Goal: Transaction & Acquisition: Purchase product/service

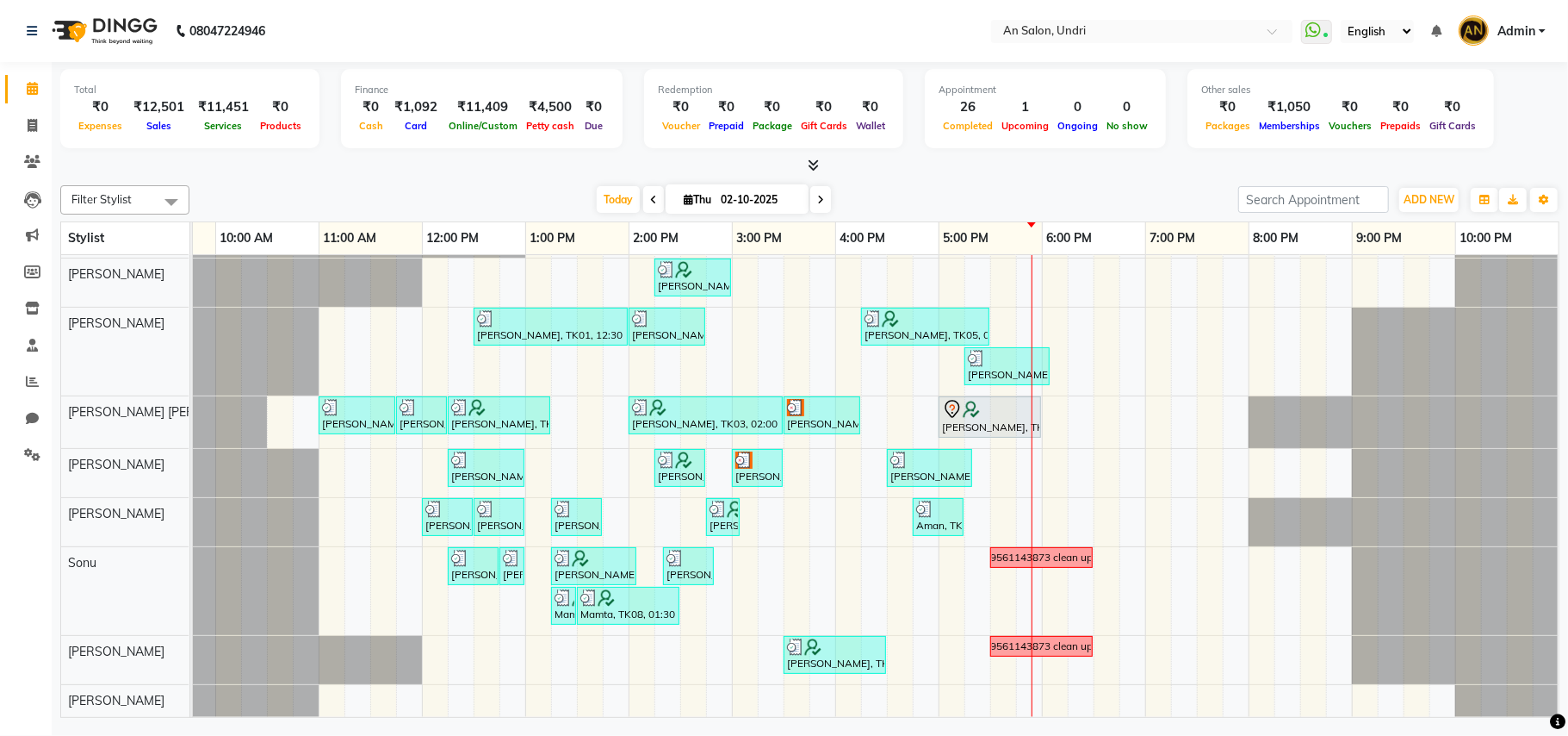
scroll to position [81, 200]
click at [819, 195] on span at bounding box center [820, 199] width 20 height 27
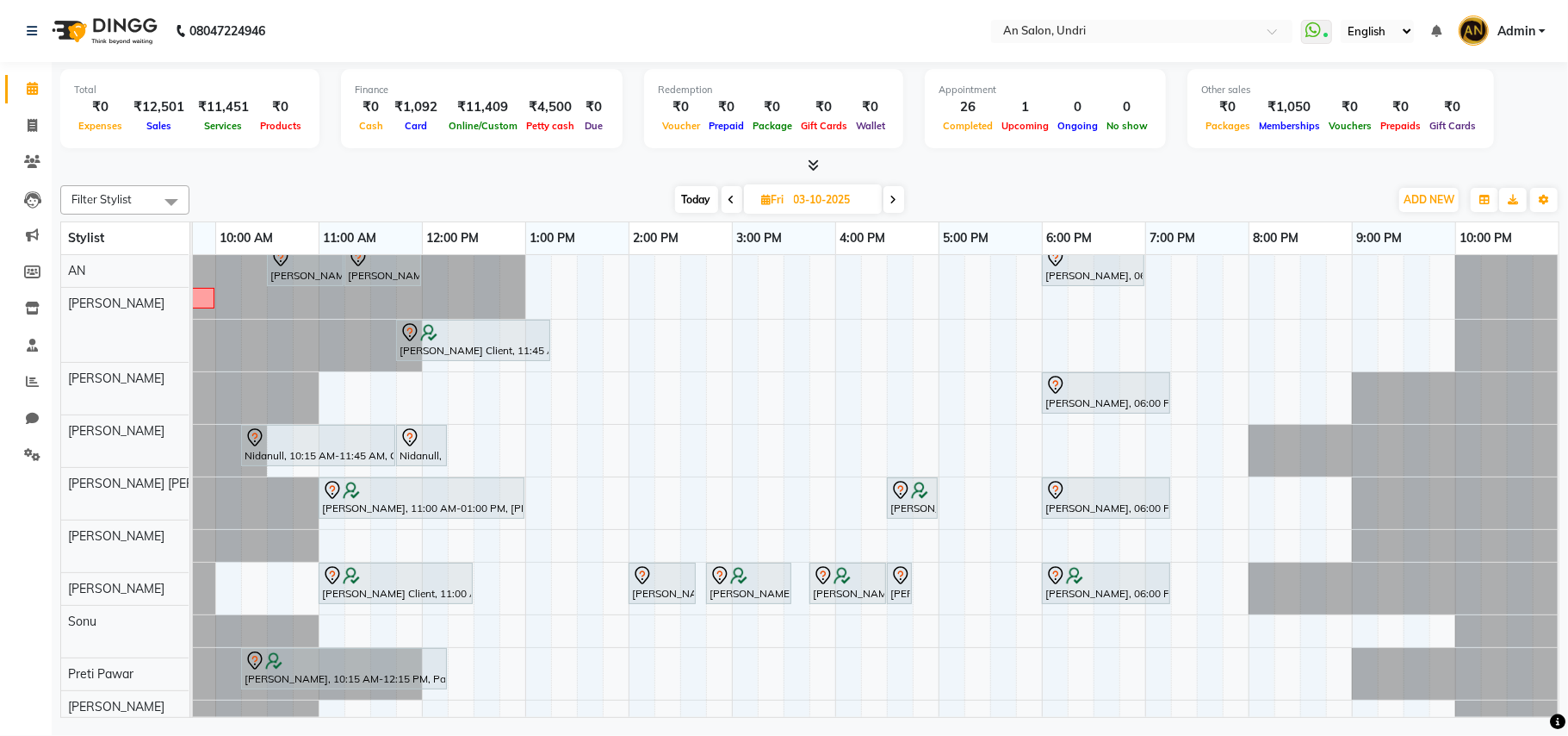
scroll to position [79, 0]
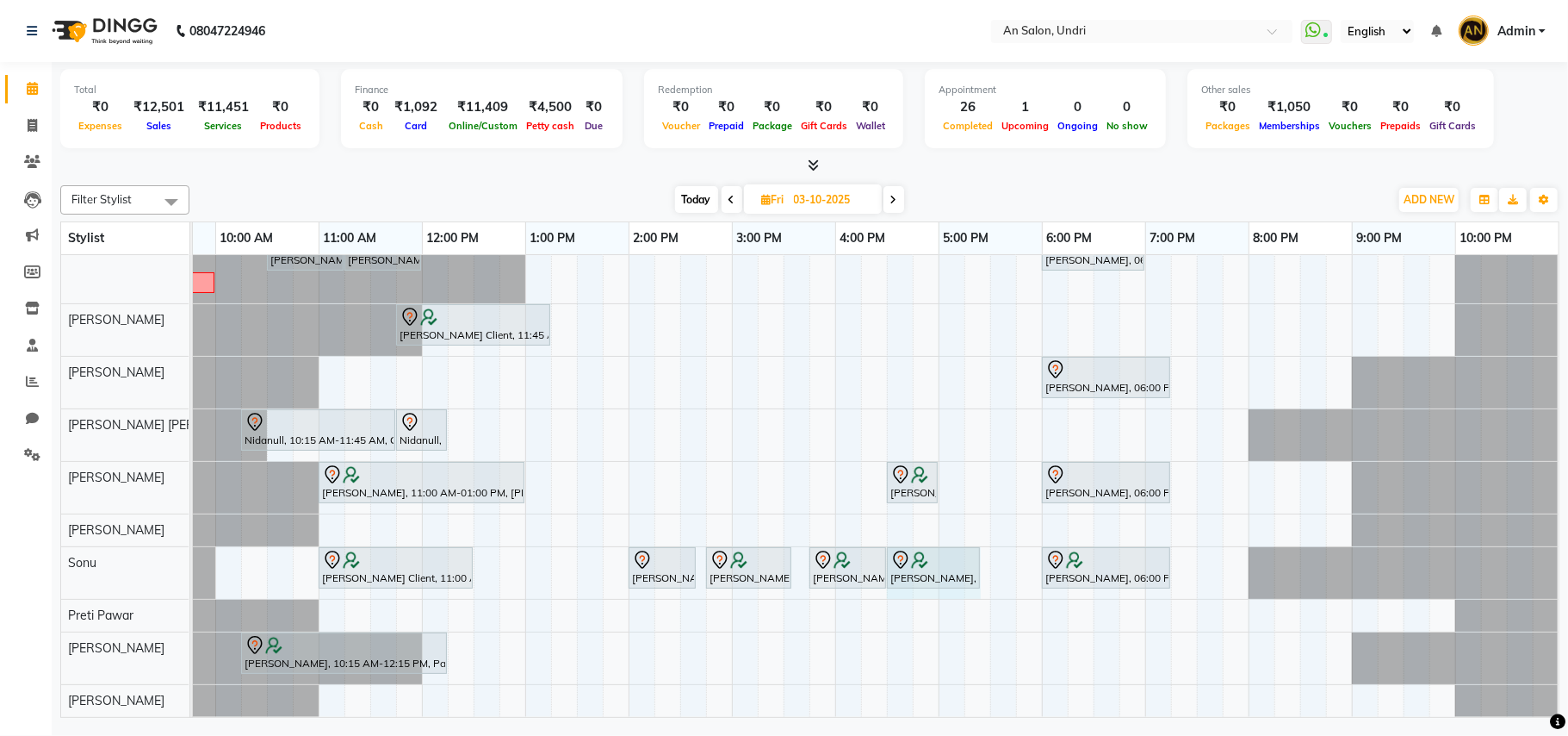
drag, startPoint x: 908, startPoint y: 547, endPoint x: 966, endPoint y: 552, distance: 58.2
click at [8, 552] on div "Nidhi Kamath Client, 11:00 AM-12:30 PM, Waxing - Rica Wax Full Wax (Full hand, …" at bounding box center [8, 573] width 0 height 52
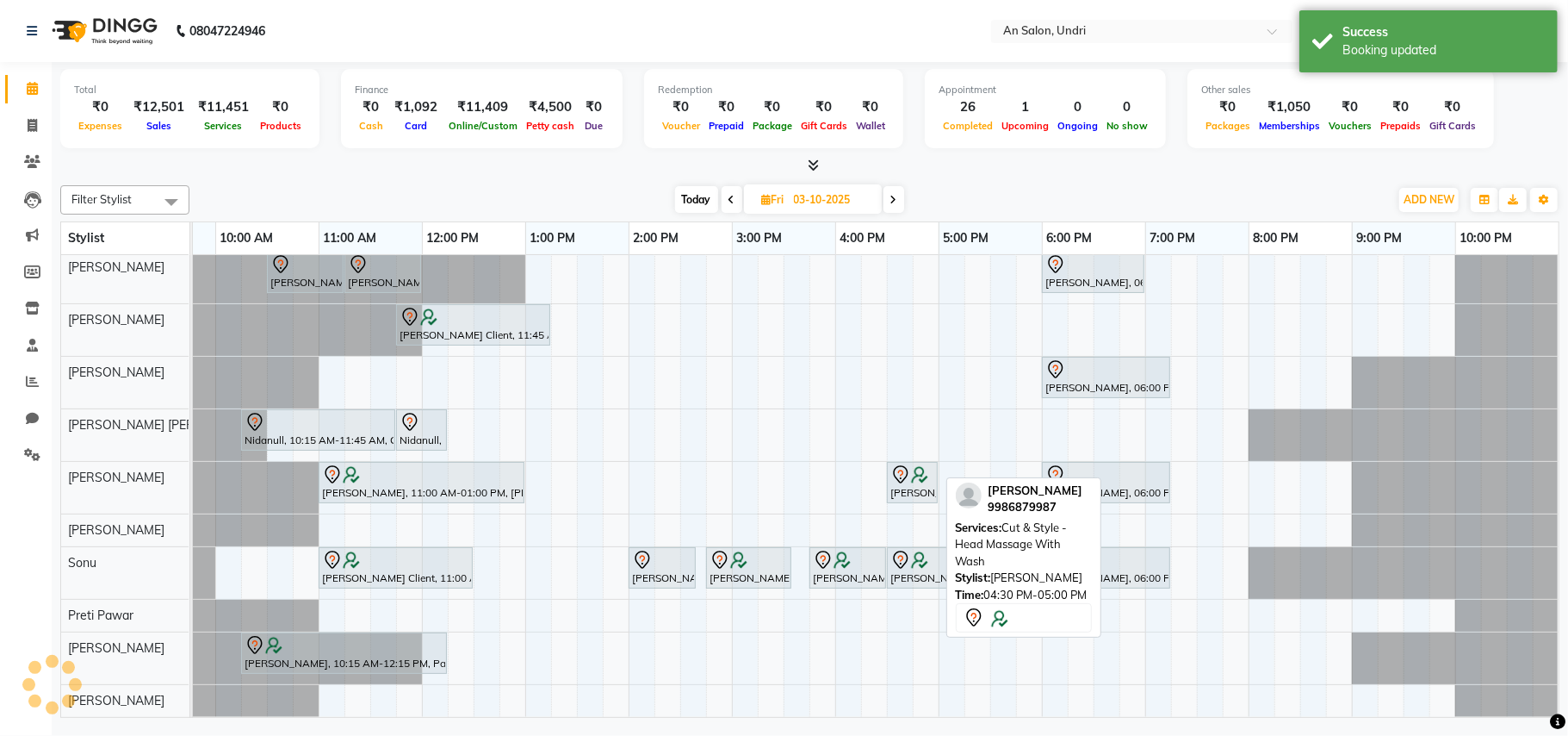
scroll to position [79, 184]
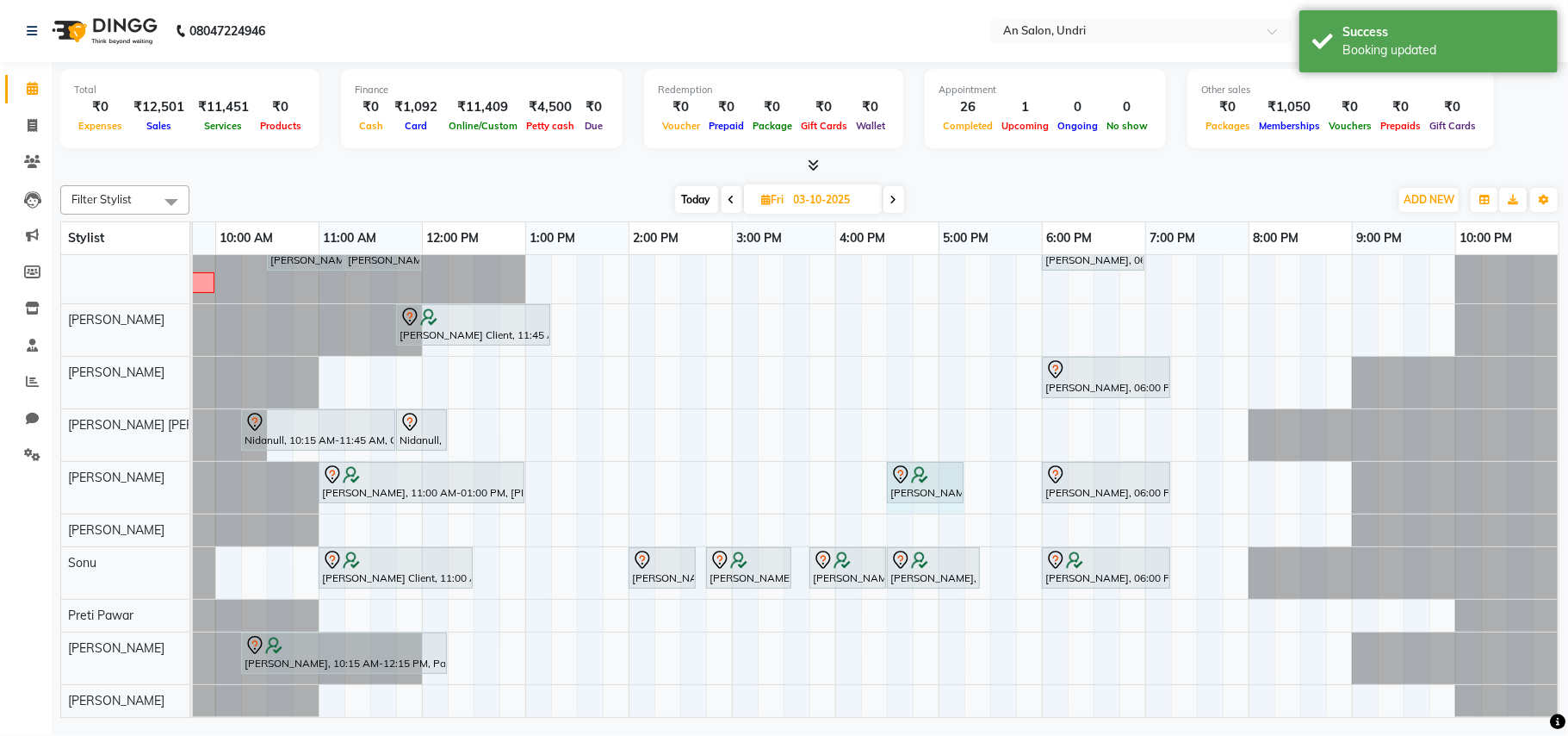
drag, startPoint x: 953, startPoint y: 462, endPoint x: 990, endPoint y: 476, distance: 39.6
click at [990, 476] on div "Shivani Singhal, 08:00 AM-08:30 AM, Cut & Style - Hair Up Style (No Wash) Shiva…" at bounding box center [783, 456] width 1550 height 521
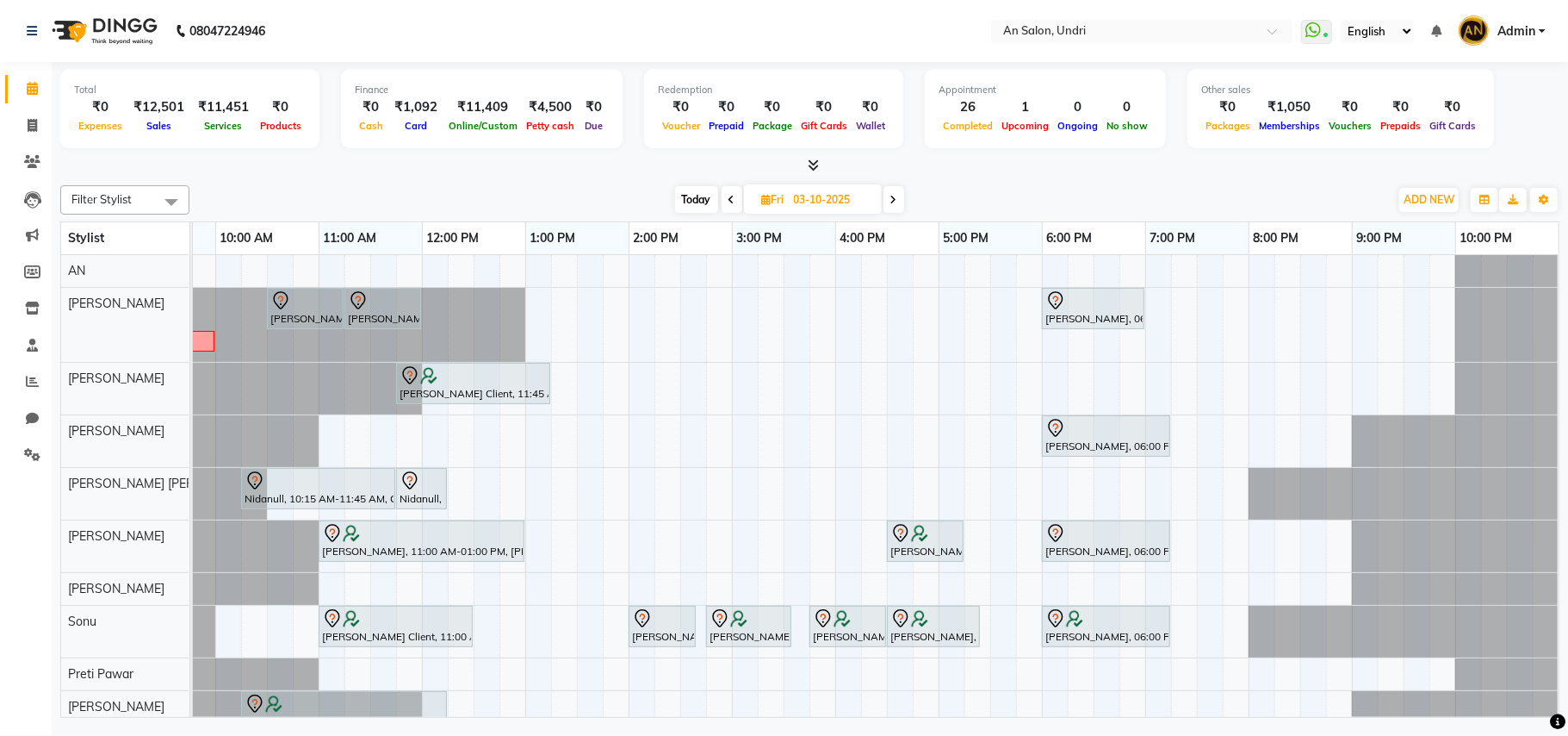
scroll to position [0, 0]
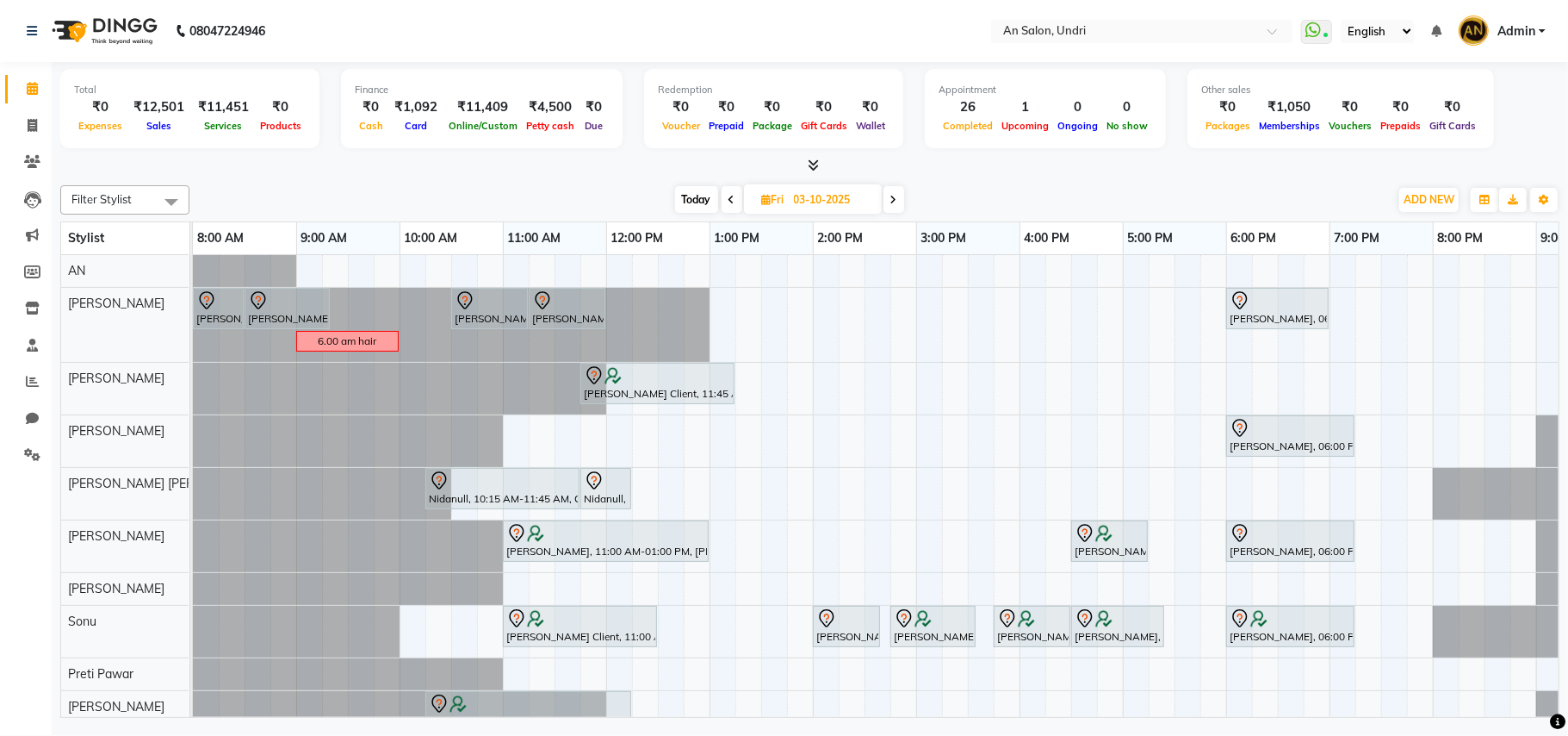
click at [696, 201] on span "Today" at bounding box center [696, 199] width 43 height 27
type input "02-10-2025"
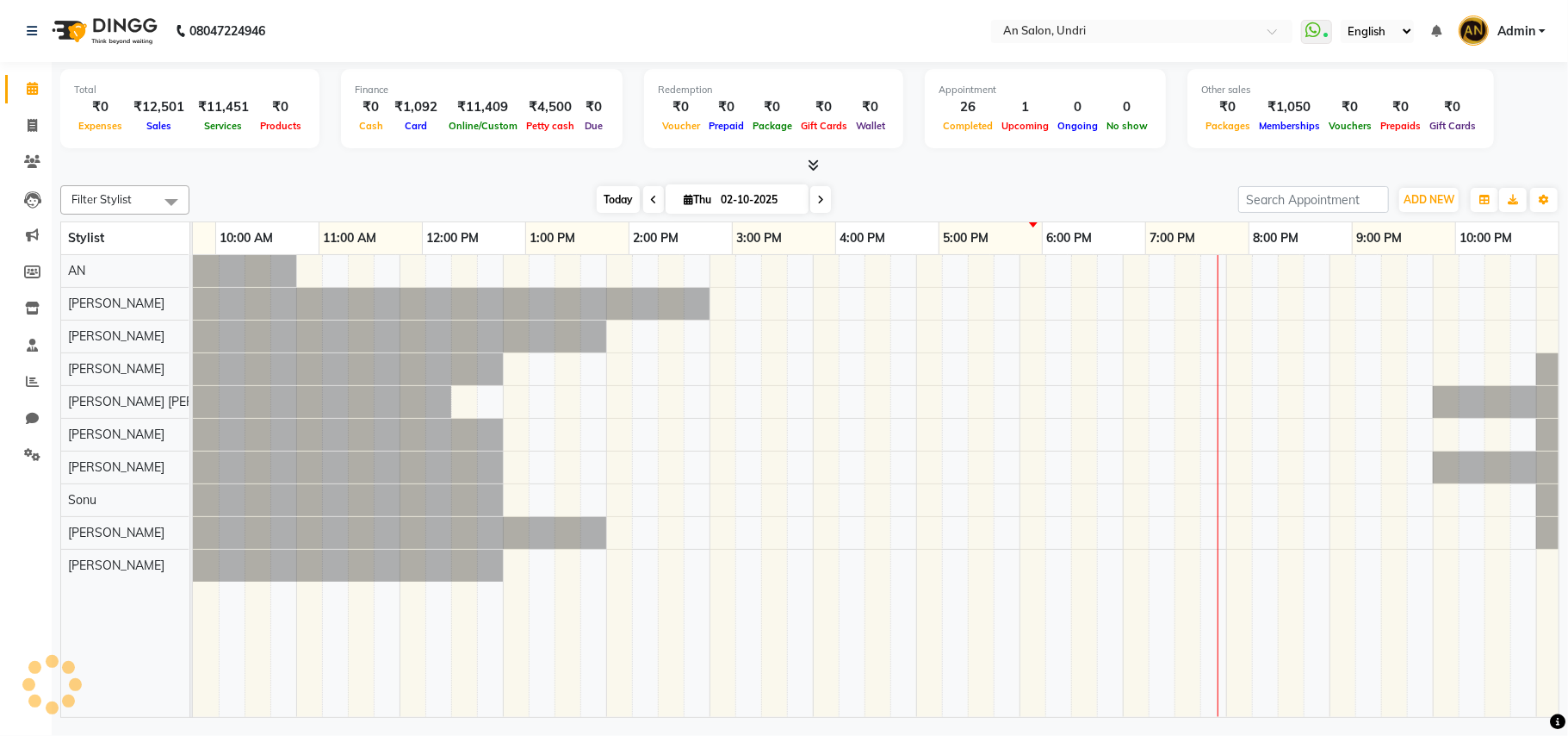
scroll to position [0, 184]
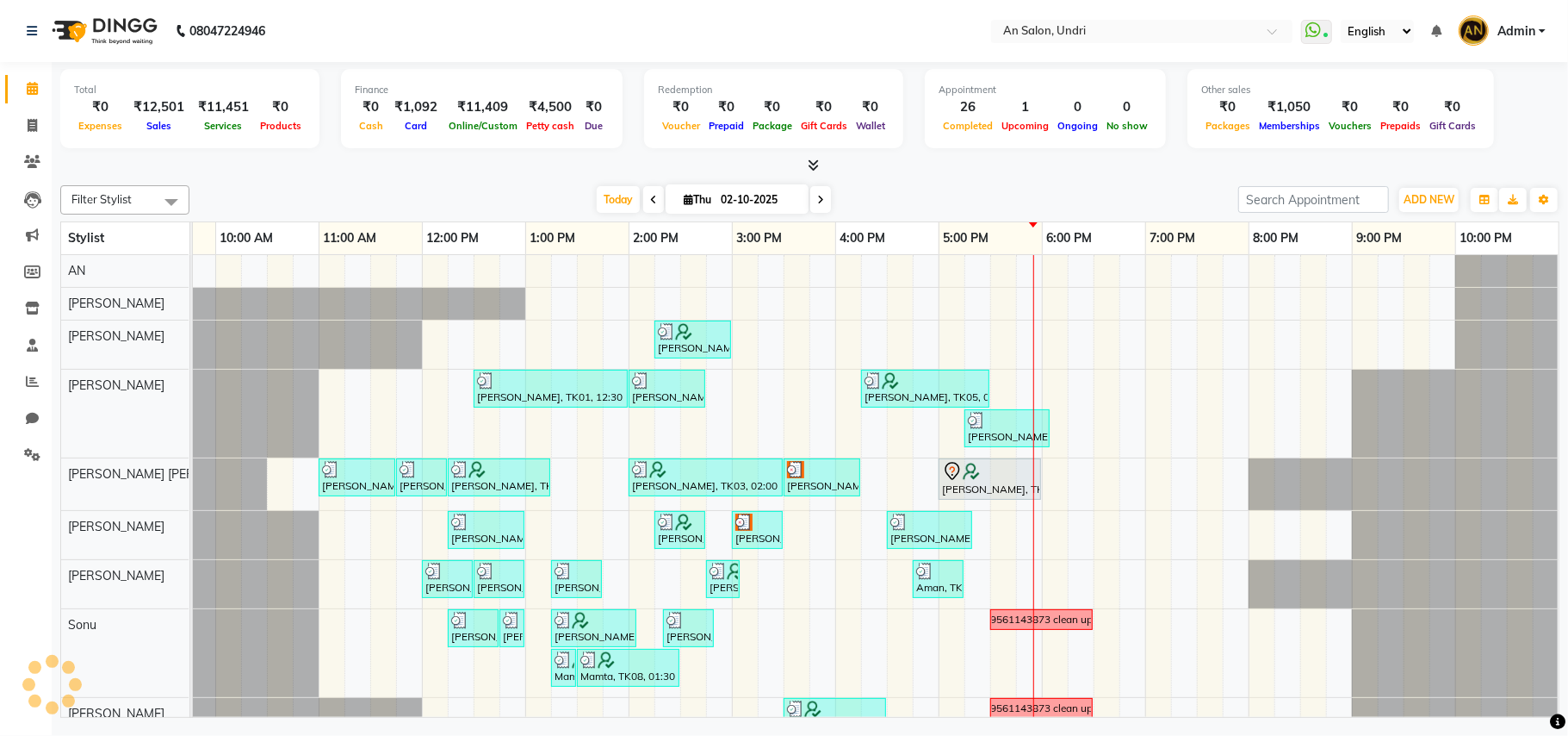
click at [1004, 185] on div "Filter Stylist Select All AN Nazia Shaikh Anthony Janhavi Jambhulkar Naeem Akta…" at bounding box center [810, 200] width 1499 height 29
click at [606, 190] on span "Today" at bounding box center [618, 199] width 43 height 27
click at [937, 196] on div "Today Thu 02-10-2025" at bounding box center [714, 200] width 1032 height 26
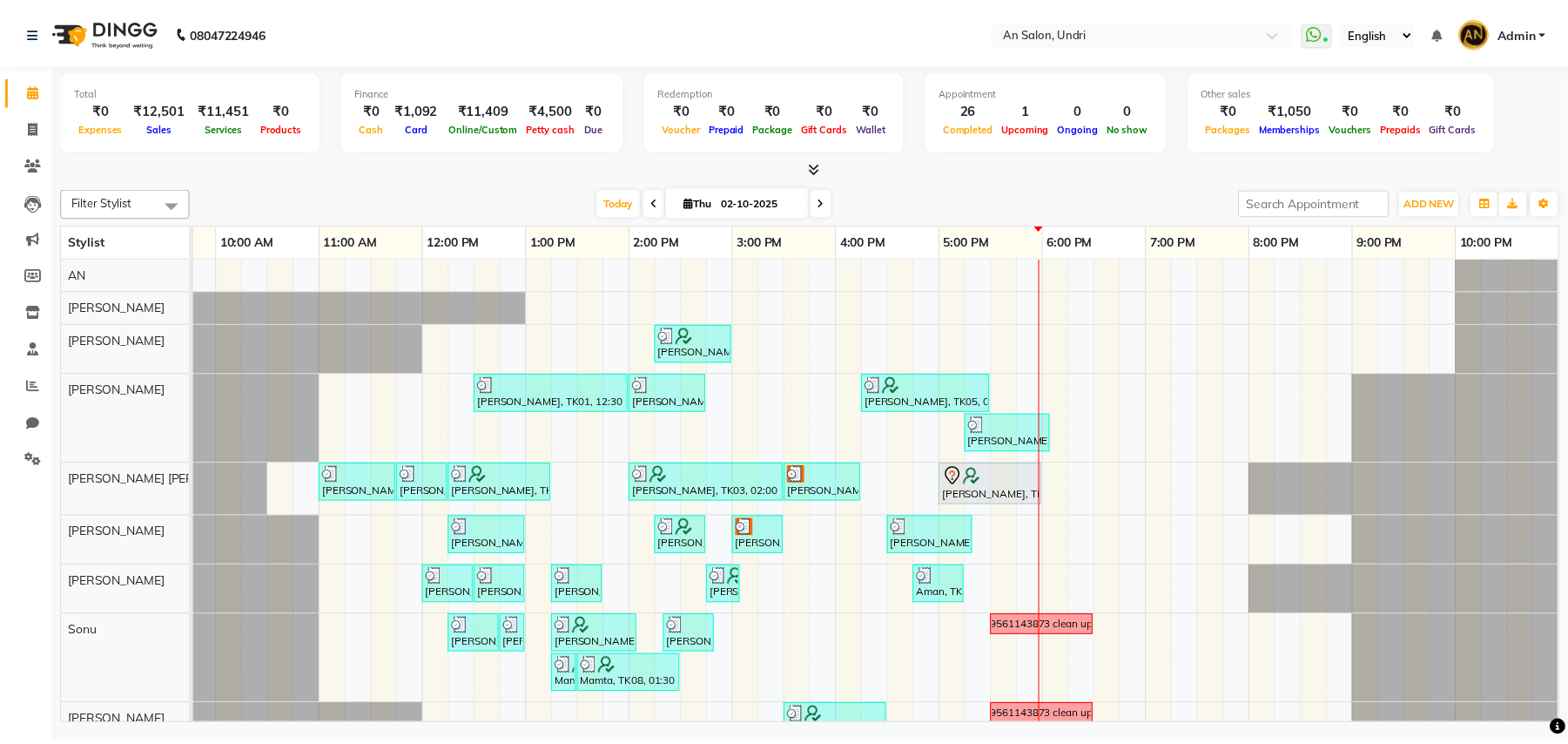
scroll to position [82, 0]
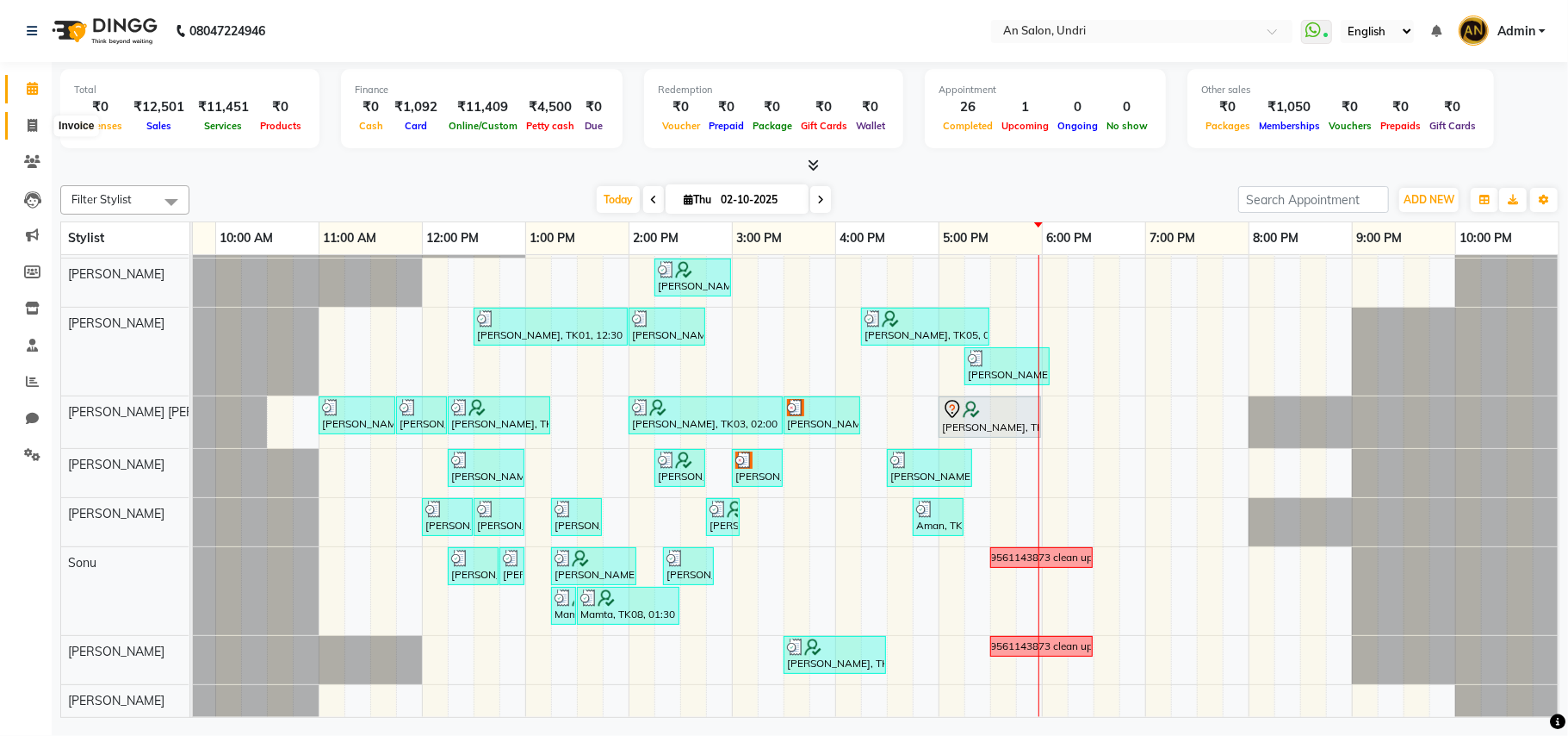
click at [33, 124] on icon at bounding box center [32, 125] width 9 height 13
select select "service"
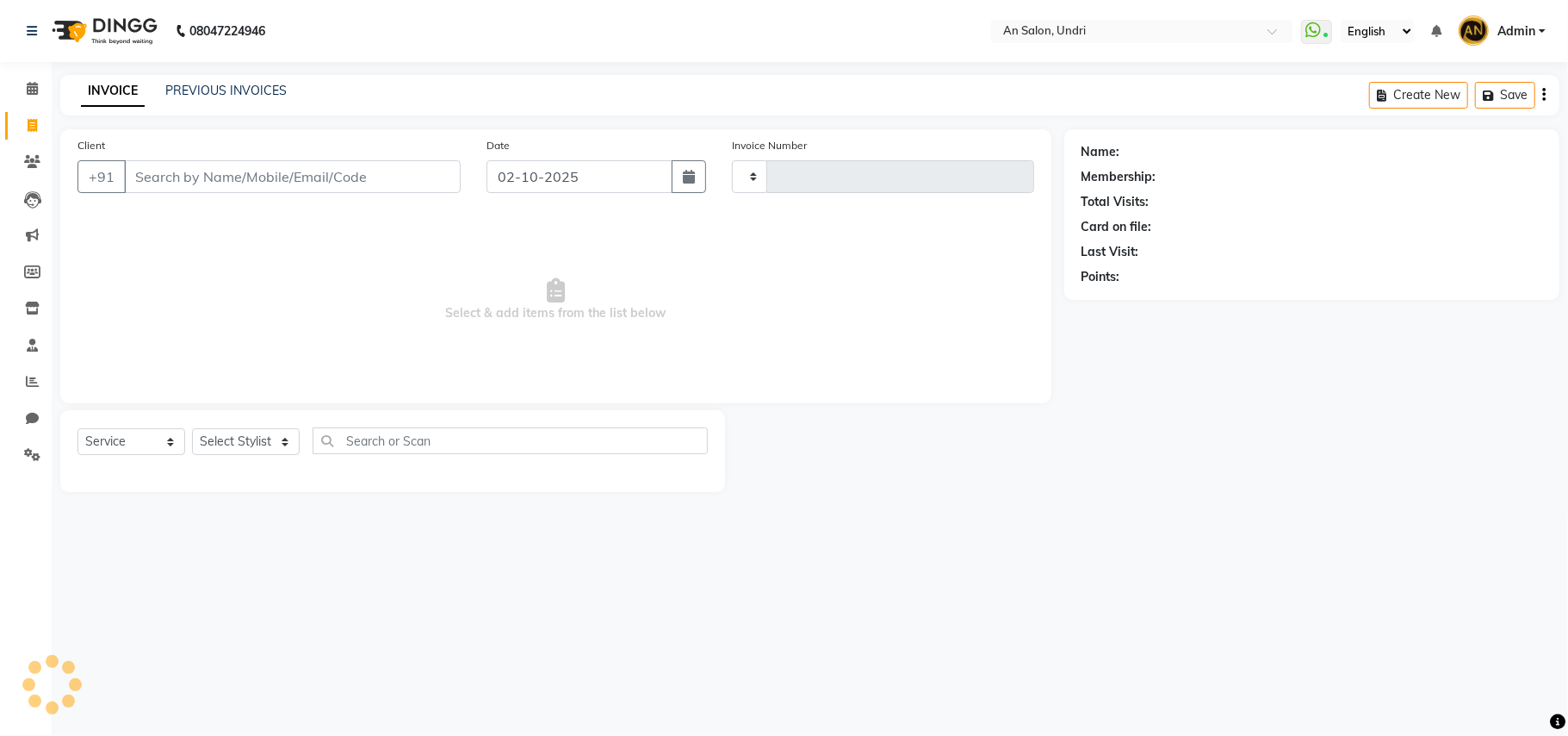
type input "3164"
select select "3639"
click at [251, 441] on select "Select Stylist" at bounding box center [246, 441] width 108 height 27
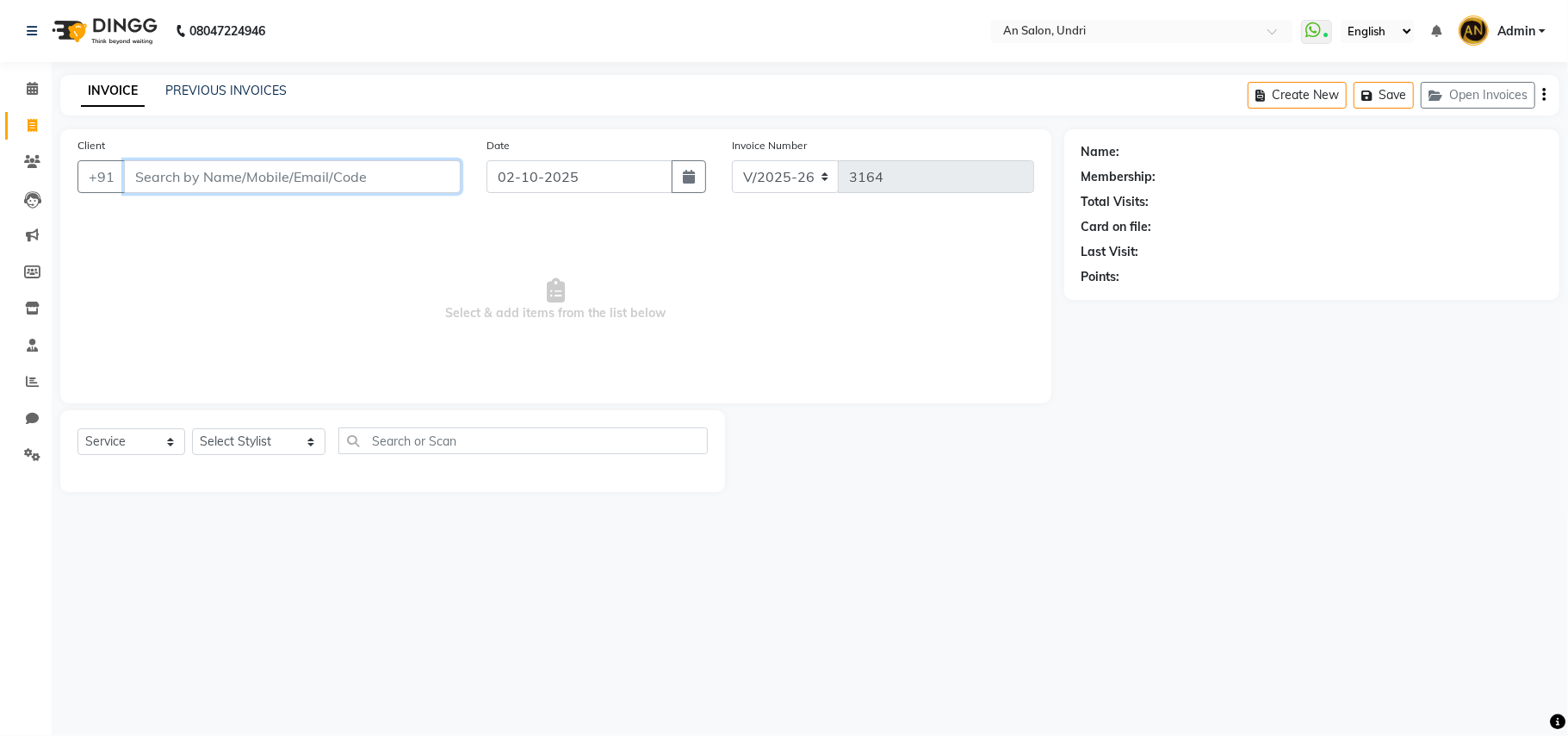
click at [394, 180] on input "Client" at bounding box center [292, 177] width 337 height 33
click at [262, 463] on div "Select Service Product Membership Package Voucher Prepaid Gift Card Select Styl…" at bounding box center [392, 447] width 630 height 40
click at [273, 444] on select "Select Stylist [PERSON_NAME] AN [PERSON_NAME] [PERSON_NAME] [PERSON_NAME] [PERS…" at bounding box center [258, 441] width 133 height 27
select select "65269"
click at [192, 428] on select "Select Stylist [PERSON_NAME] AN [PERSON_NAME] [PERSON_NAME] [PERSON_NAME] [PERS…" at bounding box center [258, 441] width 133 height 27
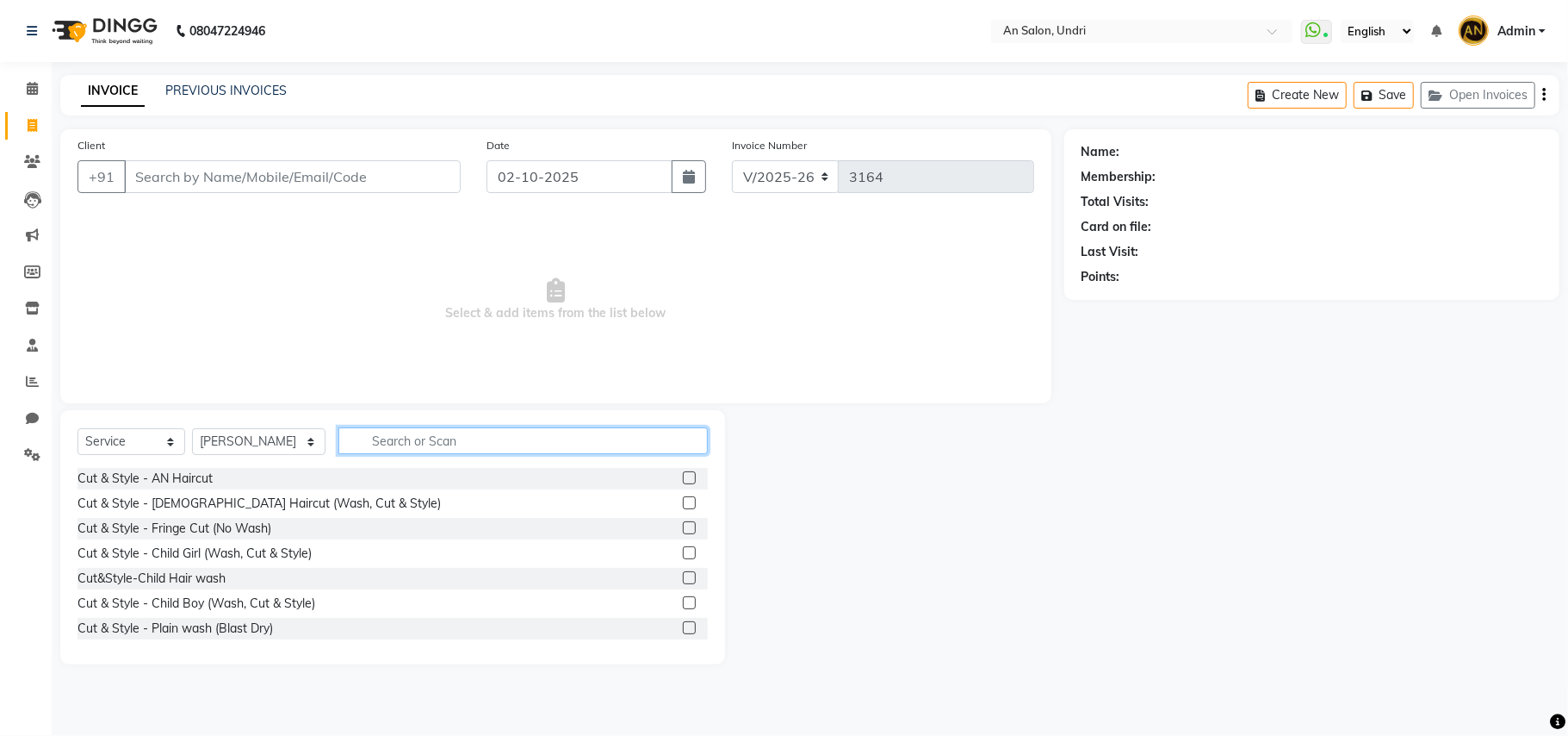
click at [381, 441] on input "text" at bounding box center [523, 440] width 370 height 27
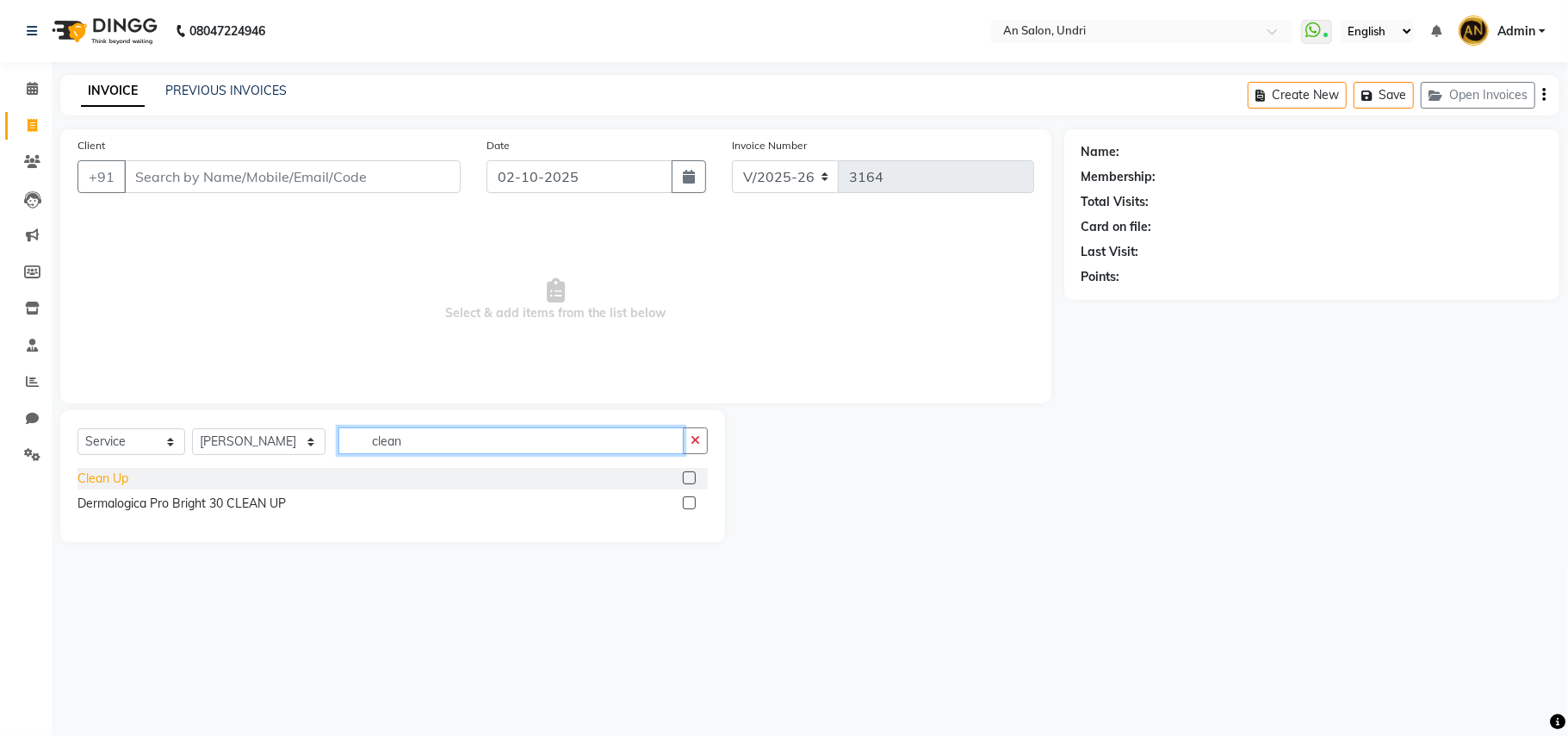
type input "clean"
click at [103, 479] on div "Clean Up" at bounding box center [102, 478] width 51 height 18
checkbox input "false"
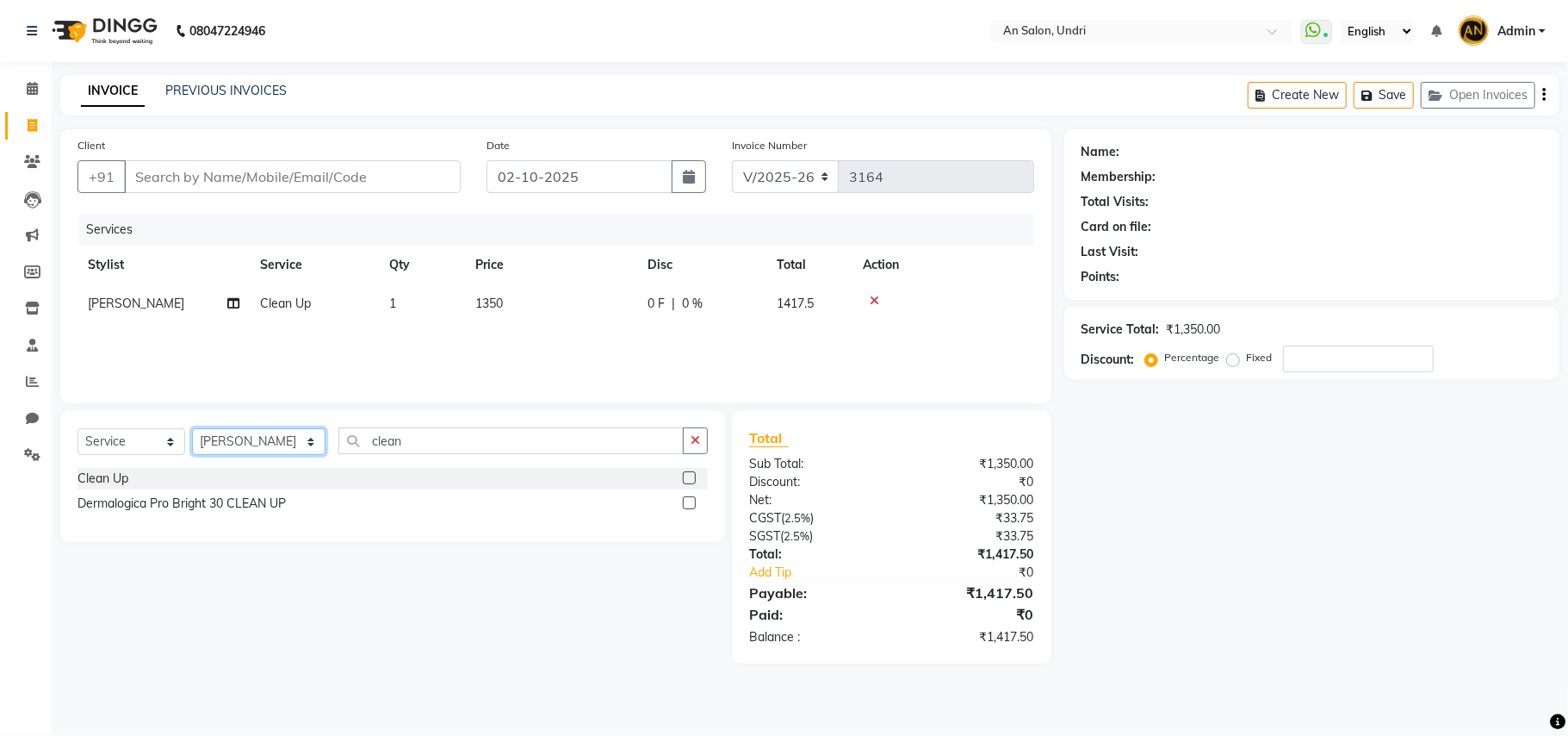
click at [292, 442] on select "Select Stylist [PERSON_NAME] AN [PERSON_NAME] [PERSON_NAME] [PERSON_NAME] [PERS…" at bounding box center [258, 441] width 133 height 27
select select "21387"
click at [192, 428] on select "Select Stylist [PERSON_NAME] AN [PERSON_NAME] [PERSON_NAME] [PERSON_NAME] [PERS…" at bounding box center [258, 441] width 133 height 27
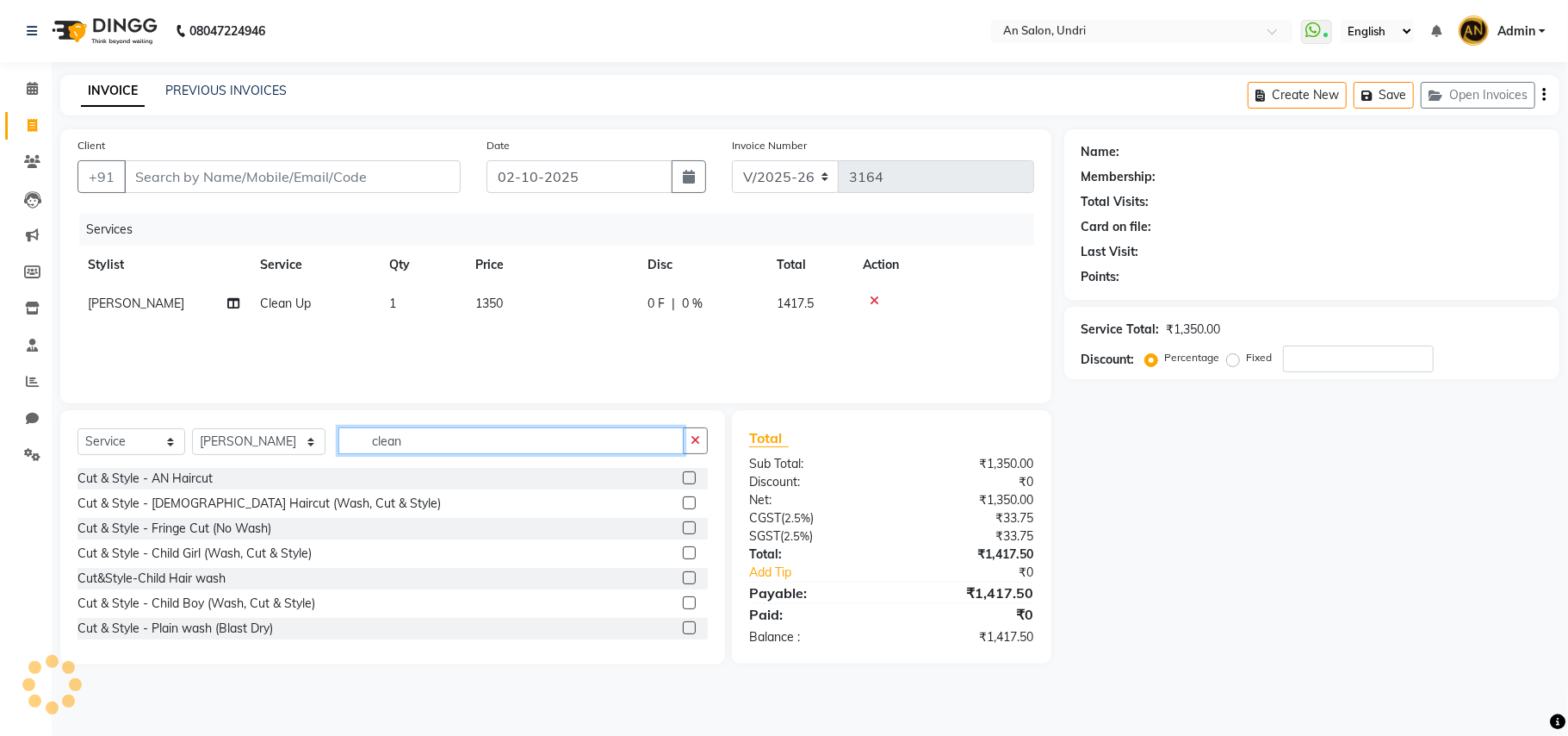
click at [389, 442] on input "clean" at bounding box center [510, 440] width 345 height 27
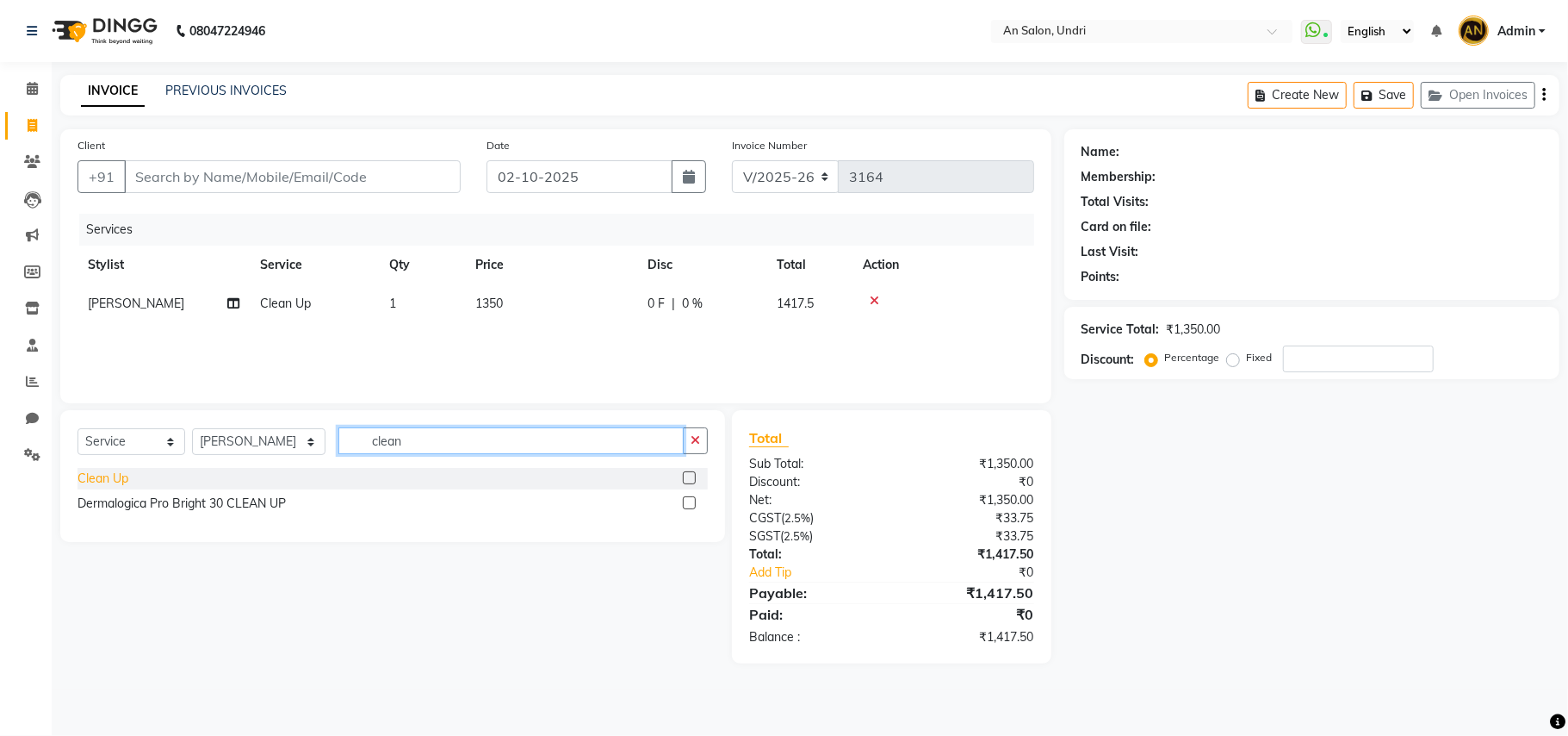
type input "clean"
click at [105, 472] on div "Clean Up" at bounding box center [102, 478] width 51 height 18
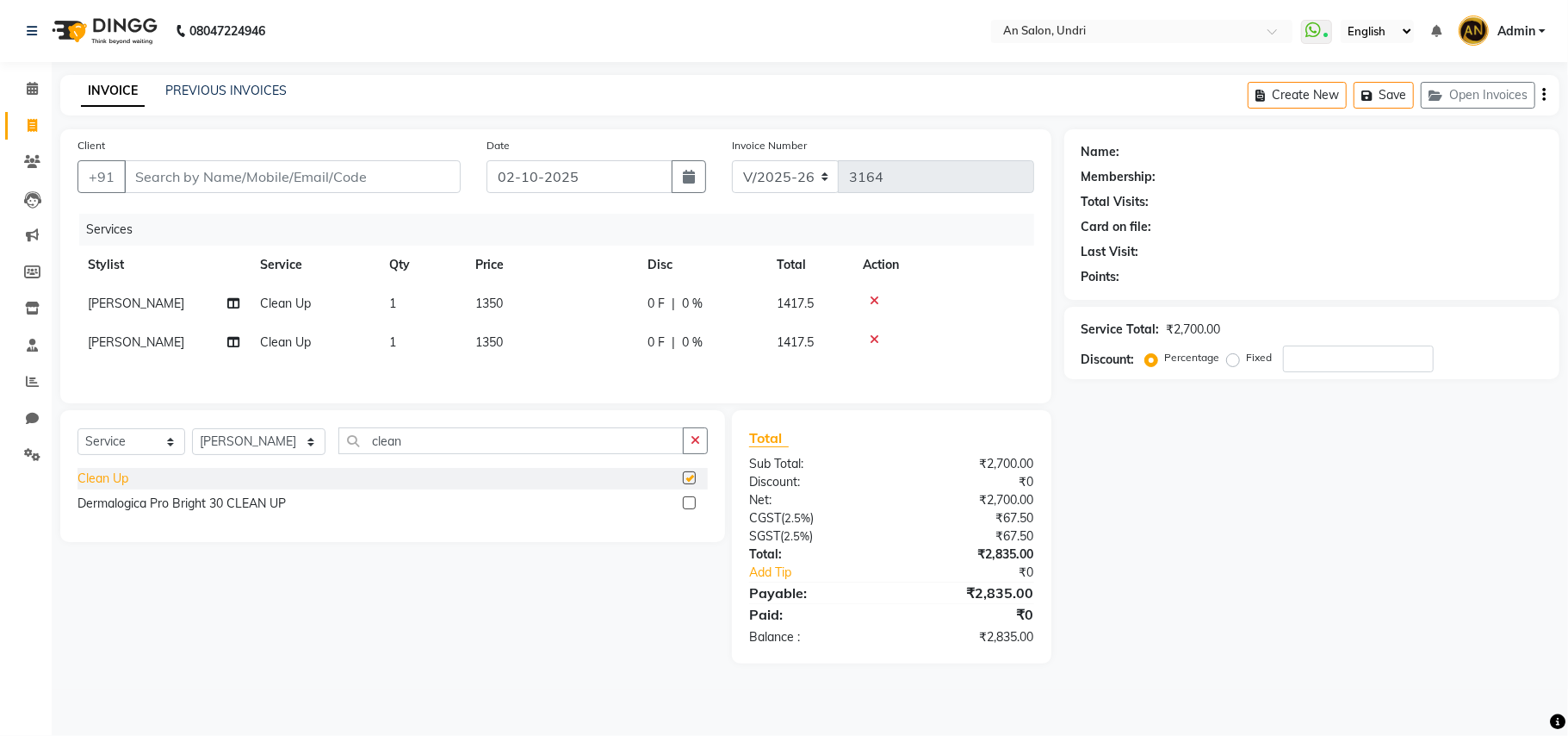
checkbox input "false"
click at [683, 446] on button "button" at bounding box center [694, 440] width 25 height 27
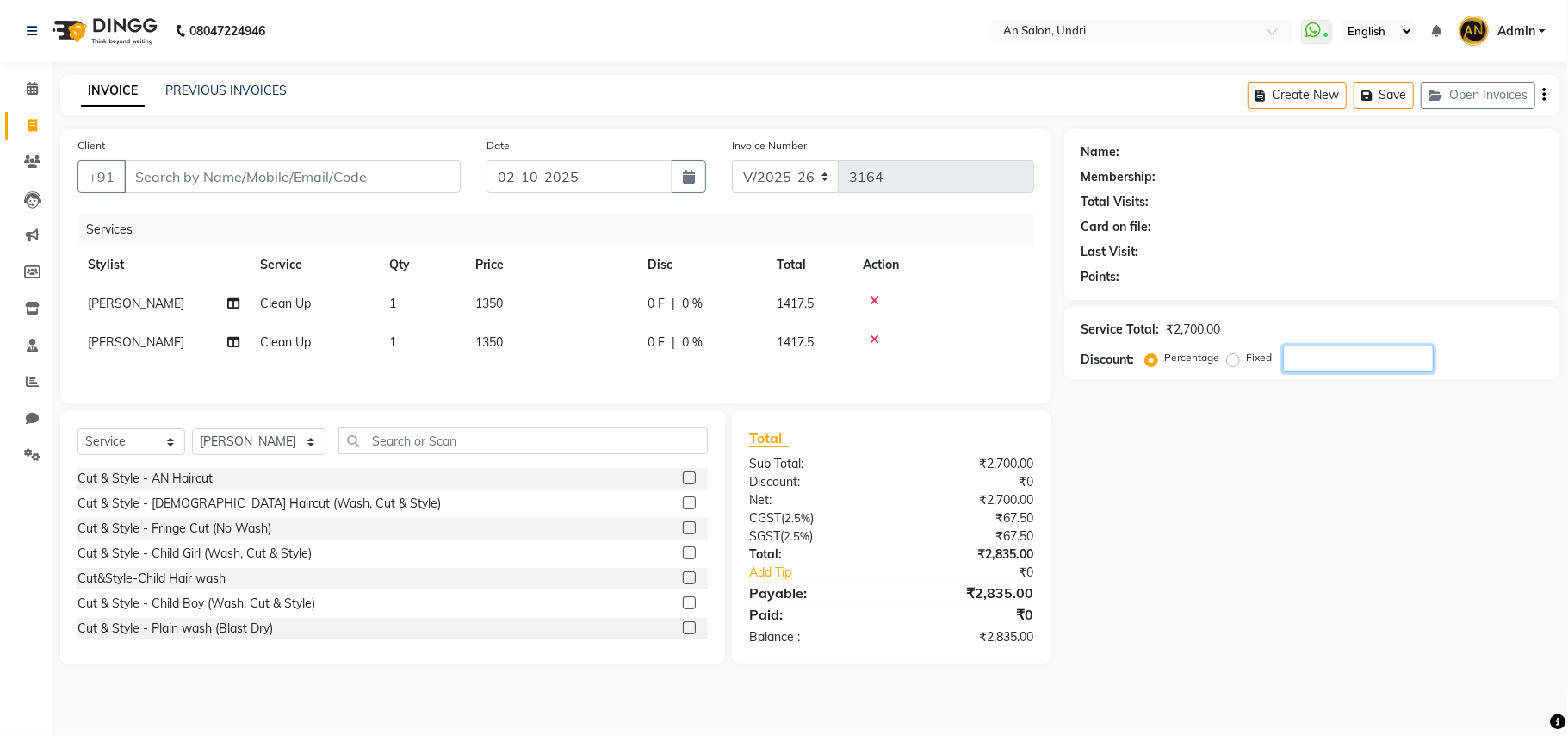
click at [1320, 367] on input "number" at bounding box center [1358, 358] width 151 height 27
type input "10"
click at [1268, 626] on div "Name: Membership: Total Visits: Card on file: Last Visit: Points: Service Total…" at bounding box center [1318, 396] width 508 height 535
click at [345, 181] on input "Client" at bounding box center [292, 177] width 337 height 33
type input "A"
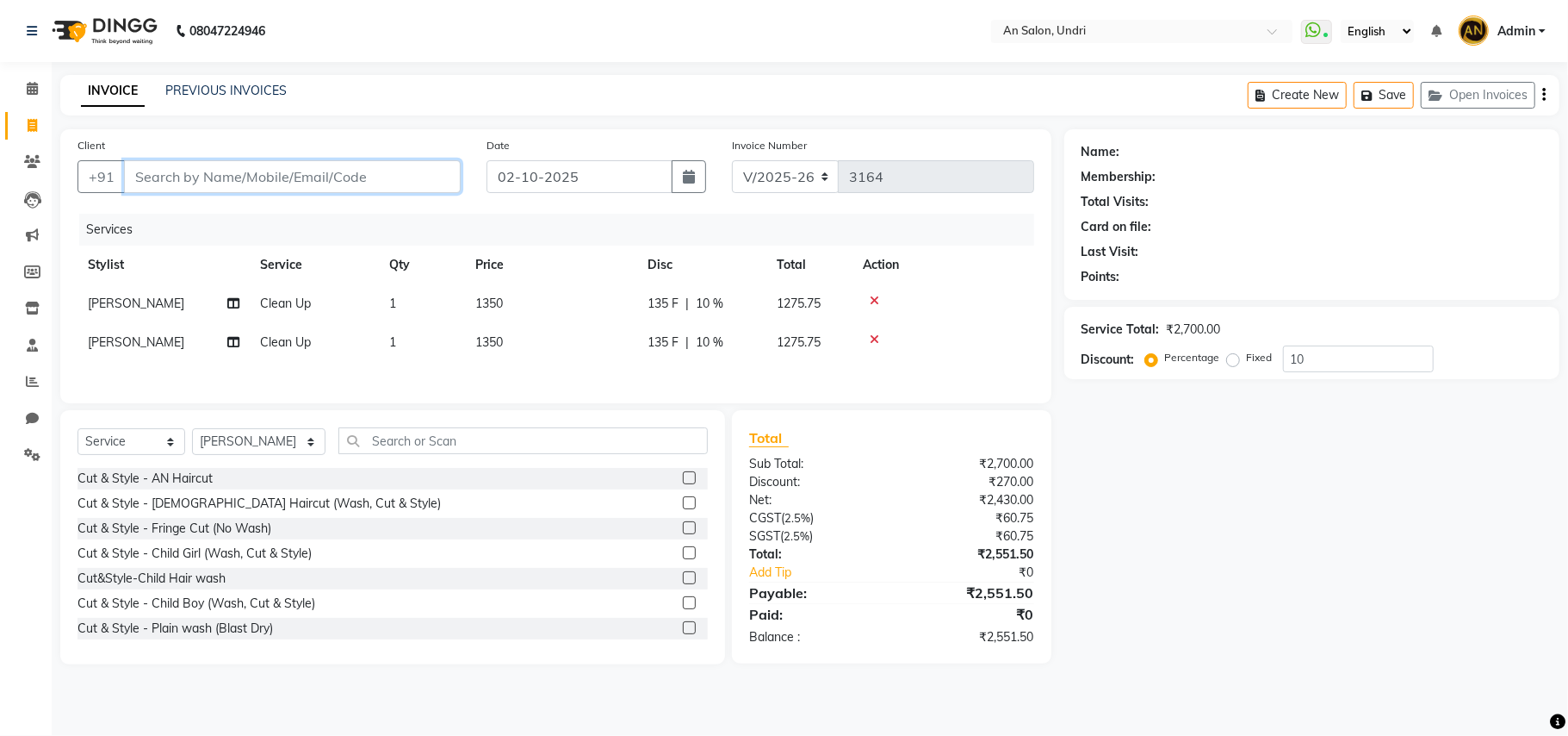
type input "0"
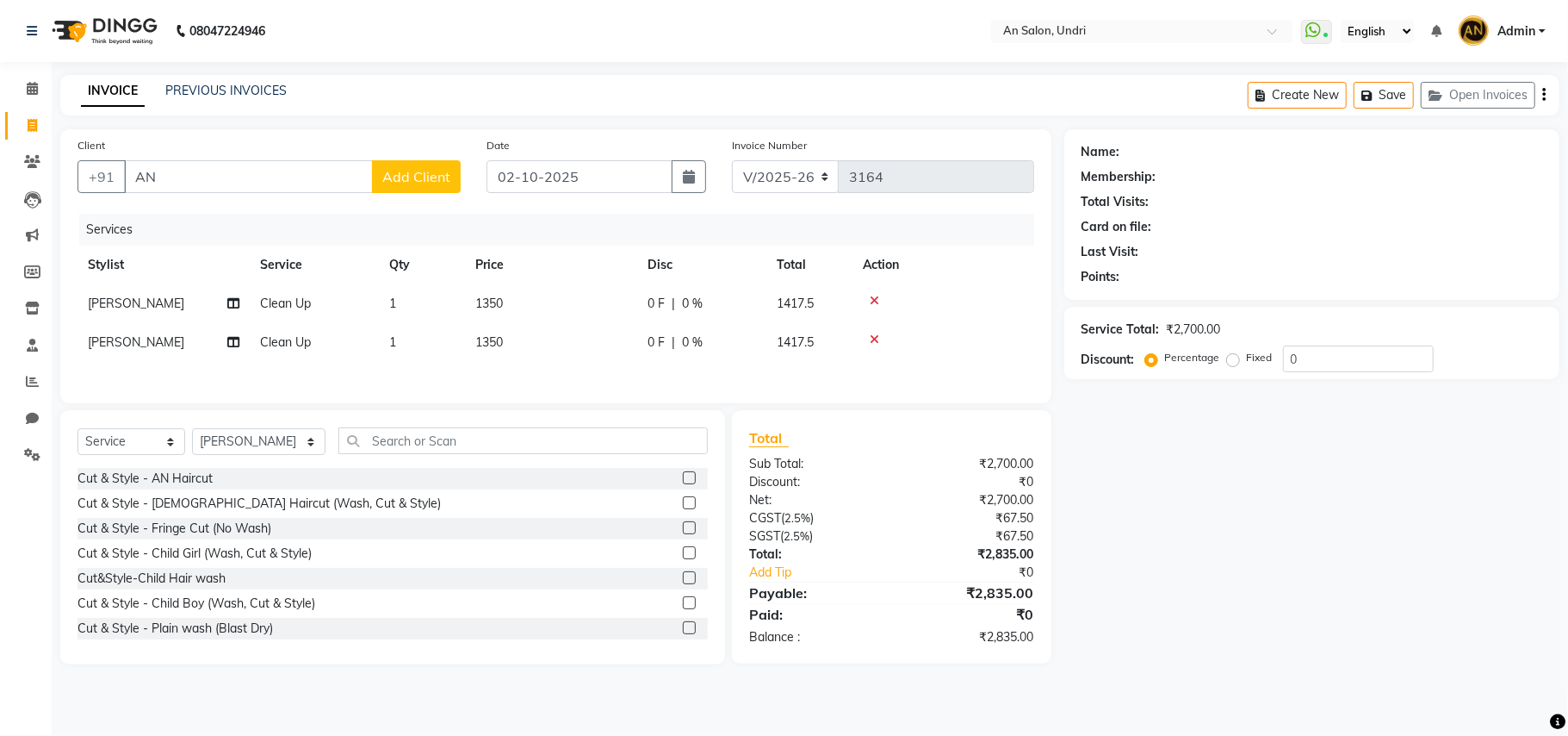
click at [200, 154] on div "Client +91 AN Add Client" at bounding box center [269, 171] width 409 height 71
click at [315, 191] on input "AN" at bounding box center [248, 177] width 249 height 33
type input "A"
click at [338, 154] on div "Client +91" at bounding box center [269, 171] width 409 height 71
click at [357, 193] on div "+91" at bounding box center [269, 177] width 383 height 33
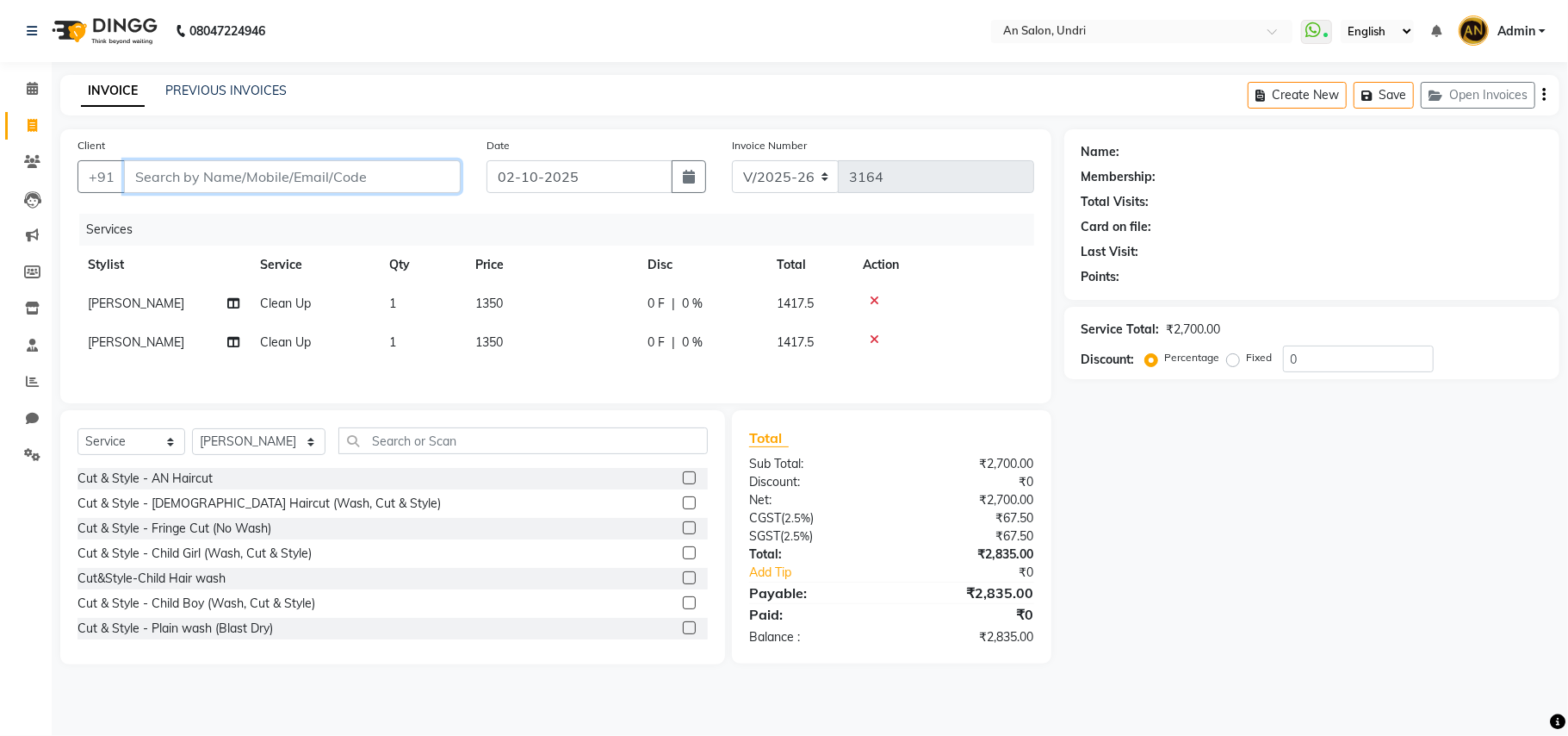
click at [362, 186] on input "Client" at bounding box center [292, 177] width 337 height 33
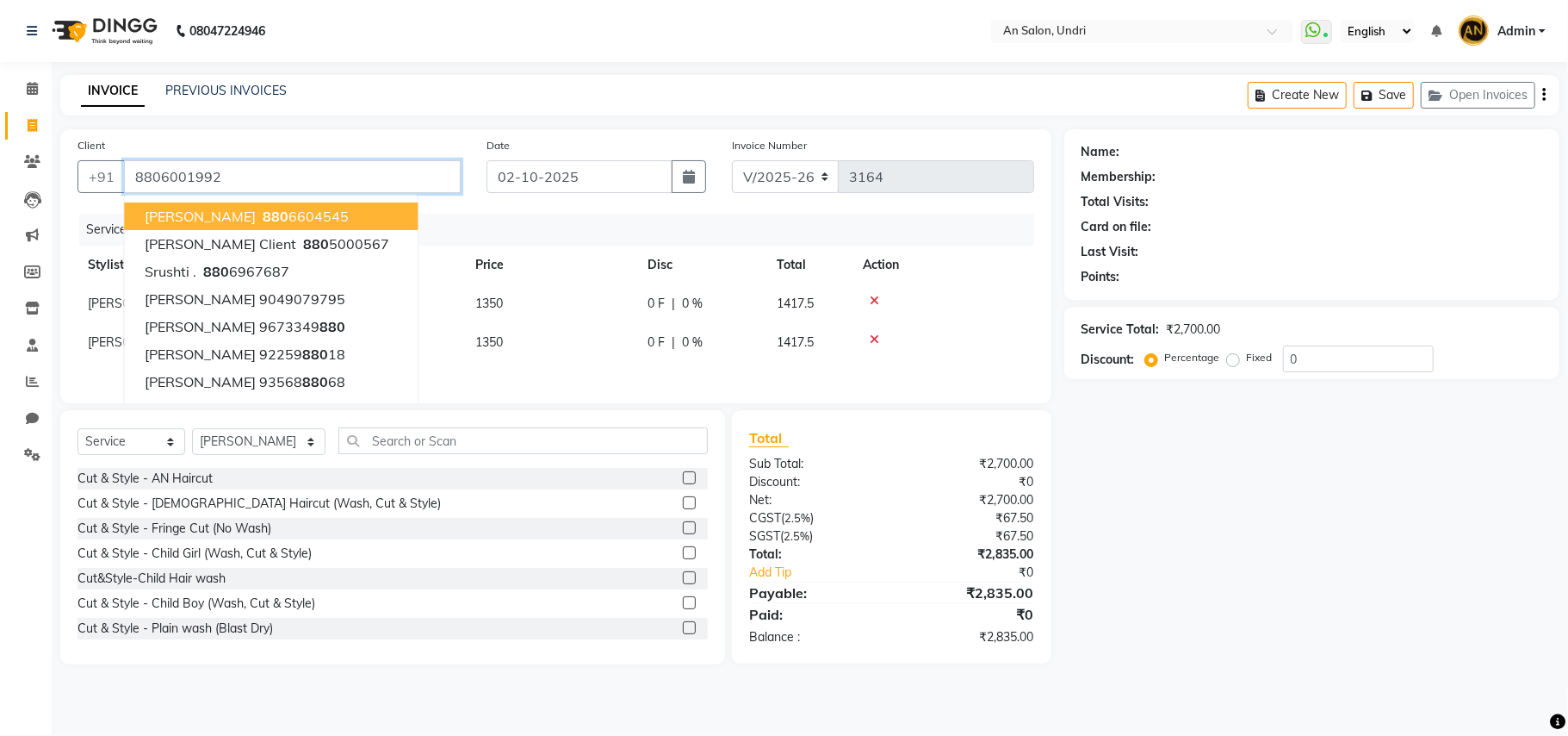
type input "8806001992"
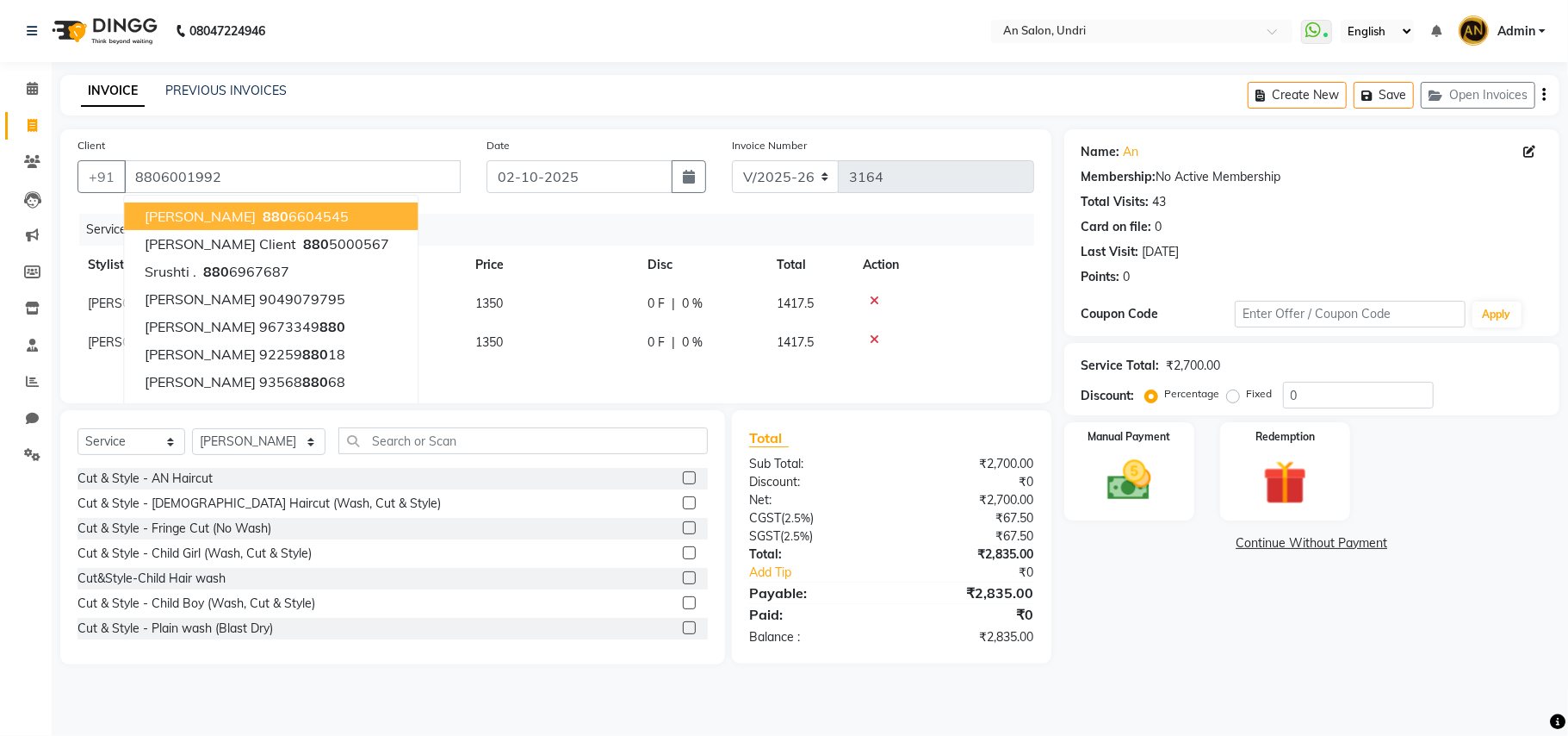
click at [1154, 639] on div "Name: An Membership: No Active Membership Total Visits: 43 Card on file: 0 Last…" at bounding box center [1318, 396] width 508 height 535
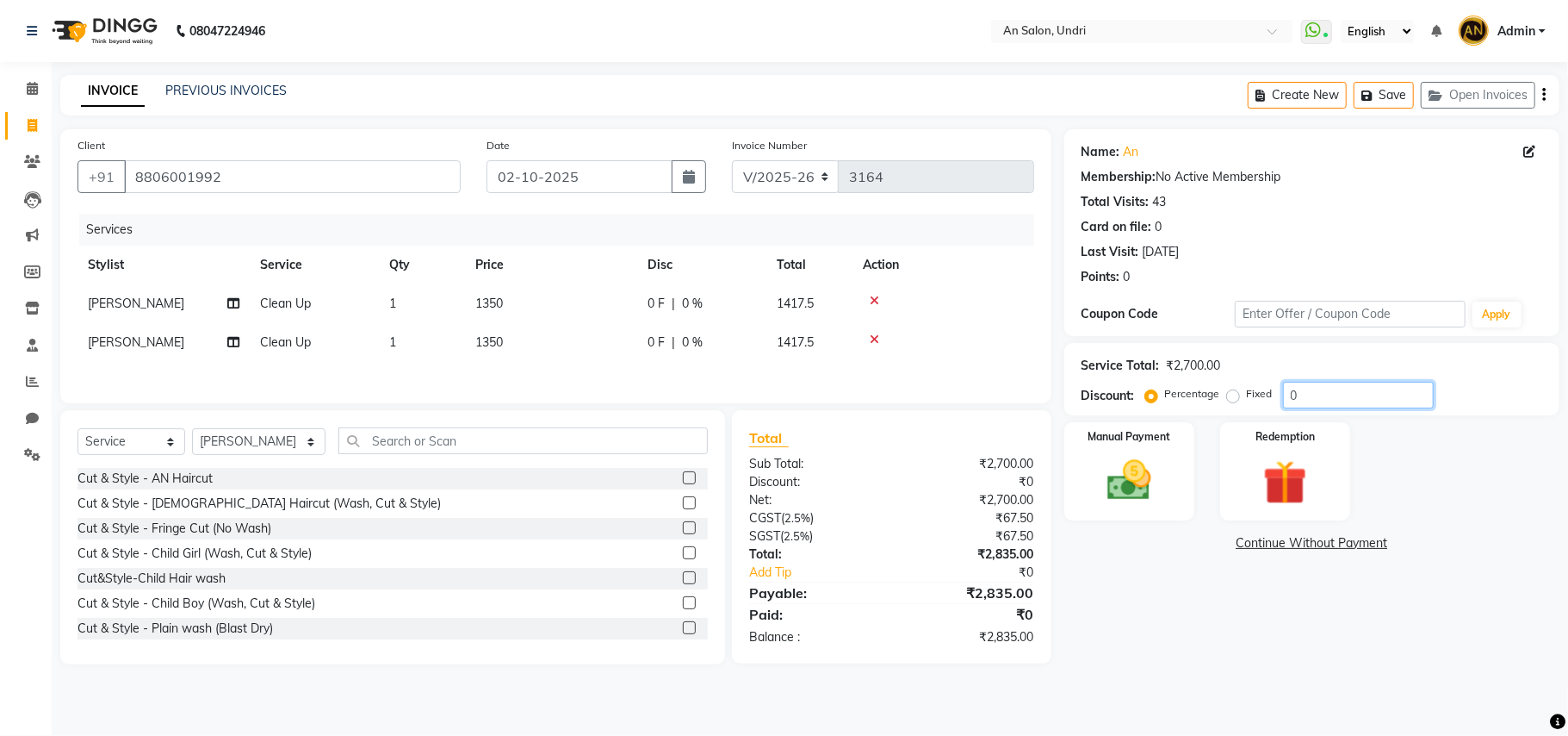
click at [1289, 401] on input "0" at bounding box center [1358, 395] width 151 height 27
type input "10"
click at [1123, 664] on div "Name: An Membership: No Active Membership Total Visits: 43 Card on file: 0 Last…" at bounding box center [1318, 396] width 508 height 535
click at [1179, 488] on div "Manual Payment" at bounding box center [1128, 471] width 135 height 101
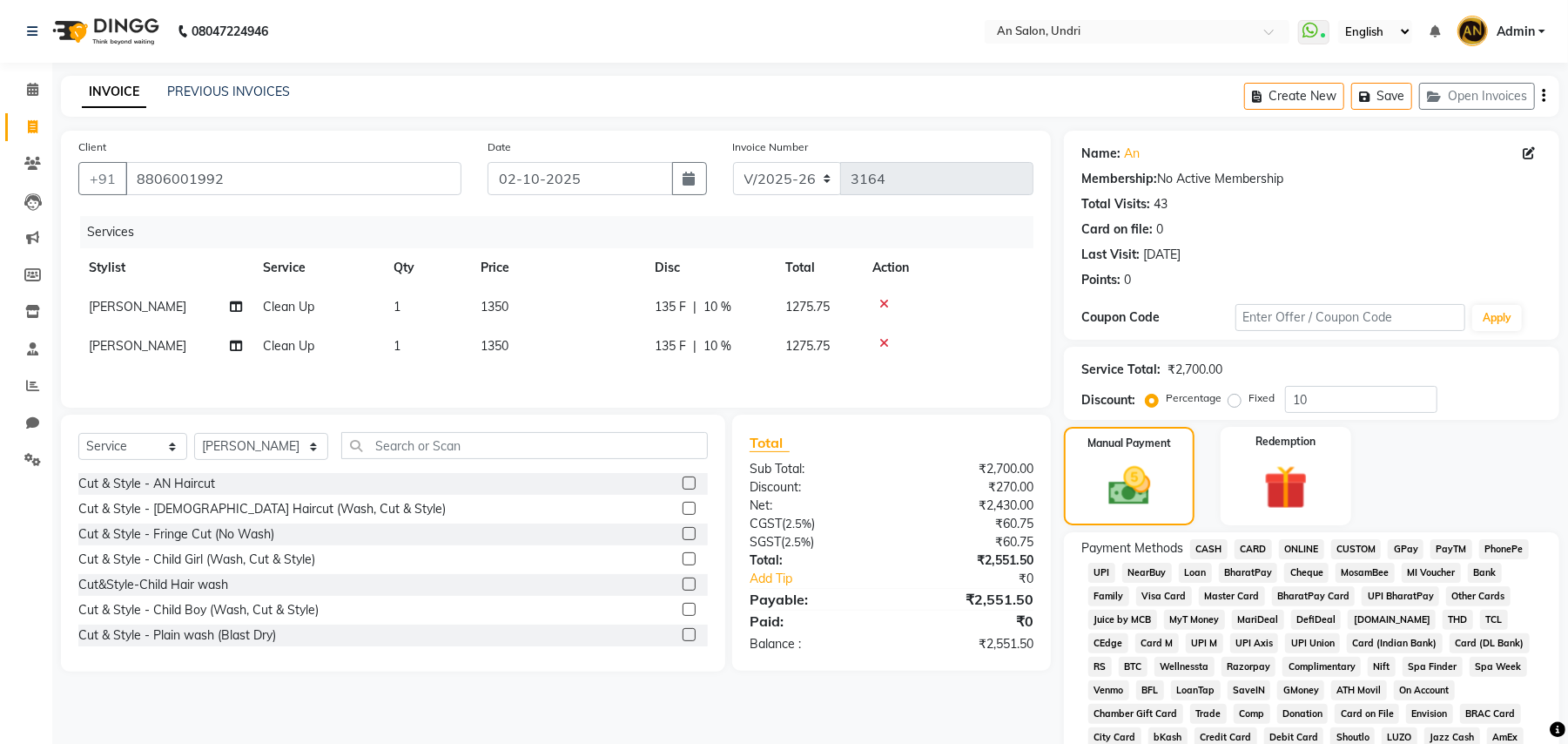
click at [1268, 551] on span "CARD" at bounding box center [1254, 550] width 37 height 20
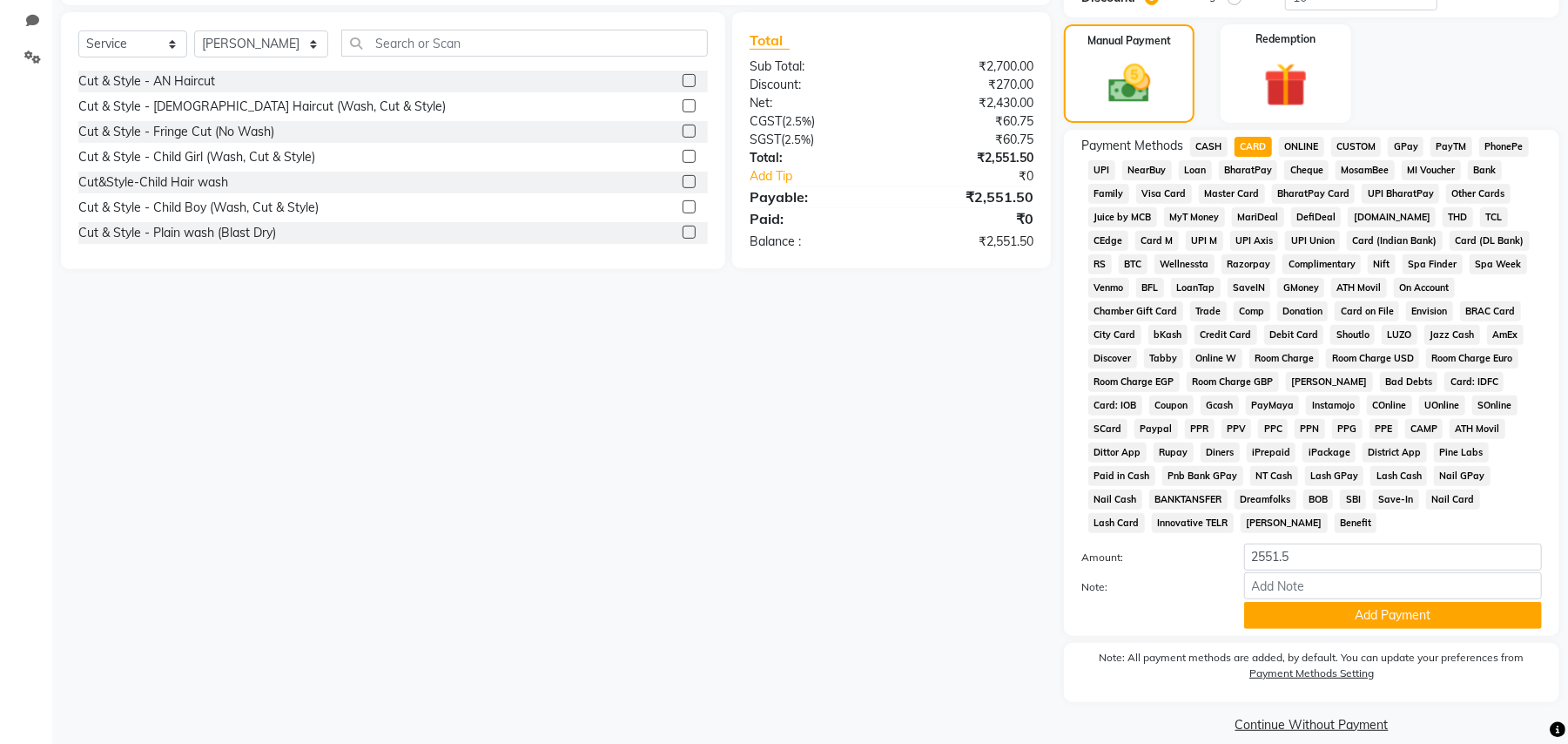
click at [1471, 621] on div "Name: An Membership: No Active Membership Total Visits: 43 Card on file: 0 Last…" at bounding box center [1318, 232] width 509 height 1009
click at [1473, 615] on div "Payment Methods CASH CARD ONLINE CUSTOM GPay PayTM PhonePe UPI NearBuy Loan Bha…" at bounding box center [1311, 383] width 496 height 506
click at [1477, 610] on div "Payment Methods CASH CARD ONLINE CUSTOM GPay PayTM PhonePe UPI NearBuy Loan Bha…" at bounding box center [1311, 383] width 496 height 506
click at [1488, 602] on button "Add Payment" at bounding box center [1393, 615] width 298 height 27
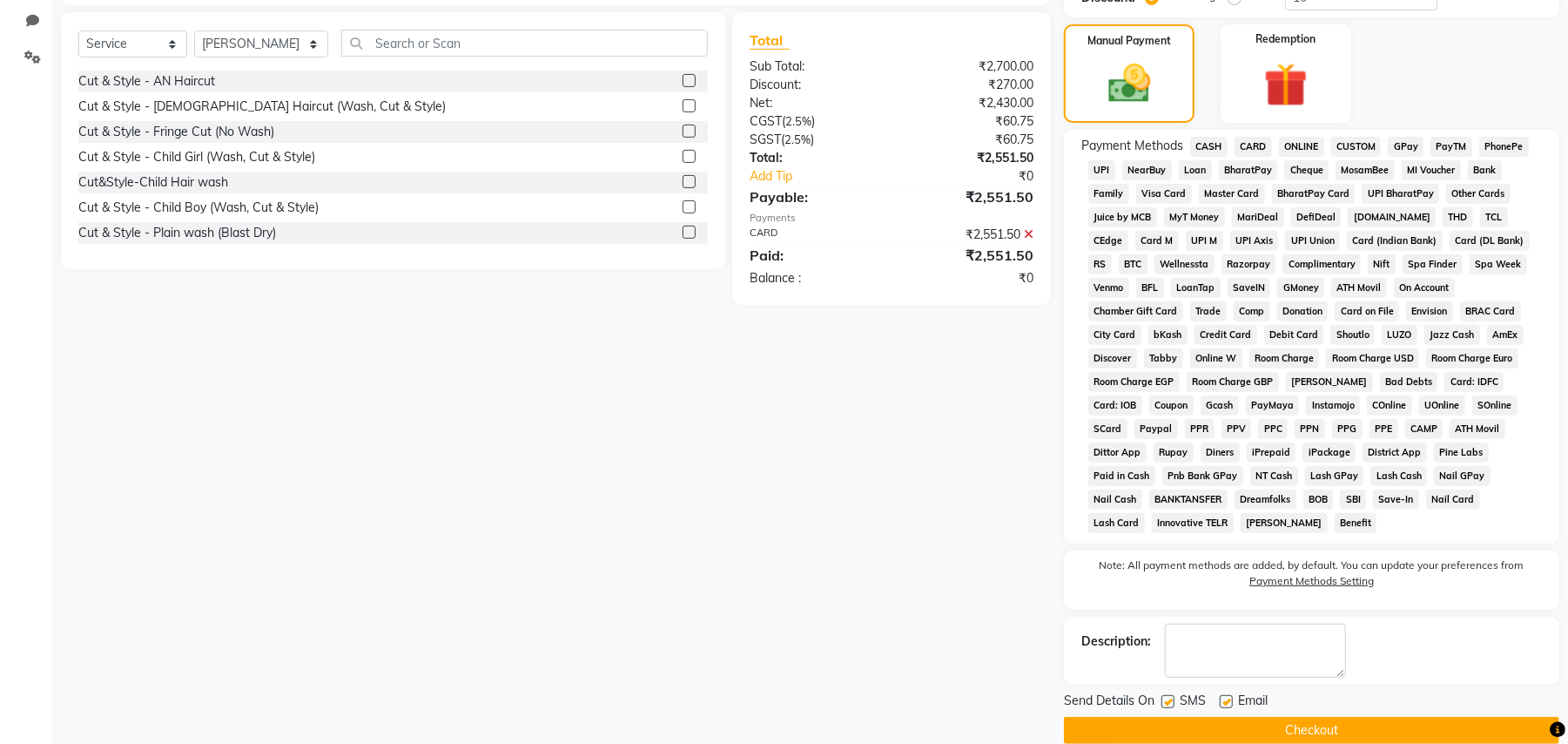
click at [1345, 717] on button "Checkout" at bounding box center [1311, 730] width 496 height 27
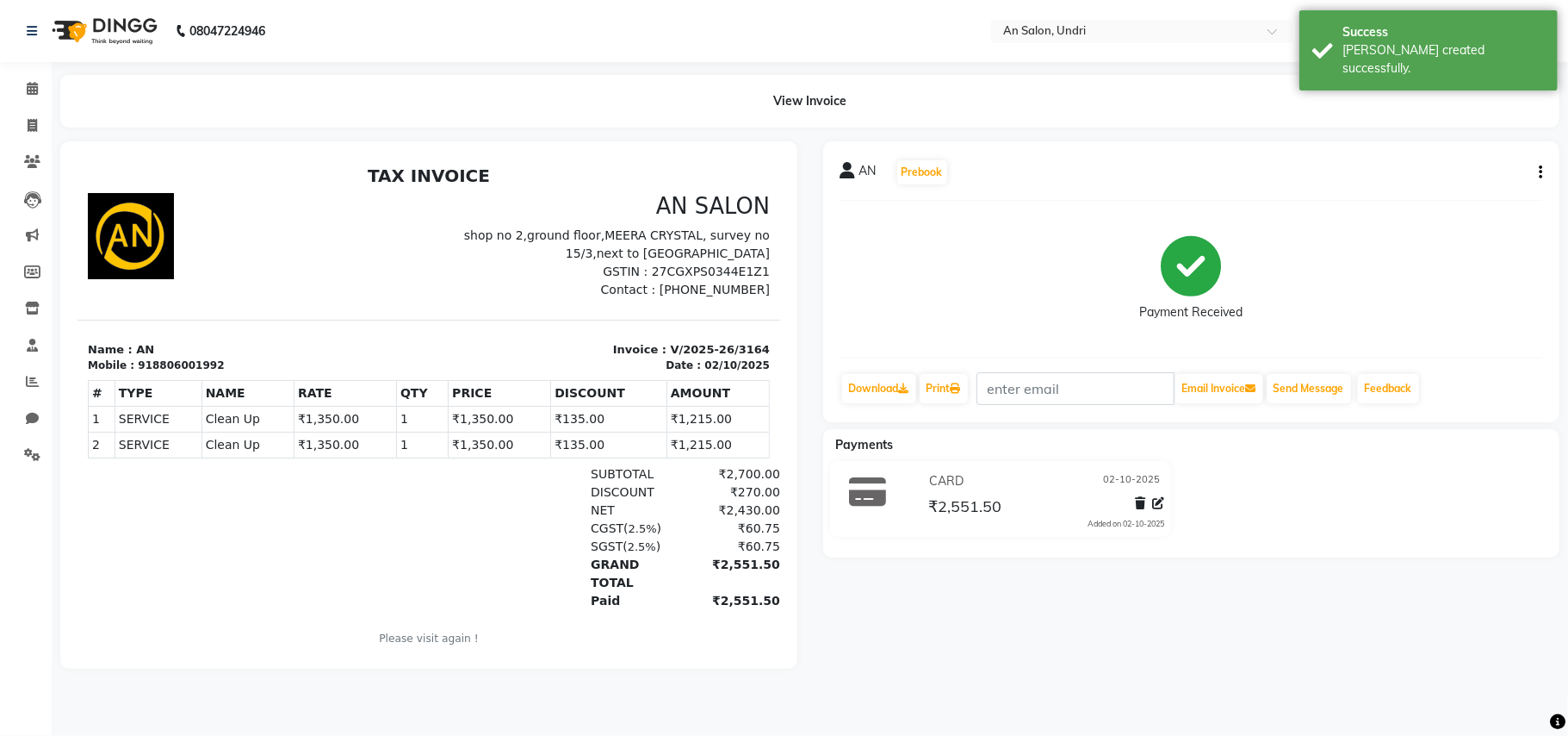
click at [142, 47] on img at bounding box center [103, 30] width 118 height 48
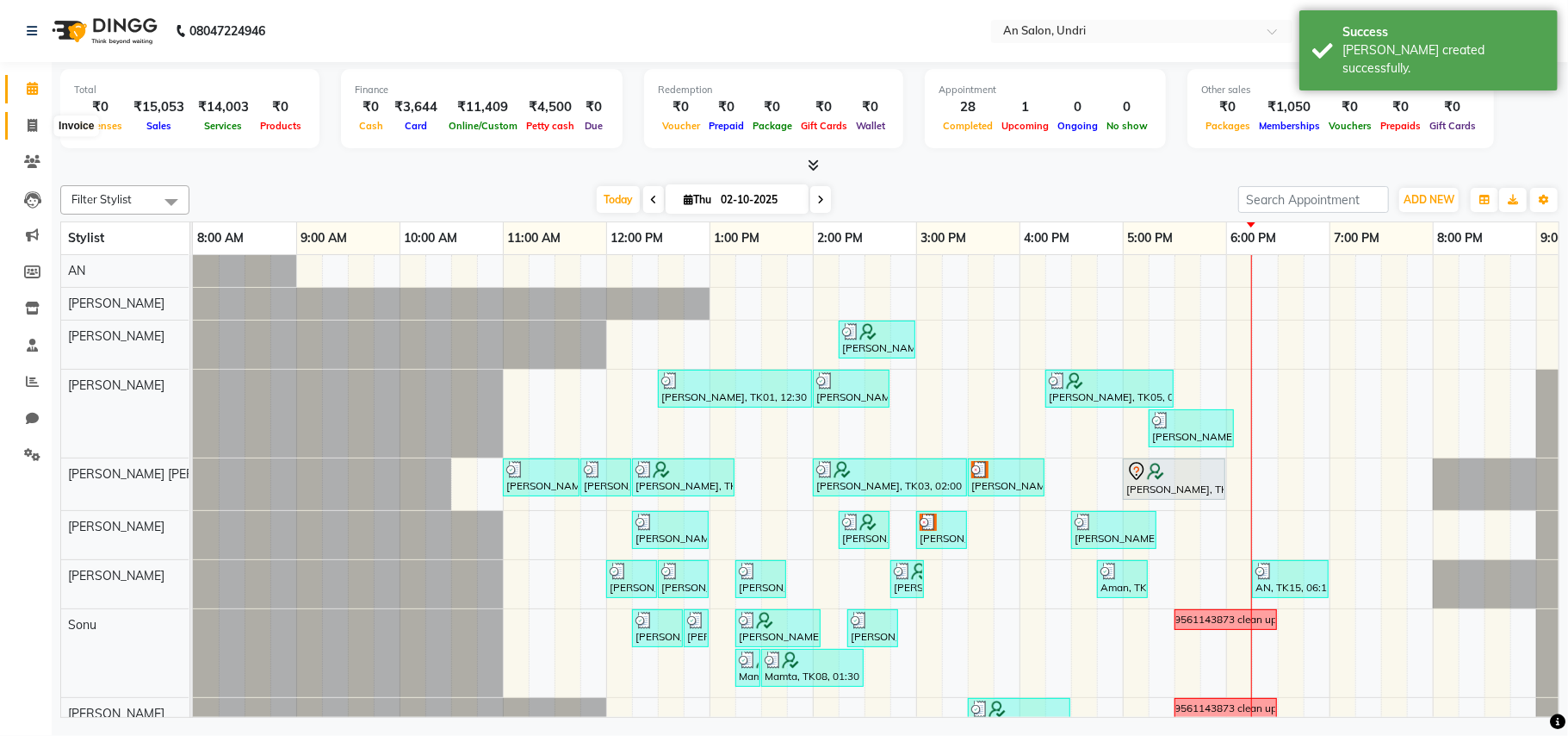
click at [31, 125] on icon at bounding box center [32, 125] width 9 height 13
select select "service"
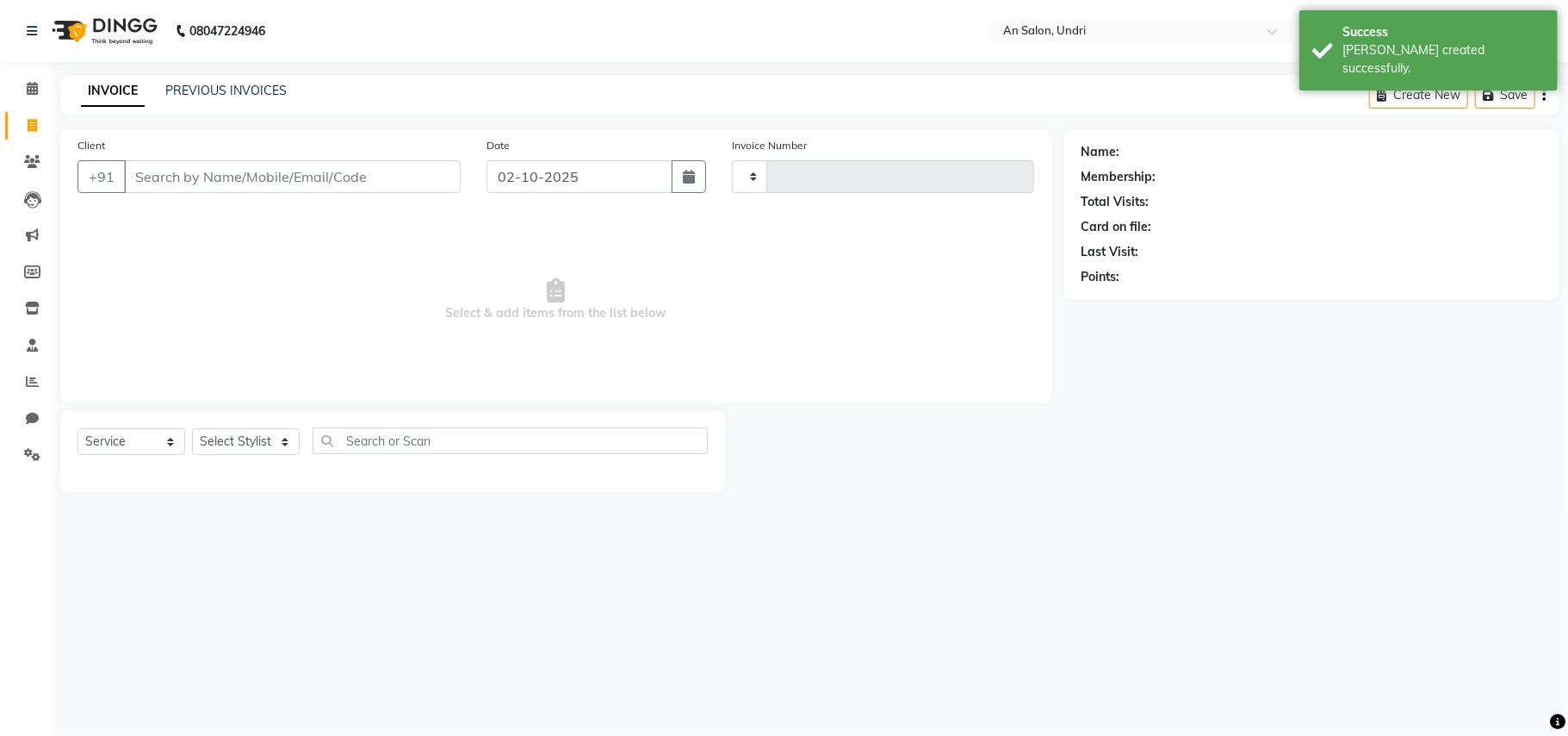
type input "3165"
select select "3639"
click at [252, 453] on select "Select Stylist" at bounding box center [246, 441] width 108 height 27
click at [439, 277] on span "Select & add items from the list below" at bounding box center [555, 299] width 956 height 172
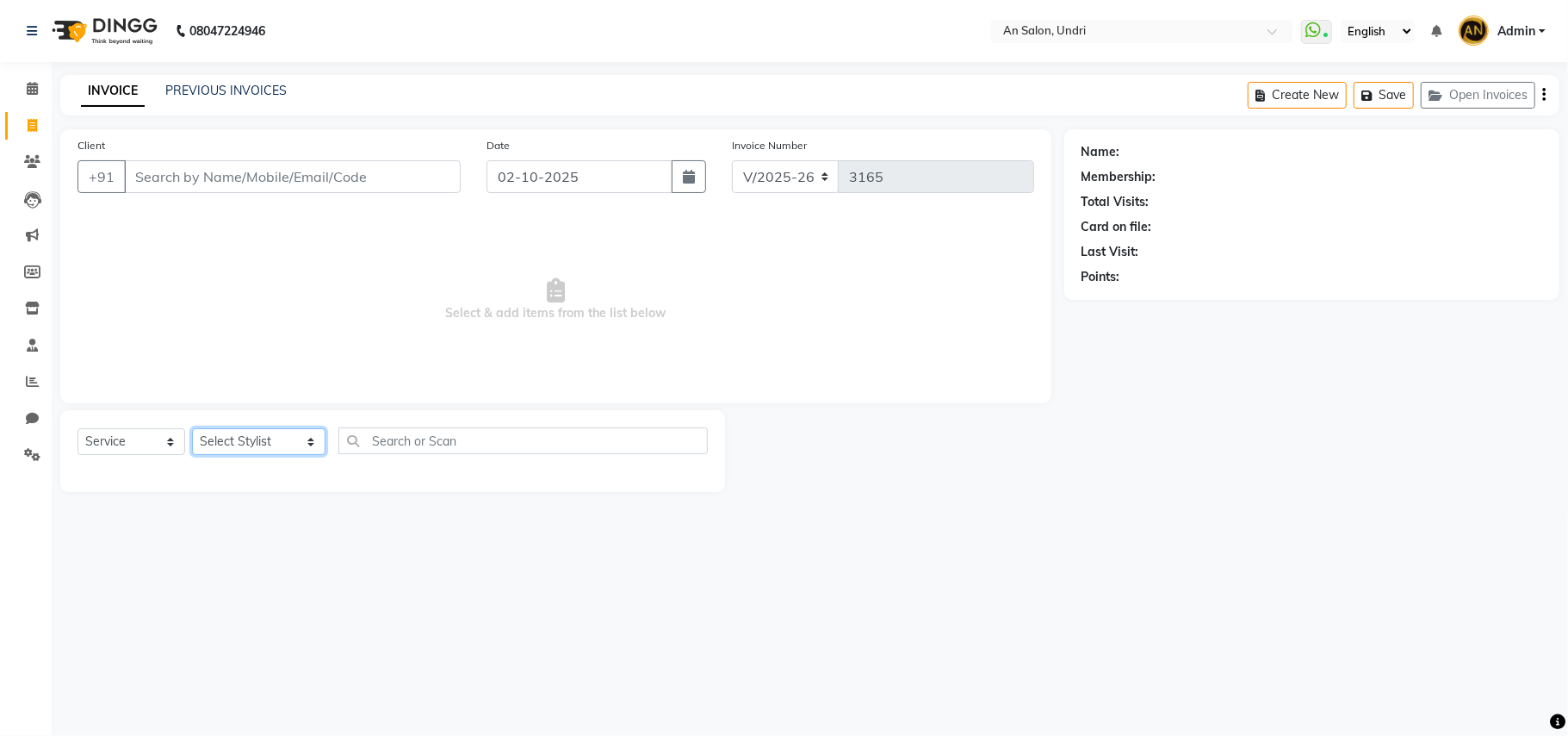
click at [253, 435] on select "Select Stylist [PERSON_NAME] AN [PERSON_NAME] [PERSON_NAME] [PERSON_NAME] [PERS…" at bounding box center [258, 441] width 133 height 27
select select "21387"
click at [192, 428] on select "Select Stylist [PERSON_NAME] AN [PERSON_NAME] [PERSON_NAME] [PERSON_NAME] [PERS…" at bounding box center [258, 441] width 133 height 27
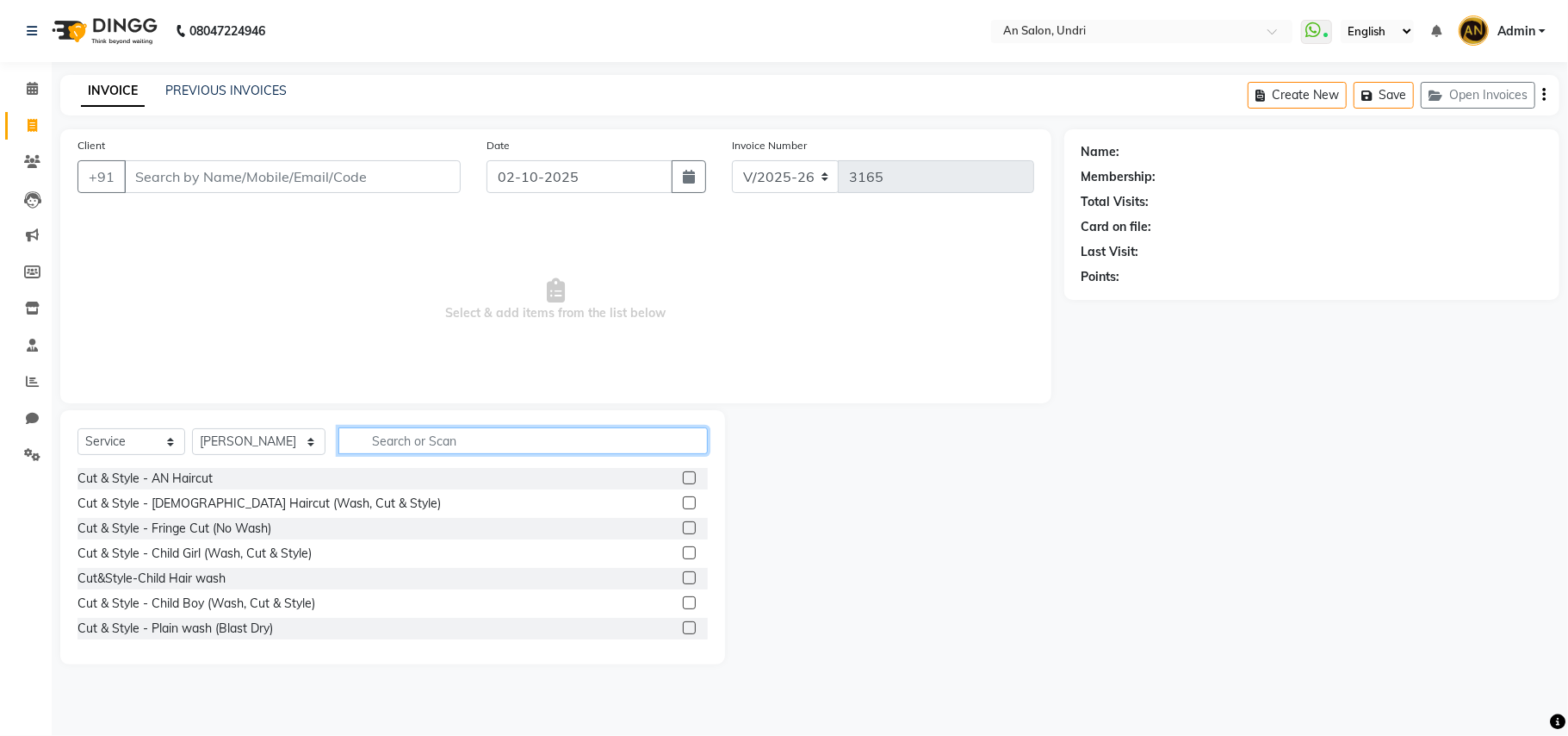
click at [454, 436] on input "text" at bounding box center [523, 440] width 370 height 27
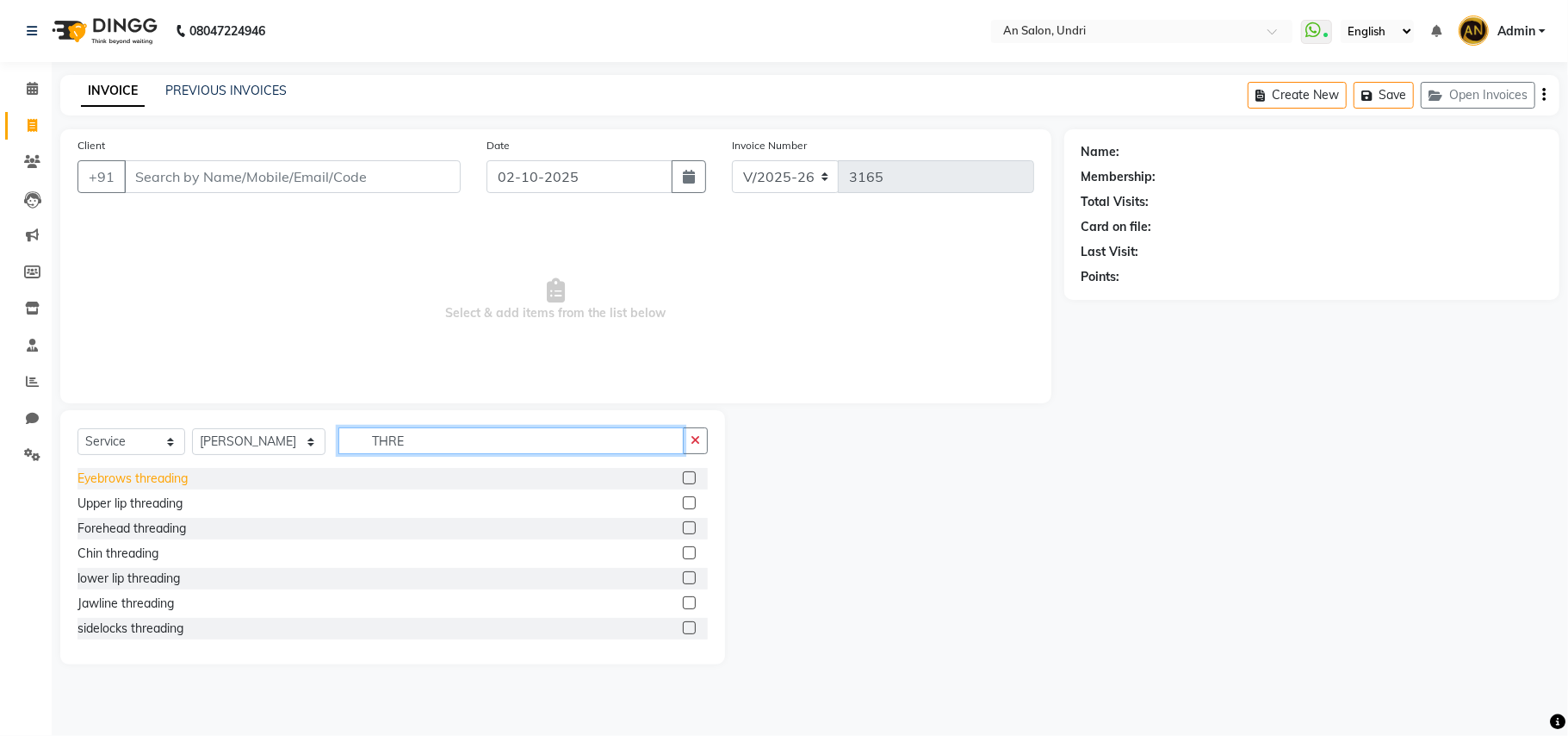
type input "THRE"
click at [164, 479] on div "Eyebrows threading" at bounding box center [132, 478] width 110 height 18
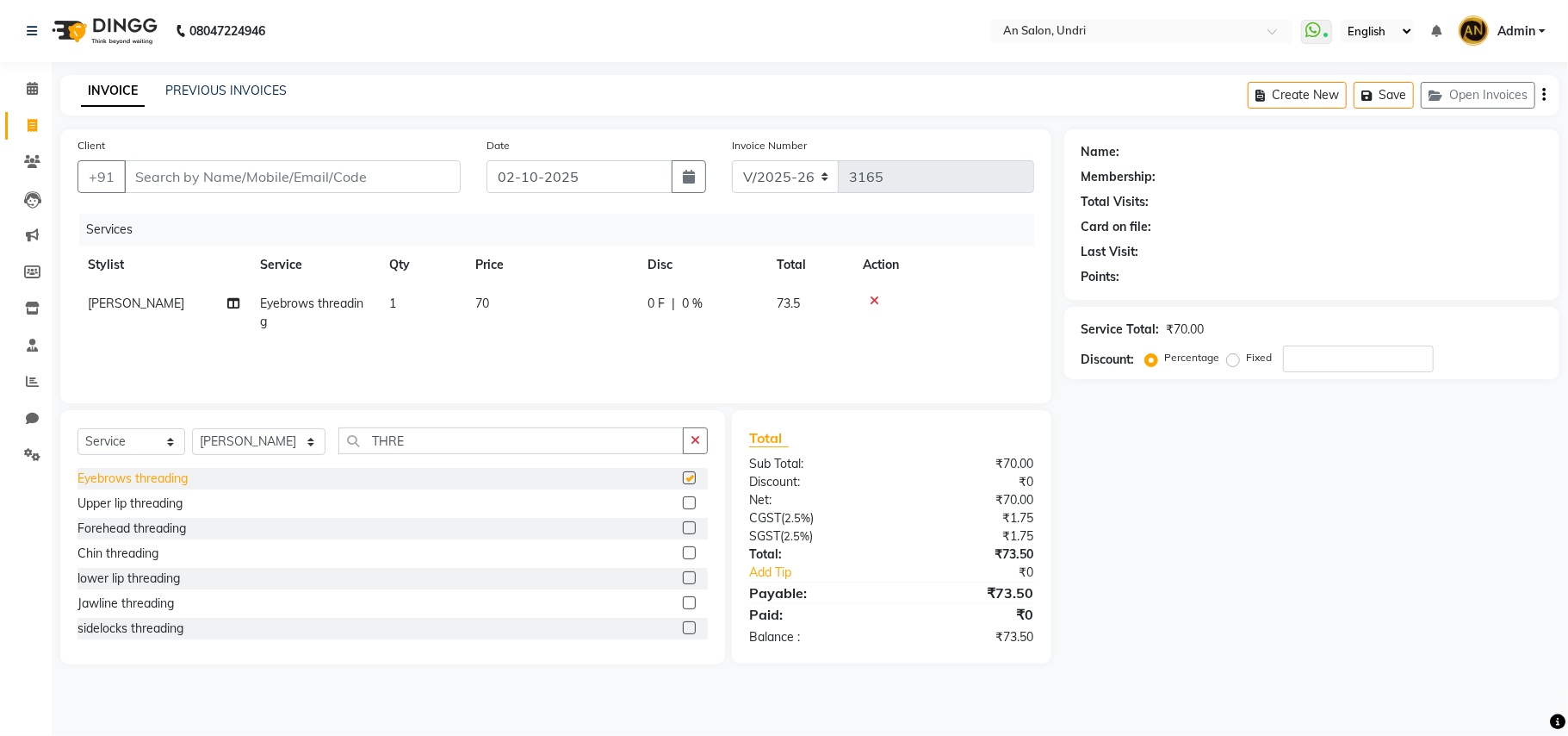
checkbox input "false"
click at [160, 507] on div "Upper lip threading" at bounding box center [130, 503] width 105 height 18
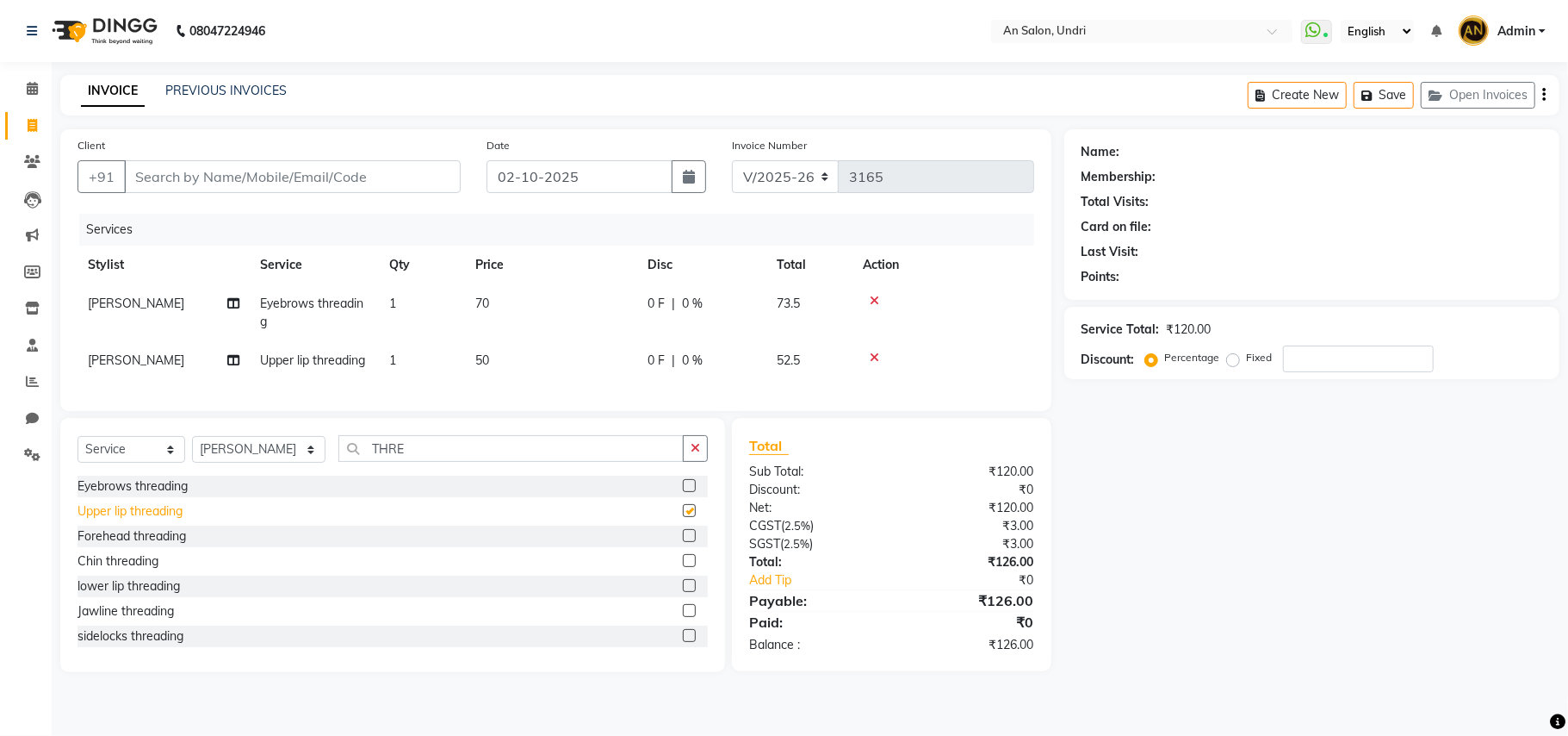
checkbox input "false"
click at [448, 183] on input "Client" at bounding box center [292, 177] width 337 height 33
type input "8"
type input "0"
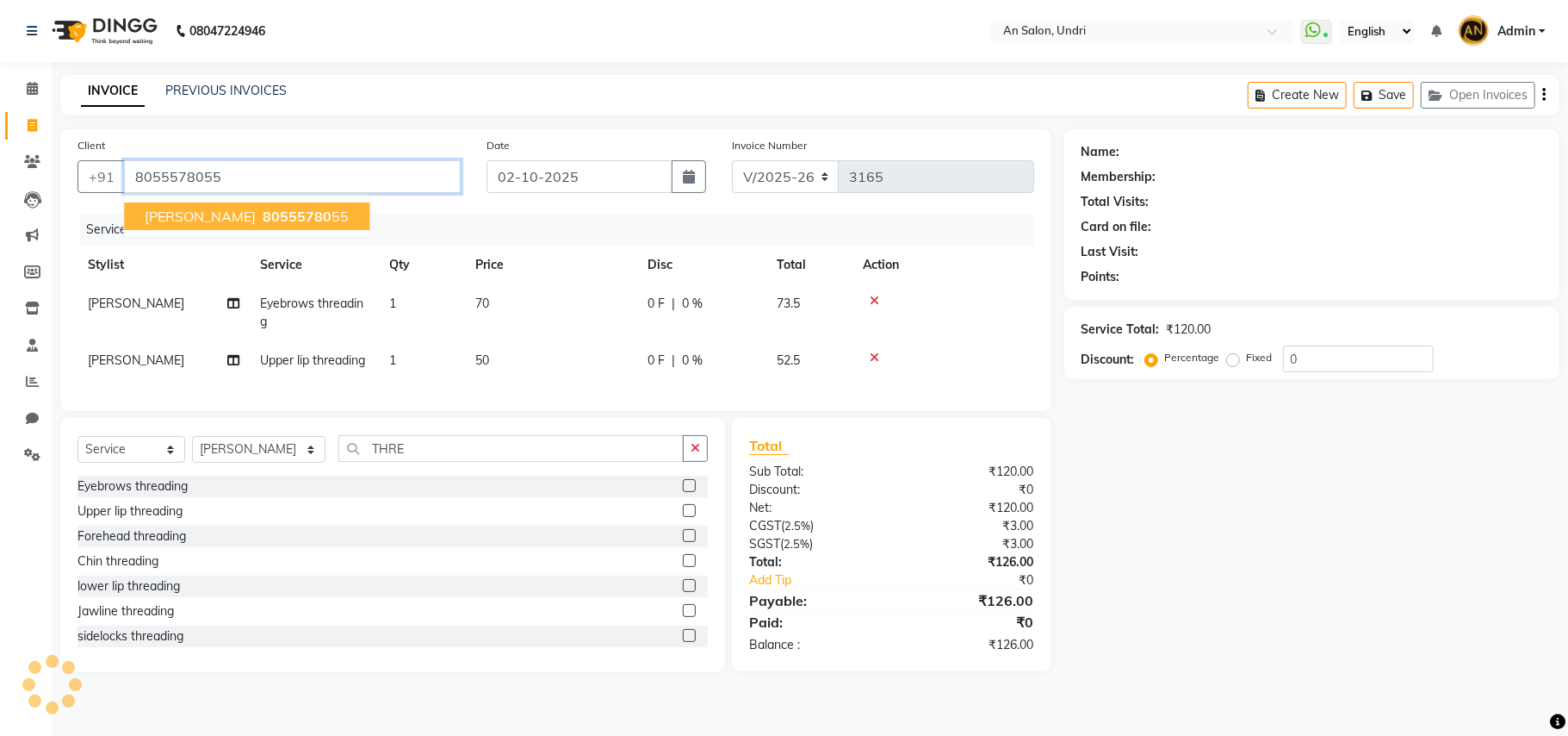
type input "8055578055"
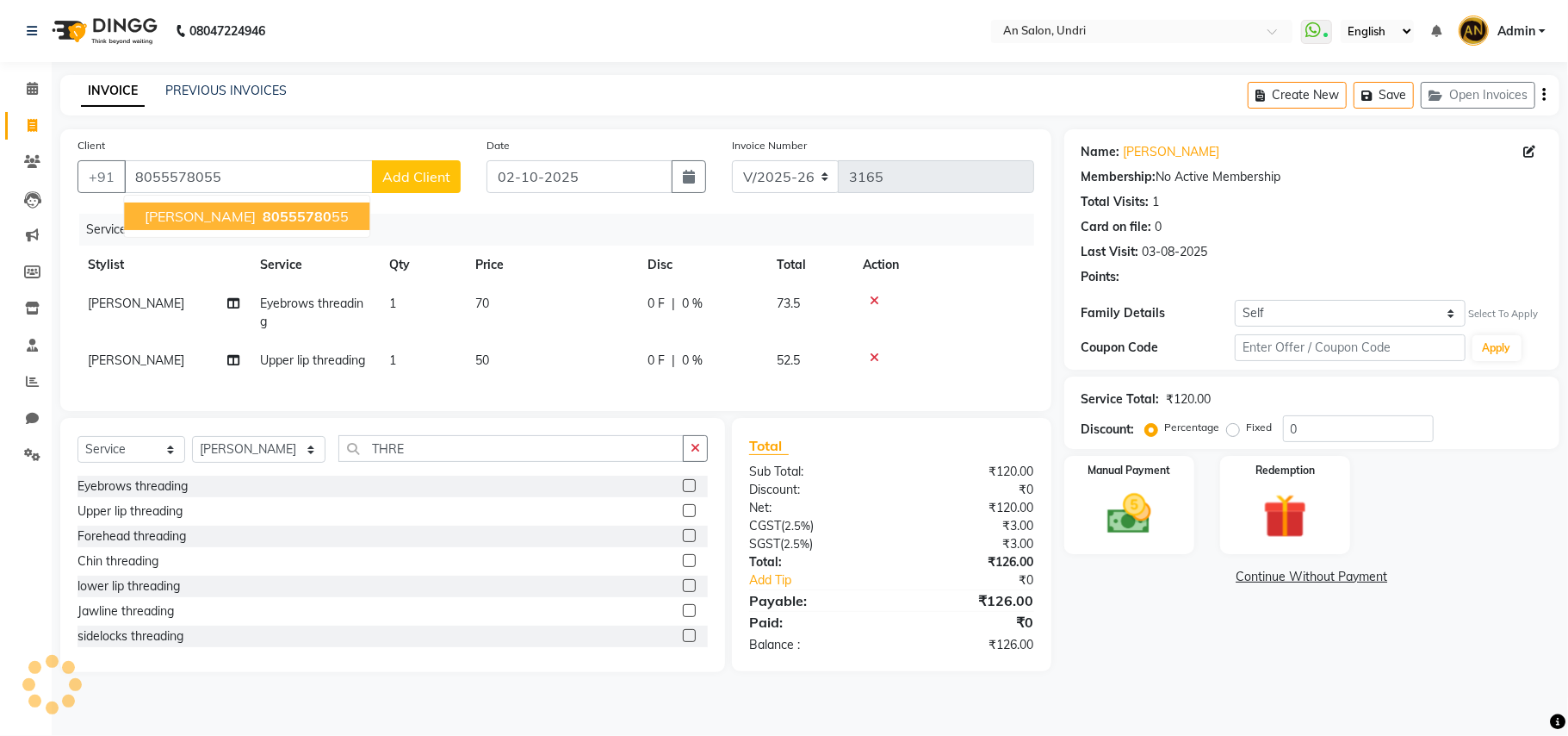
click at [269, 205] on button "kavita sirwani 80555780 55" at bounding box center [246, 216] width 246 height 28
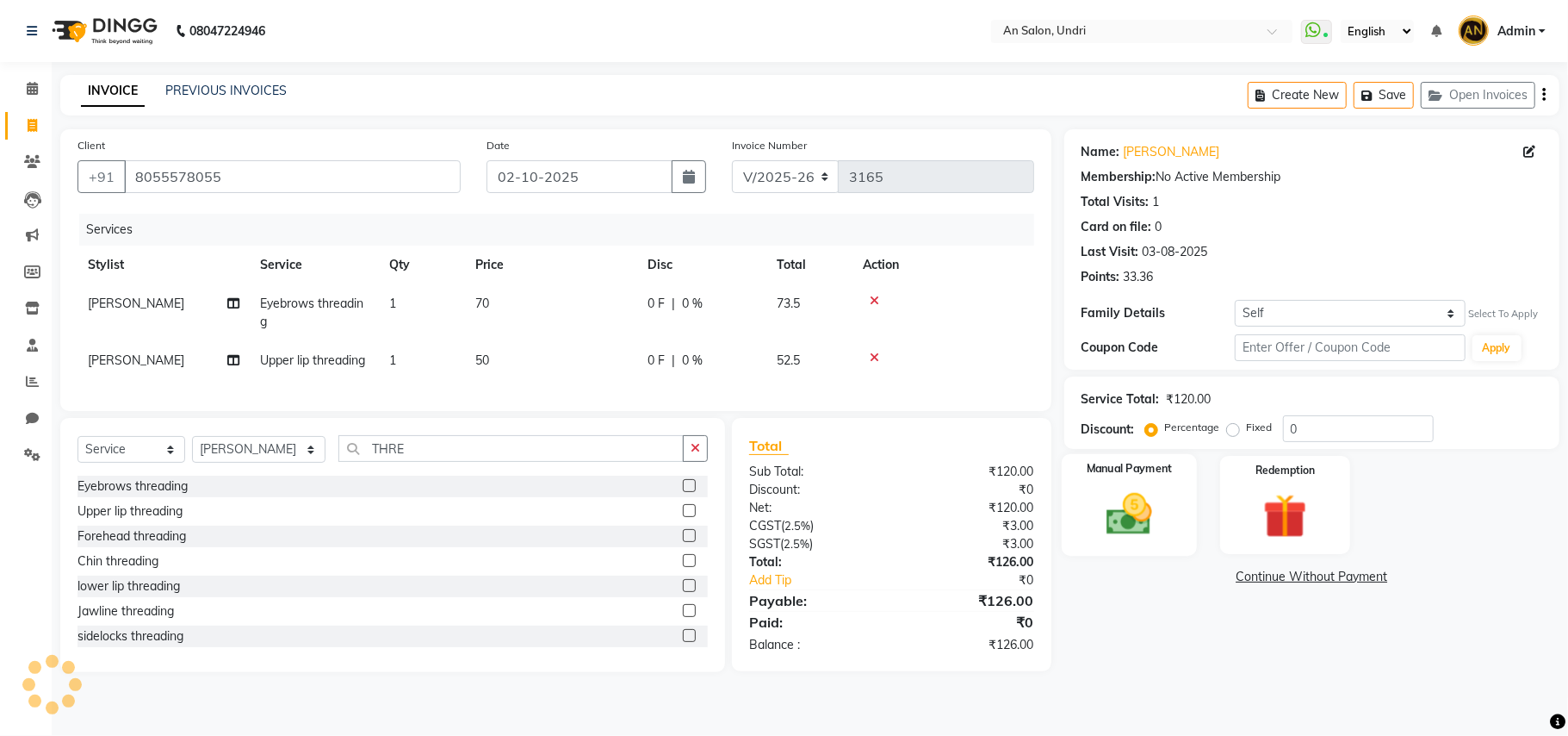
click at [1143, 510] on img at bounding box center [1128, 514] width 74 height 53
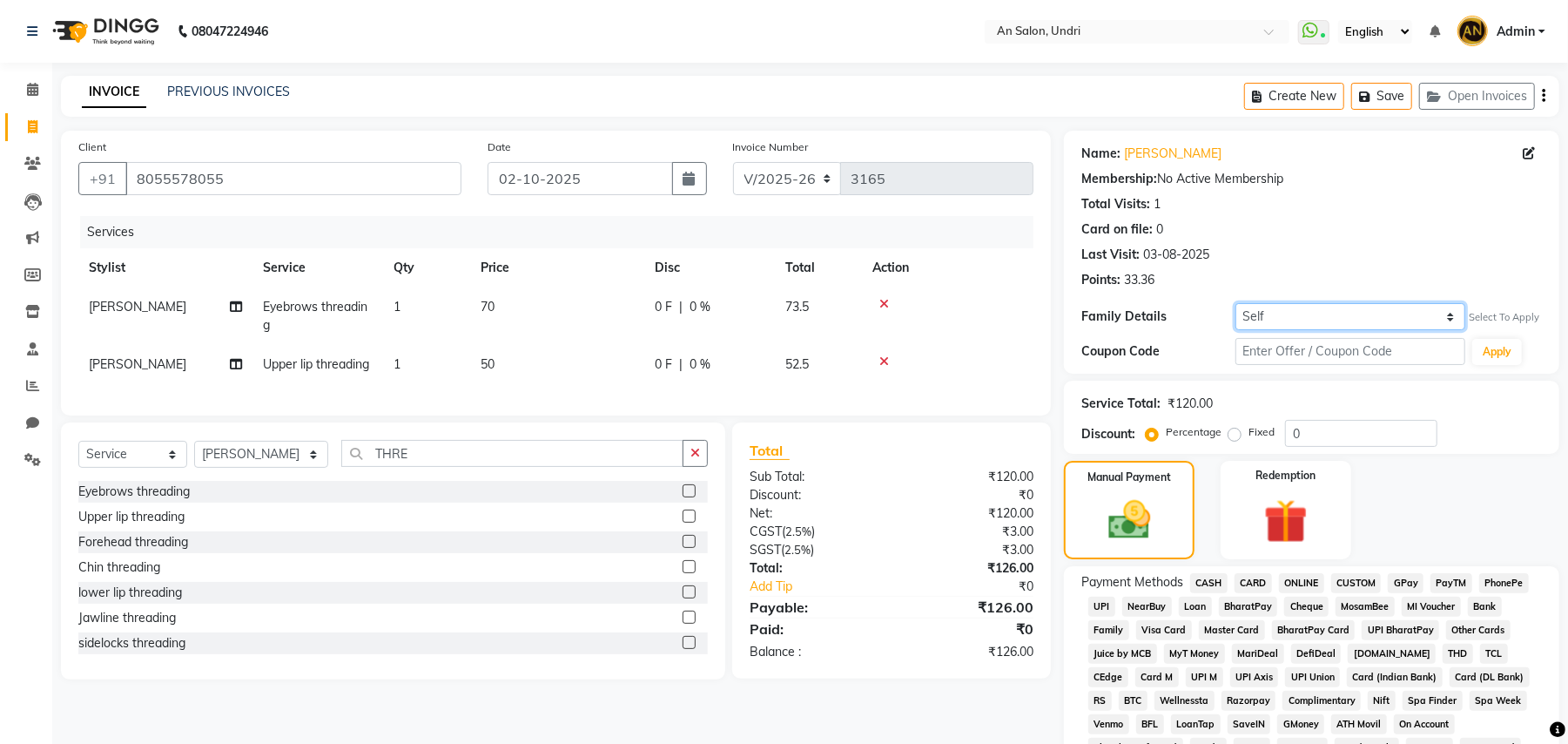
click at [1327, 317] on select "Self Soumya Sirwani Soumya Sirwani" at bounding box center [1350, 316] width 230 height 27
select select "46660"
click at [1236, 303] on select "Self Soumya Sirwani Soumya Sirwani" at bounding box center [1350, 316] width 230 height 27
type input "20"
select select "1: Object"
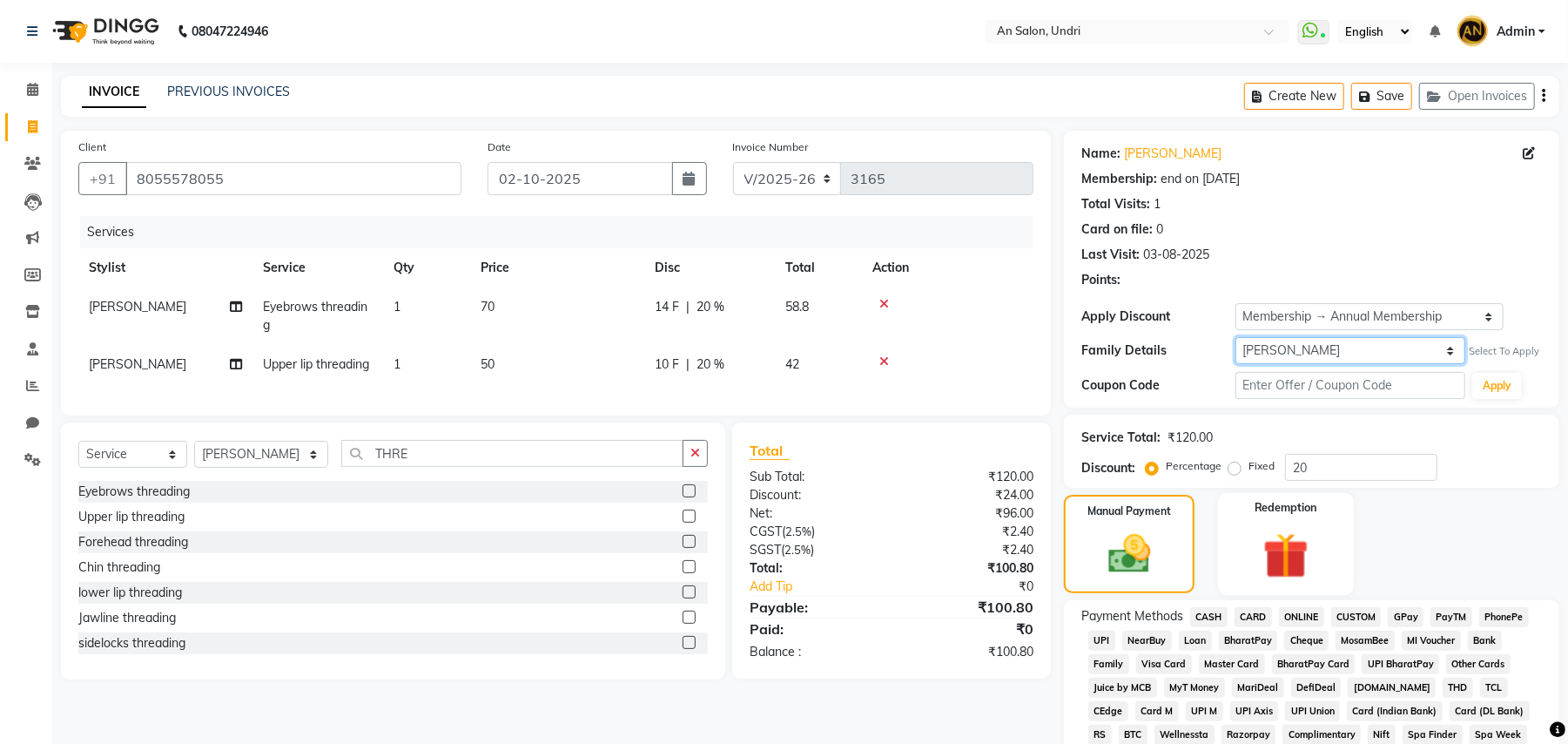
scroll to position [116, 0]
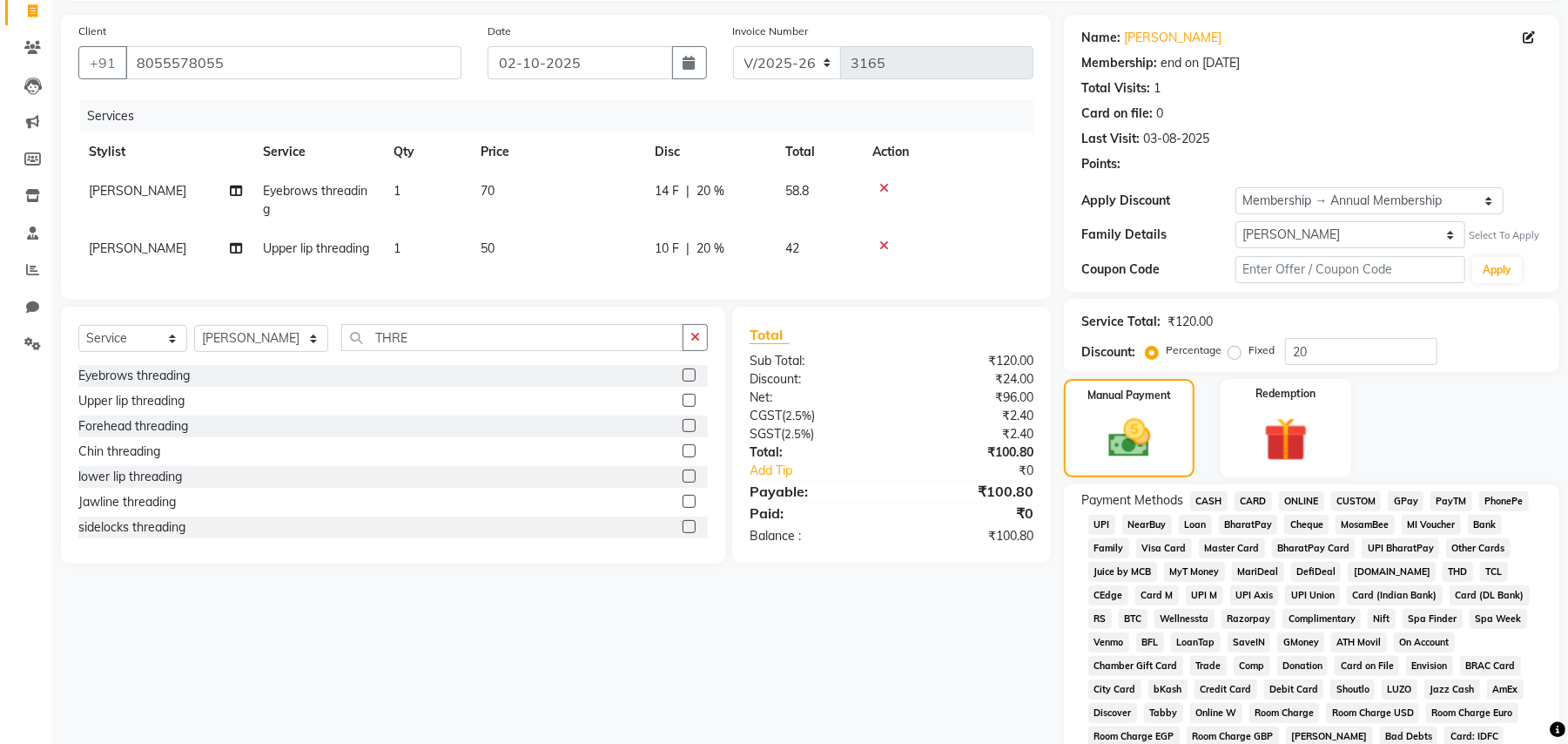
click at [1195, 491] on span "CASH" at bounding box center [1209, 501] width 37 height 20
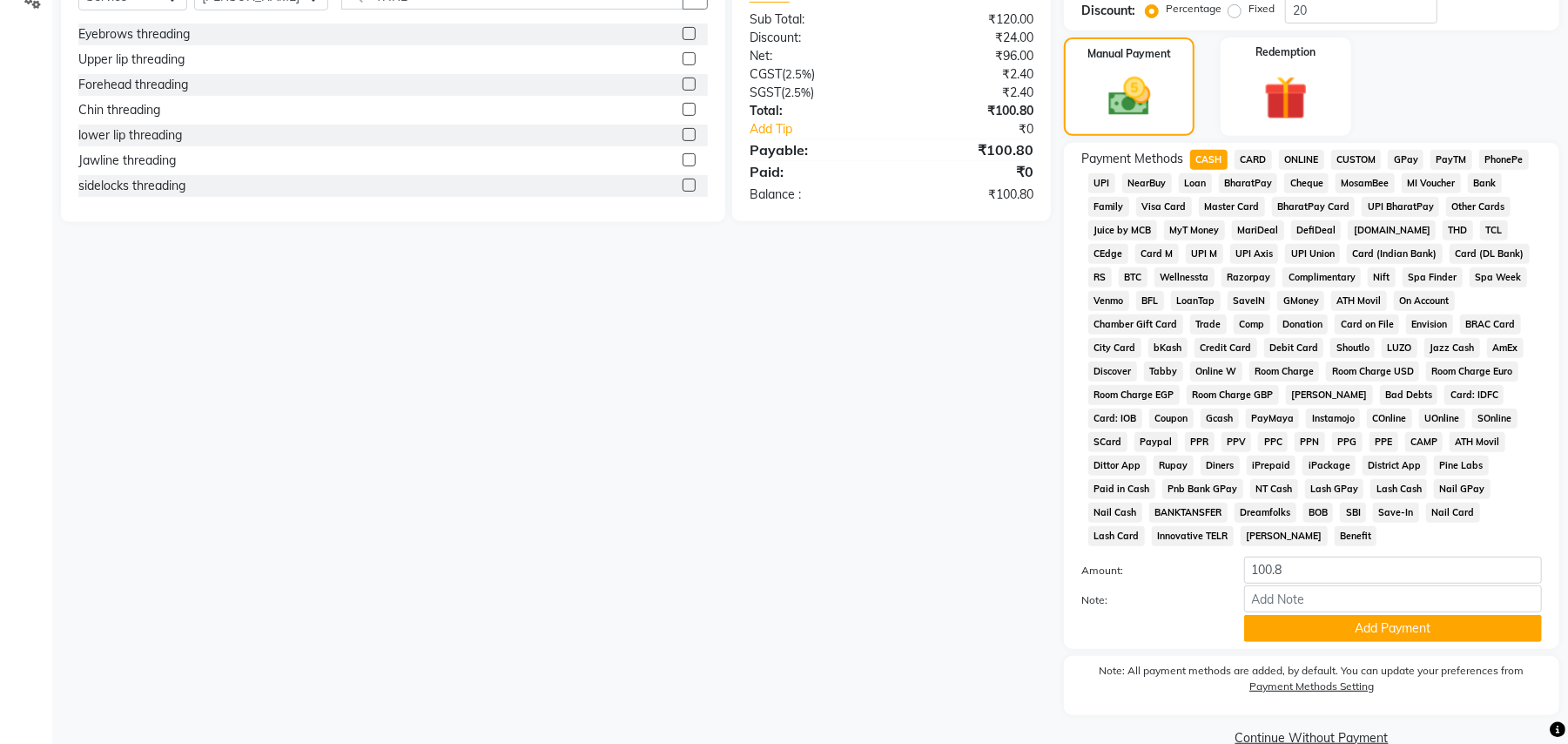
scroll to position [472, 0]
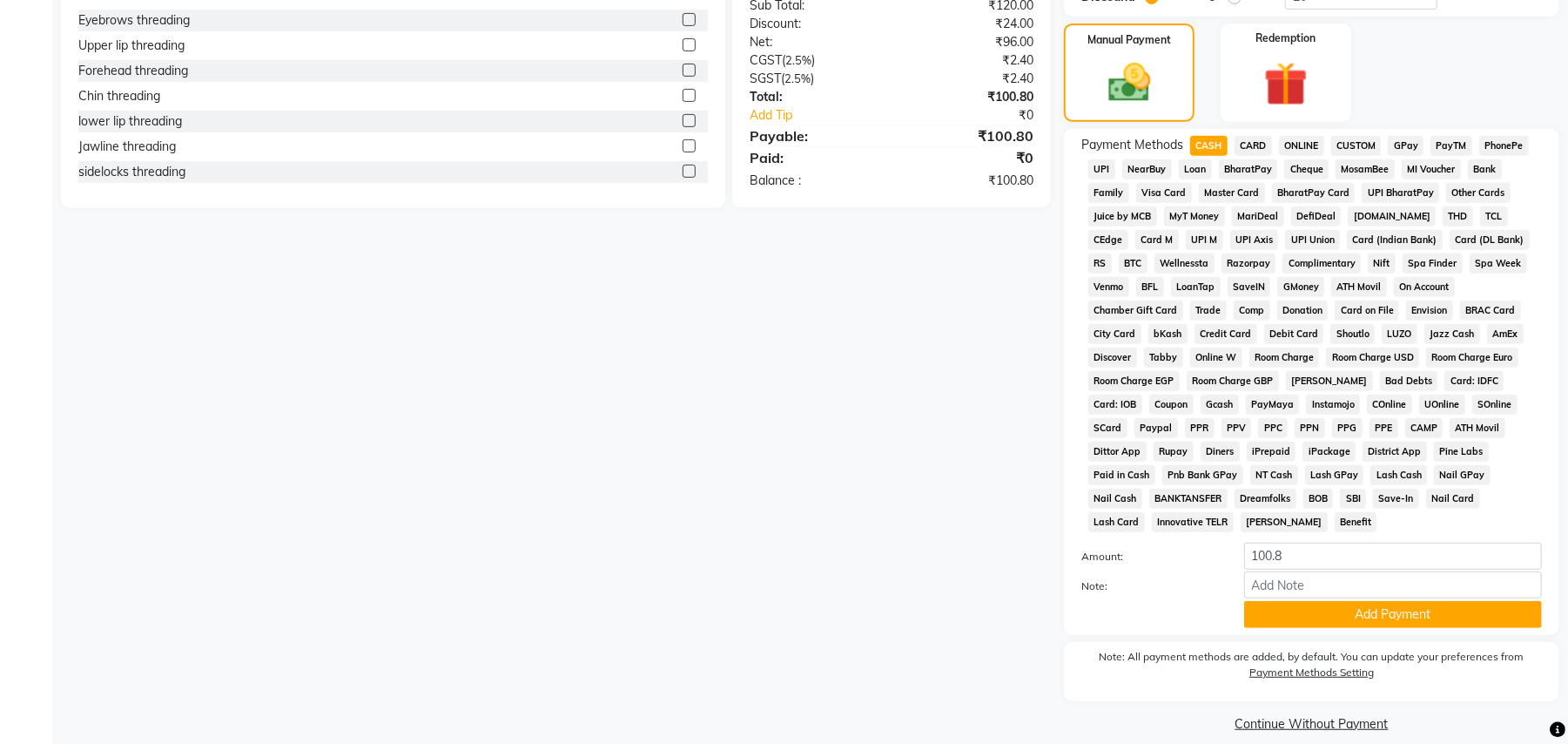
click at [1299, 601] on button "Add Payment" at bounding box center [1393, 614] width 298 height 27
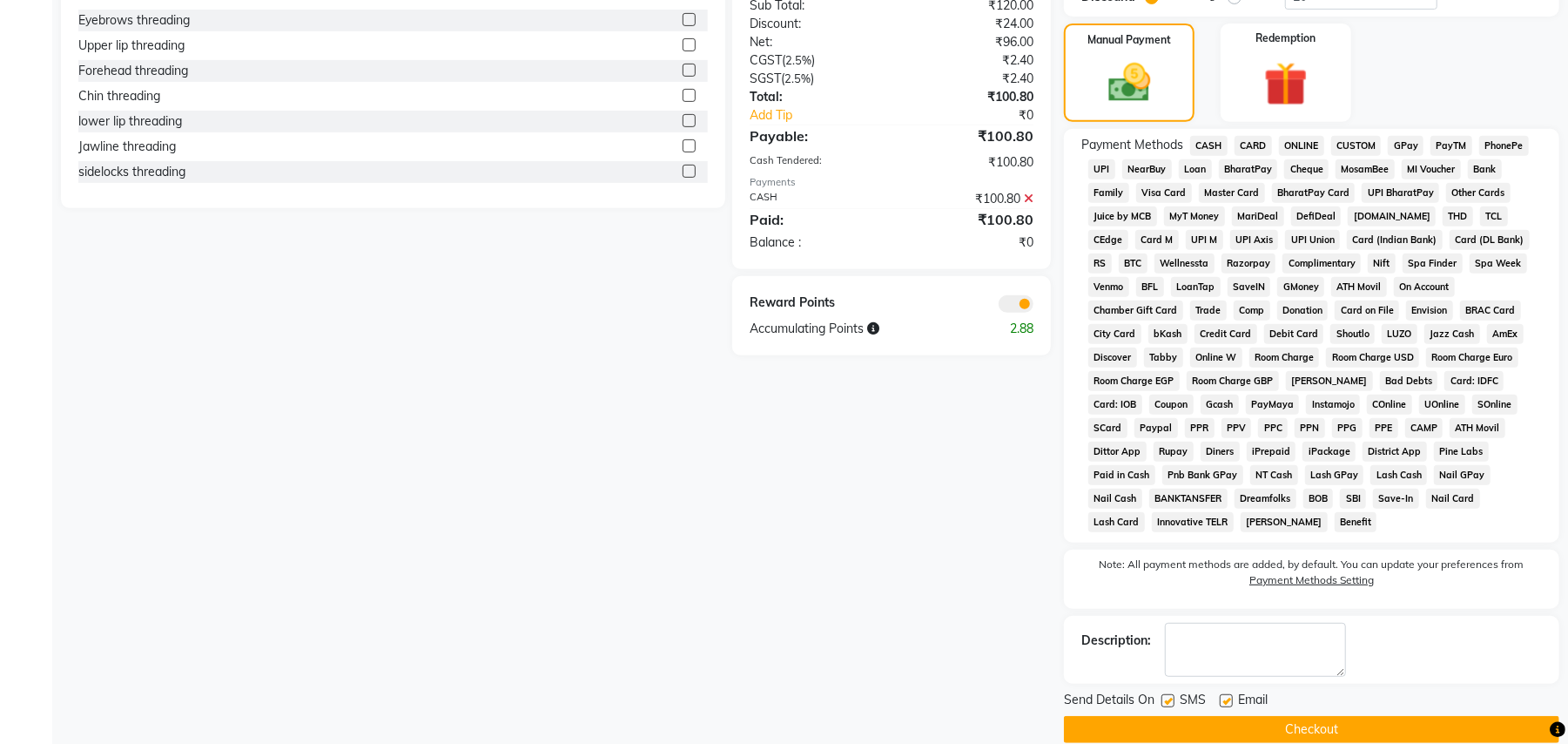
click at [1303, 716] on button "Checkout" at bounding box center [1311, 729] width 496 height 27
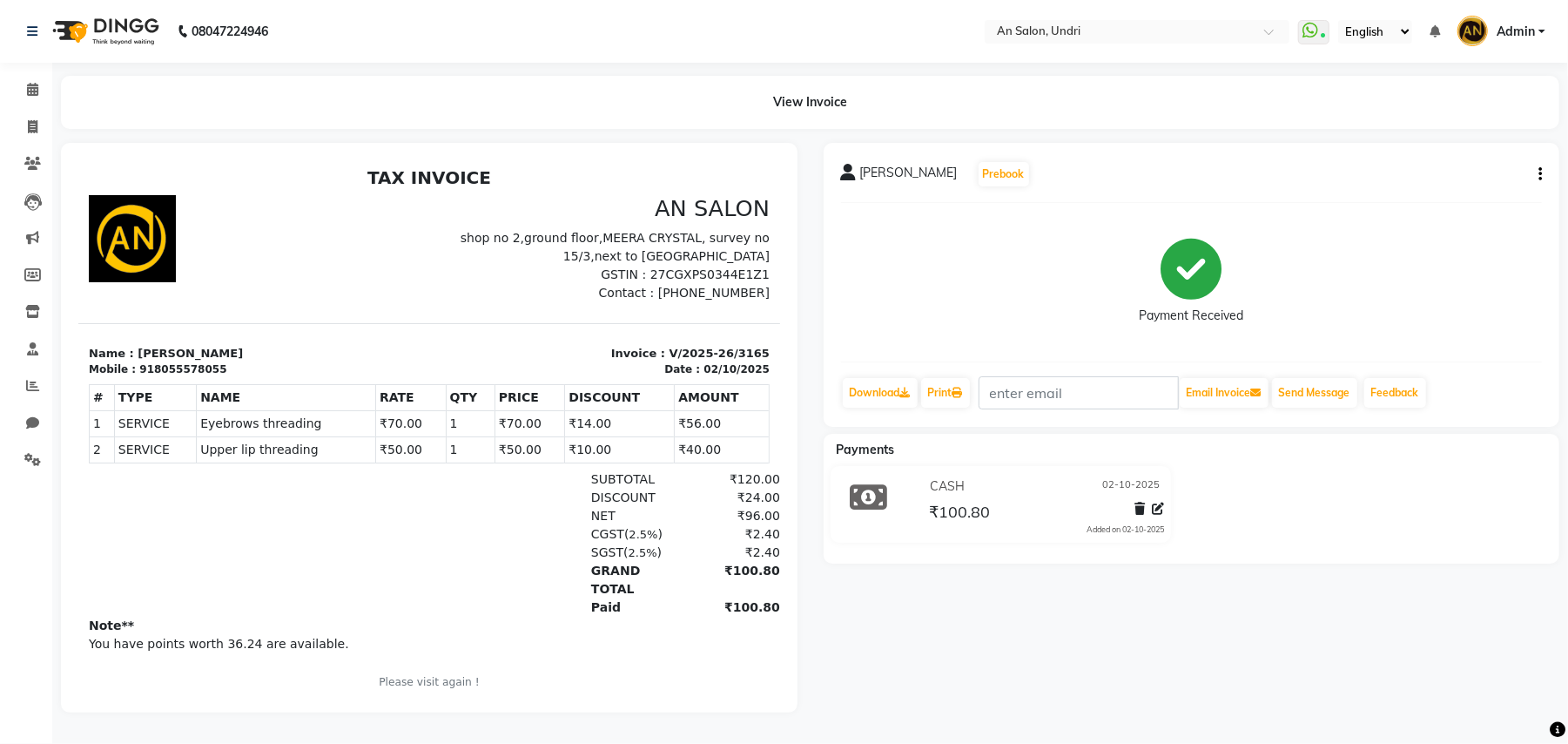
click at [126, 35] on img at bounding box center [104, 31] width 119 height 48
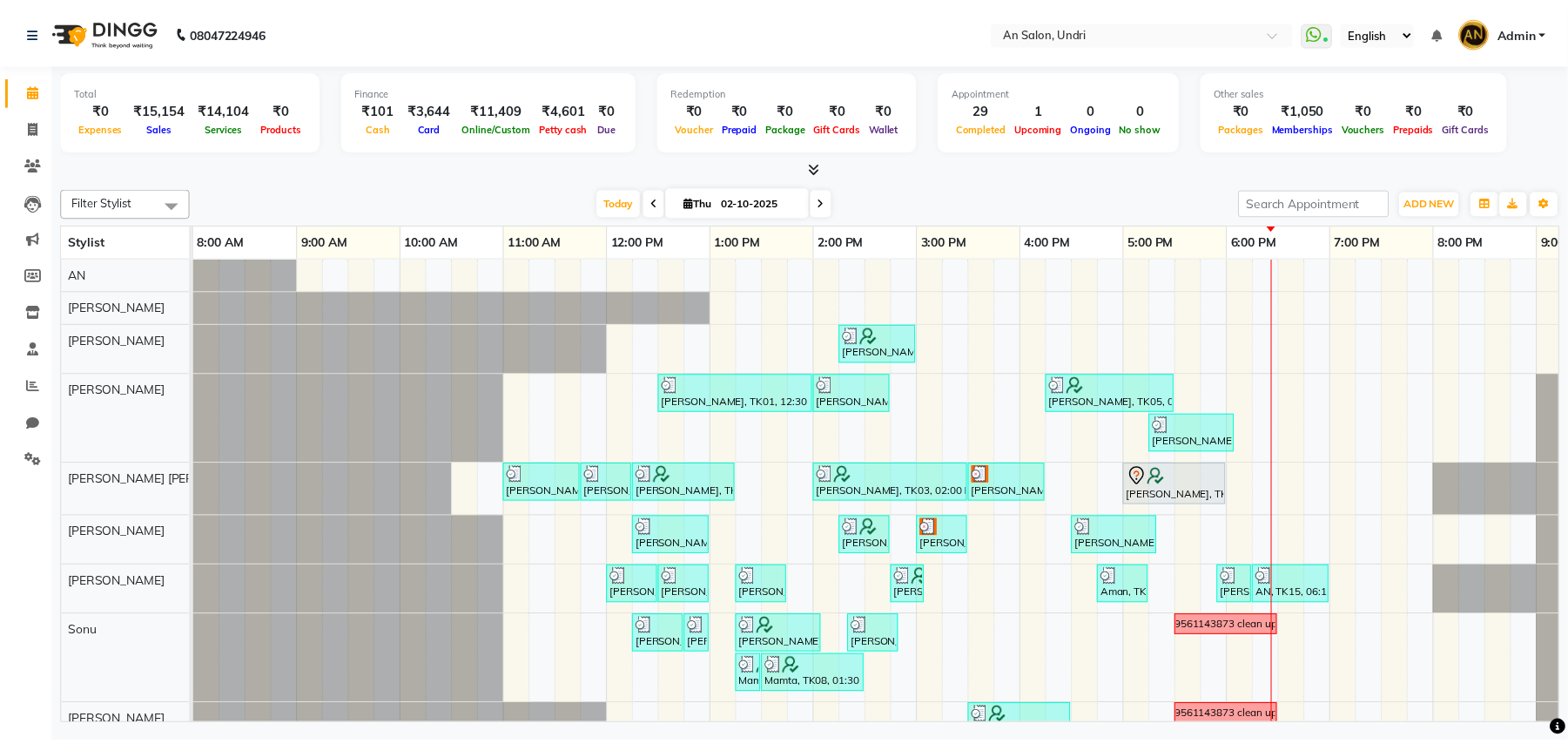
scroll to position [105, 0]
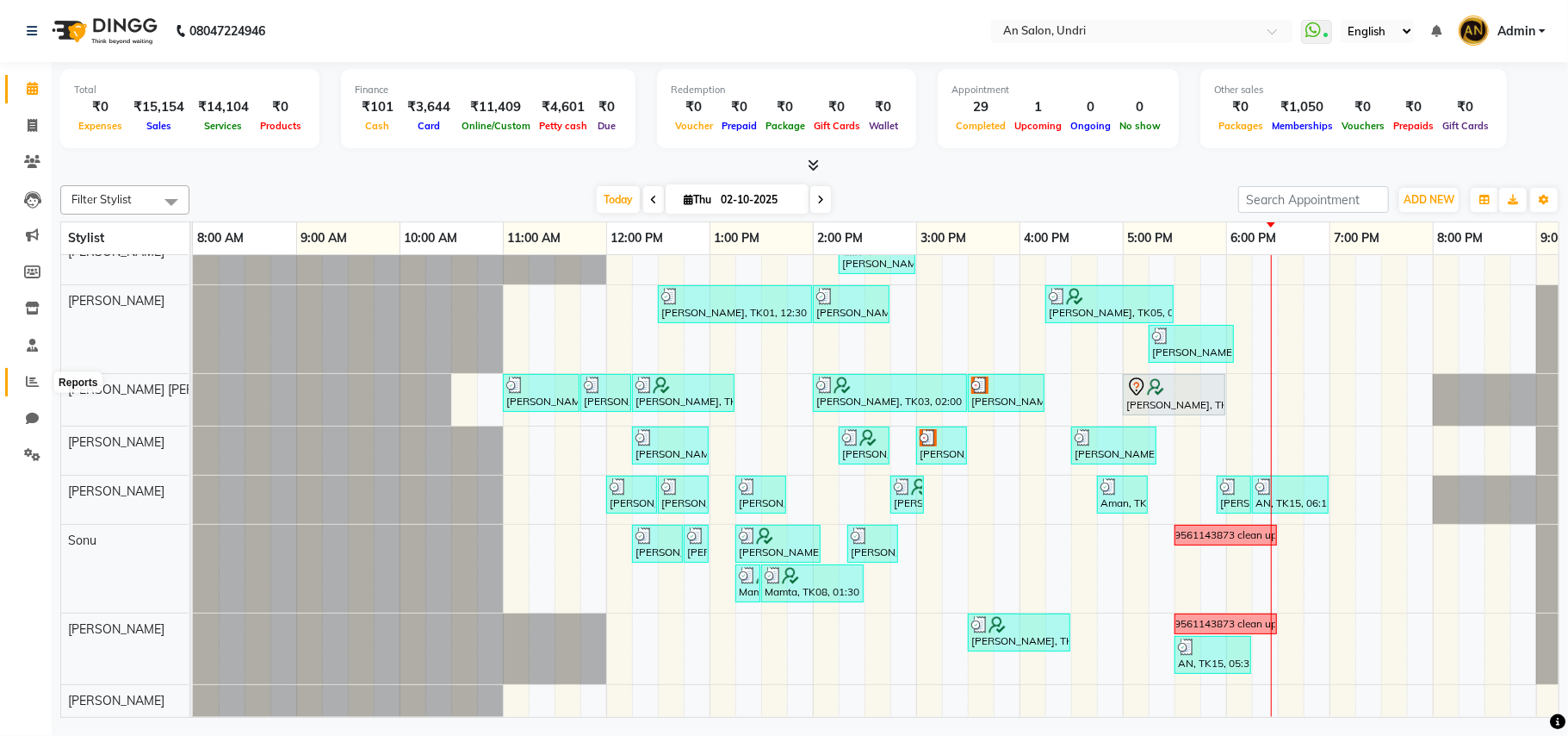
click at [19, 383] on span at bounding box center [32, 382] width 30 height 20
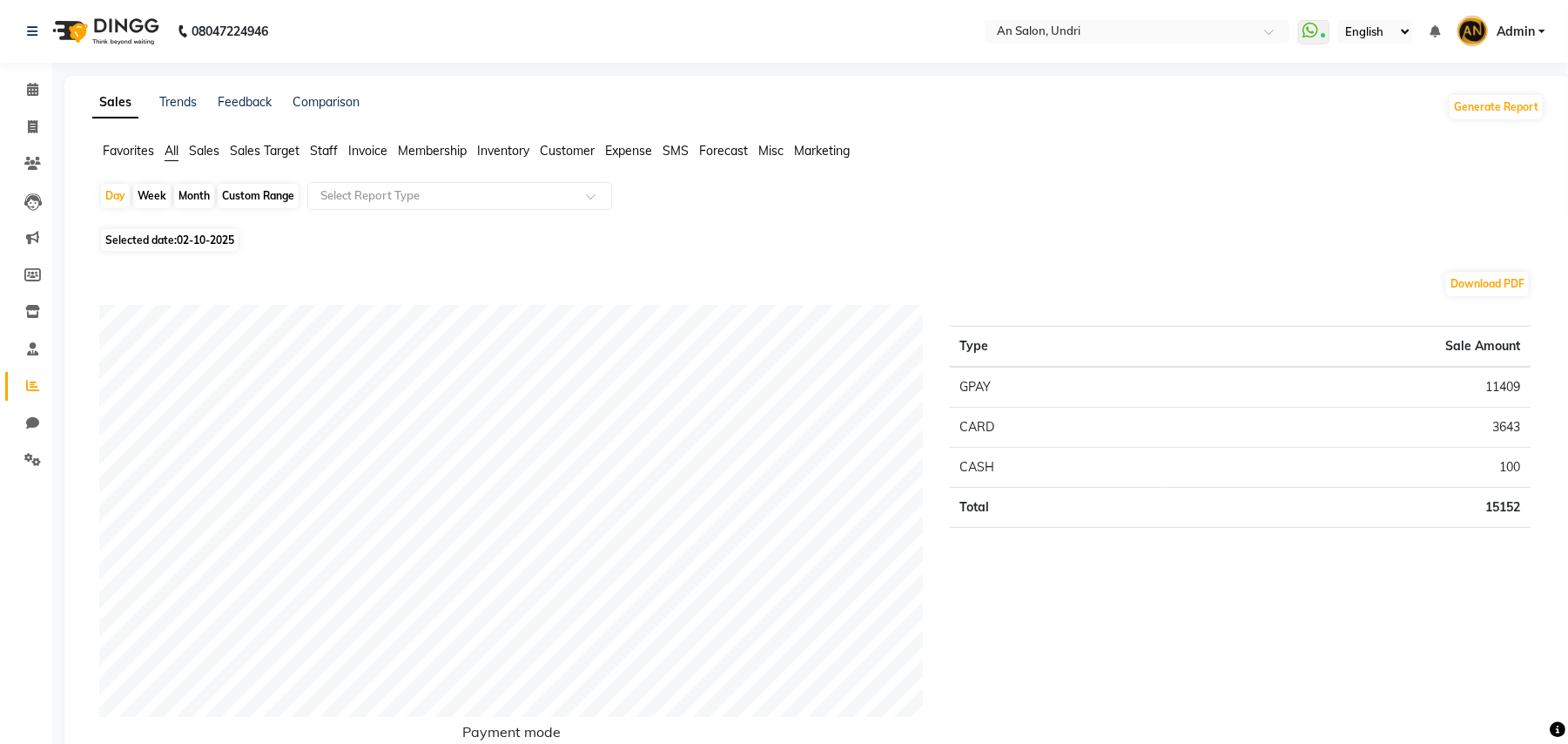
click at [202, 151] on span "Sales" at bounding box center [204, 151] width 31 height 16
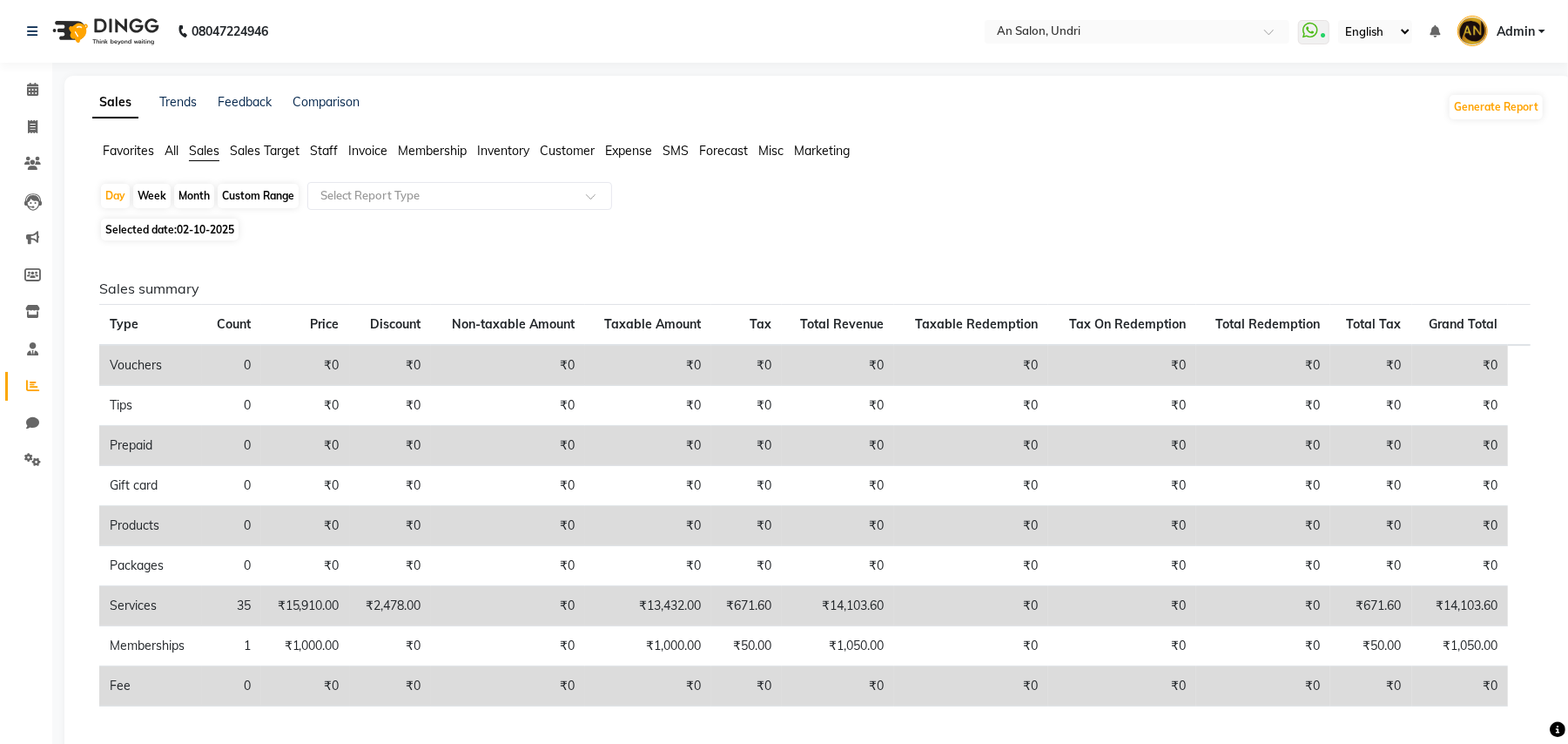
click at [329, 146] on span "Staff" at bounding box center [324, 151] width 28 height 16
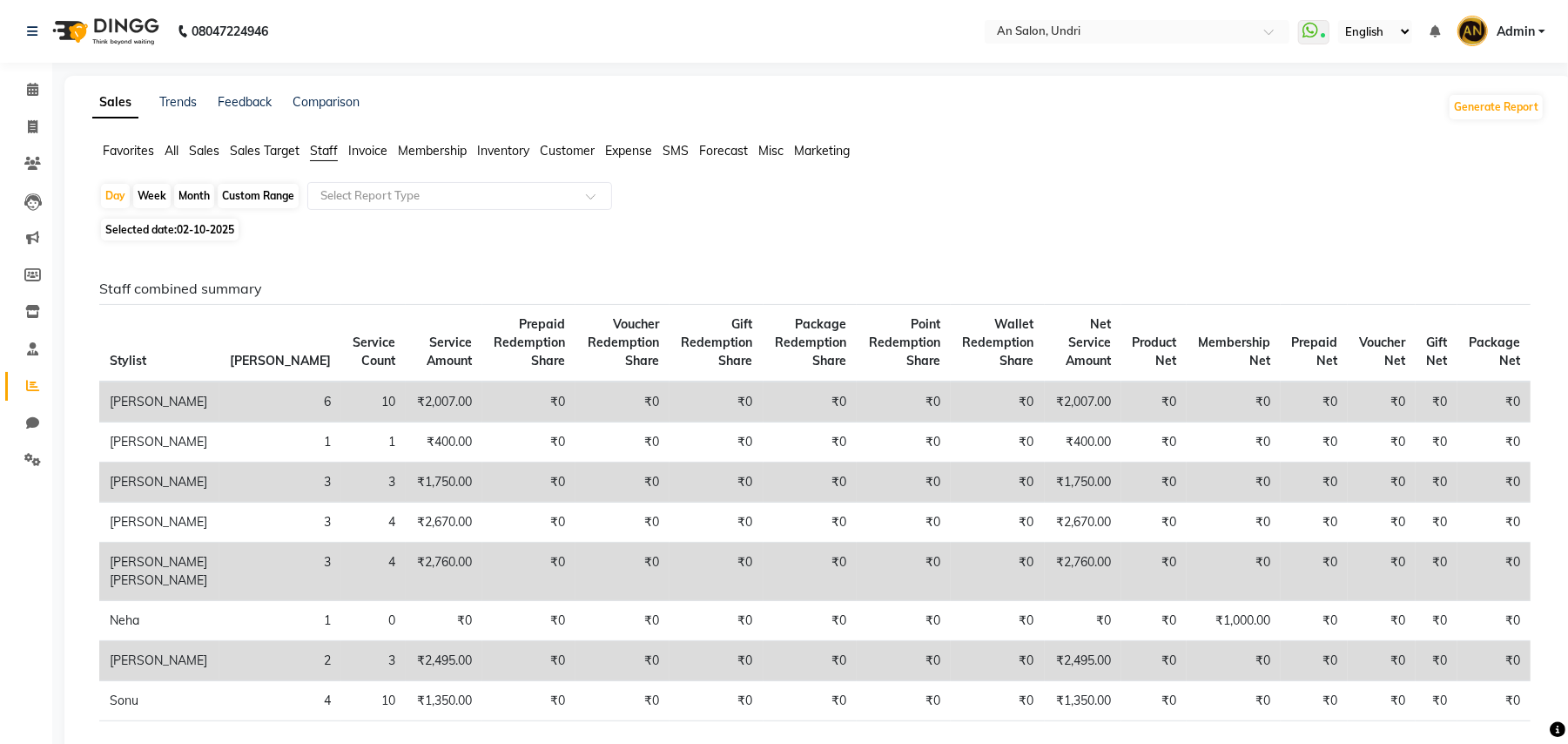
click at [190, 193] on div "Month" at bounding box center [193, 196] width 40 height 24
select select "10"
select select "2025"
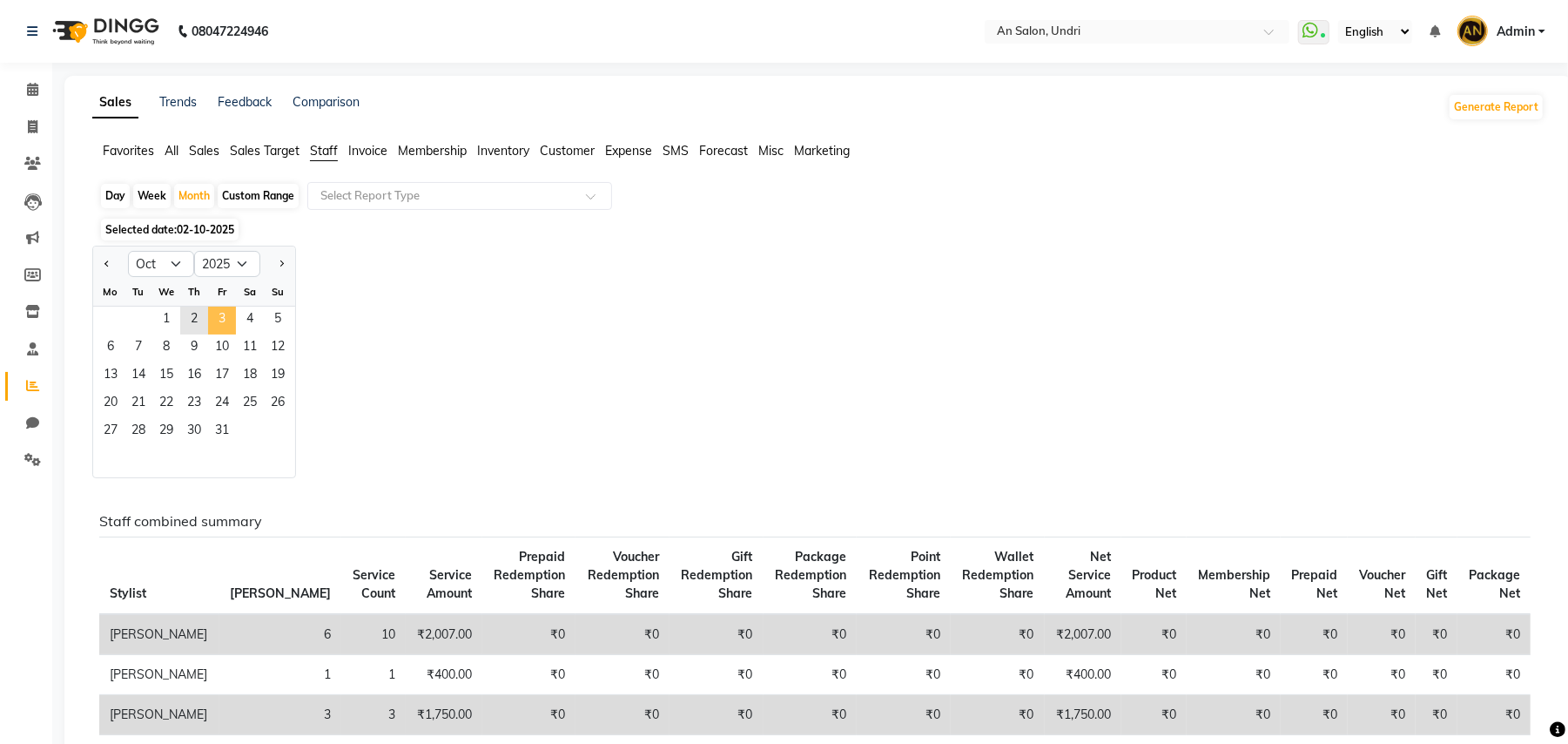
click at [214, 312] on span "3" at bounding box center [222, 321] width 28 height 28
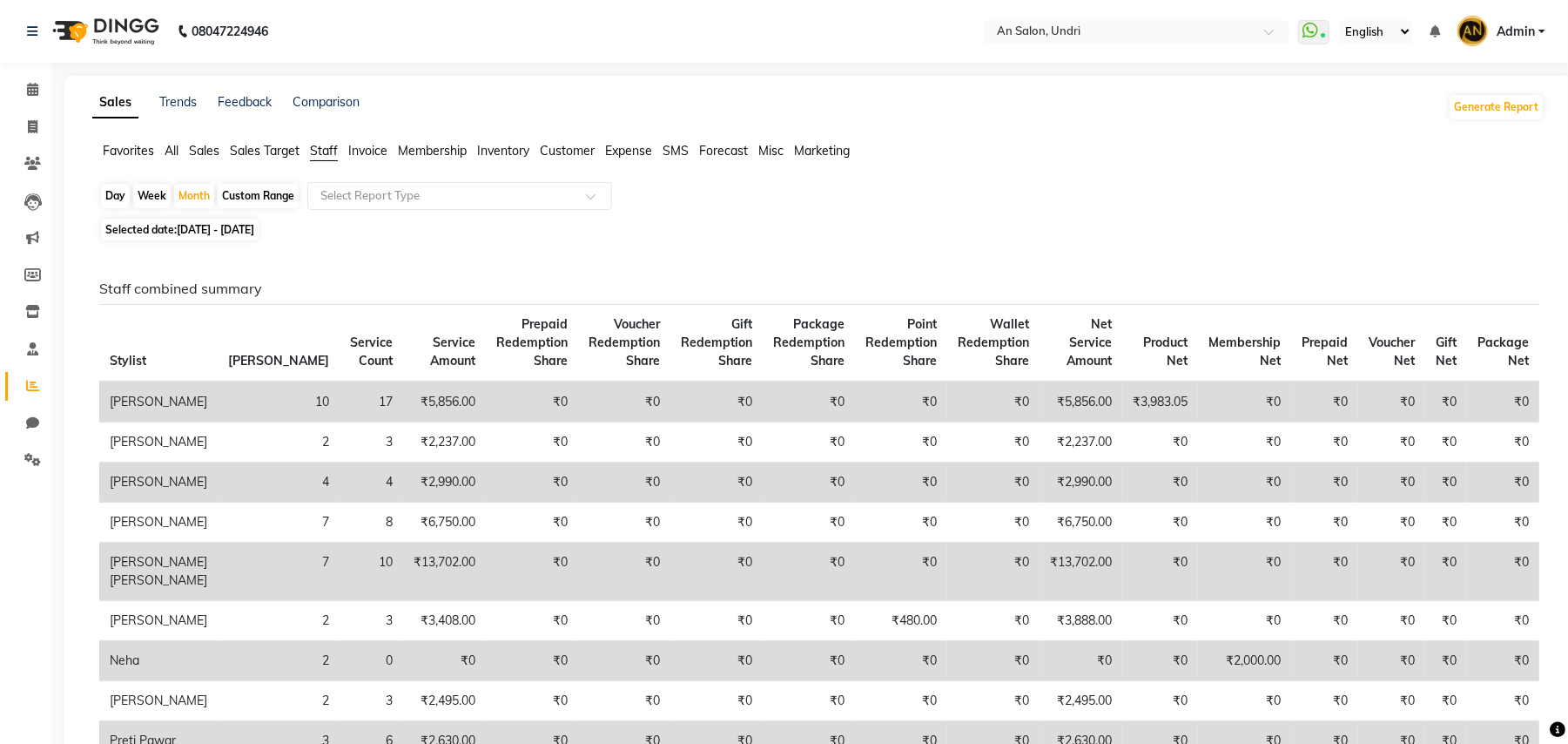
click at [123, 22] on img at bounding box center [104, 31] width 119 height 48
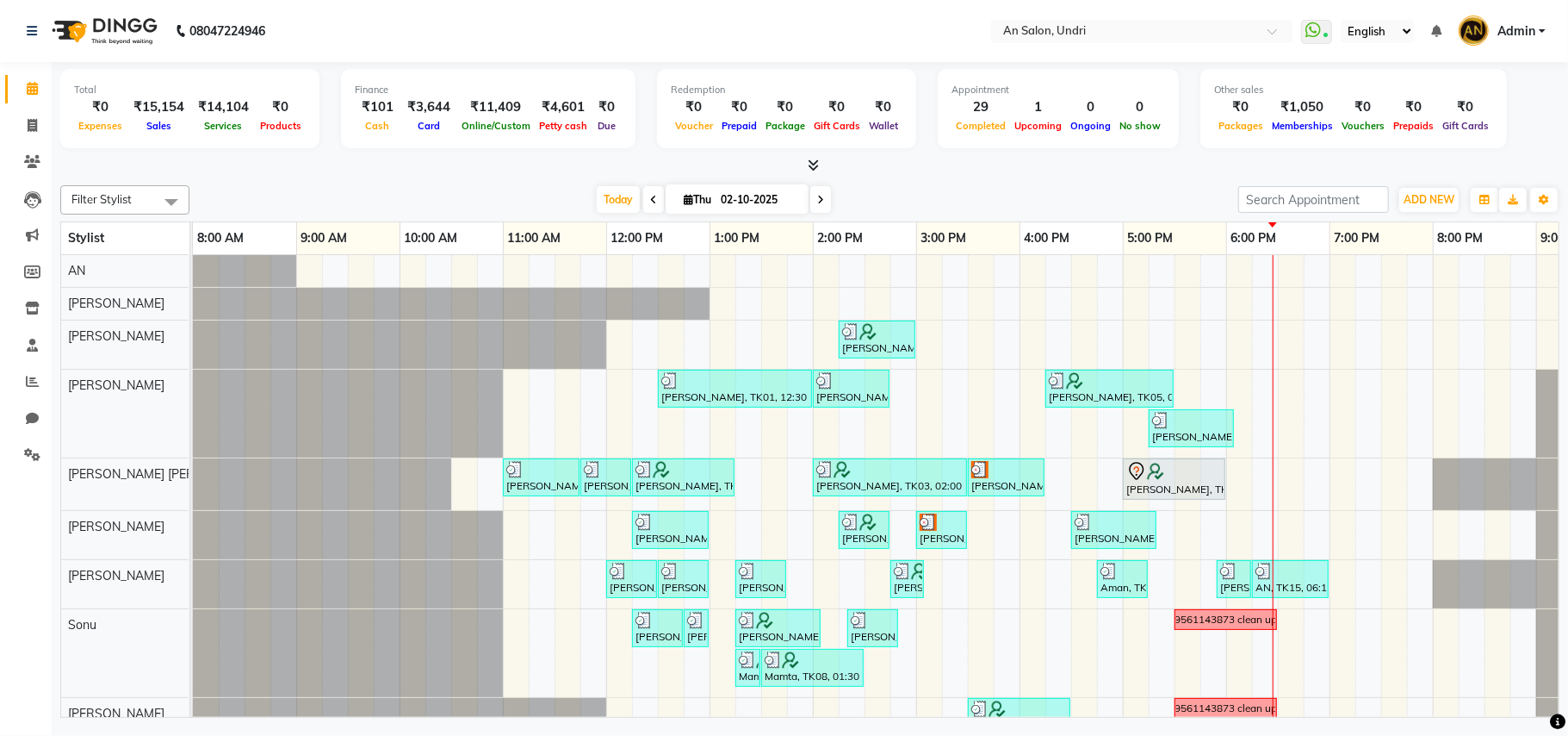
click at [810, 195] on span at bounding box center [820, 199] width 20 height 27
type input "03-10-2025"
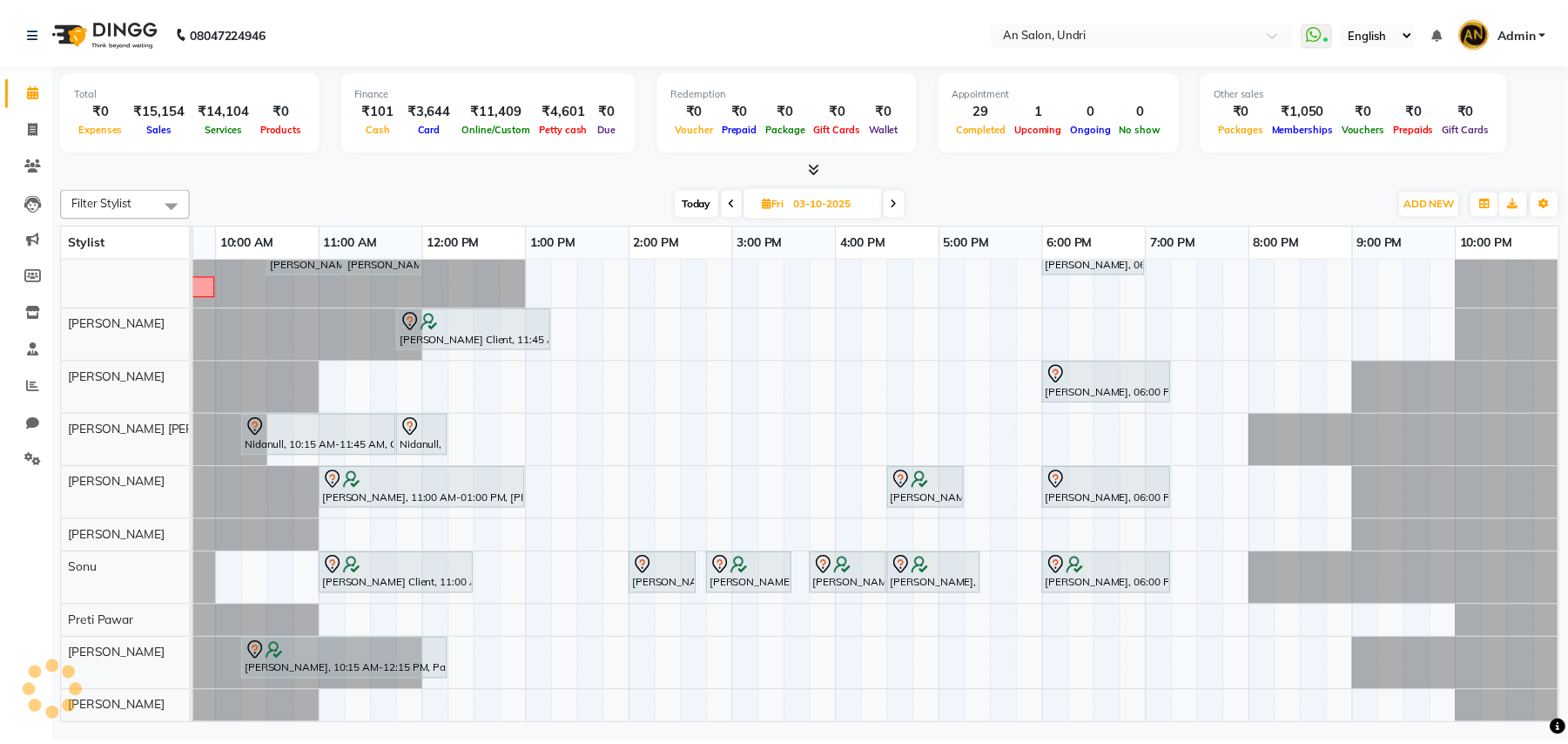
scroll to position [80, 0]
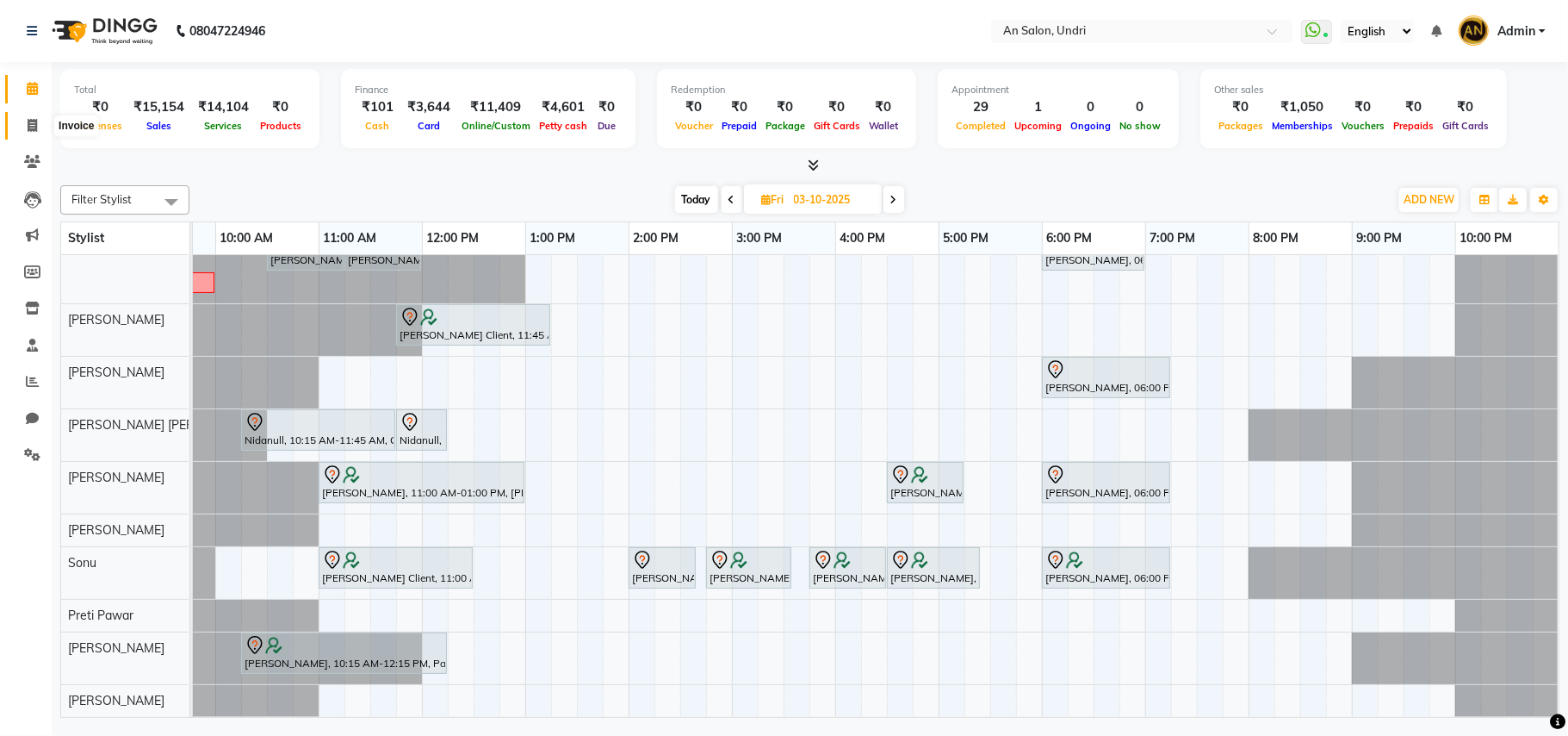
click at [39, 124] on span at bounding box center [32, 126] width 30 height 20
select select "3639"
select select "service"
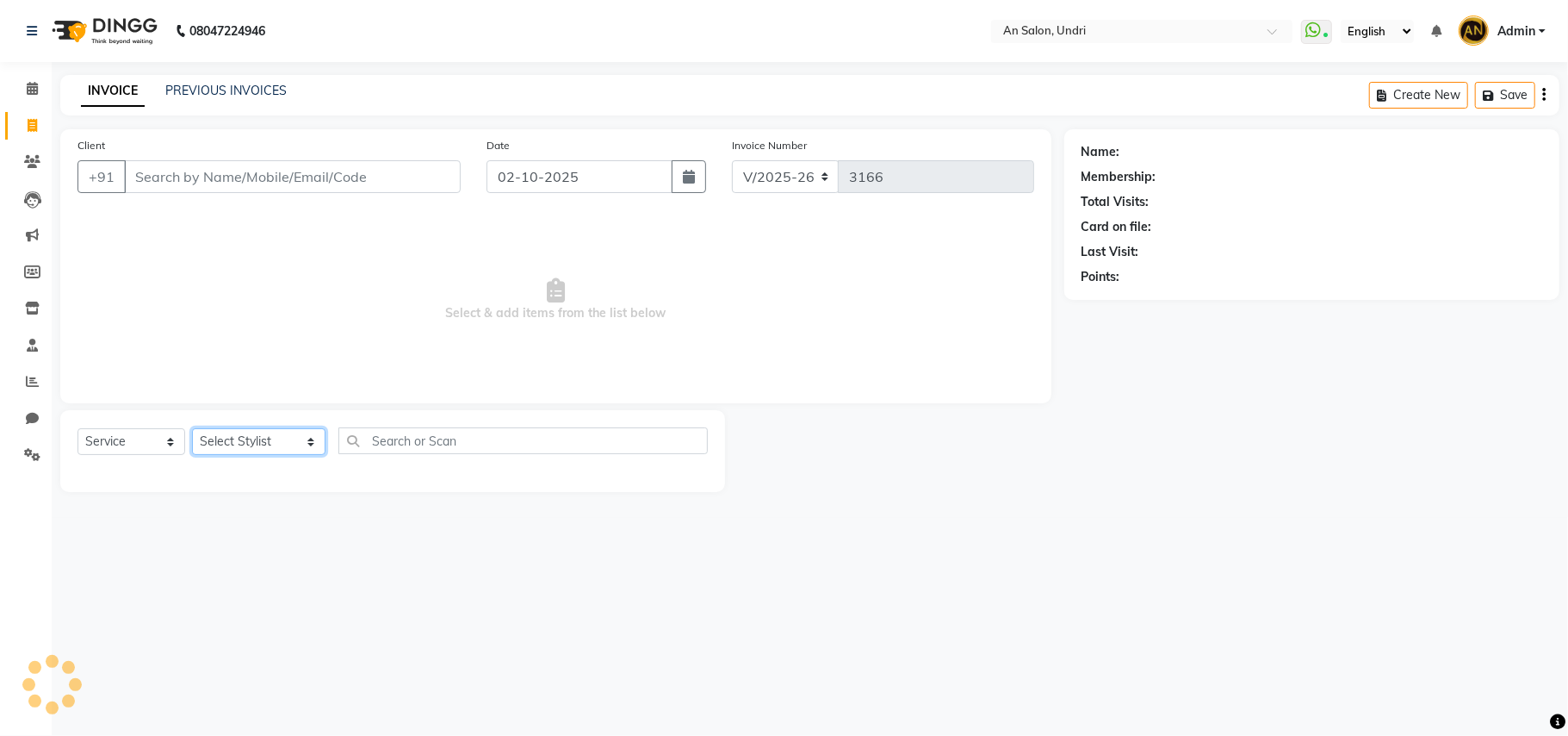
click at [274, 453] on select "Select Stylist [PERSON_NAME] AN [PERSON_NAME] [PERSON_NAME] [PERSON_NAME] [PERS…" at bounding box center [258, 441] width 133 height 27
click at [274, 448] on select "Select Stylist [PERSON_NAME] AN [PERSON_NAME] [PERSON_NAME] [PERSON_NAME] [PERS…" at bounding box center [258, 441] width 133 height 27
click at [239, 435] on select "Select Stylist [PERSON_NAME] AN [PERSON_NAME] [PERSON_NAME] [PERSON_NAME] [PERS…" at bounding box center [258, 441] width 133 height 27
select select "35359"
click at [192, 428] on select "Select Stylist [PERSON_NAME] AN [PERSON_NAME] [PERSON_NAME] [PERSON_NAME] [PERS…" at bounding box center [258, 441] width 133 height 27
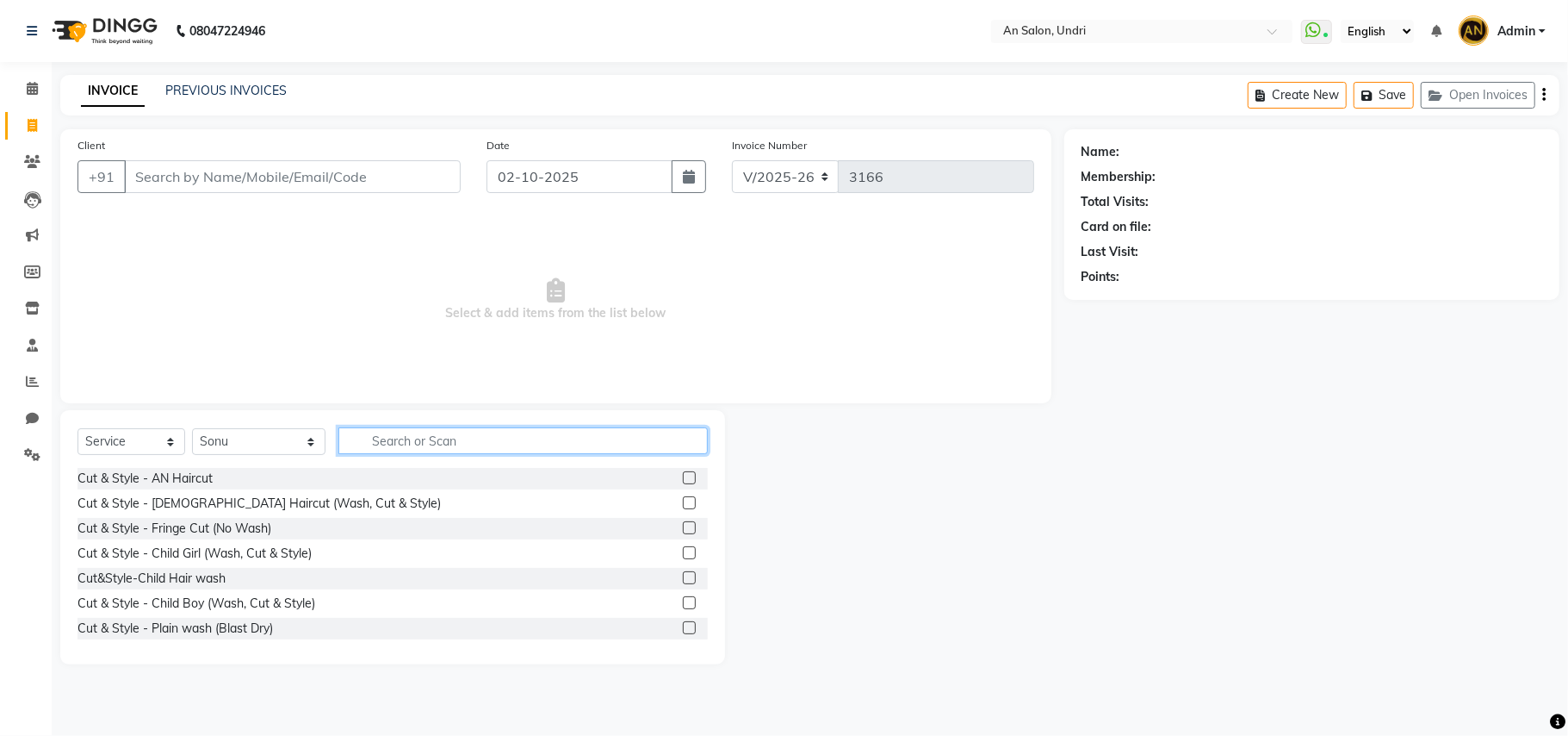
click at [408, 450] on input "text" at bounding box center [523, 440] width 370 height 27
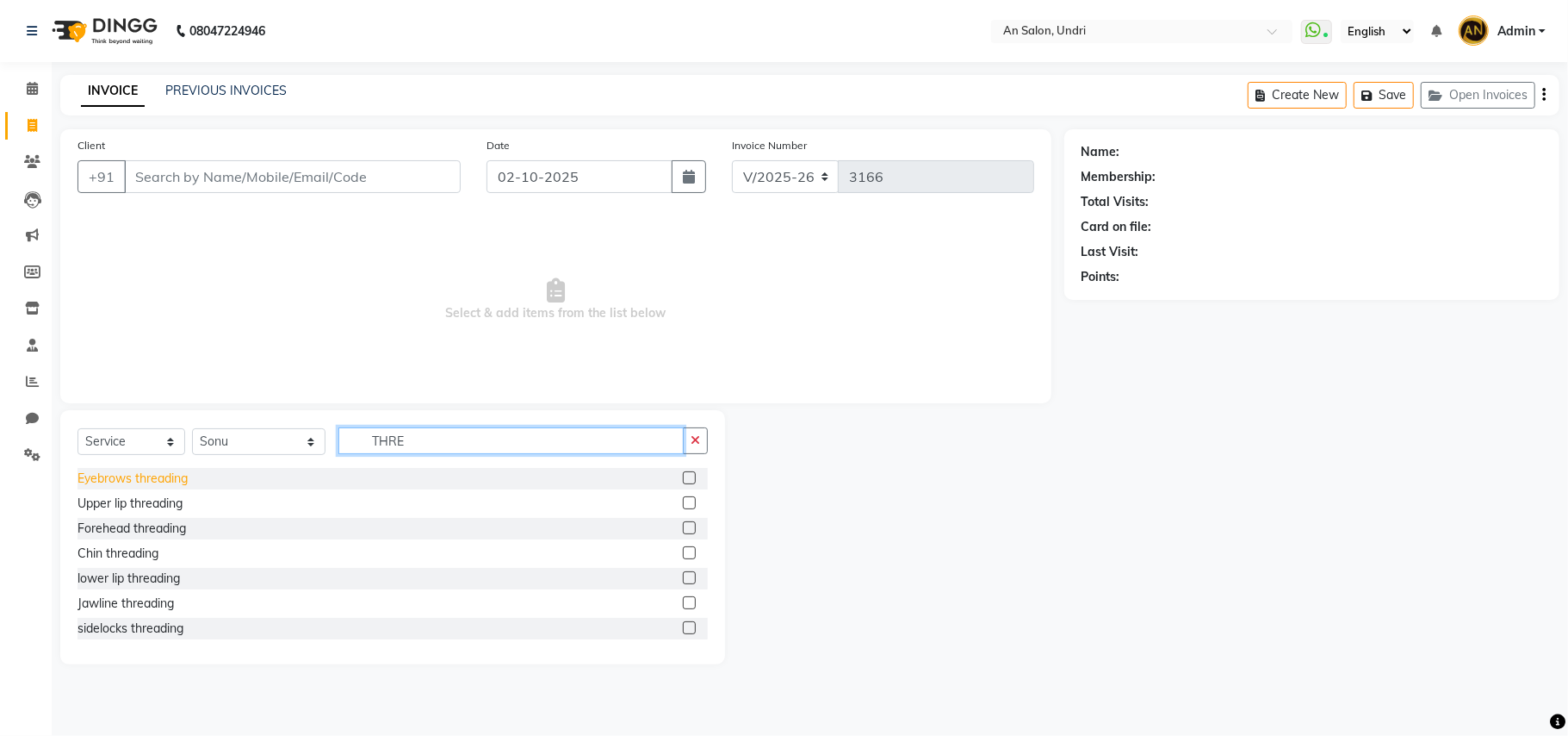
type input "THRE"
click at [128, 479] on div "Eyebrows threading" at bounding box center [132, 478] width 110 height 18
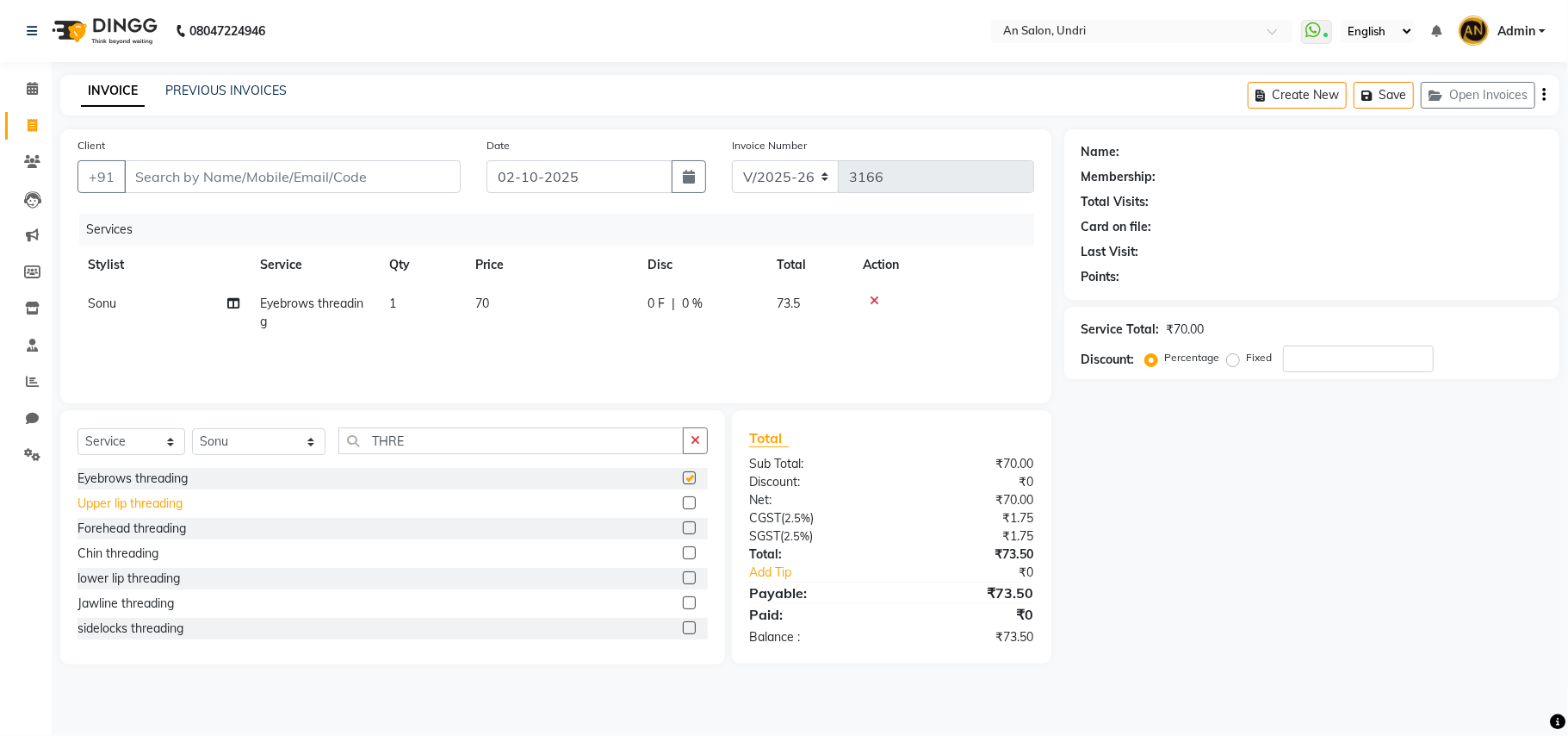
checkbox input "false"
click at [160, 507] on div "Upper lip threading" at bounding box center [130, 503] width 105 height 18
checkbox input "false"
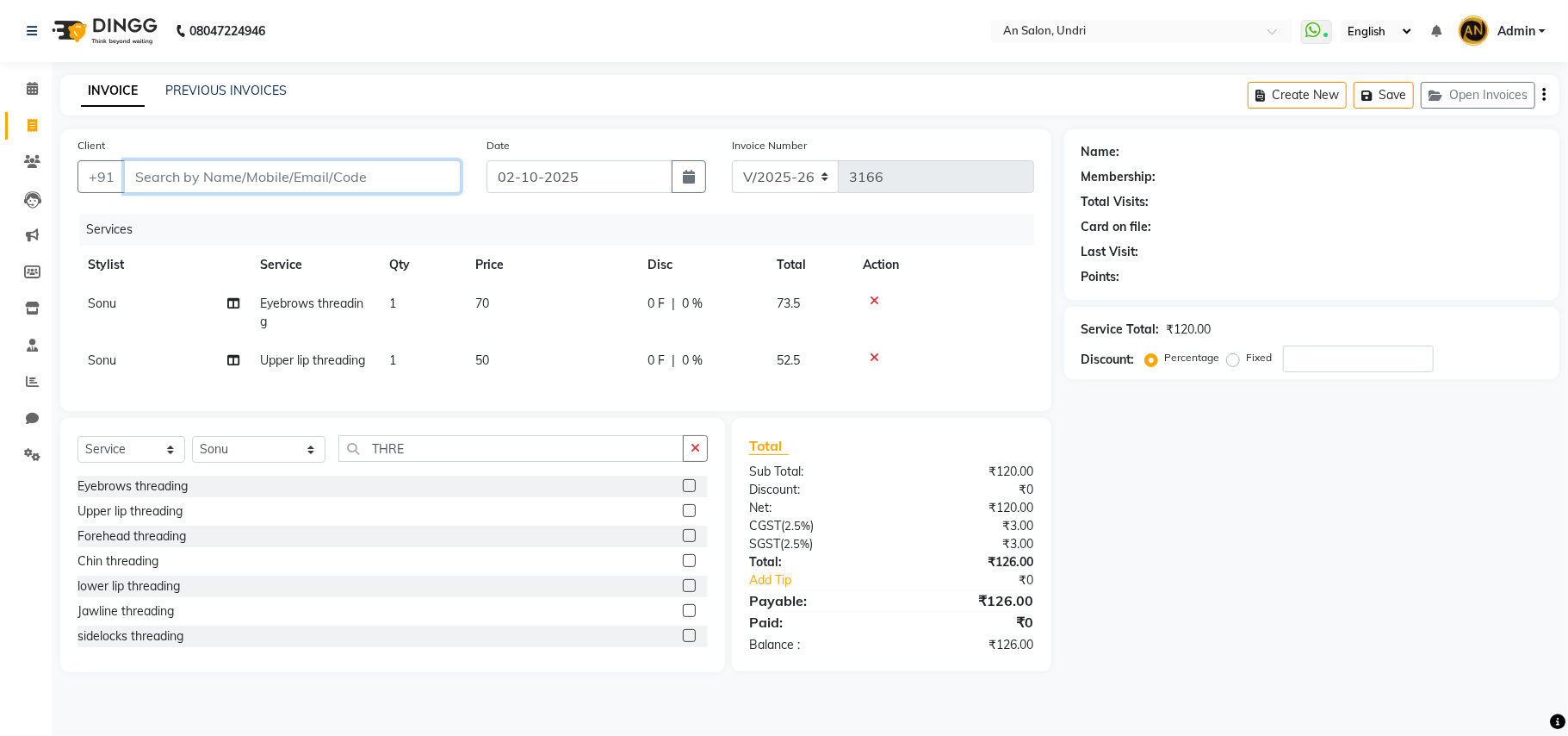
click at [269, 191] on input "Client" at bounding box center [292, 177] width 337 height 33
type input "8"
type input "0"
type input "8"
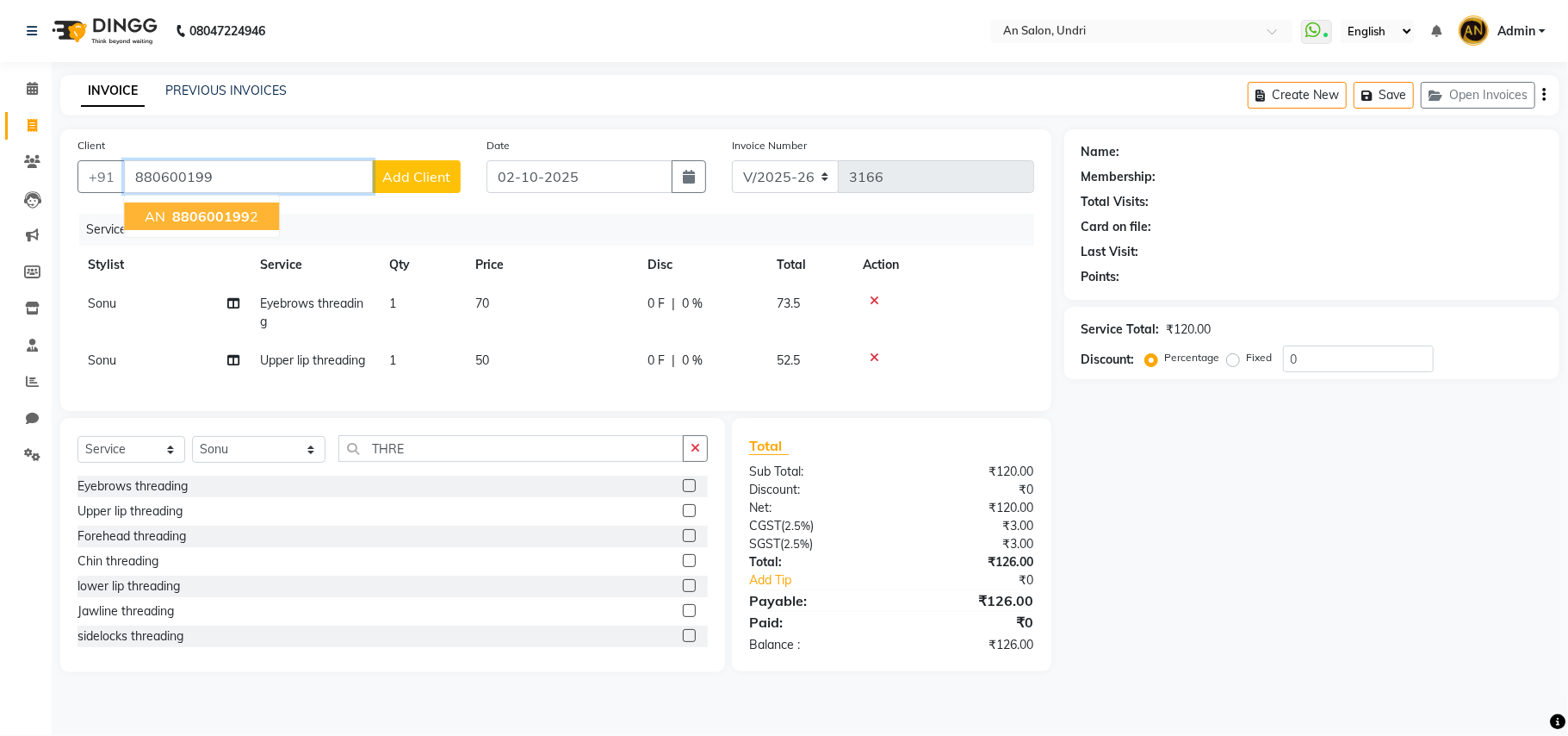
click at [239, 213] on span "880600199" at bounding box center [211, 216] width 77 height 17
type input "8806001992"
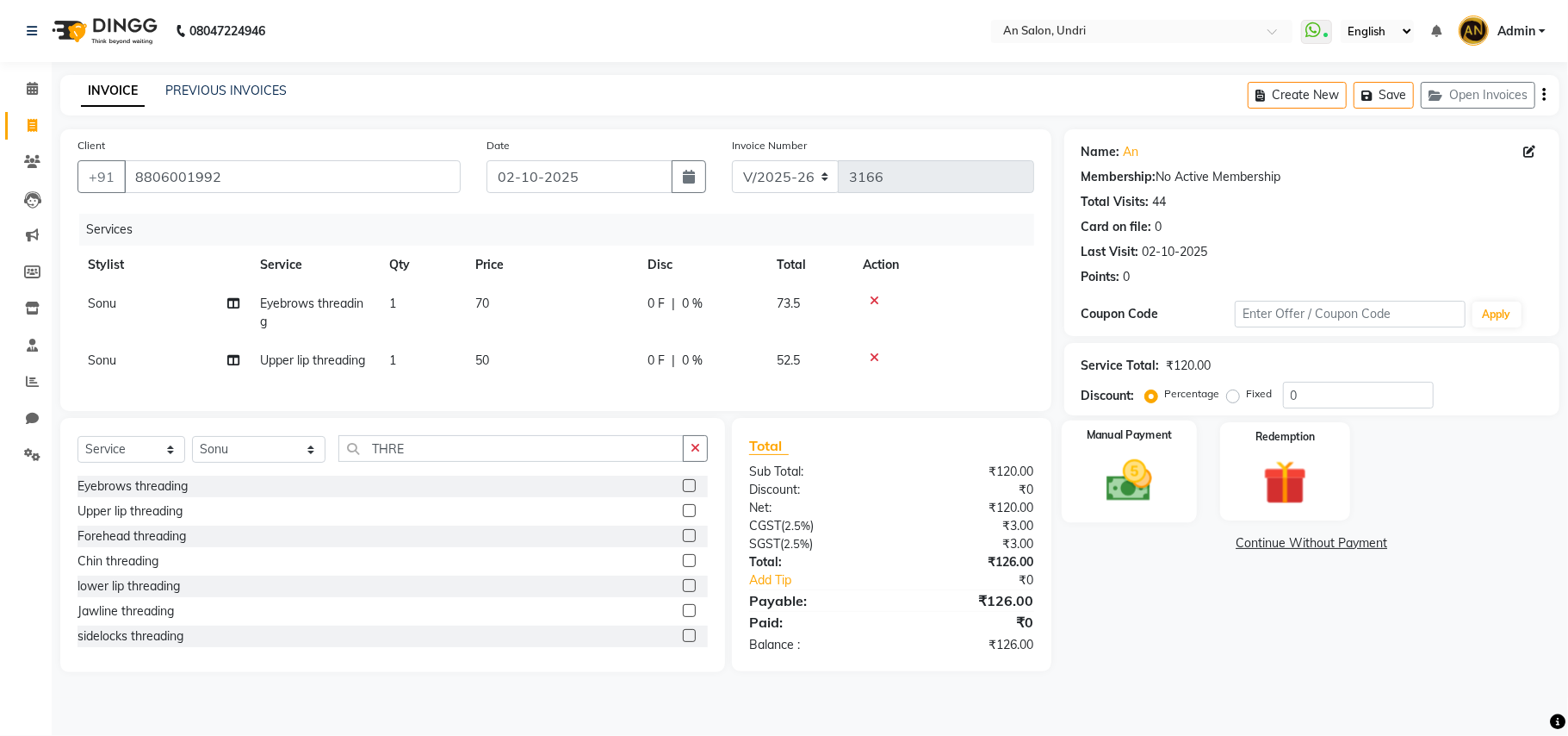
click at [1075, 494] on div "Manual Payment" at bounding box center [1128, 471] width 135 height 101
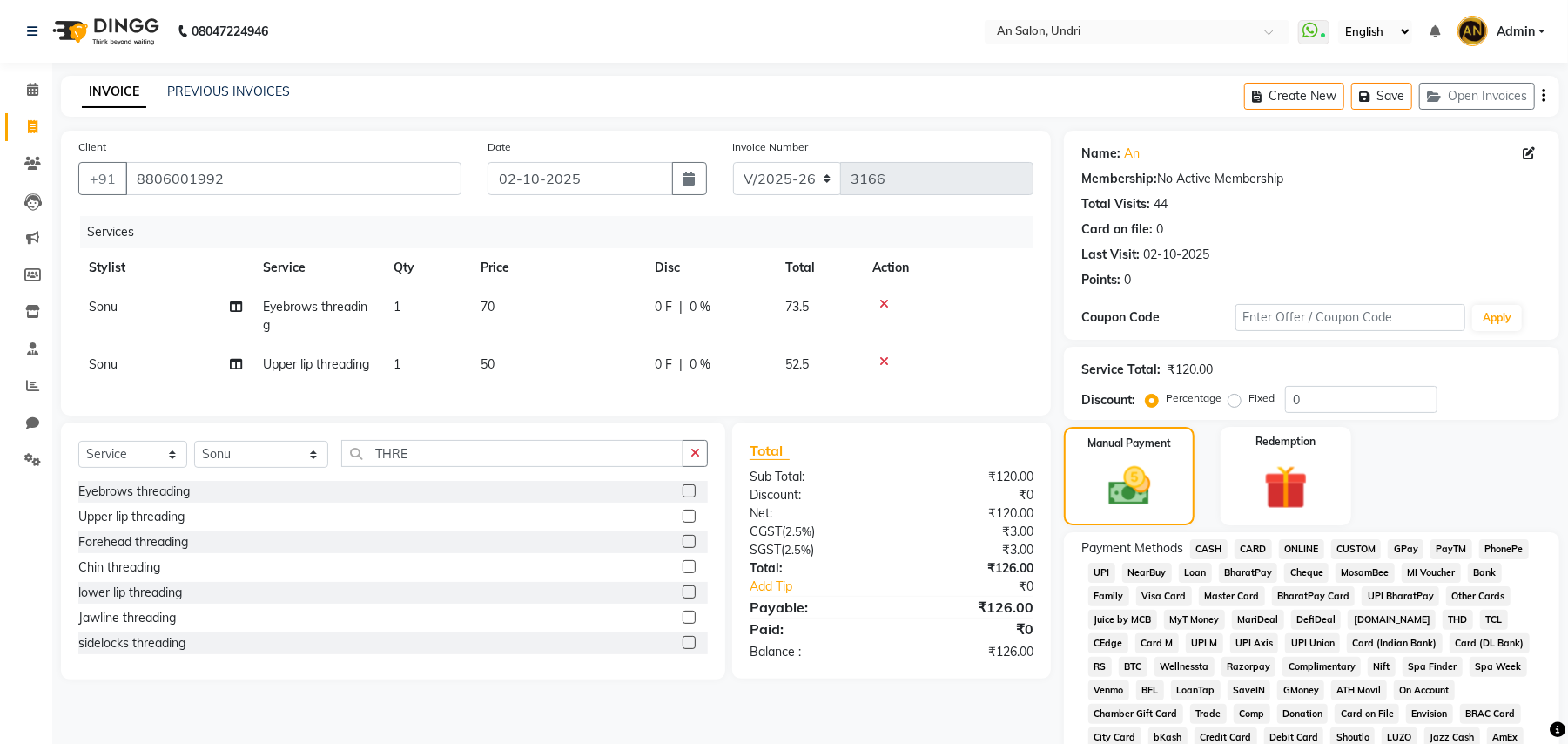
click at [1394, 552] on span "GPay" at bounding box center [1405, 550] width 35 height 20
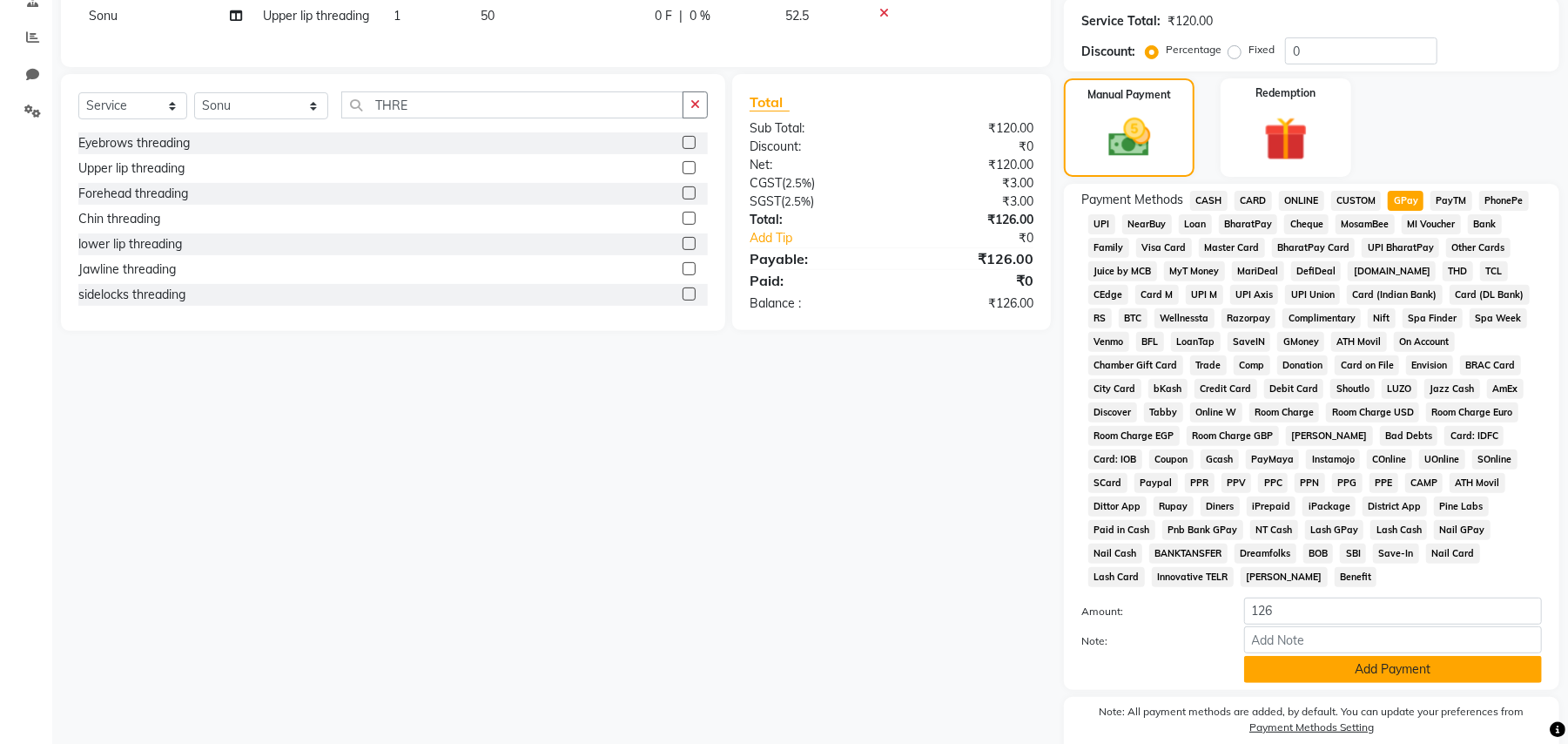
click at [1517, 657] on button "Add Payment" at bounding box center [1393, 669] width 298 height 27
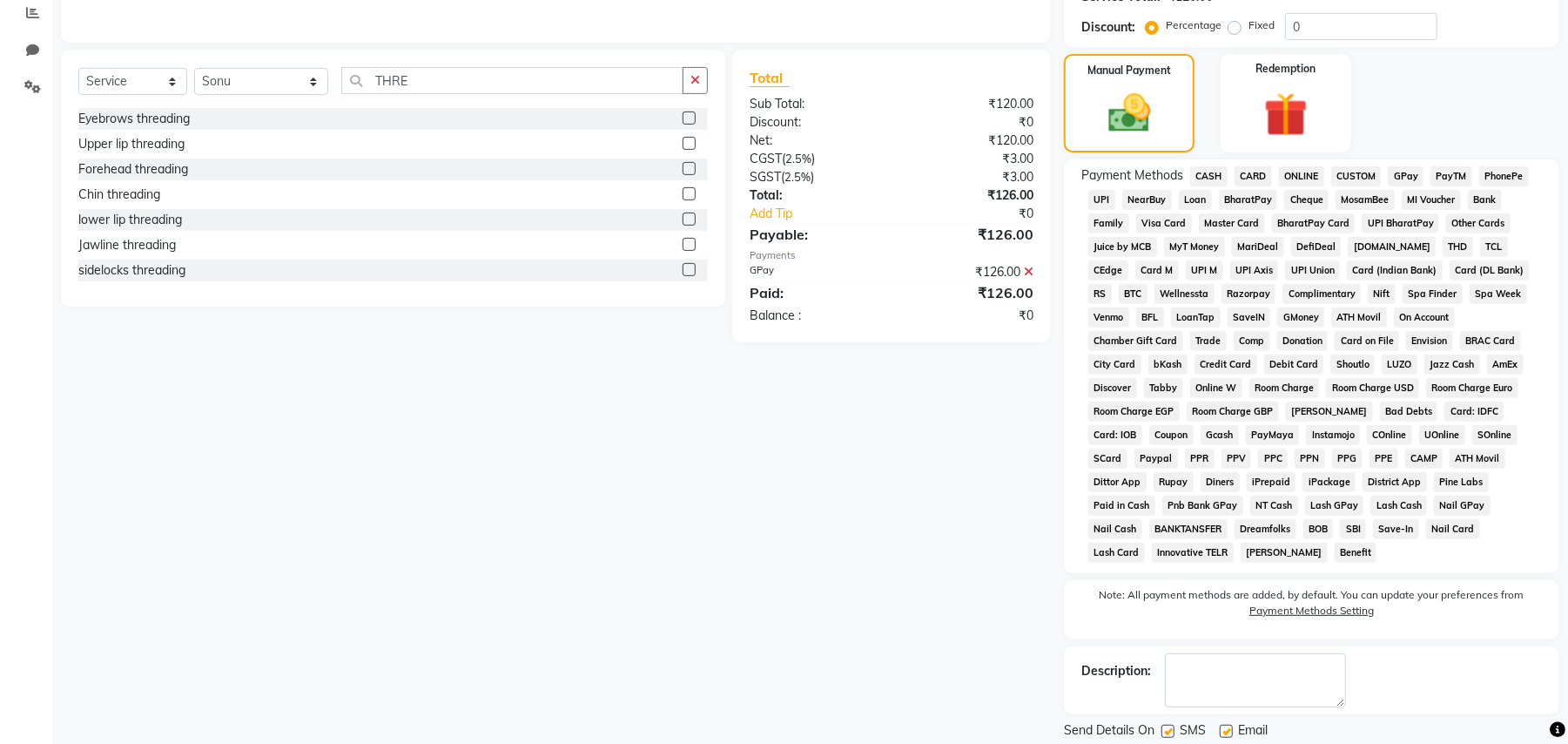
scroll to position [409, 0]
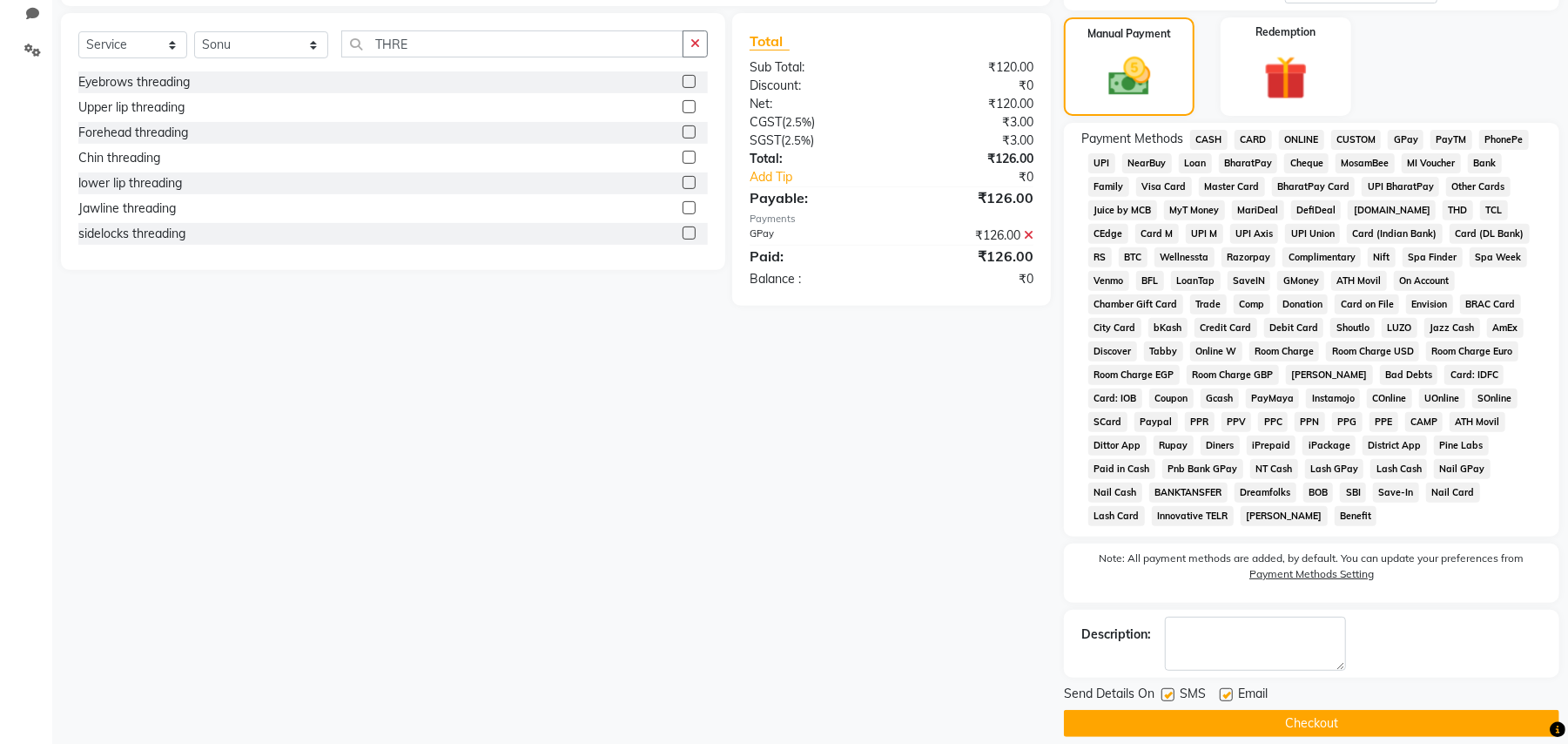
click at [1435, 710] on button "Checkout" at bounding box center [1311, 723] width 496 height 27
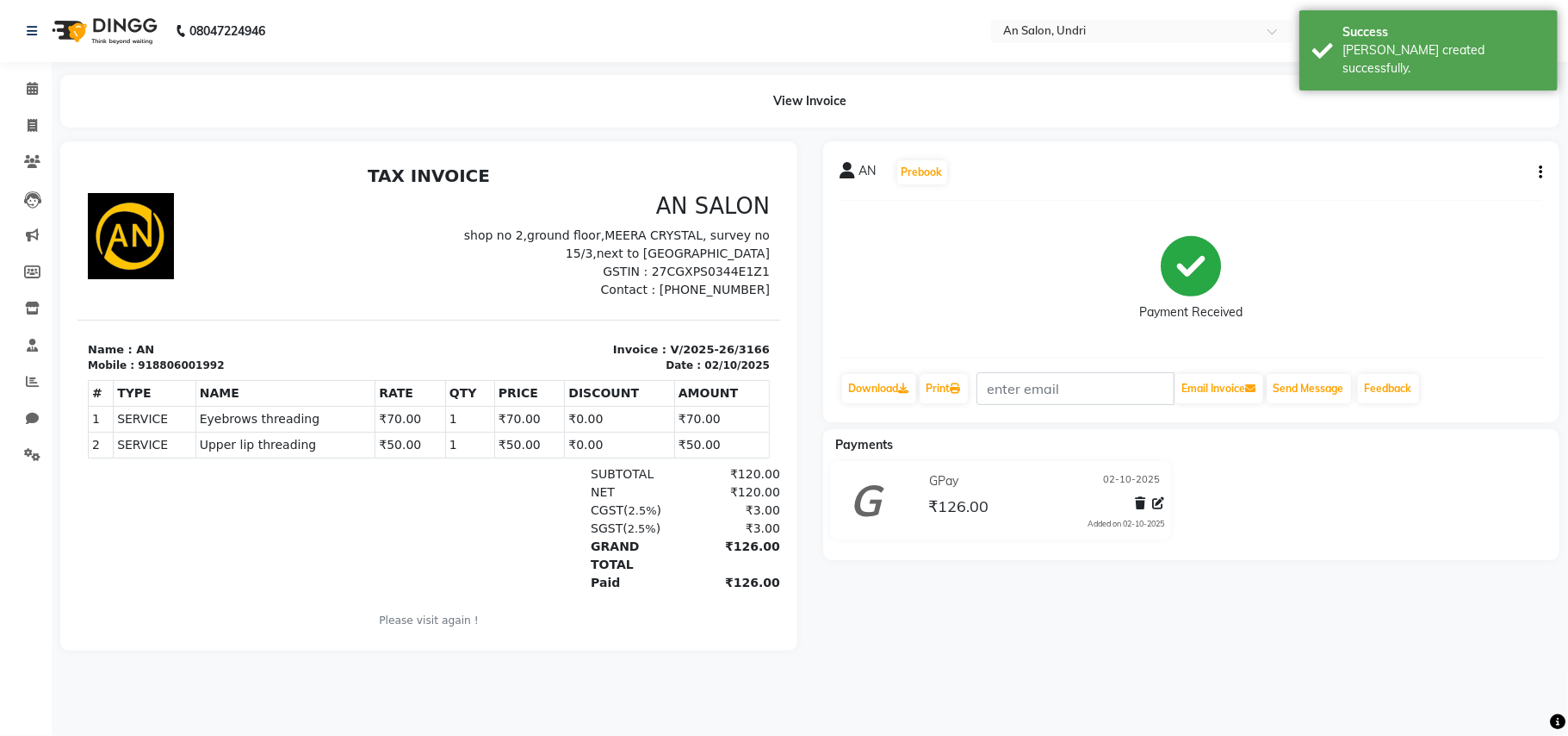
click at [140, 38] on img at bounding box center [103, 30] width 118 height 48
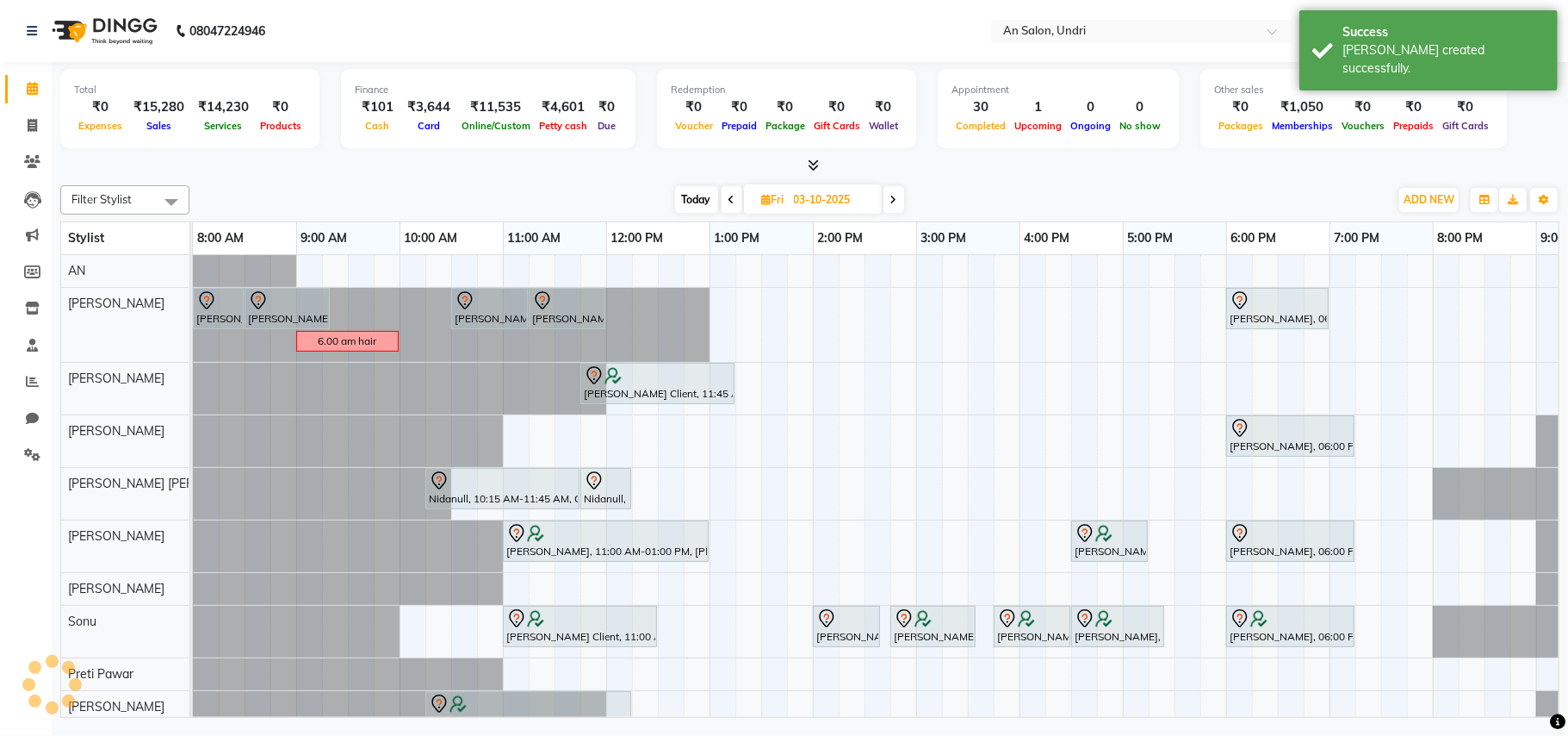
click at [687, 196] on span "Today" at bounding box center [696, 199] width 43 height 27
type input "02-10-2025"
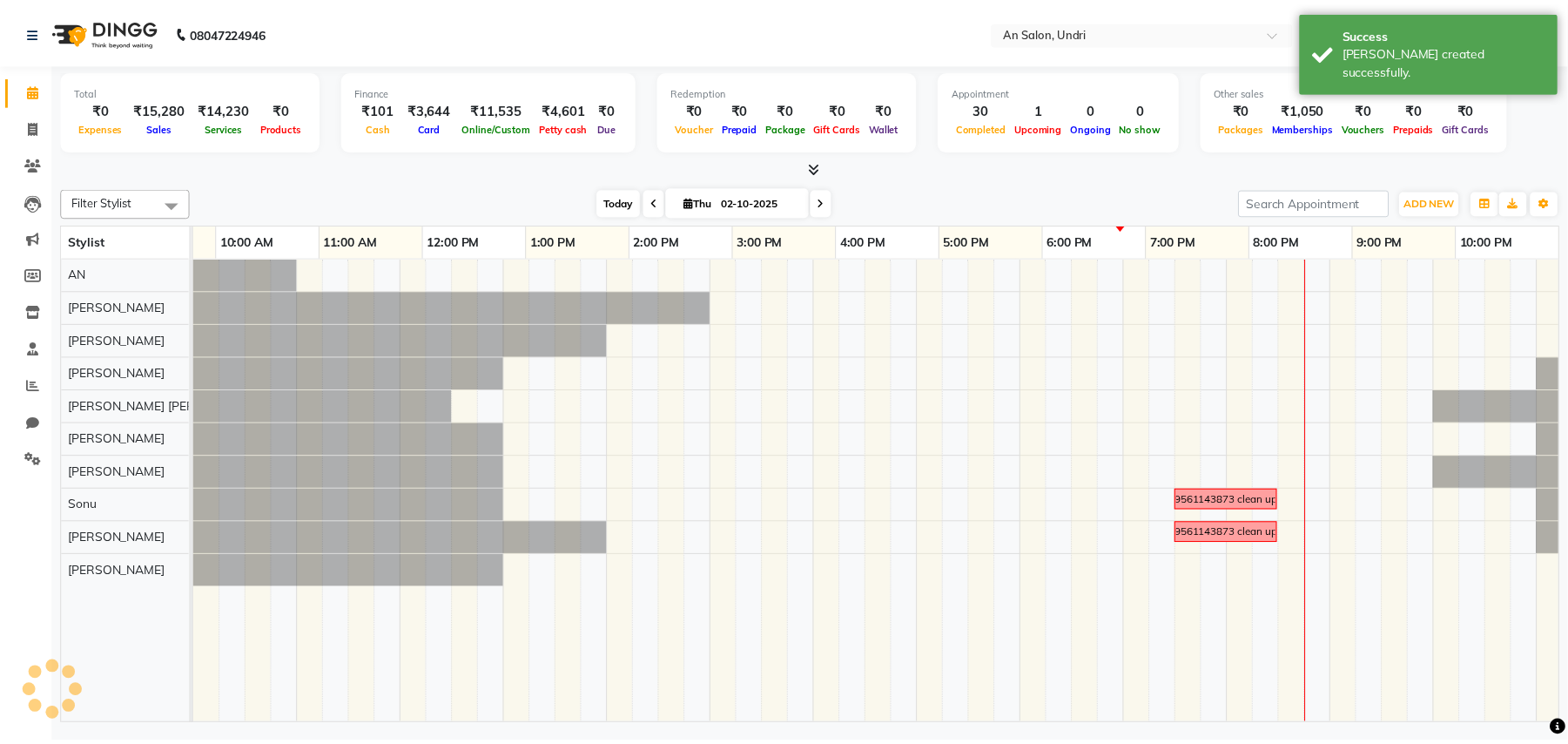
scroll to position [0, 186]
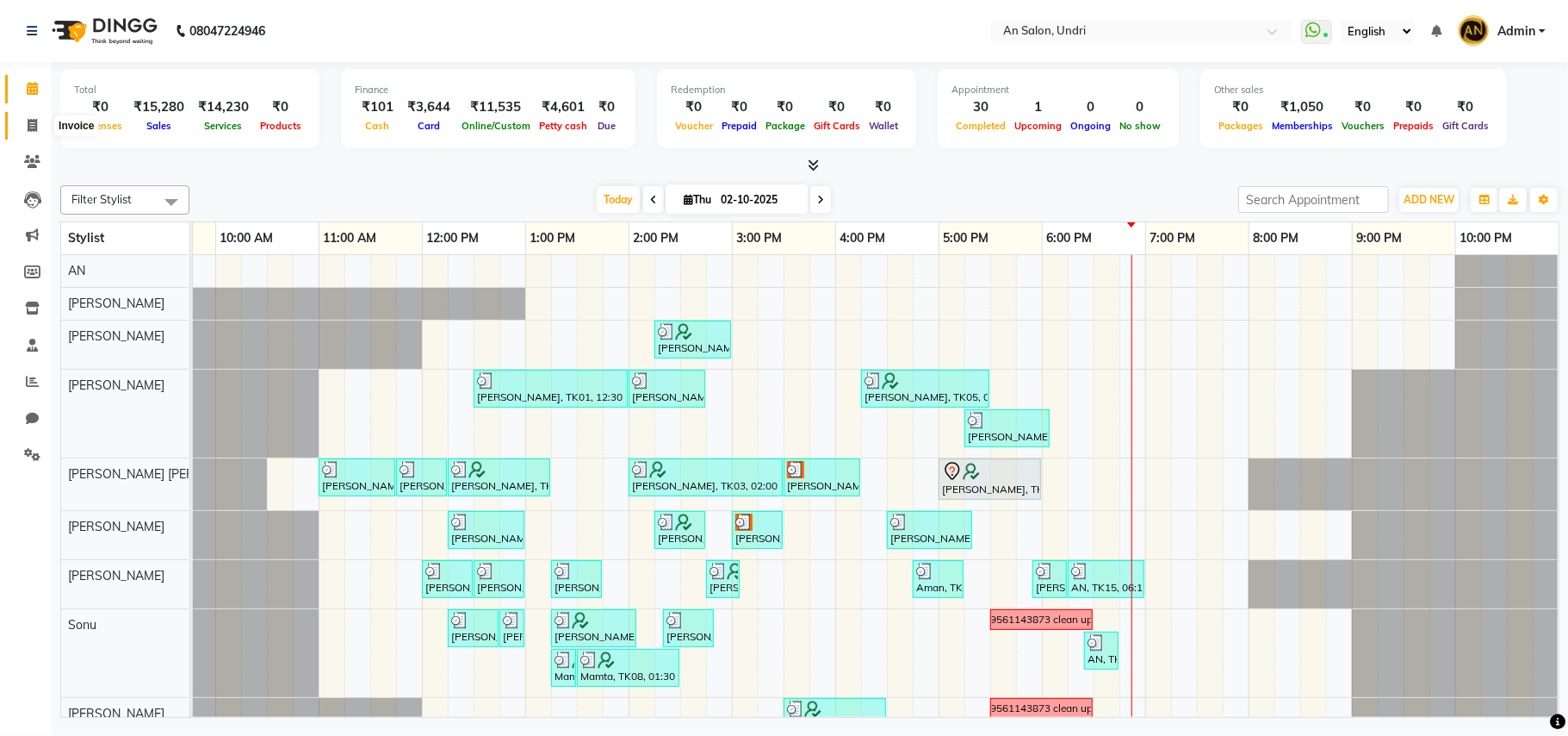
click at [33, 125] on icon at bounding box center [32, 125] width 9 height 13
select select "3639"
select select "service"
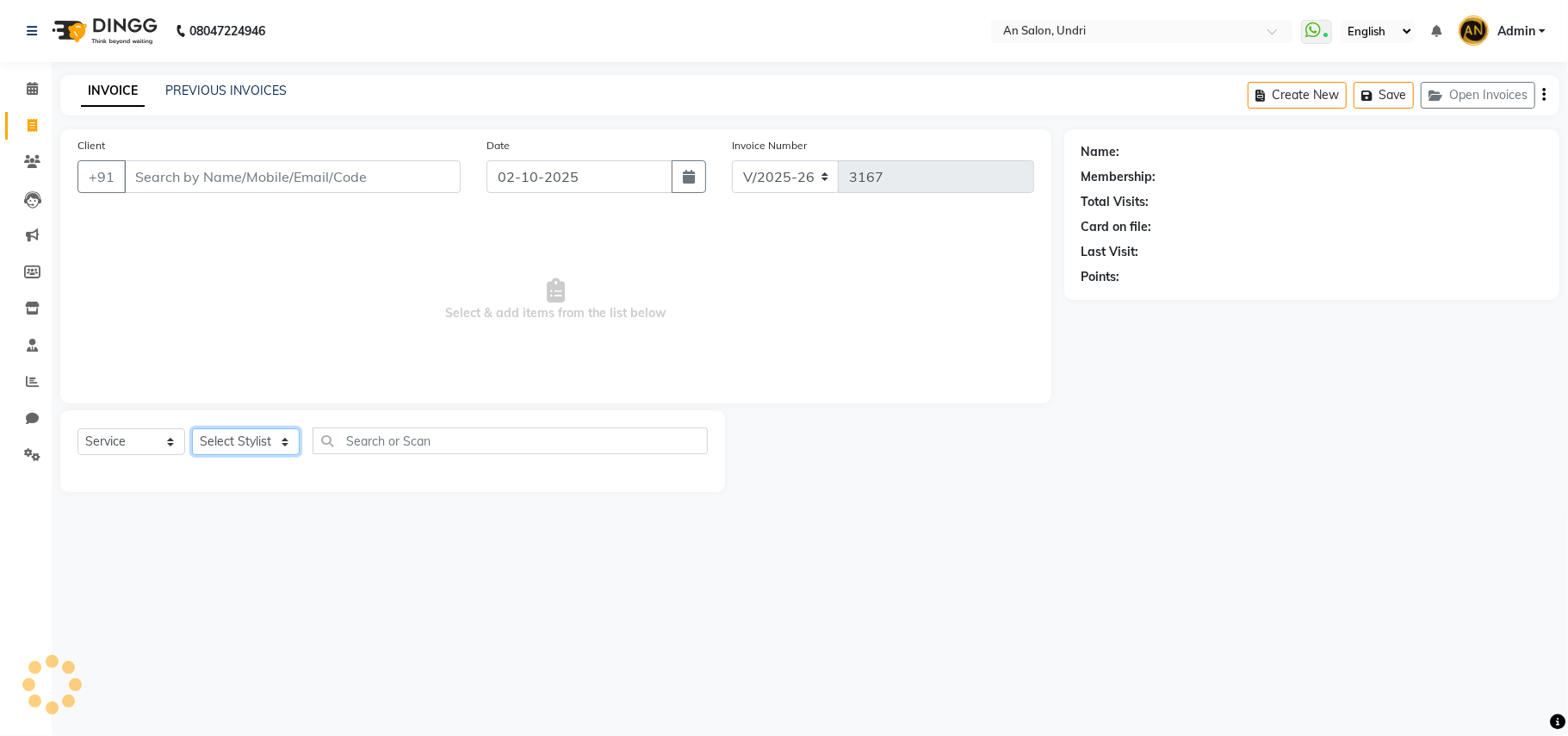
click at [257, 434] on select "Select Stylist" at bounding box center [246, 441] width 108 height 27
select select "21387"
click at [192, 428] on select "Select Stylist [PERSON_NAME] AN [PERSON_NAME] [PERSON_NAME] [PERSON_NAME] [PERS…" at bounding box center [258, 441] width 133 height 27
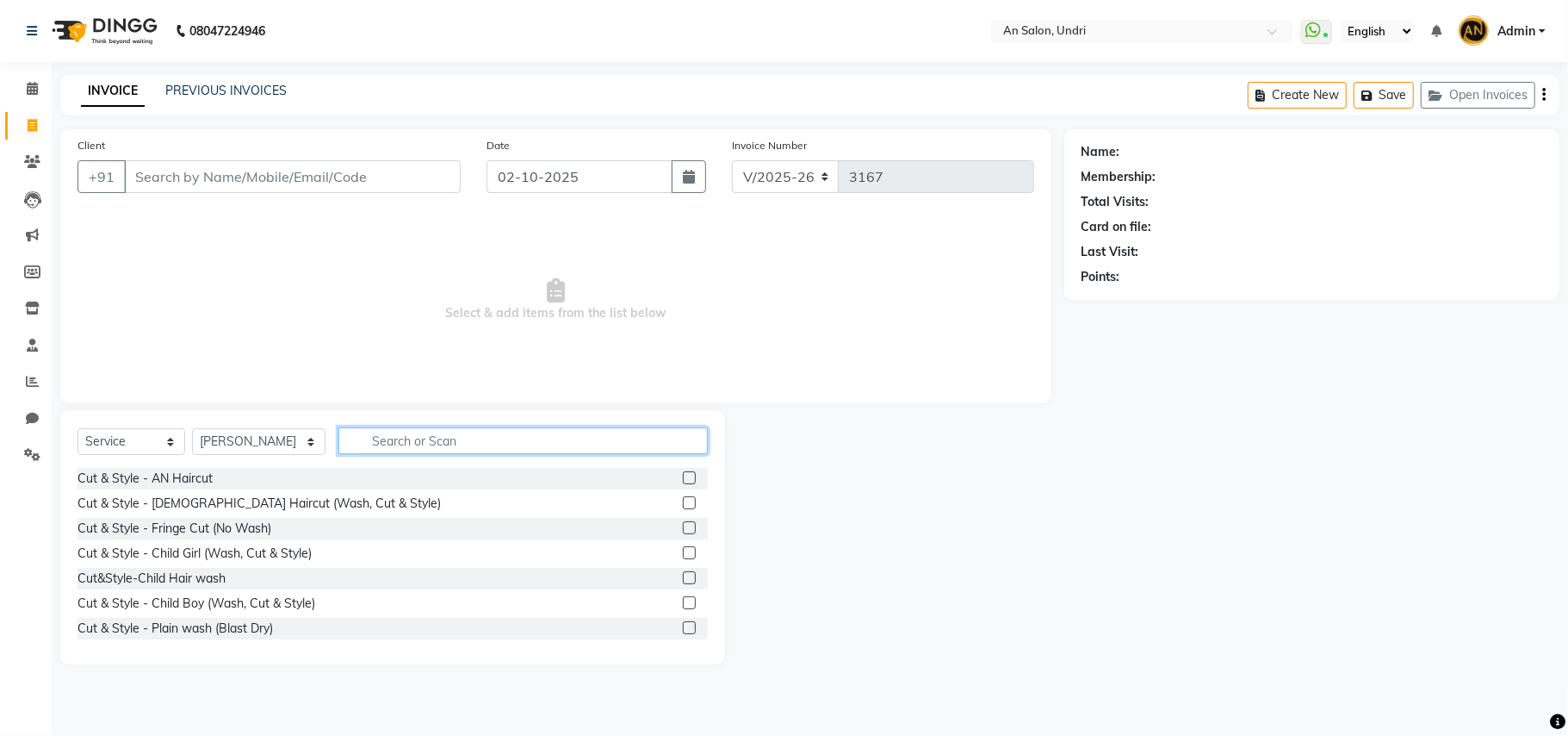
click at [413, 436] on input "text" at bounding box center [523, 440] width 370 height 27
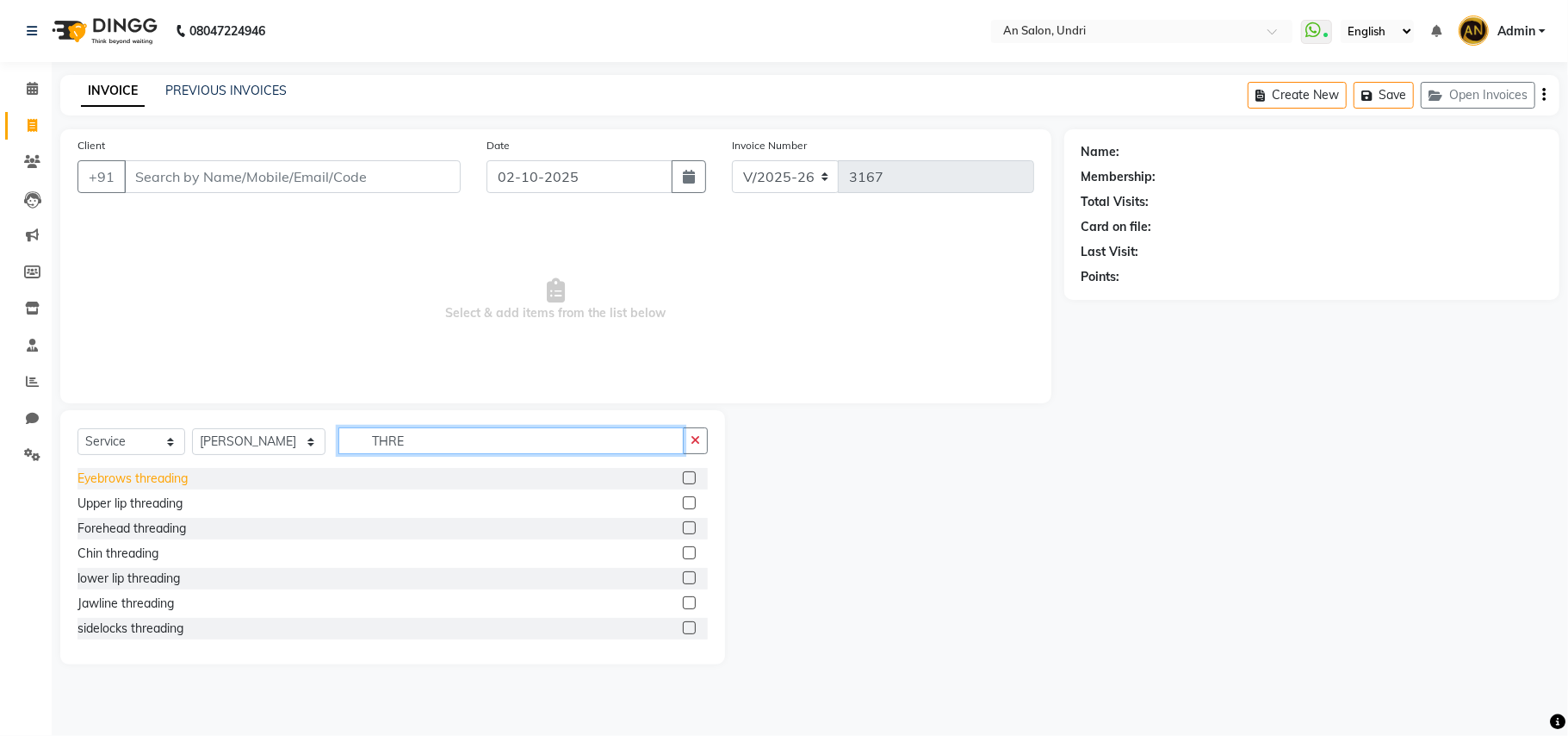
type input "THRE"
click at [132, 479] on div "Eyebrows threading" at bounding box center [132, 478] width 110 height 18
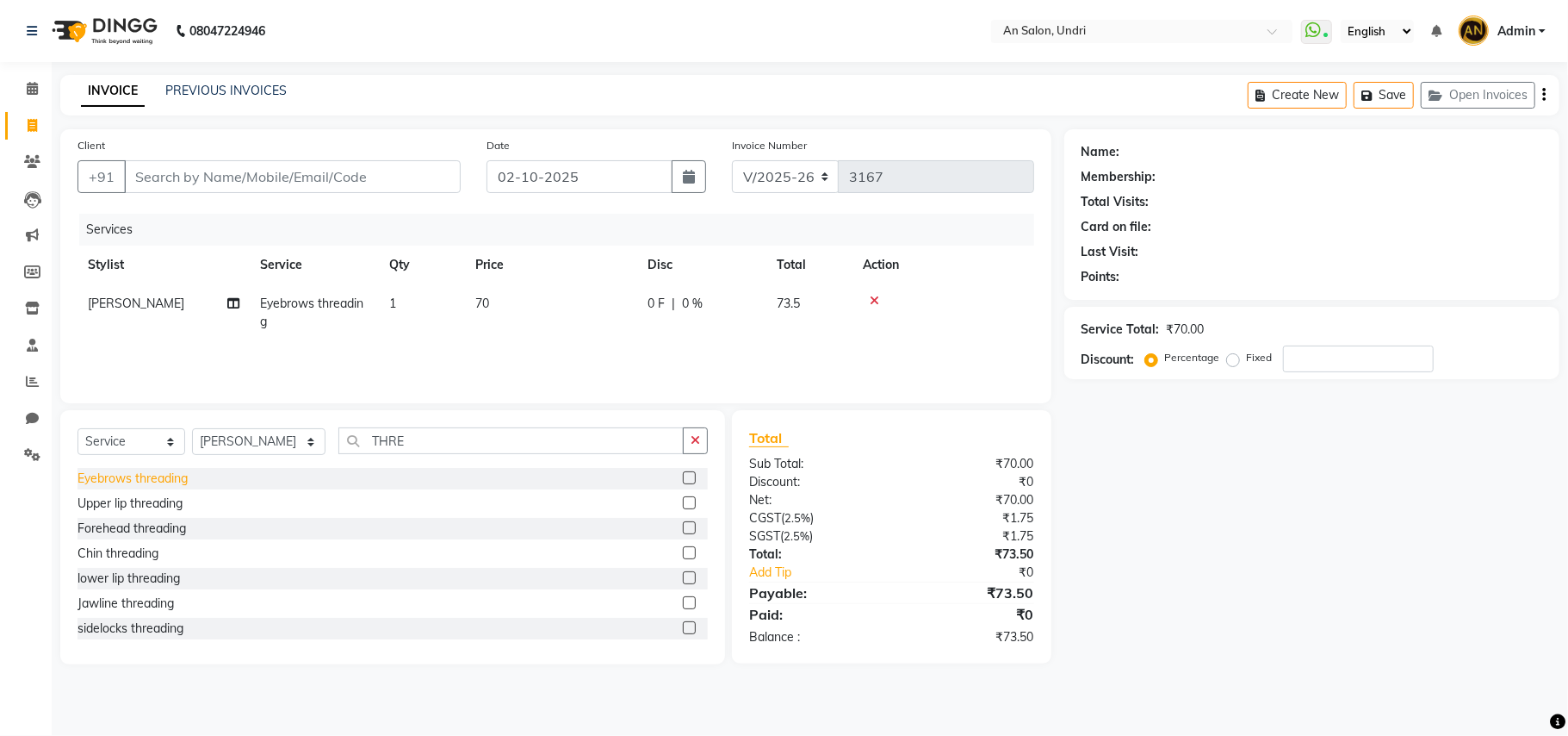
click at [149, 480] on div "Eyebrows threading" at bounding box center [132, 478] width 110 height 18
checkbox input "false"
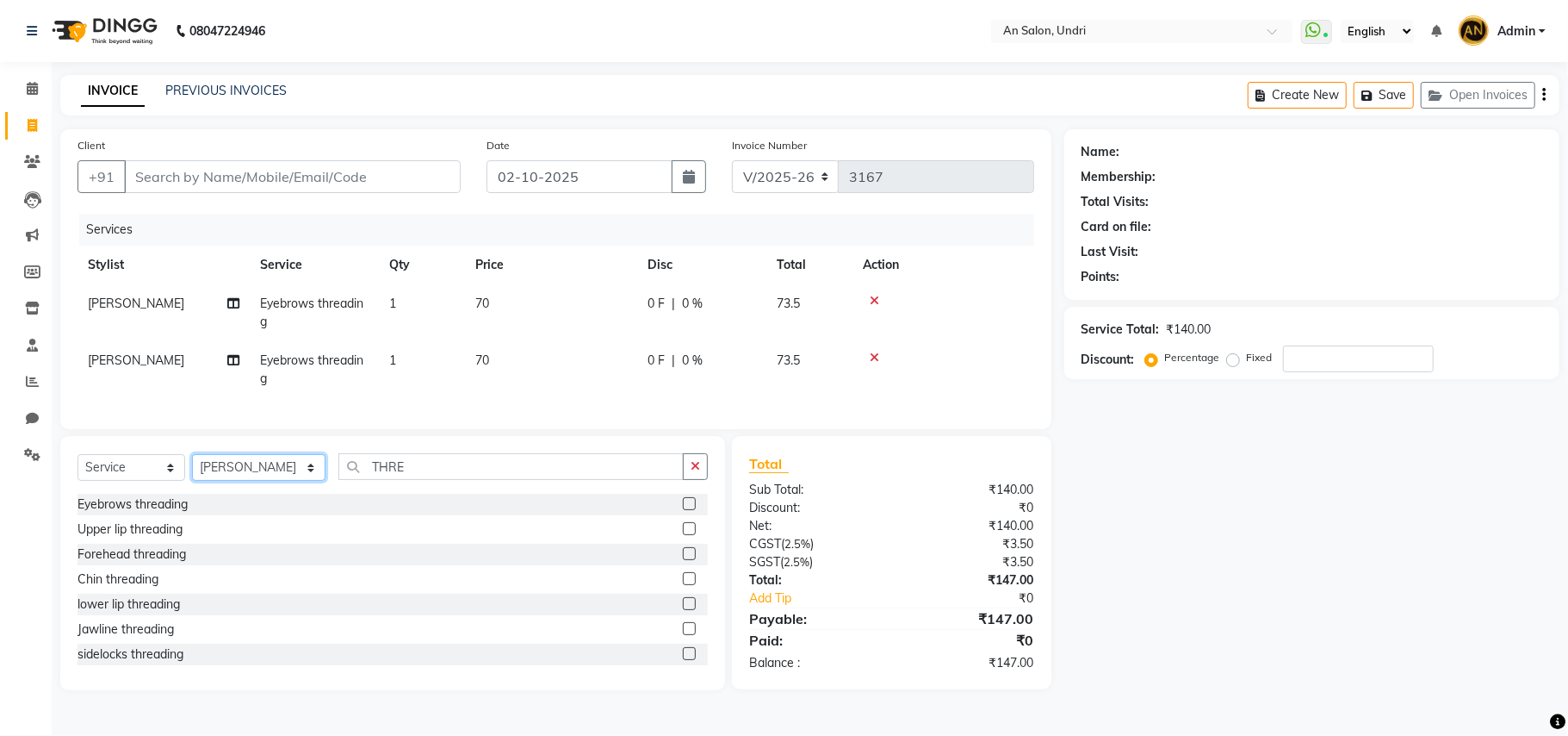
click at [280, 480] on select "Select Stylist [PERSON_NAME] AN [PERSON_NAME] [PERSON_NAME] [PERSON_NAME] [PERS…" at bounding box center [258, 466] width 133 height 27
click at [696, 472] on icon "button" at bounding box center [695, 466] width 9 height 12
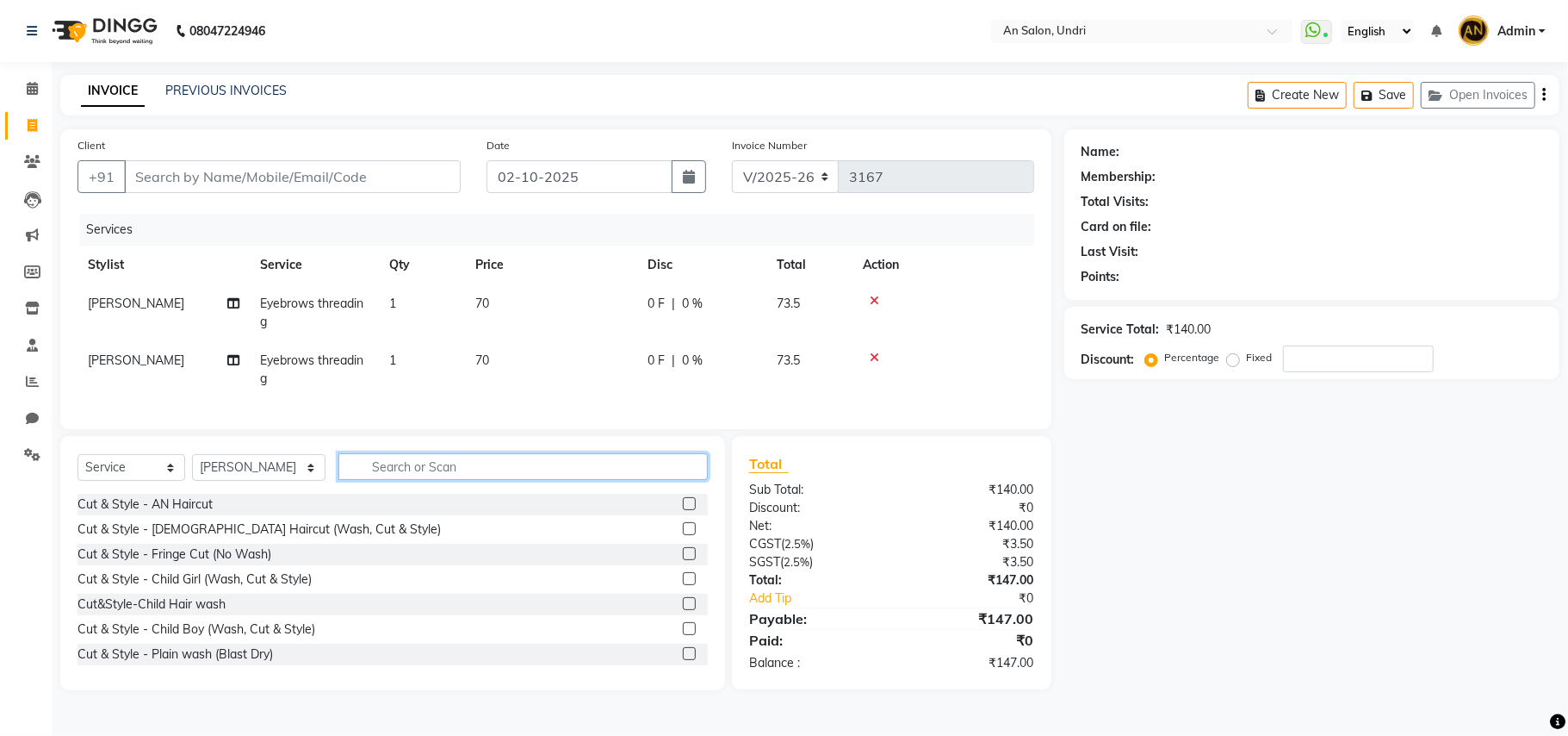
click at [558, 479] on input "text" at bounding box center [523, 466] width 370 height 27
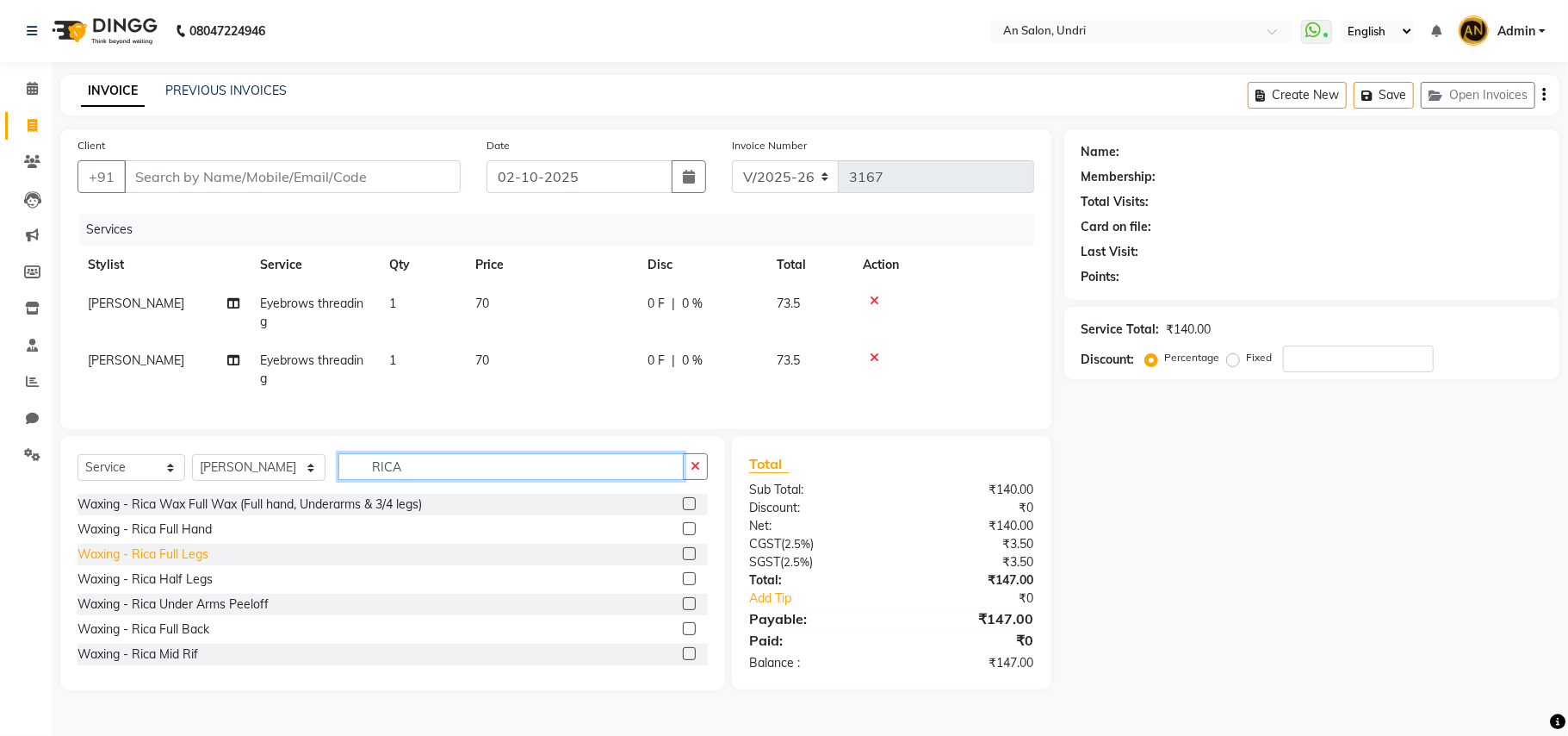
type input "RICA"
click at [182, 563] on div "Waxing - Rica Full Legs" at bounding box center [143, 555] width 131 height 18
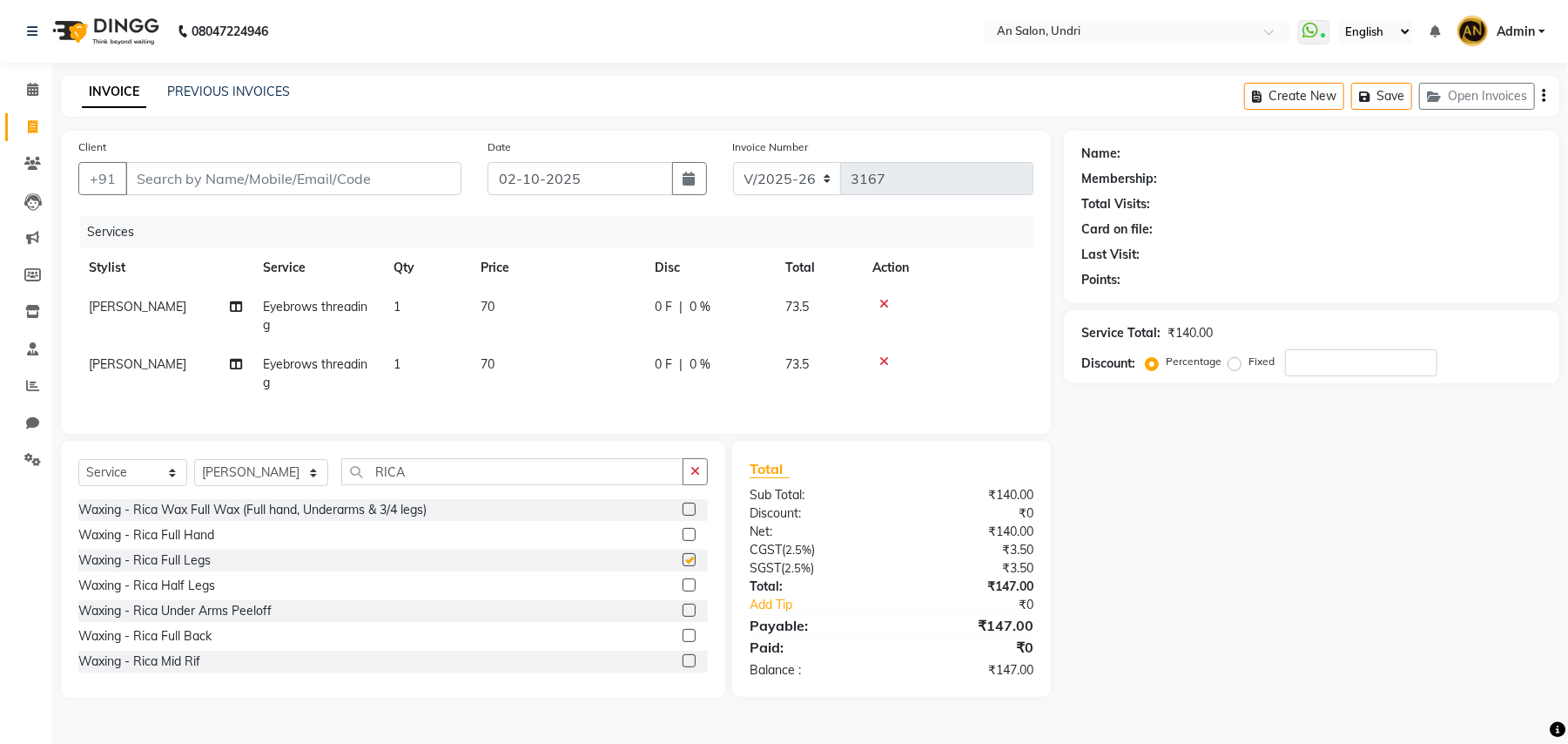
checkbox input "false"
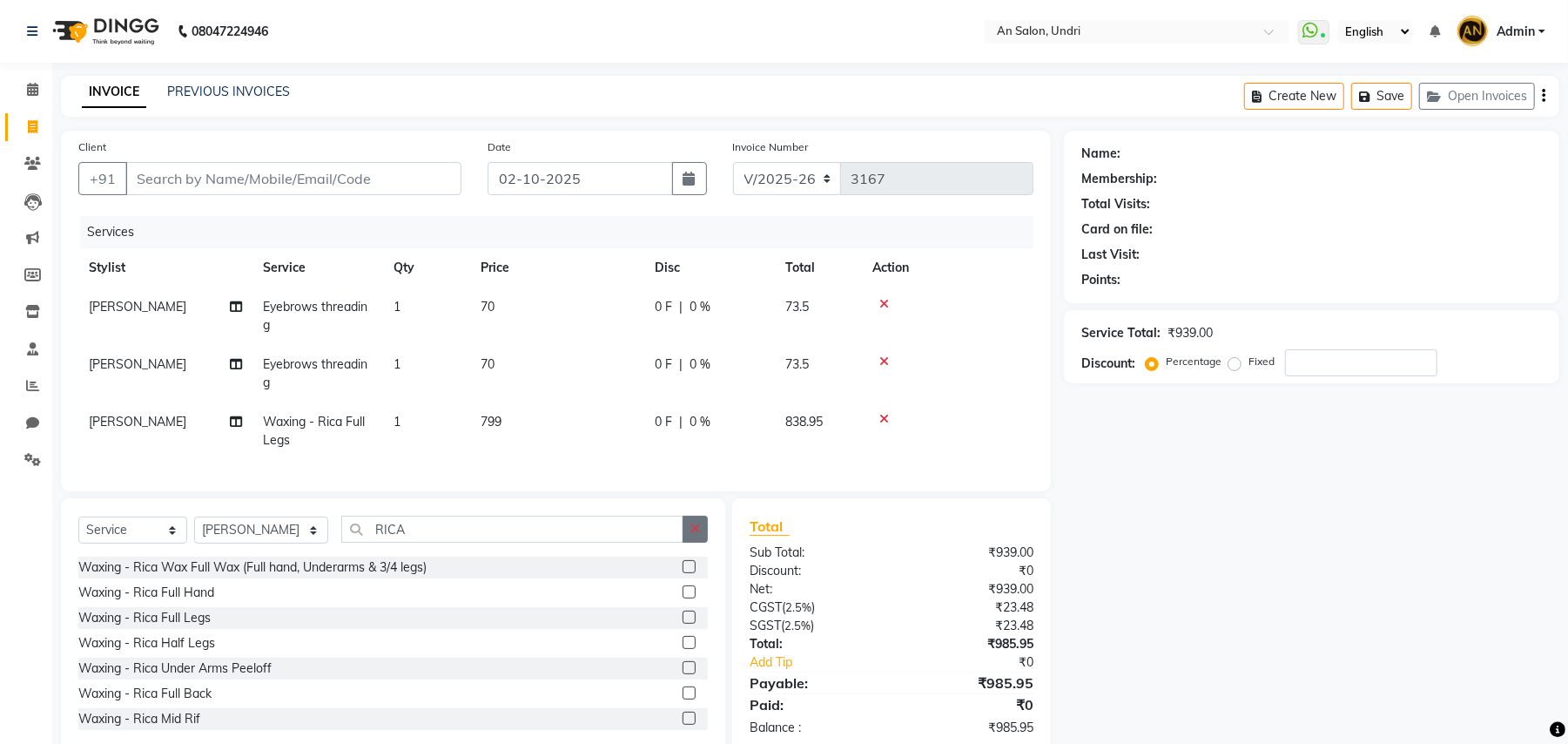
click at [698, 535] on icon "button" at bounding box center [695, 528] width 9 height 12
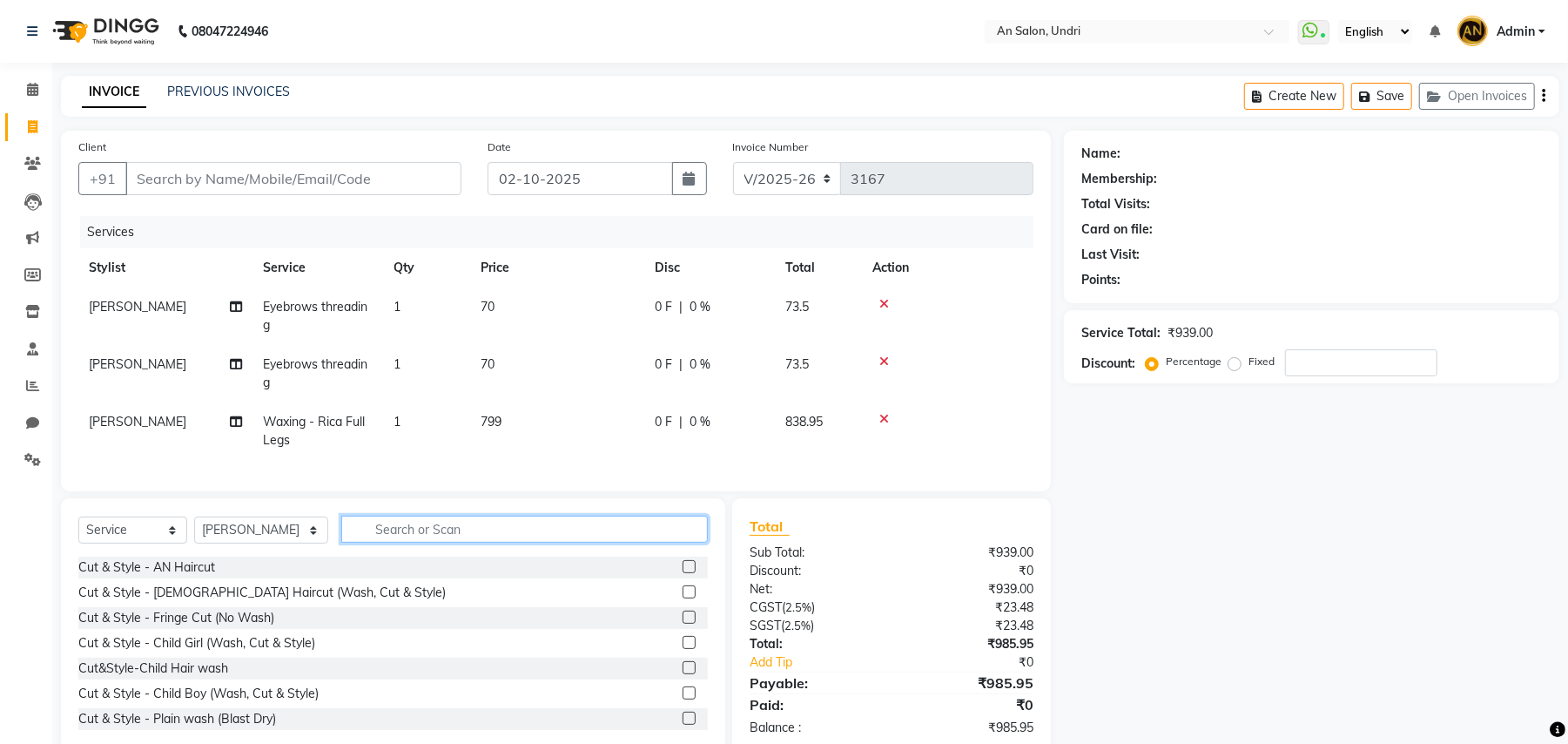
click at [408, 541] on input "text" at bounding box center [525, 528] width 366 height 27
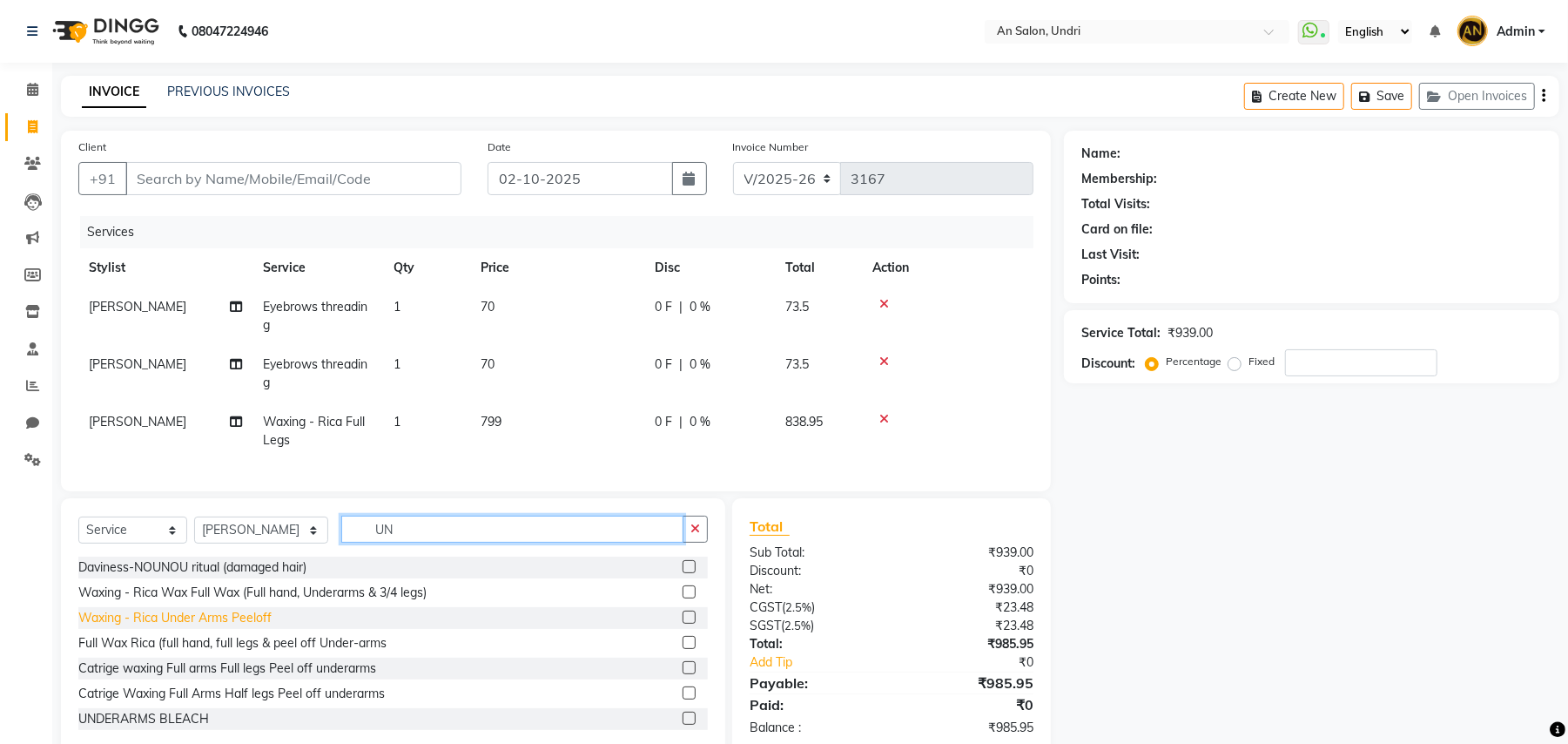
type input "UN"
click at [206, 627] on div "Waxing - Rica Under Arms Peeloff" at bounding box center [175, 618] width 193 height 19
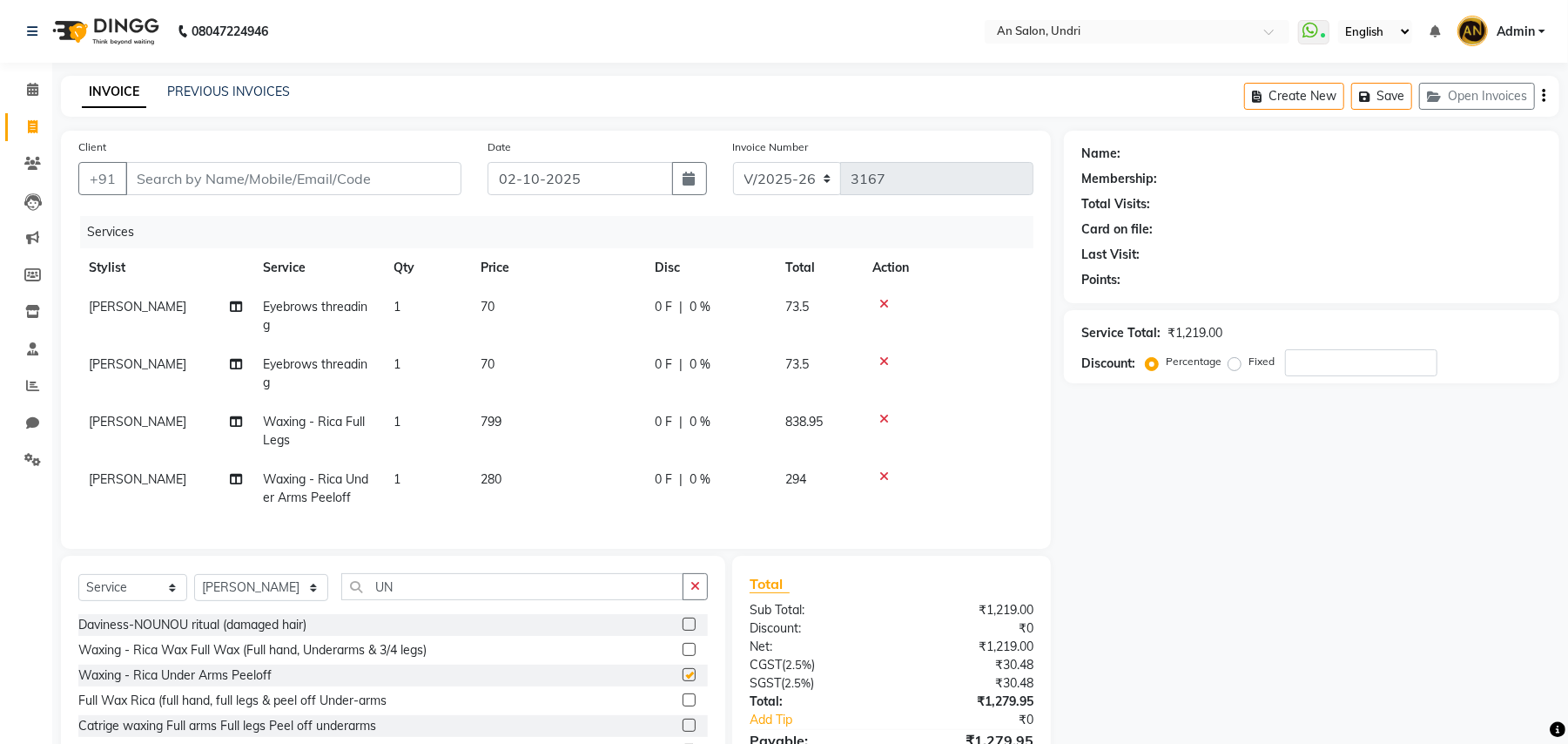
checkbox input "false"
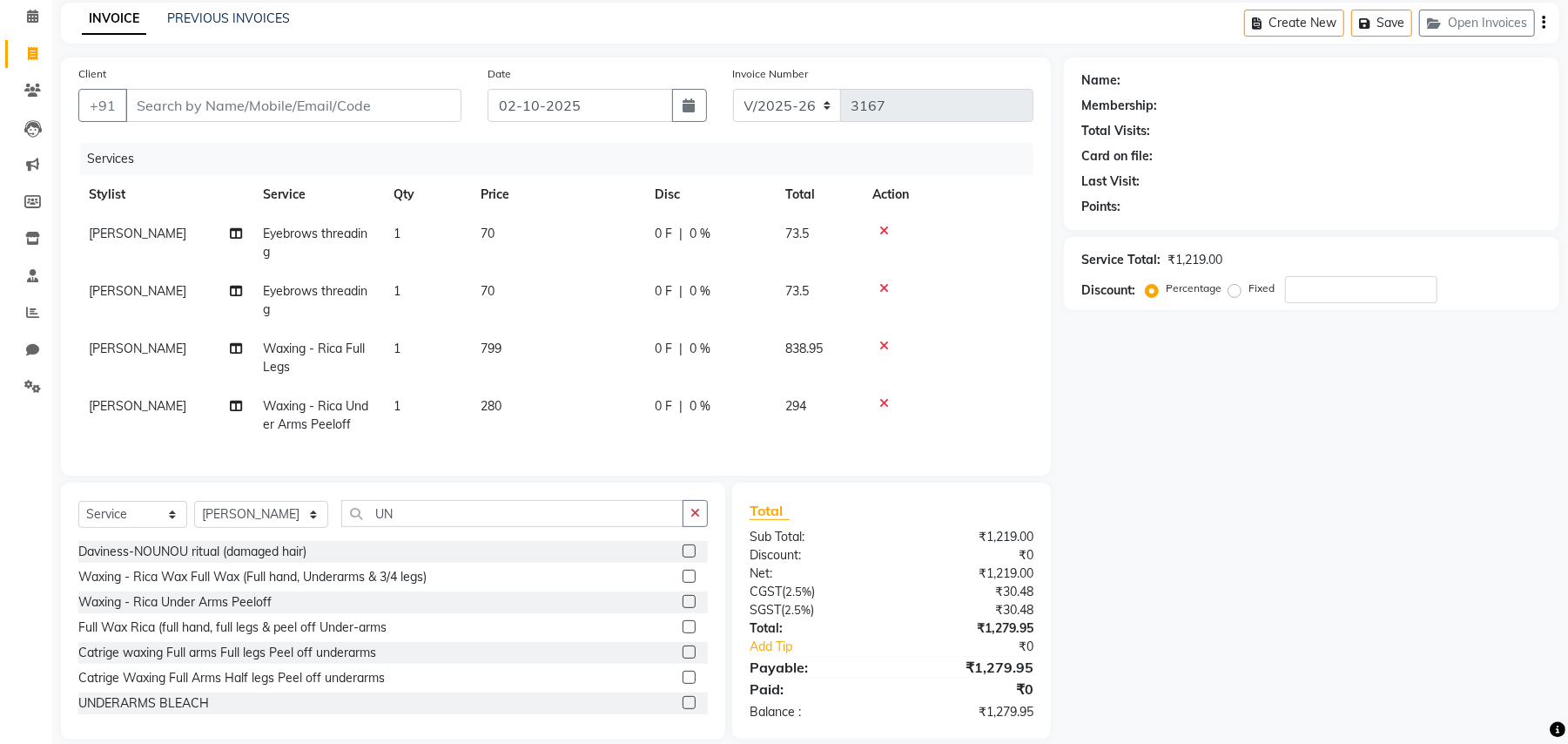
scroll to position [113, 0]
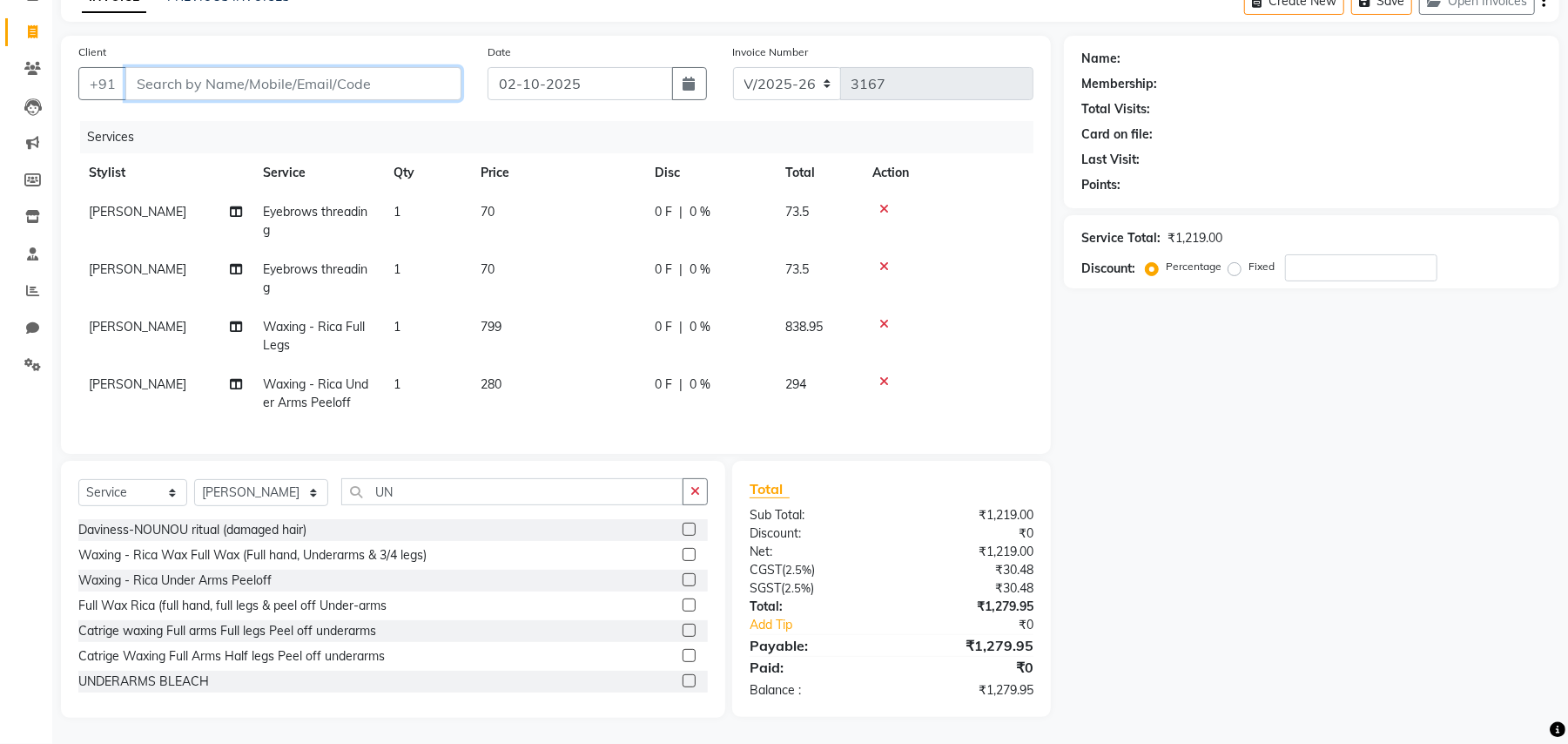
click at [282, 67] on input "Client" at bounding box center [293, 84] width 336 height 33
type input "8"
type input "0"
type input "8484966447"
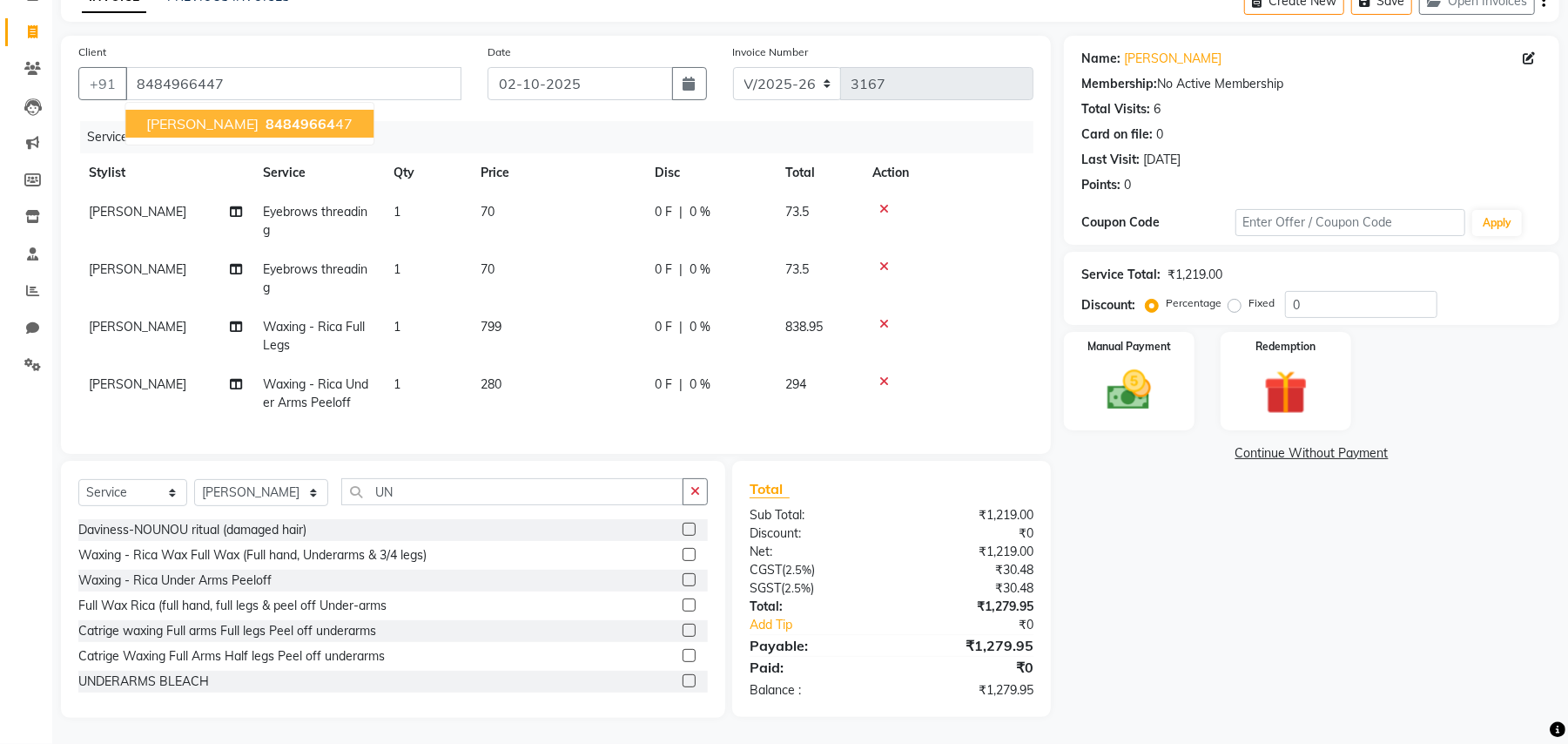
click at [247, 119] on button "Debora Tabilo 84849664 47" at bounding box center [249, 124] width 248 height 28
click at [1186, 393] on div "Manual Payment" at bounding box center [1129, 381] width 136 height 102
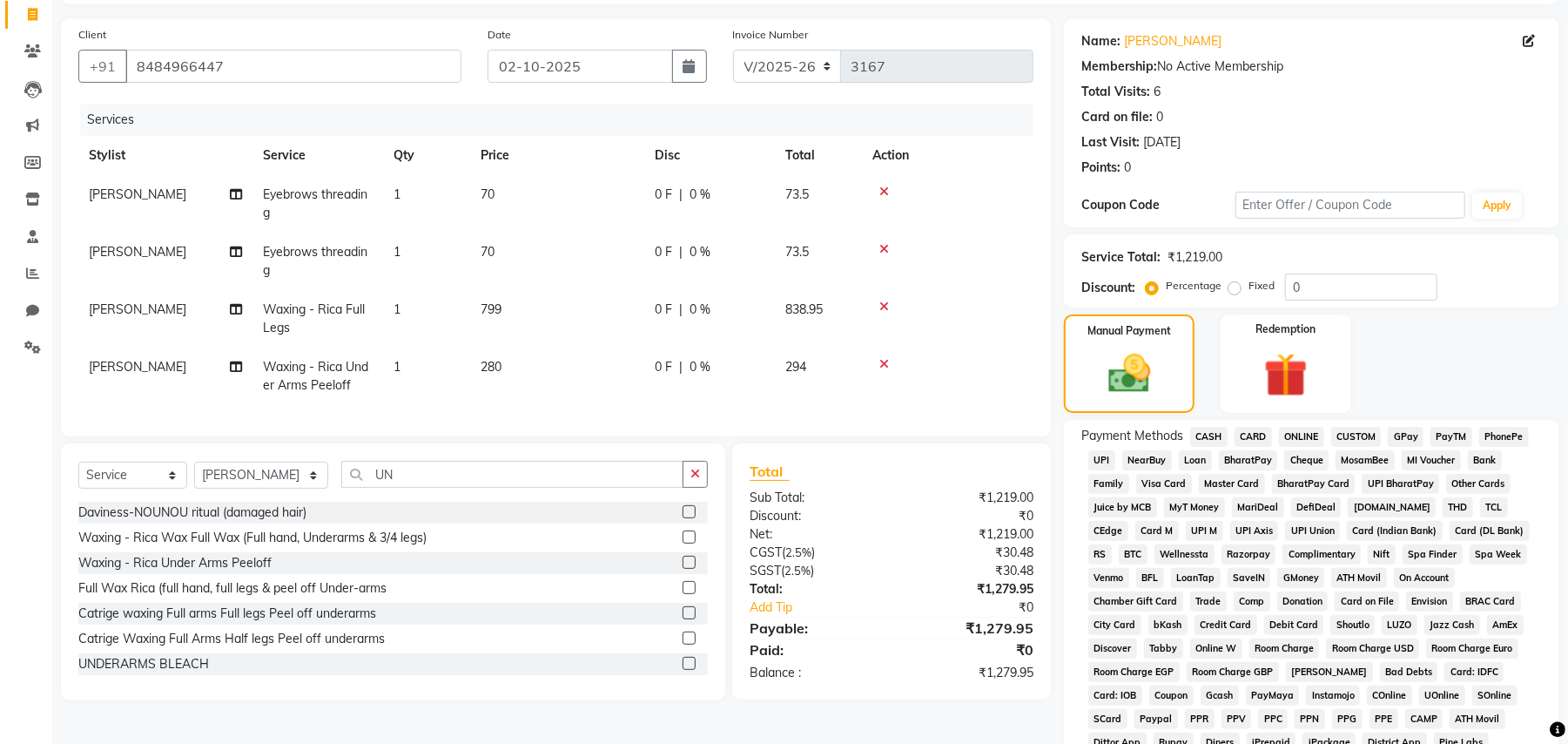
click at [1388, 427] on span "GPay" at bounding box center [1405, 437] width 35 height 20
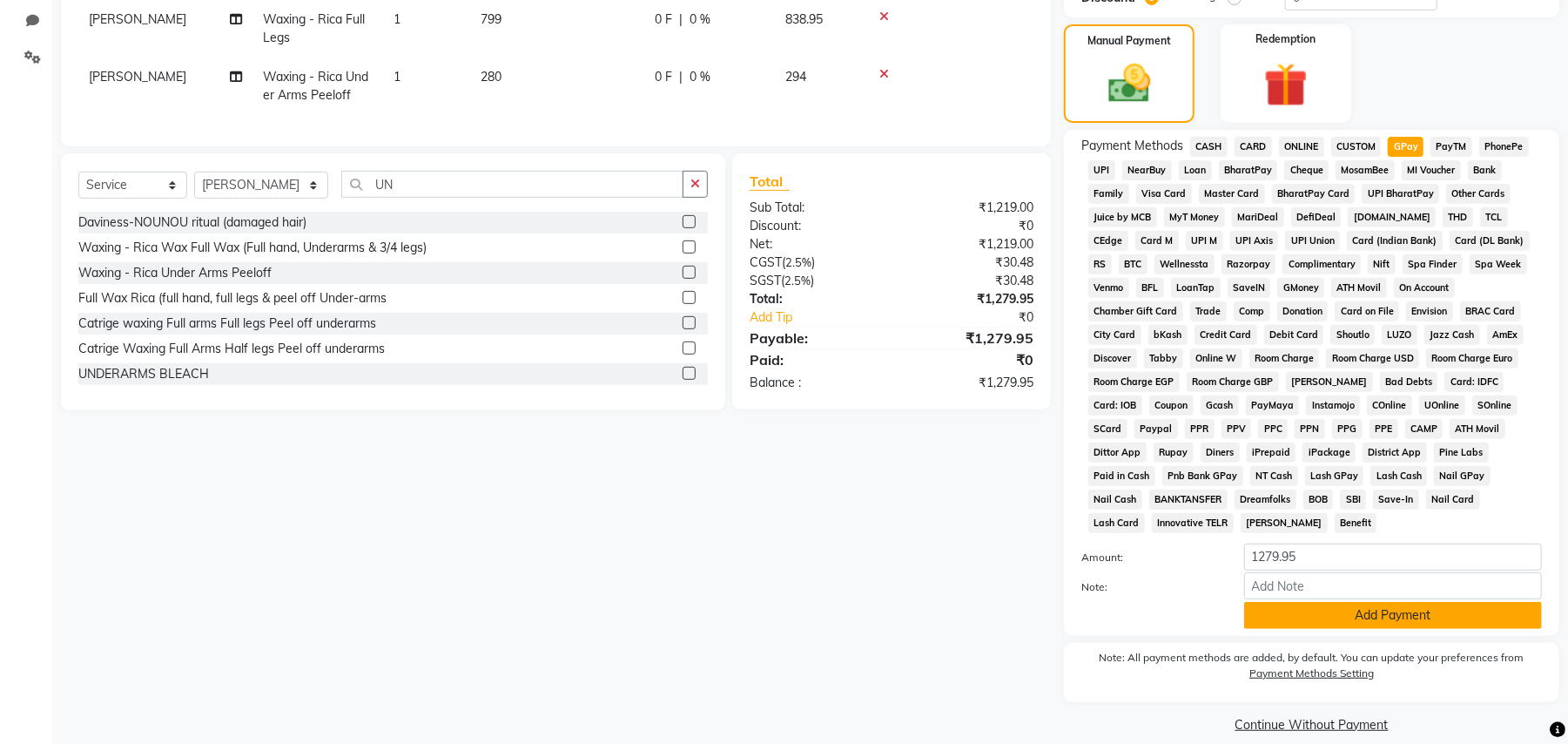
click at [1442, 602] on button "Add Payment" at bounding box center [1393, 615] width 298 height 27
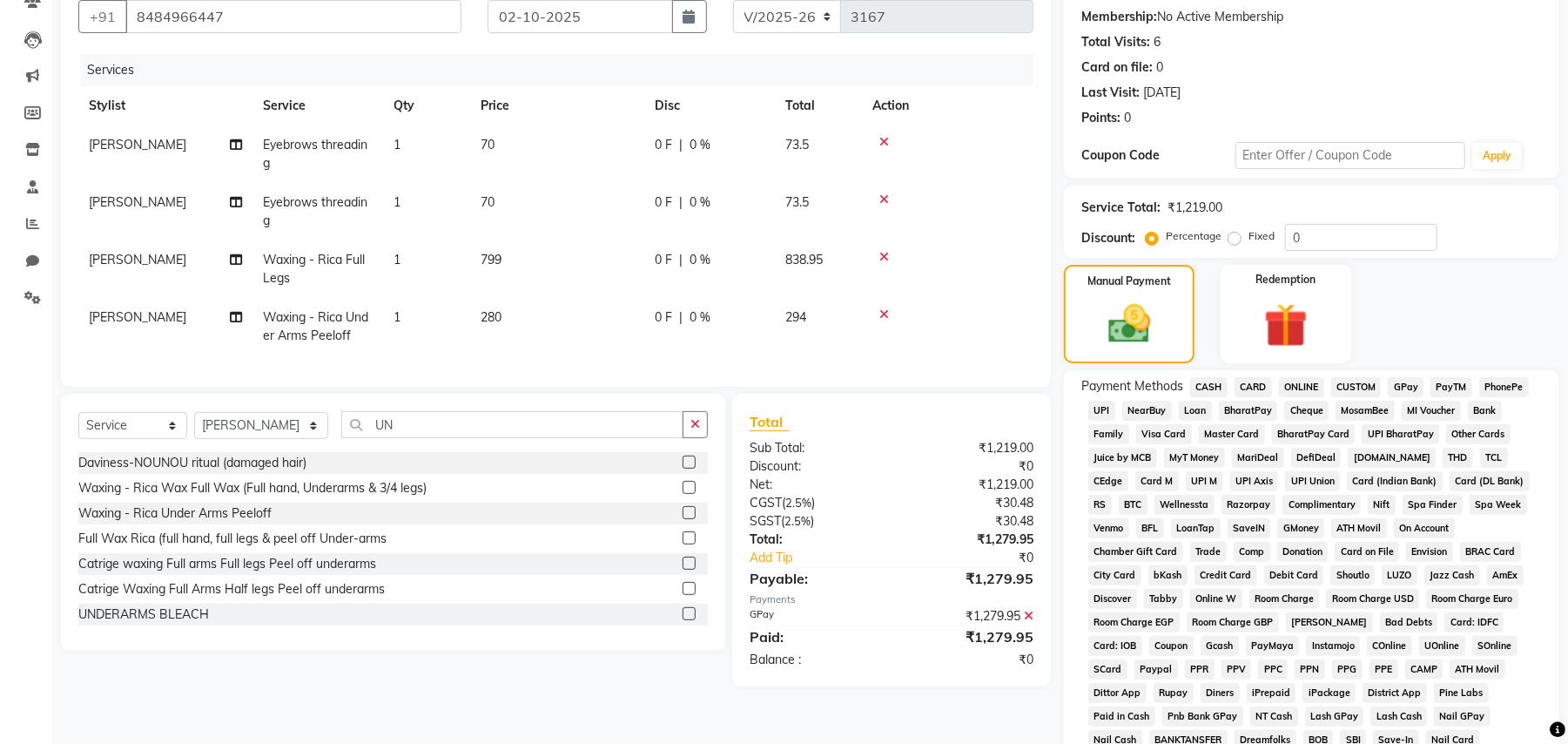
scroll to position [409, 0]
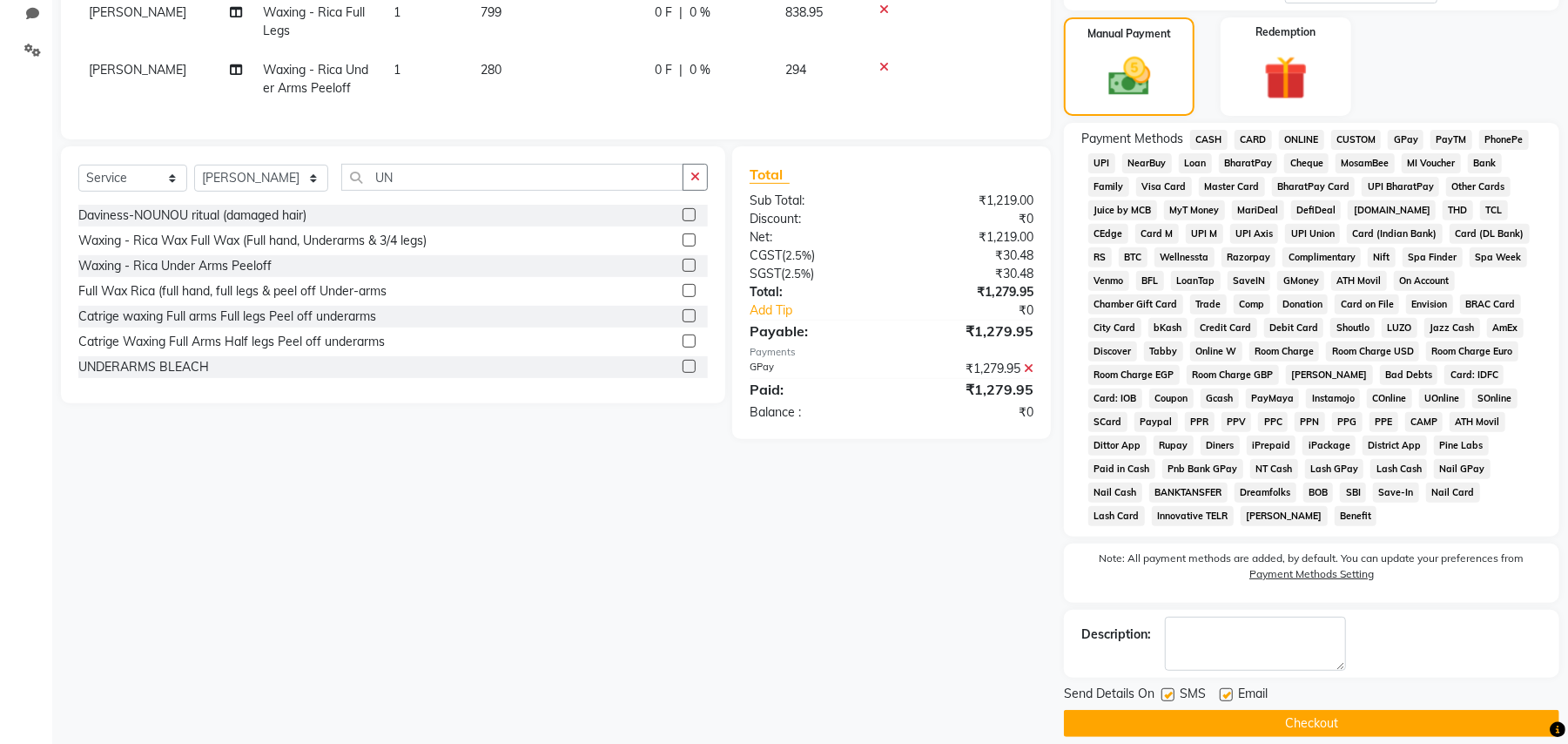
click at [1313, 710] on button "Checkout" at bounding box center [1311, 723] width 496 height 27
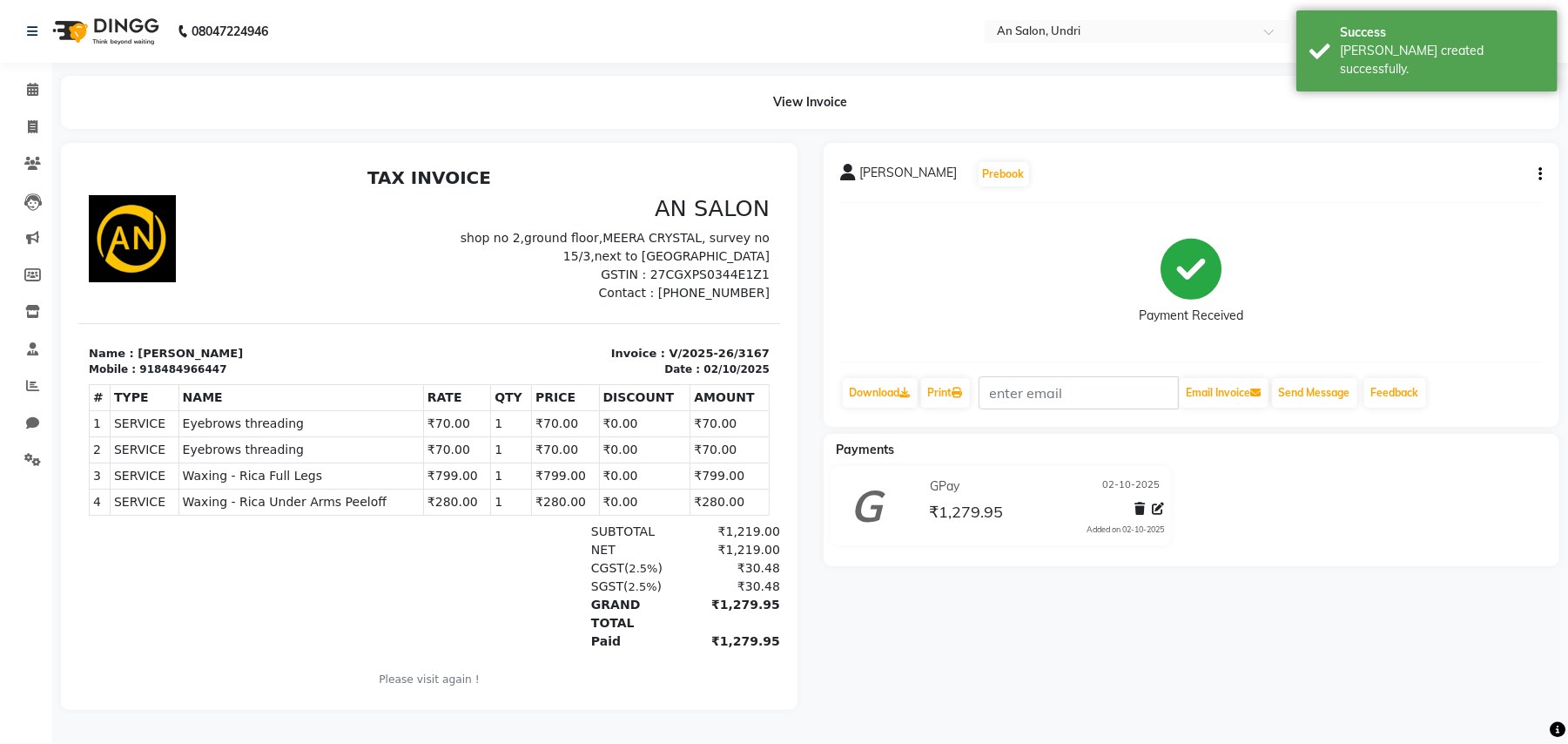
click at [132, 49] on img at bounding box center [104, 31] width 119 height 48
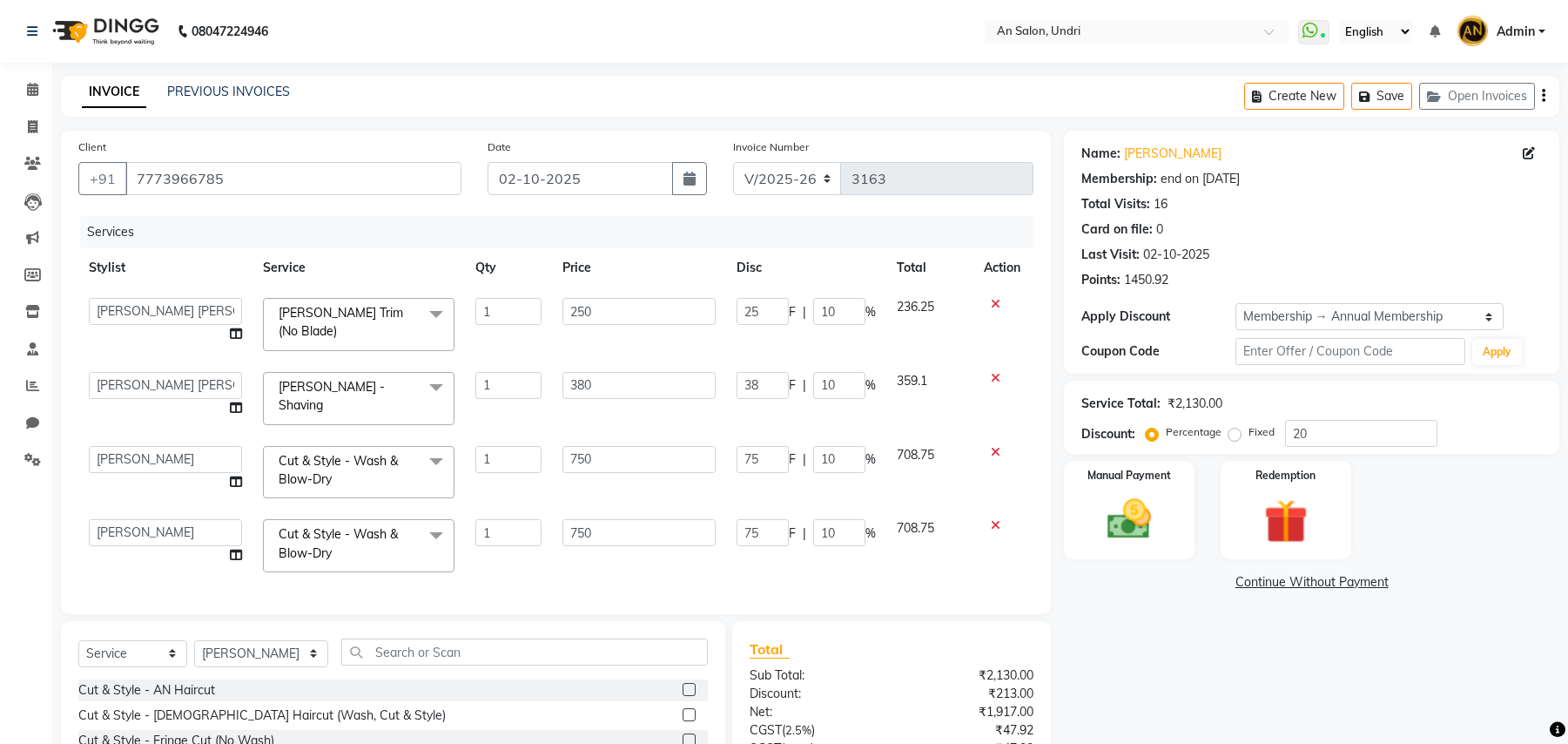
select select "3639"
select select "55235"
select select "18327"
select select "61941"
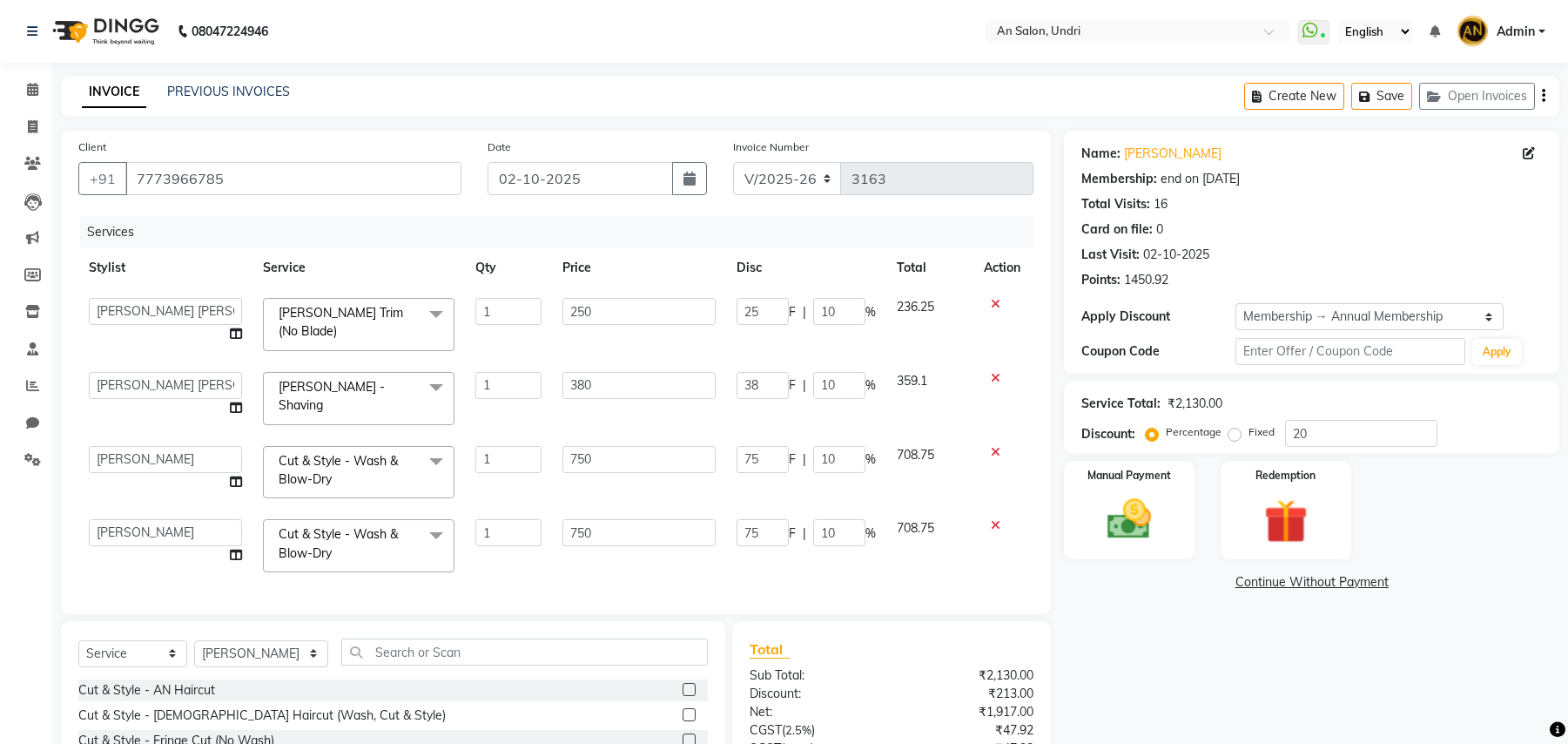
select select "service"
select select "18327"
select select "2: Object"
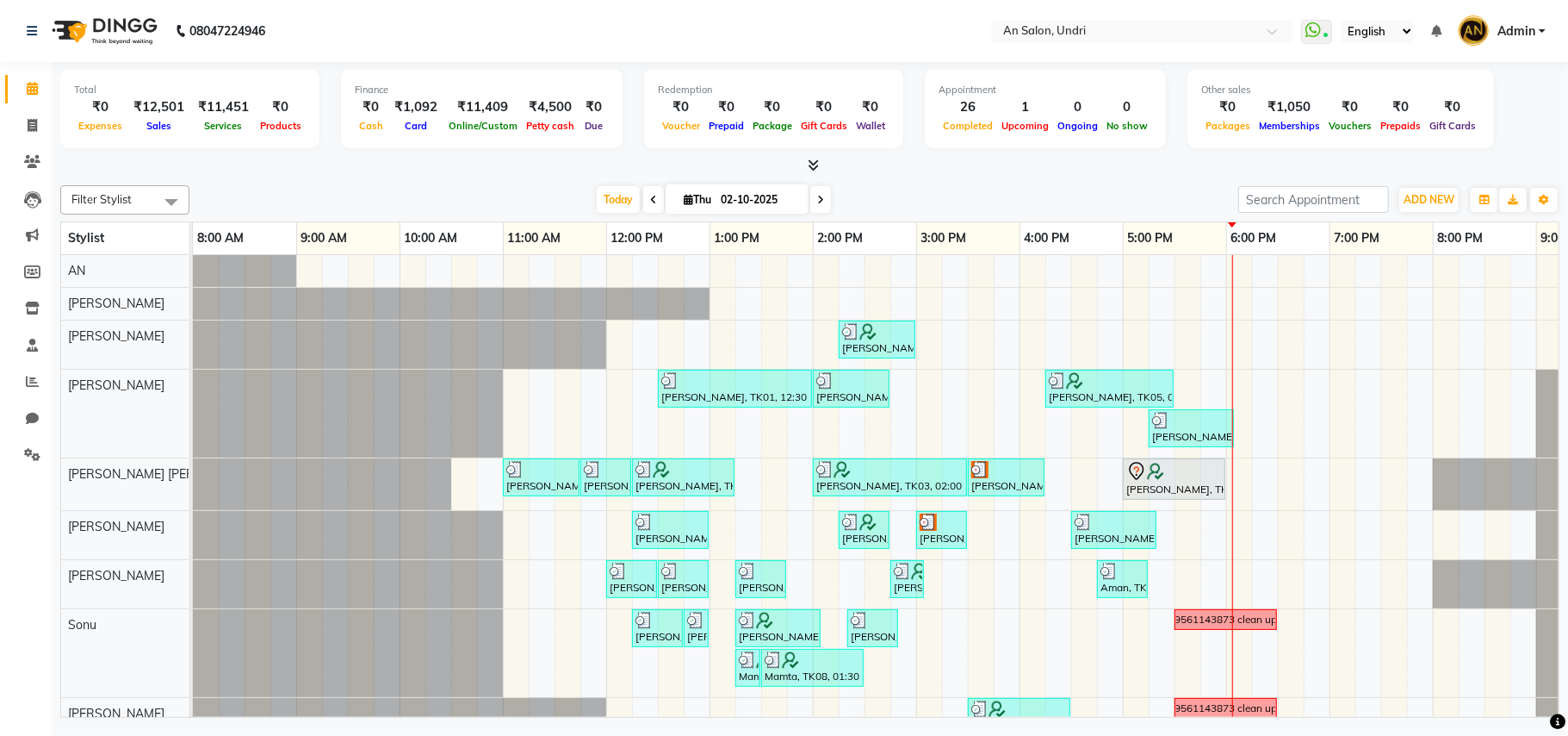
click at [1124, 195] on div "Today Thu 02-10-2025" at bounding box center [714, 200] width 1032 height 26
click at [810, 172] on span at bounding box center [810, 166] width 18 height 18
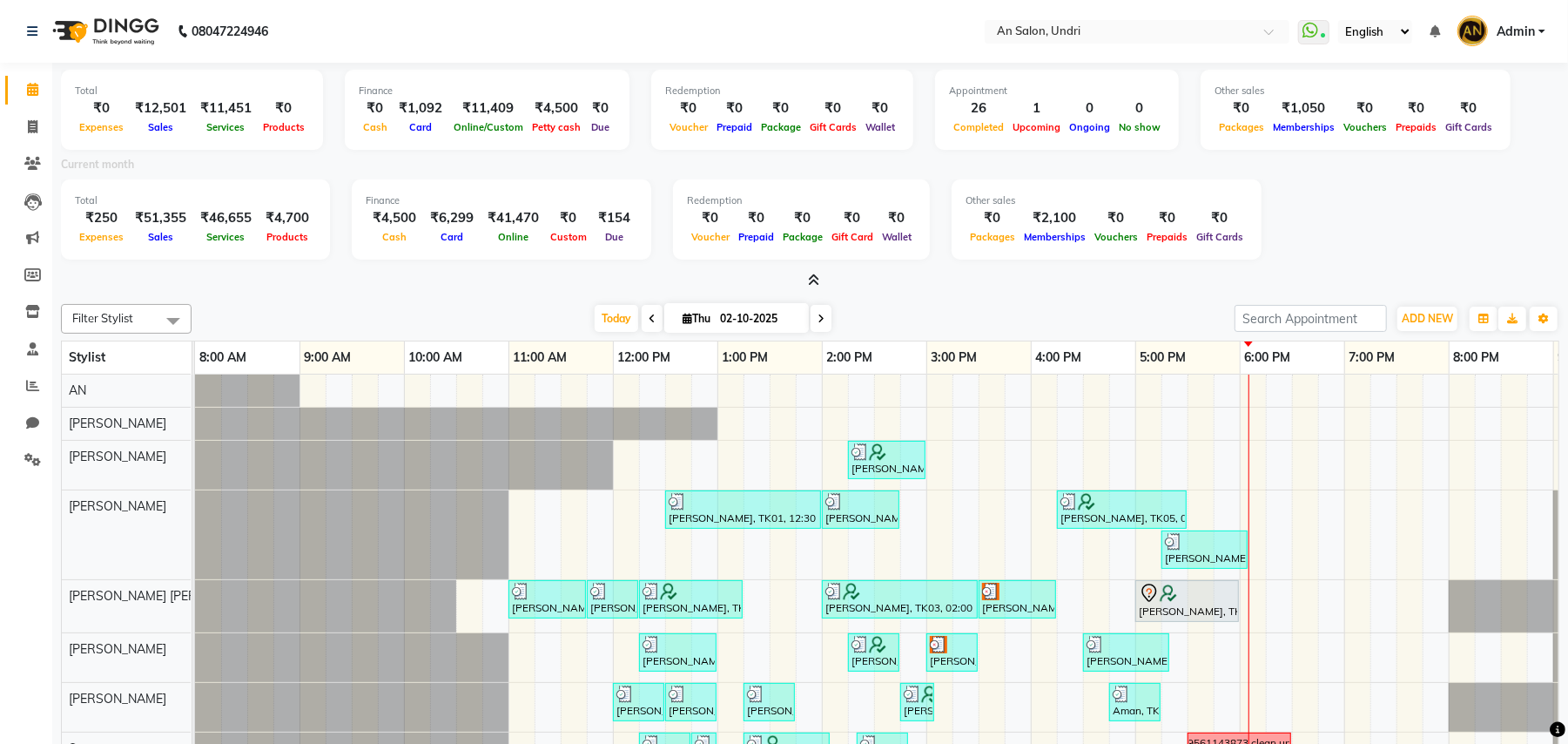
click at [813, 273] on icon at bounding box center [814, 280] width 11 height 13
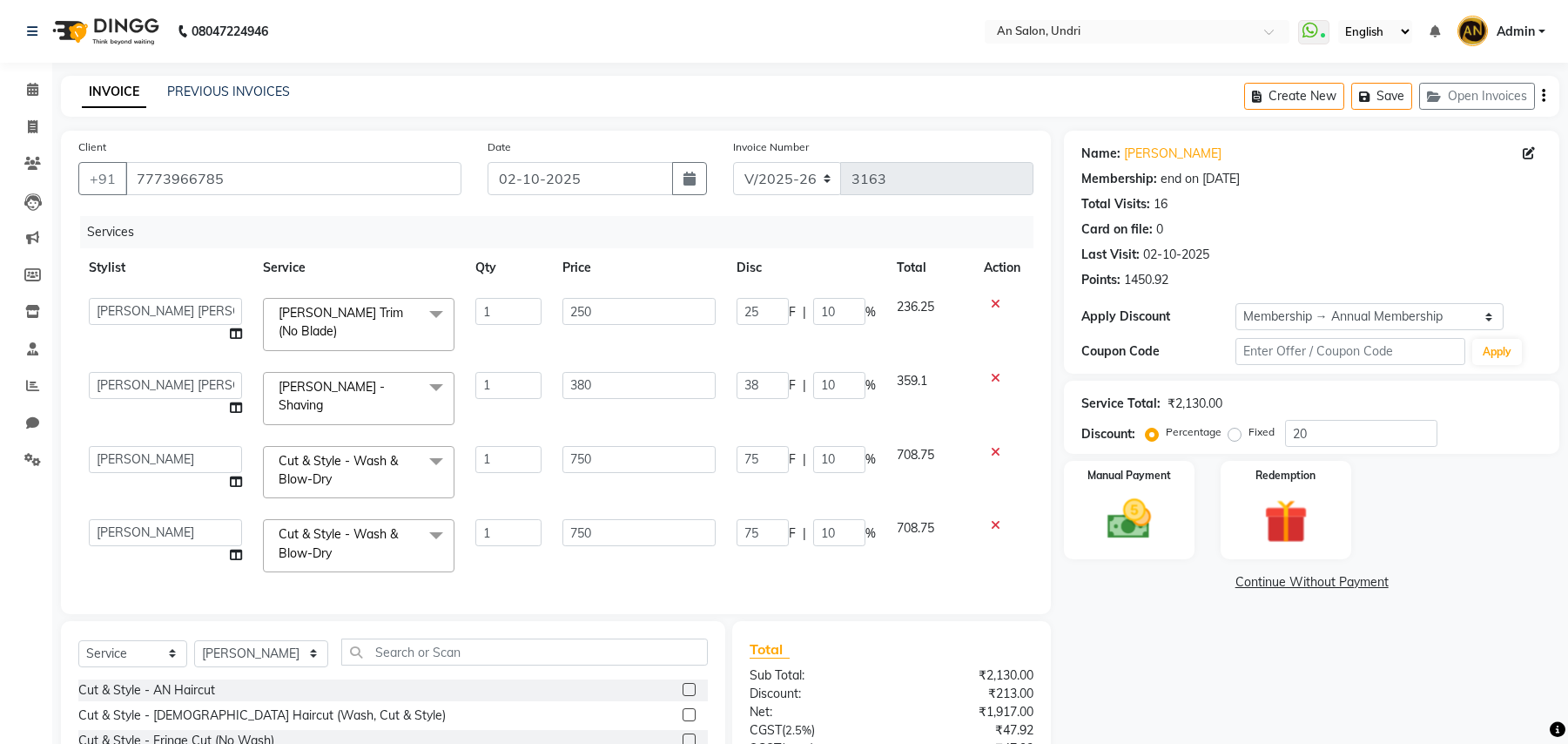
select select "3639"
select select "55235"
select select "18327"
select select "61941"
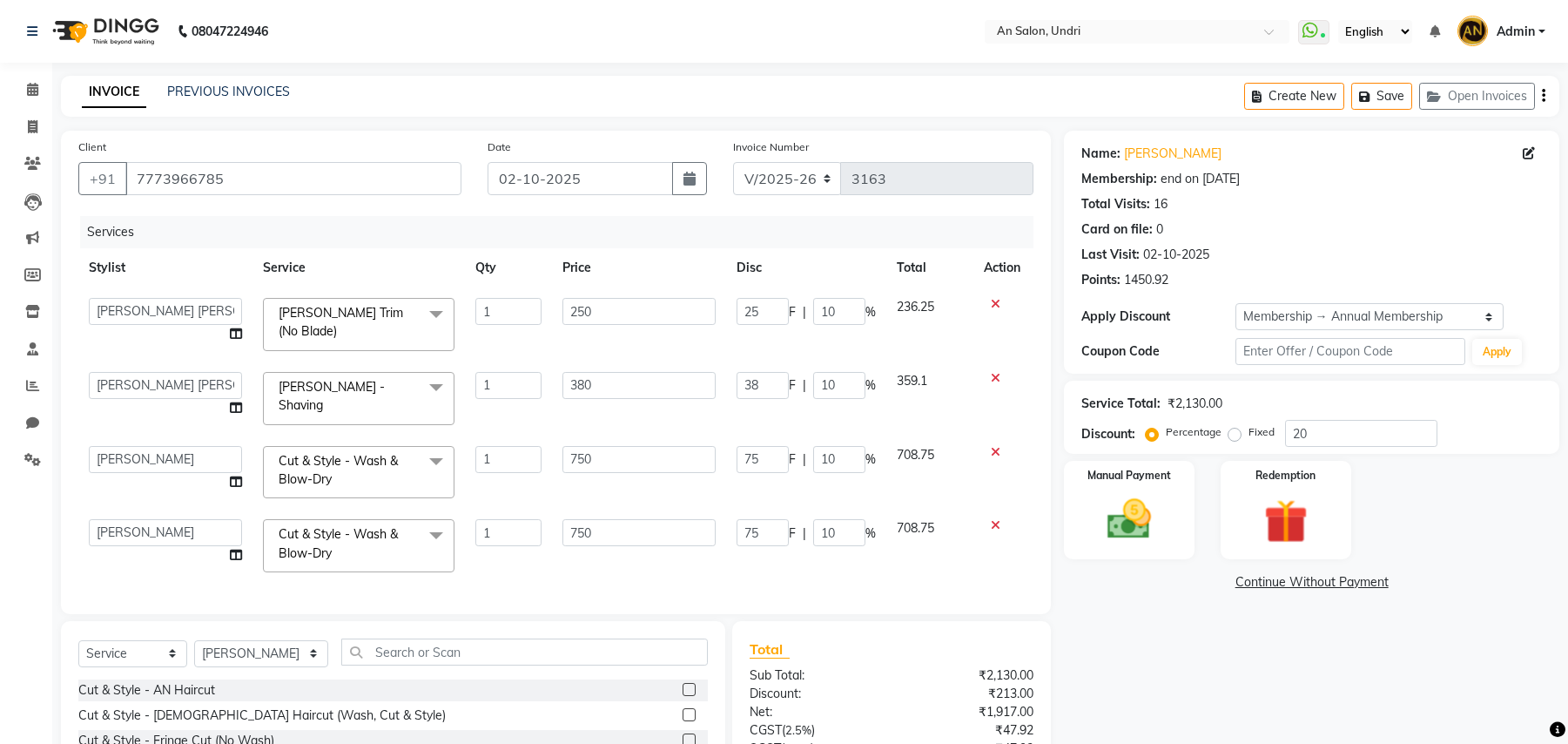
select select "service"
select select "18327"
select select "2: Object"
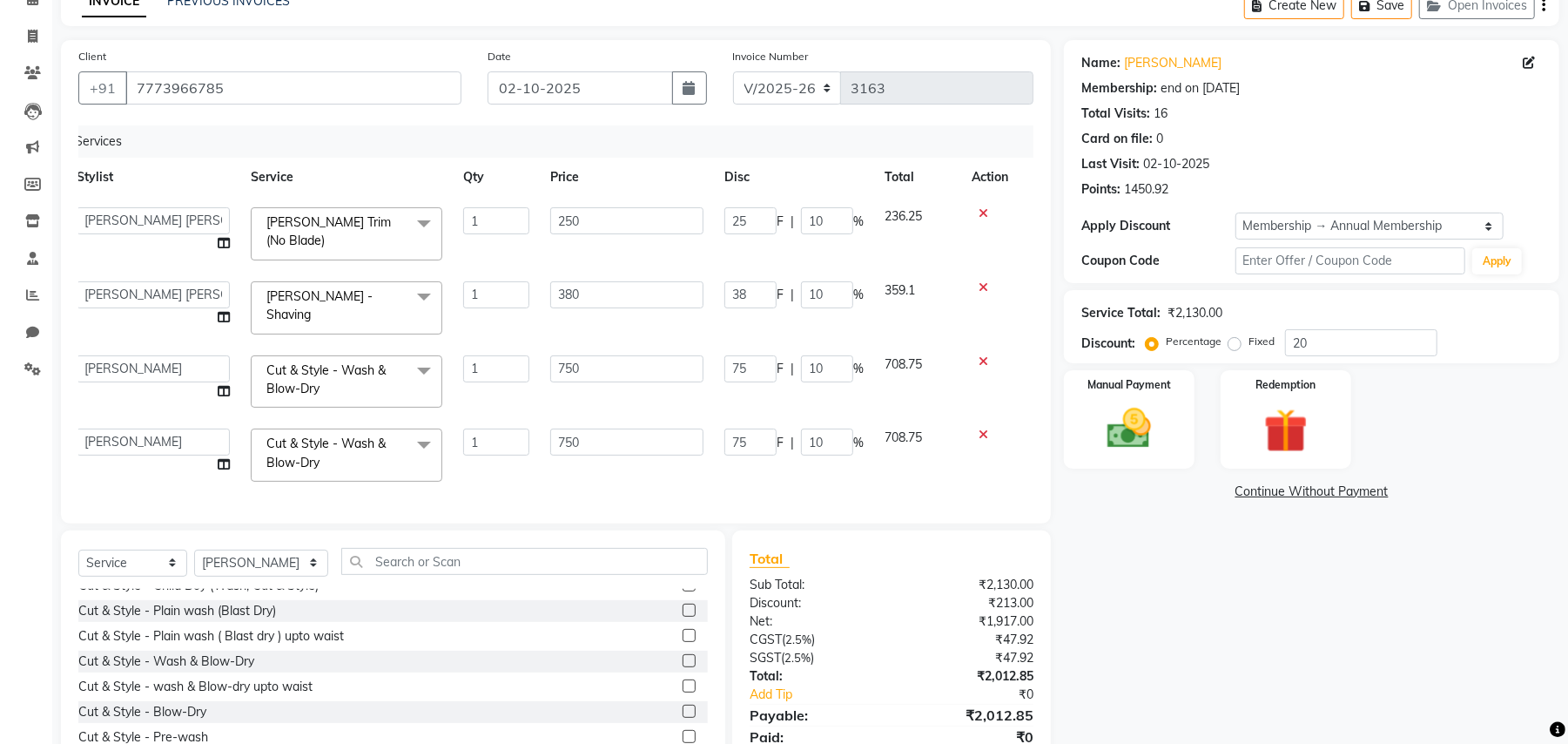
scroll to position [171, 0]
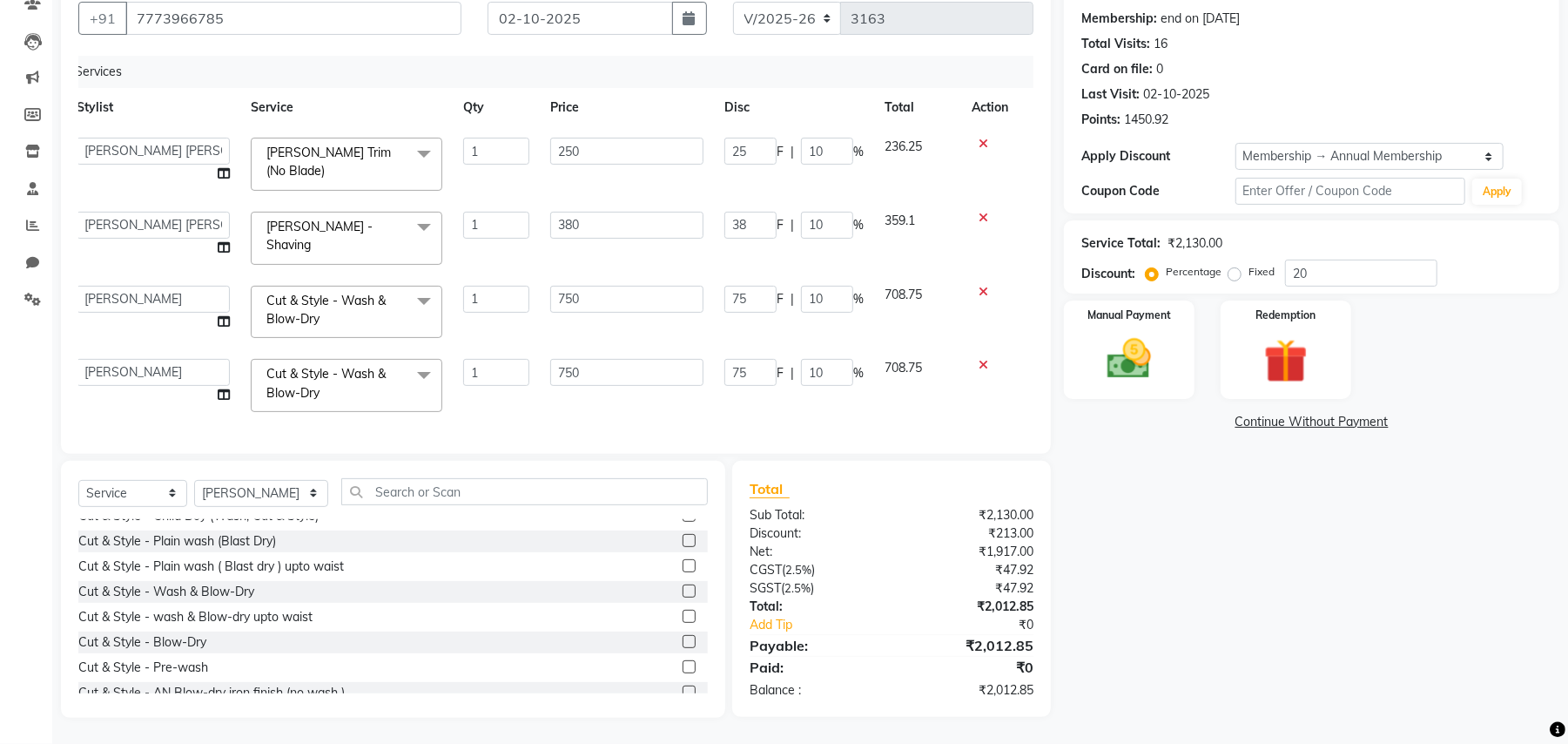
click at [1327, 413] on link "Continue Without Payment" at bounding box center [1311, 422] width 488 height 19
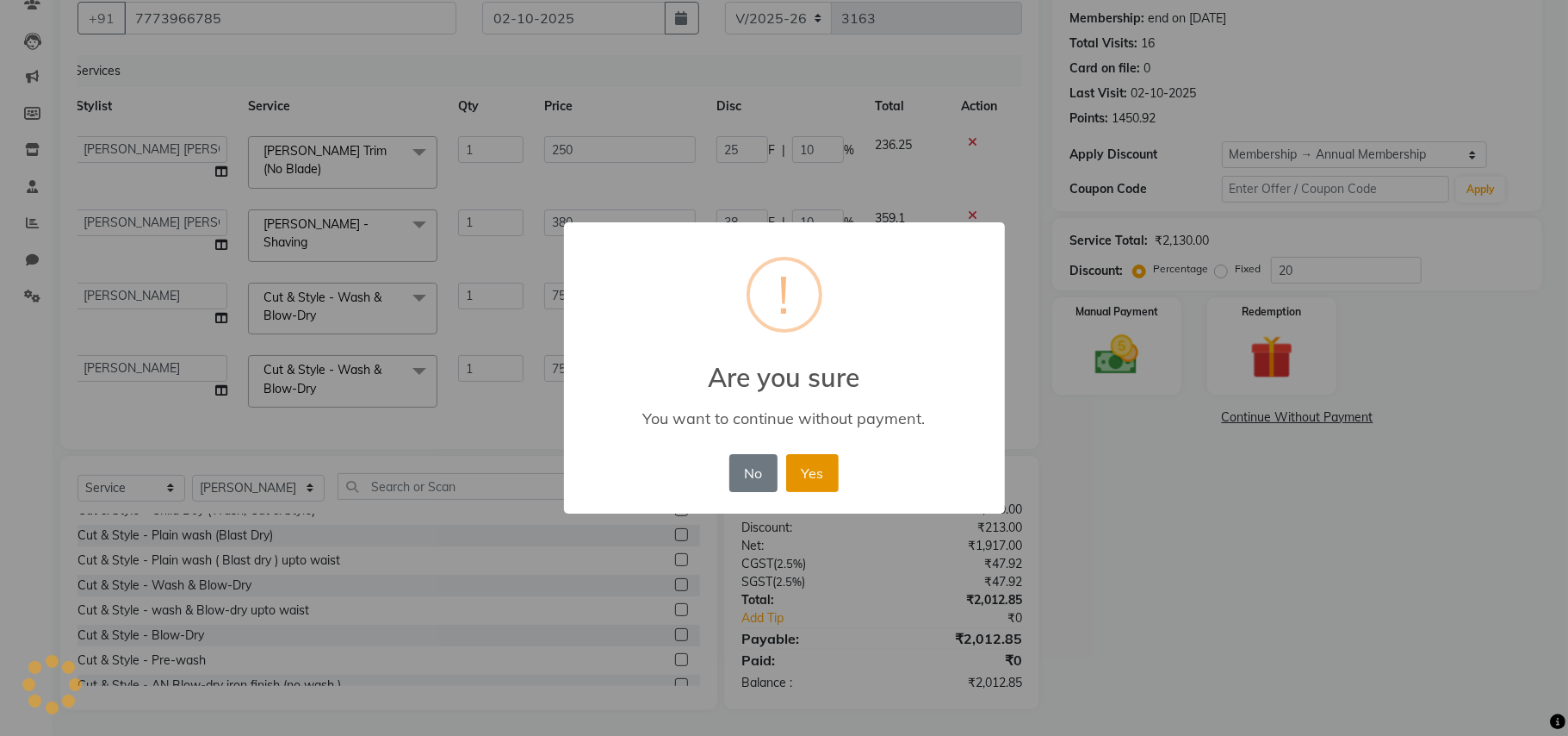
click at [806, 474] on button "Yes" at bounding box center [812, 472] width 52 height 38
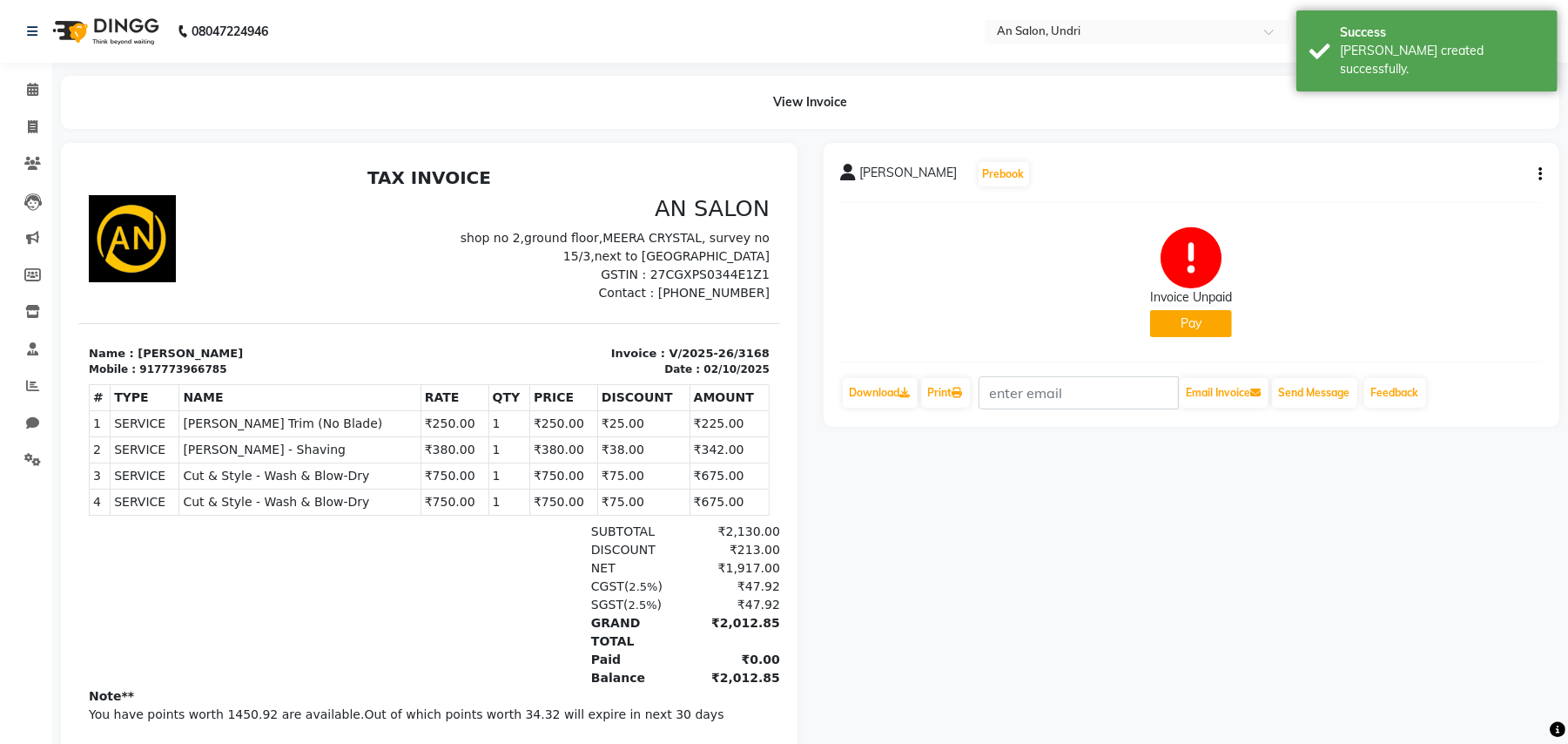
click at [1537, 171] on button "button" at bounding box center [1536, 175] width 10 height 19
click at [1371, 153] on div "Split Service Amount" at bounding box center [1423, 152] width 179 height 21
select select "55235"
select select "18327"
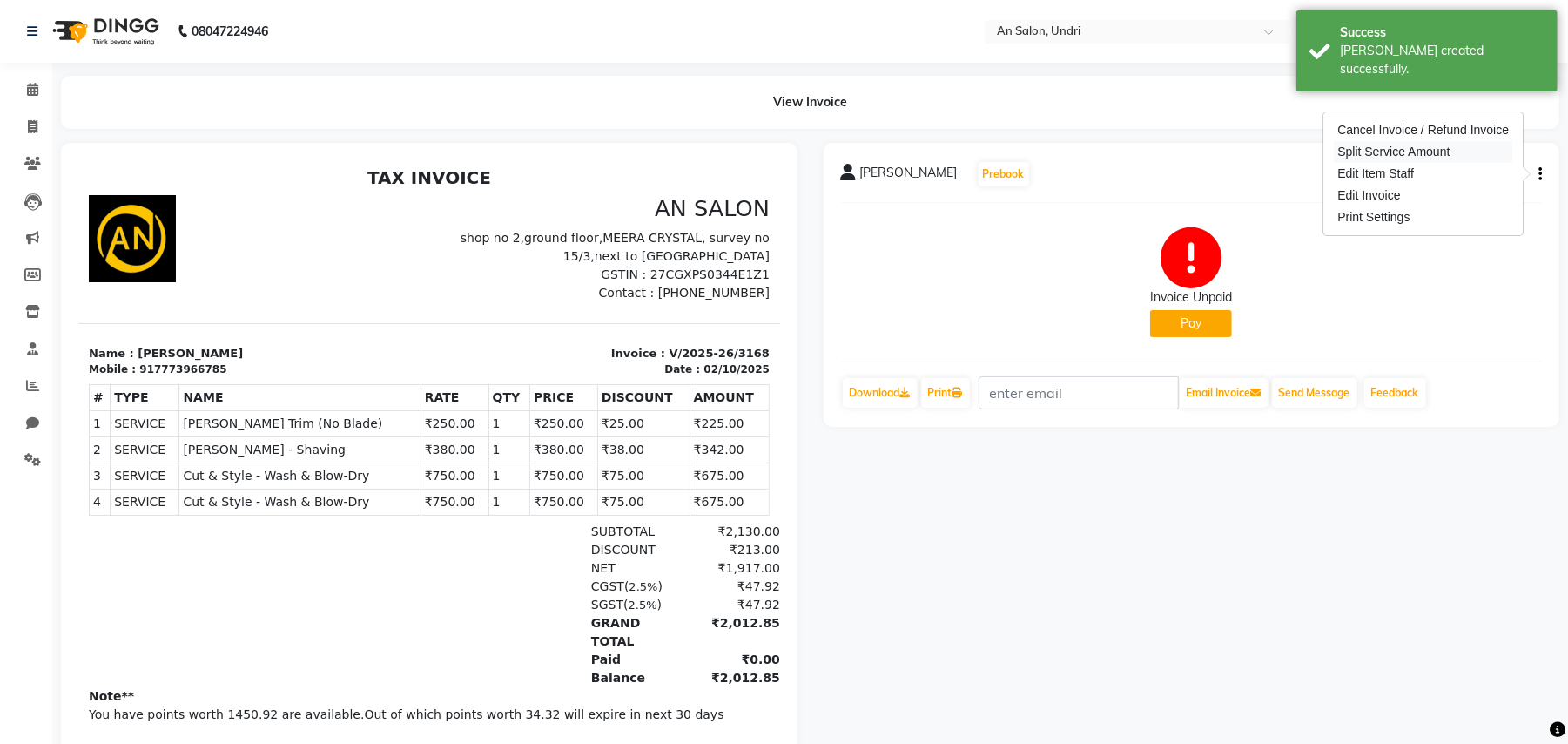
select select "61941"
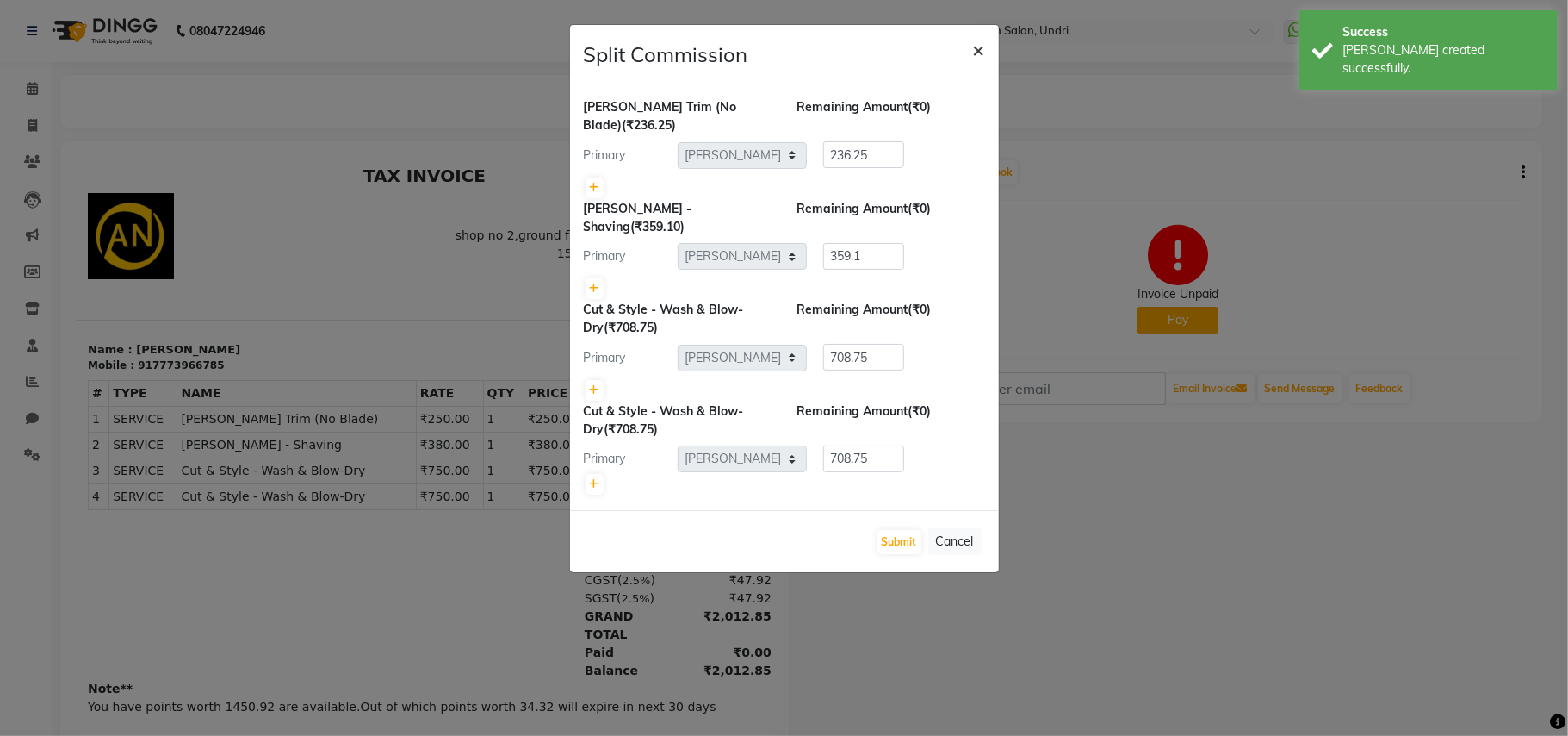
click at [967, 49] on button "×" at bounding box center [979, 49] width 40 height 48
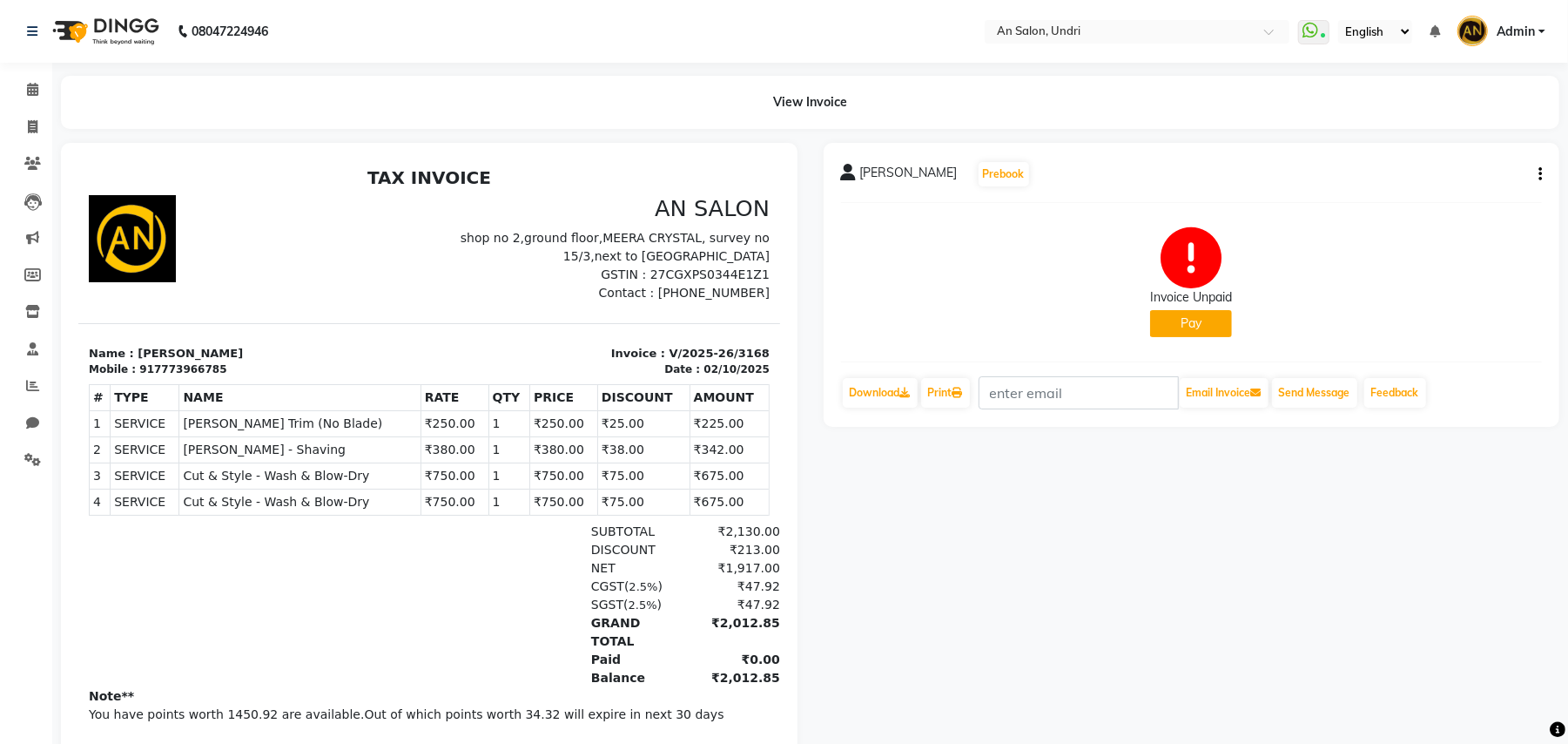
click at [101, 20] on img at bounding box center [104, 31] width 119 height 48
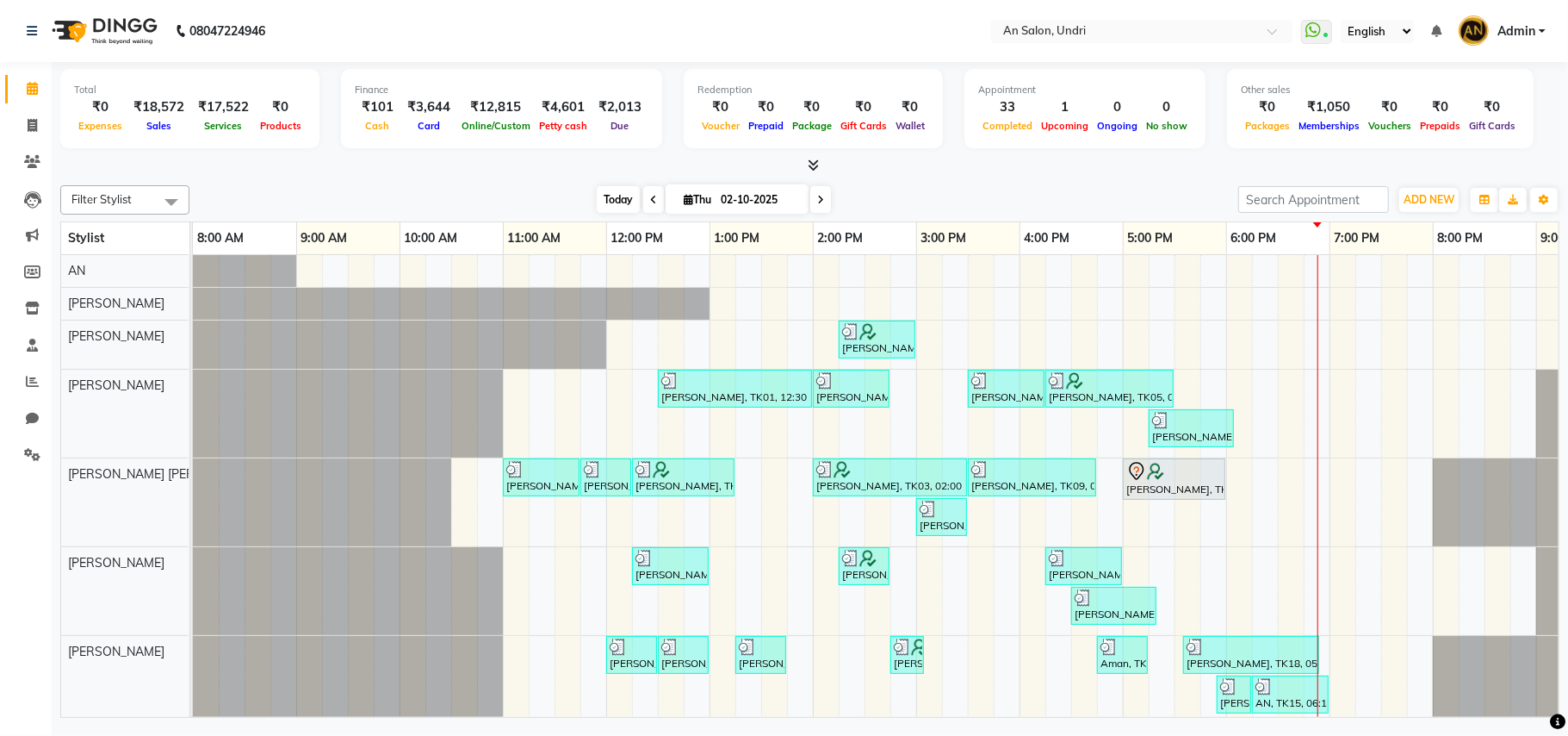
click at [617, 203] on span "Today" at bounding box center [618, 199] width 43 height 27
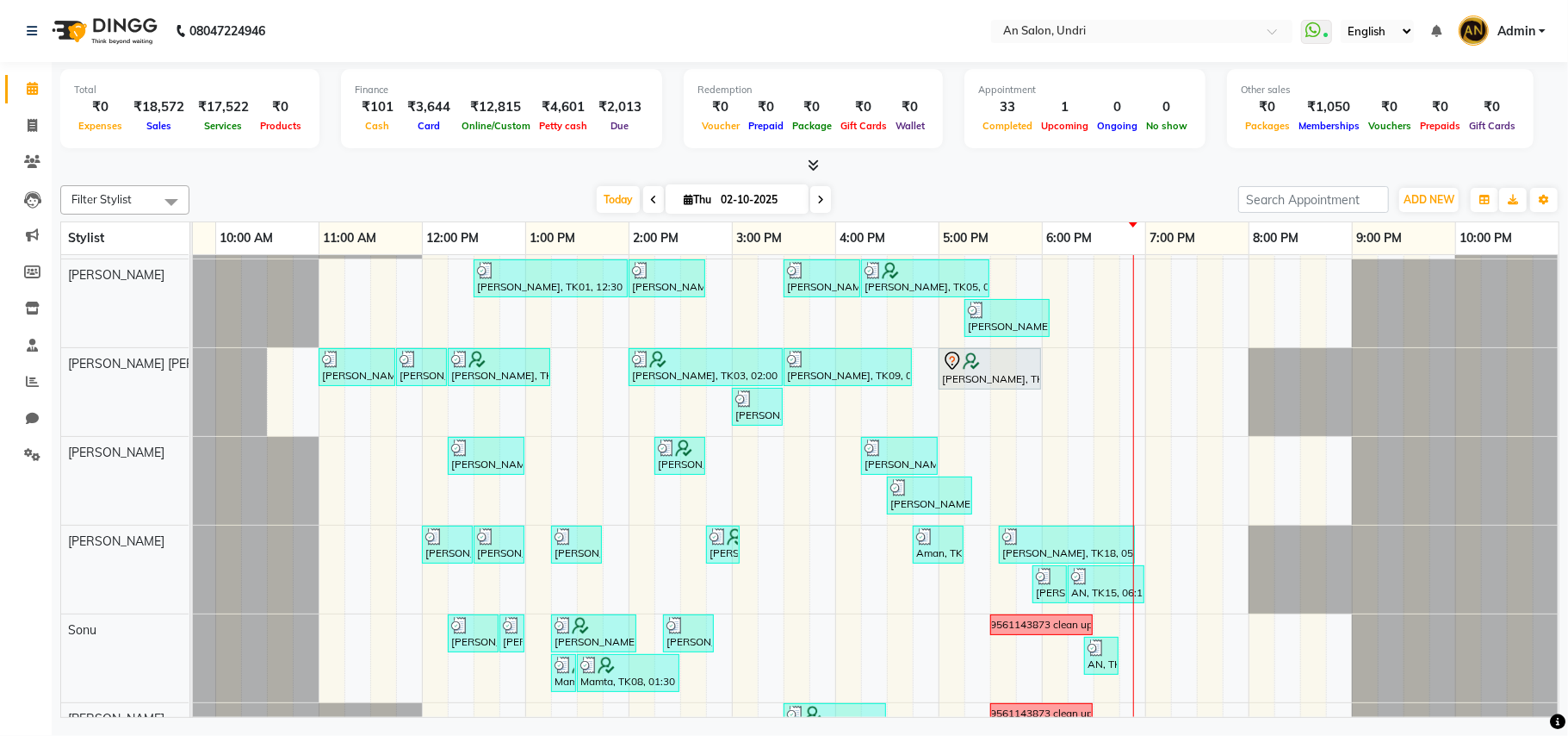
scroll to position [219, 0]
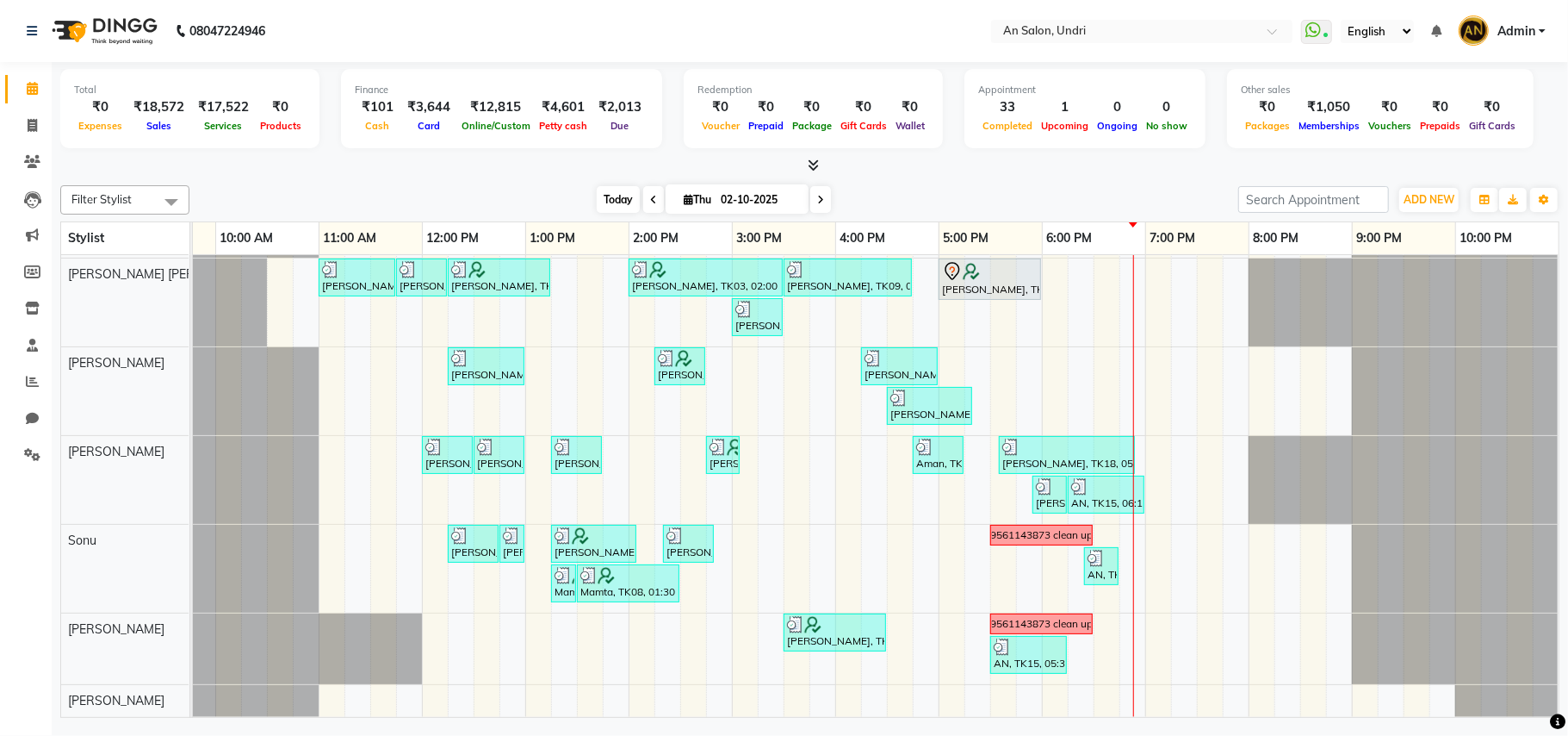
click at [597, 201] on span "Today" at bounding box center [618, 199] width 43 height 27
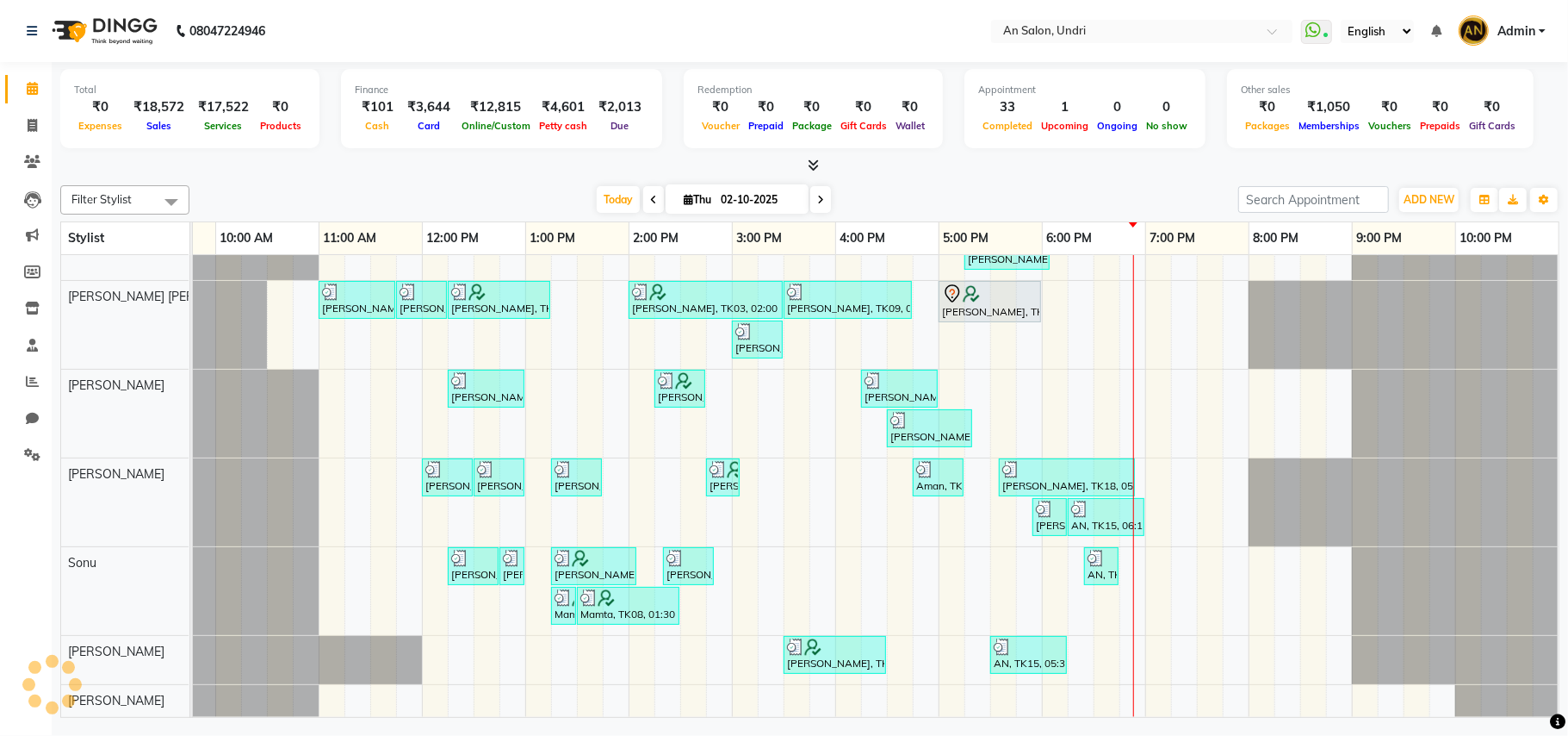
scroll to position [219, 184]
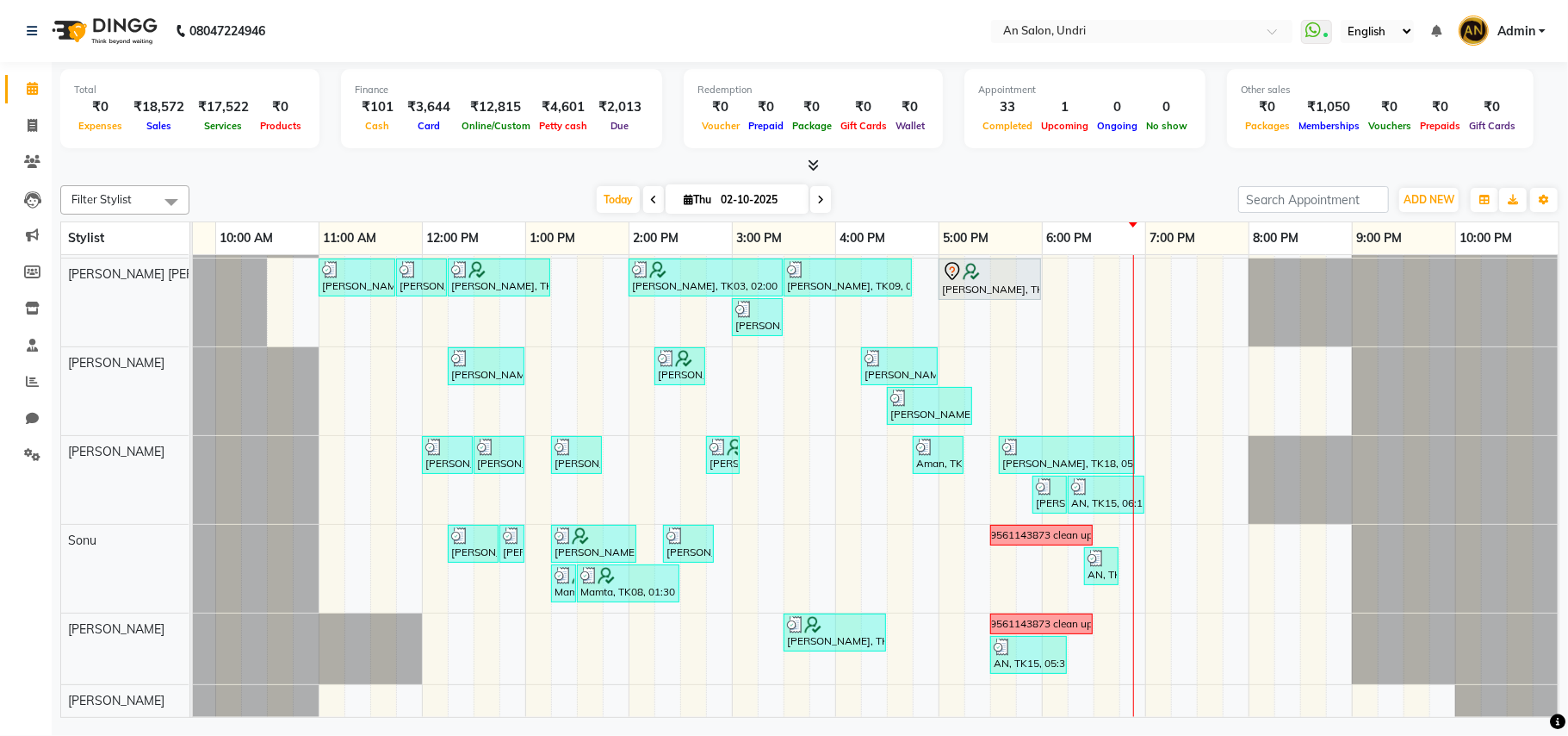
click at [807, 164] on icon at bounding box center [813, 165] width 11 height 13
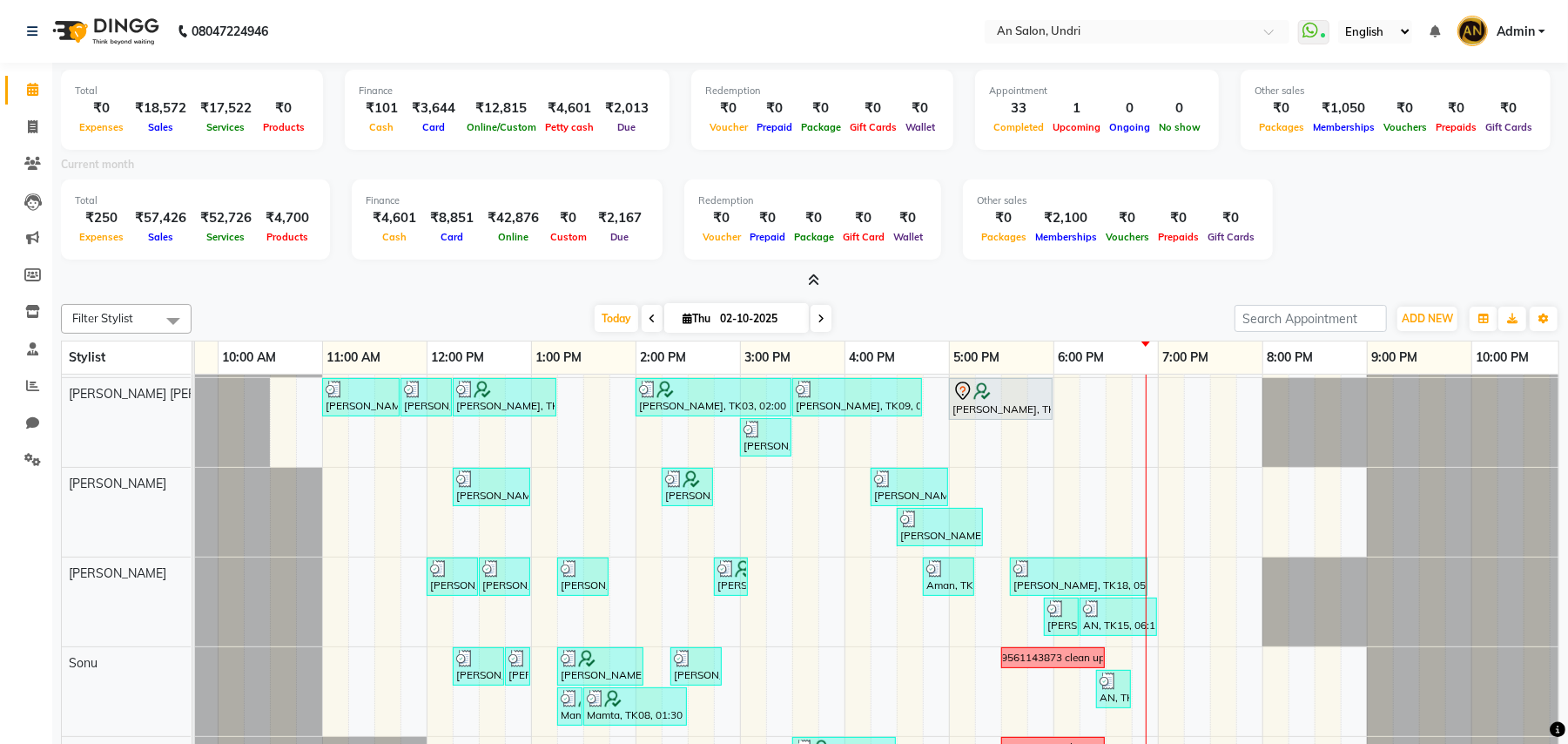
click at [804, 280] on span at bounding box center [810, 281] width 19 height 19
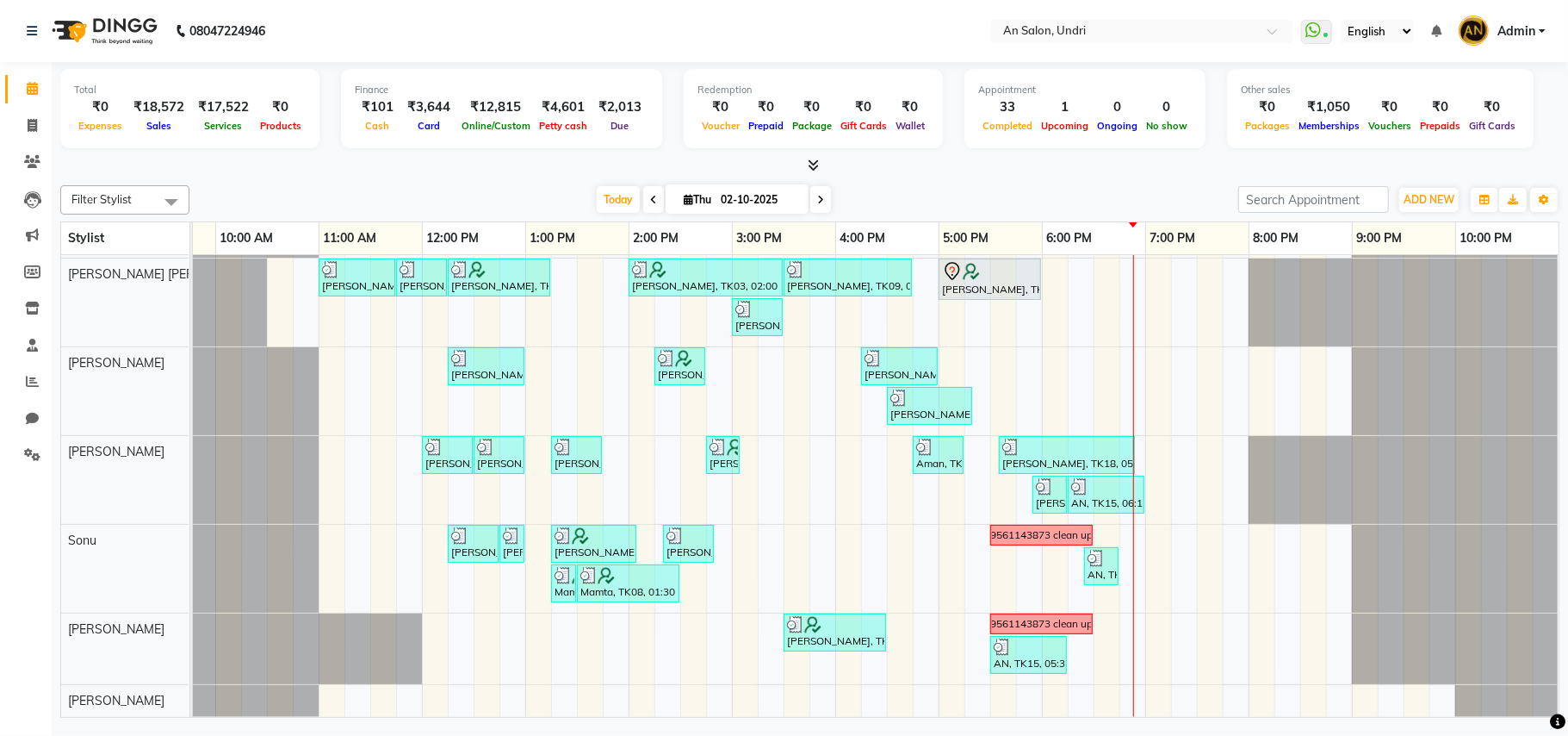
click at [1072, 177] on div "Total ₹0 Expenses ₹18,572 Sales ₹17,522 Services ₹0 Products Finance ₹101 Cash …" at bounding box center [809, 391] width 1516 height 660
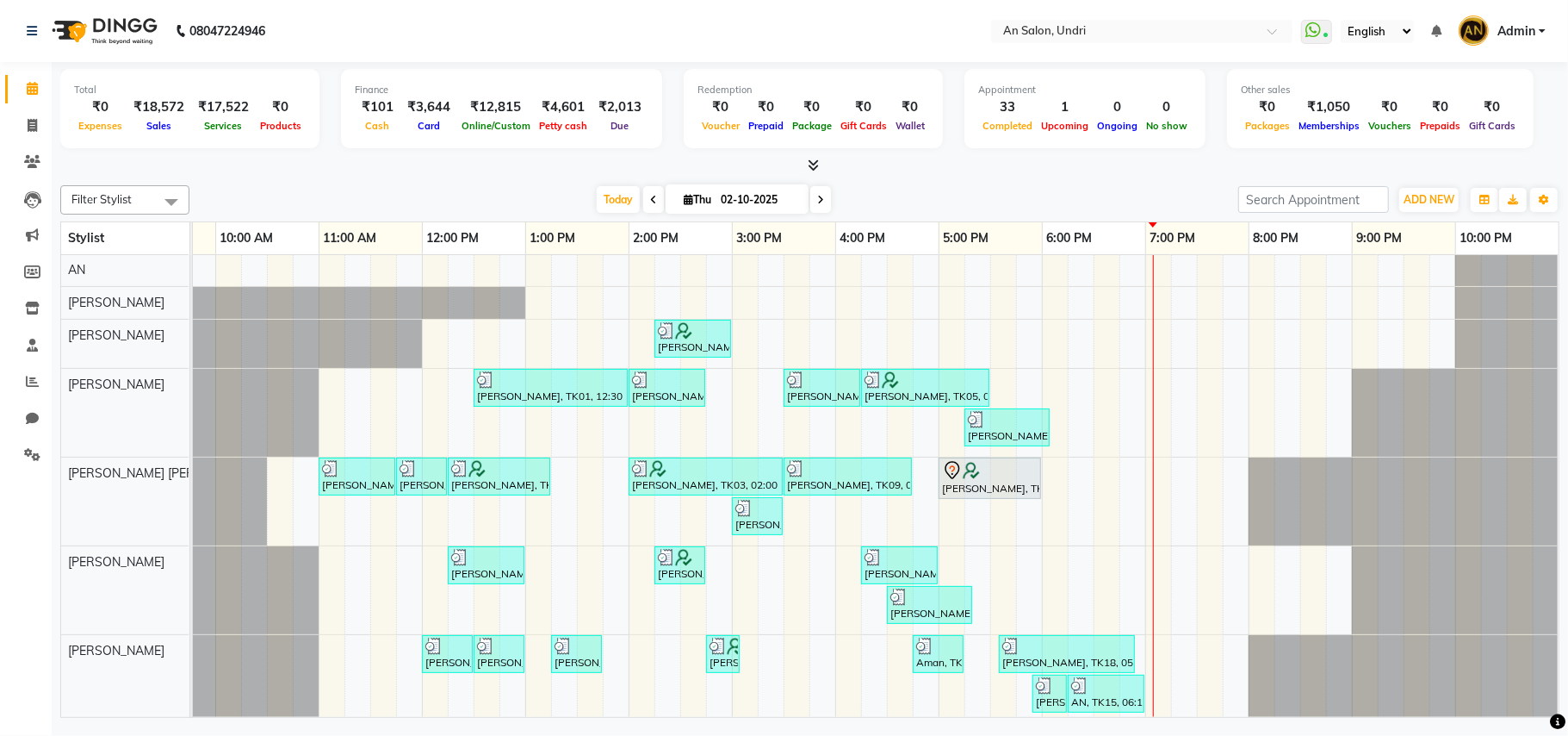
scroll to position [0, 0]
click at [29, 366] on li "Reports" at bounding box center [26, 382] width 52 height 37
click at [33, 375] on icon at bounding box center [32, 381] width 13 height 13
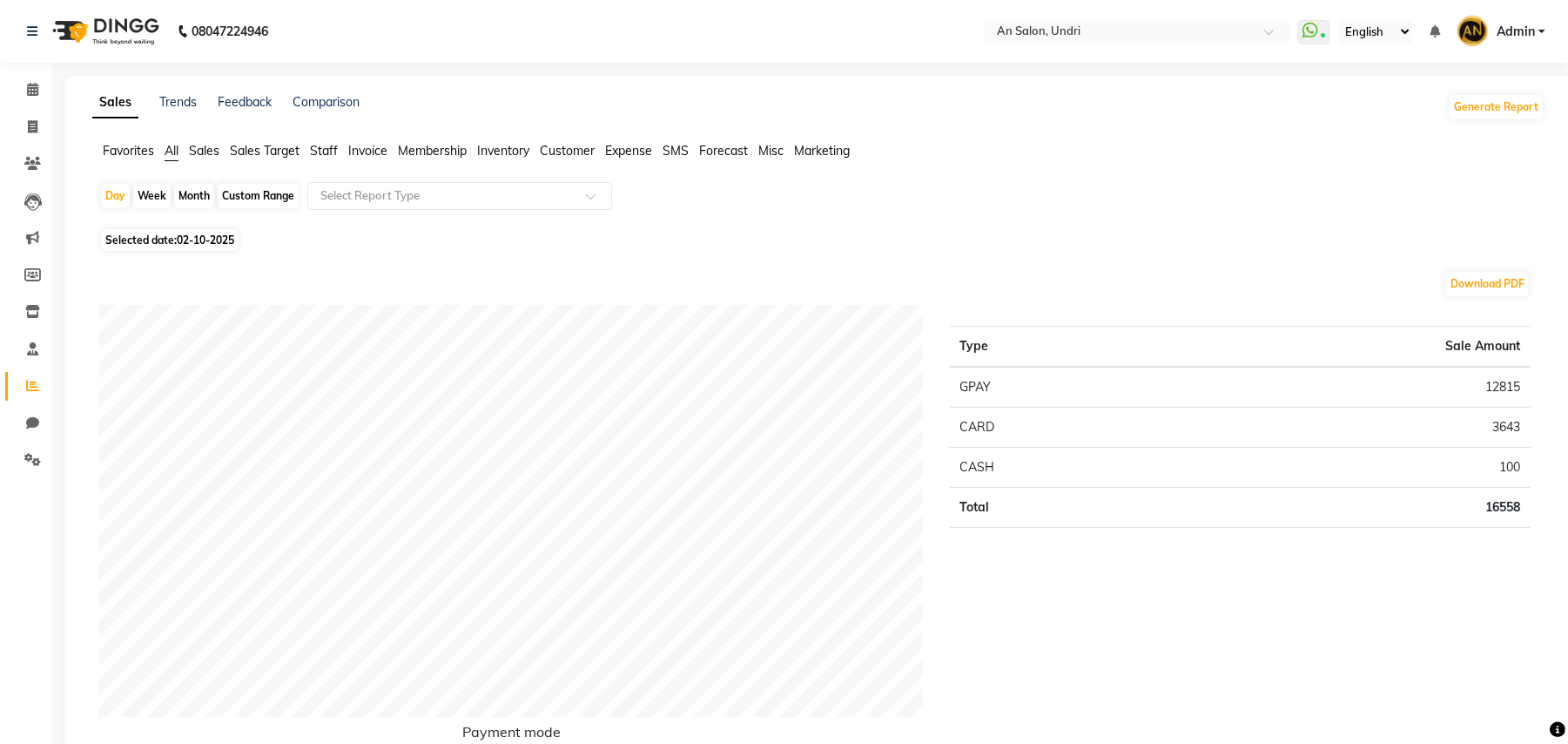
click at [321, 143] on span "Staff" at bounding box center [324, 151] width 28 height 16
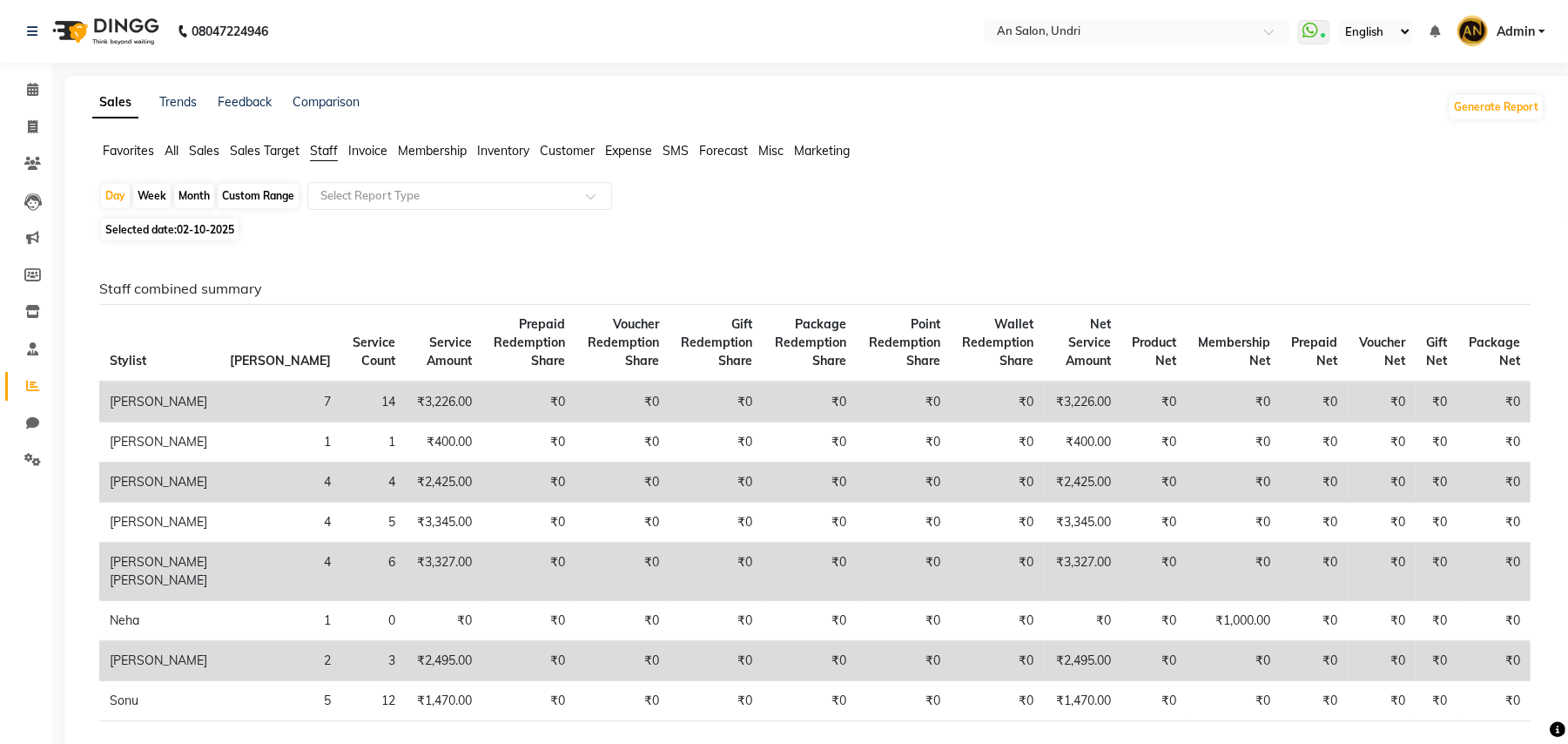
click at [199, 192] on div "Month" at bounding box center [193, 196] width 40 height 24
select select "10"
select select "2025"
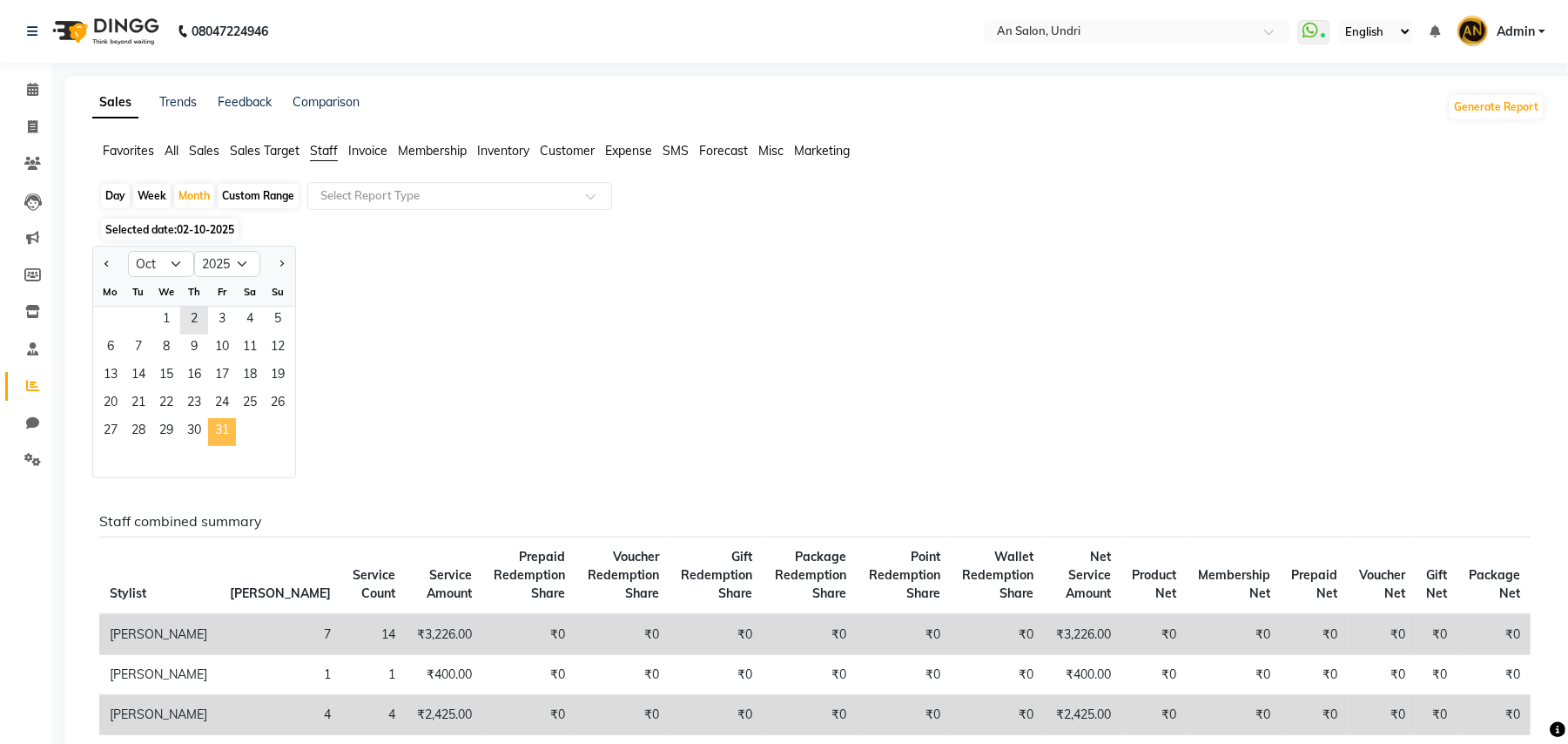
click at [225, 432] on span "31" at bounding box center [222, 432] width 28 height 28
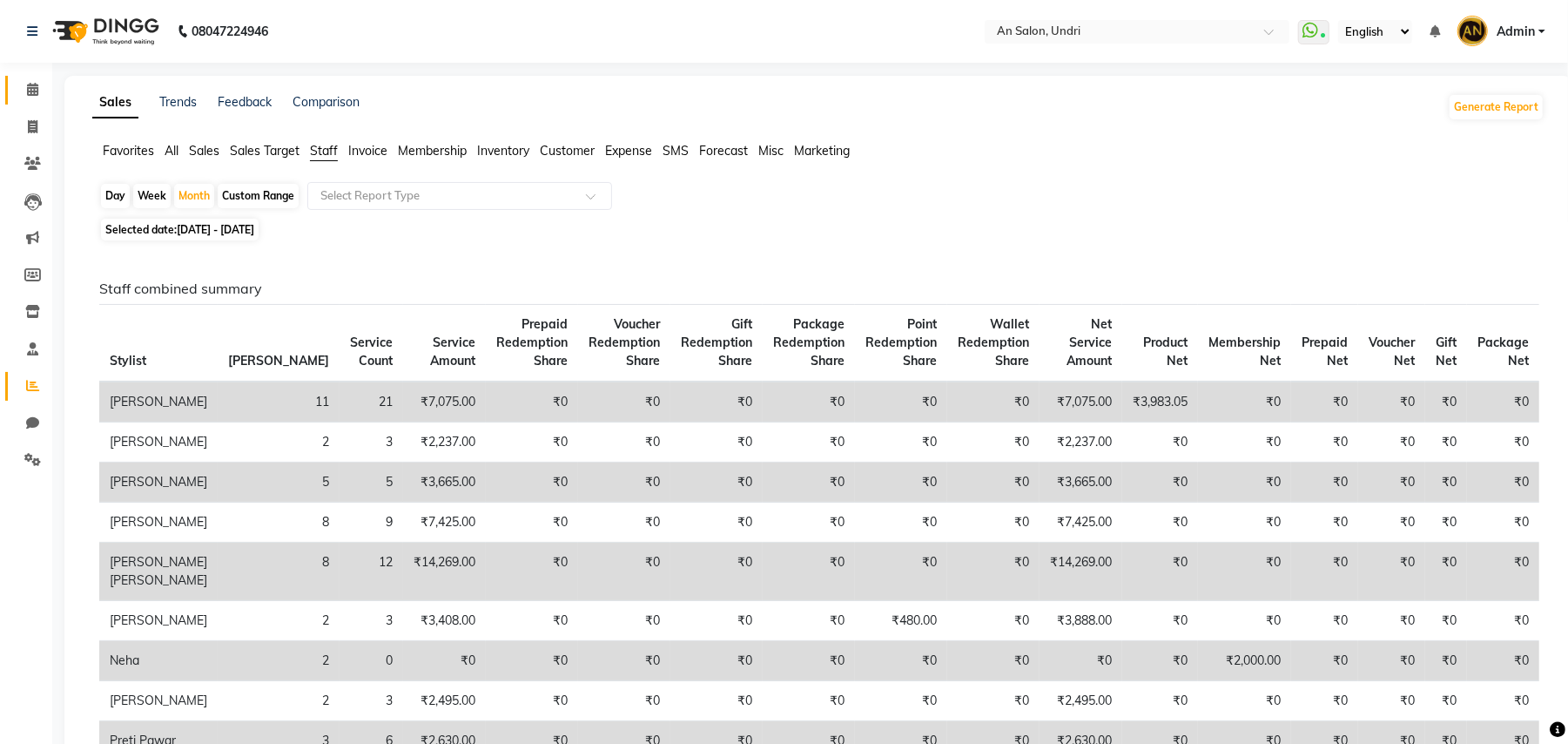
click at [22, 98] on span at bounding box center [33, 90] width 31 height 20
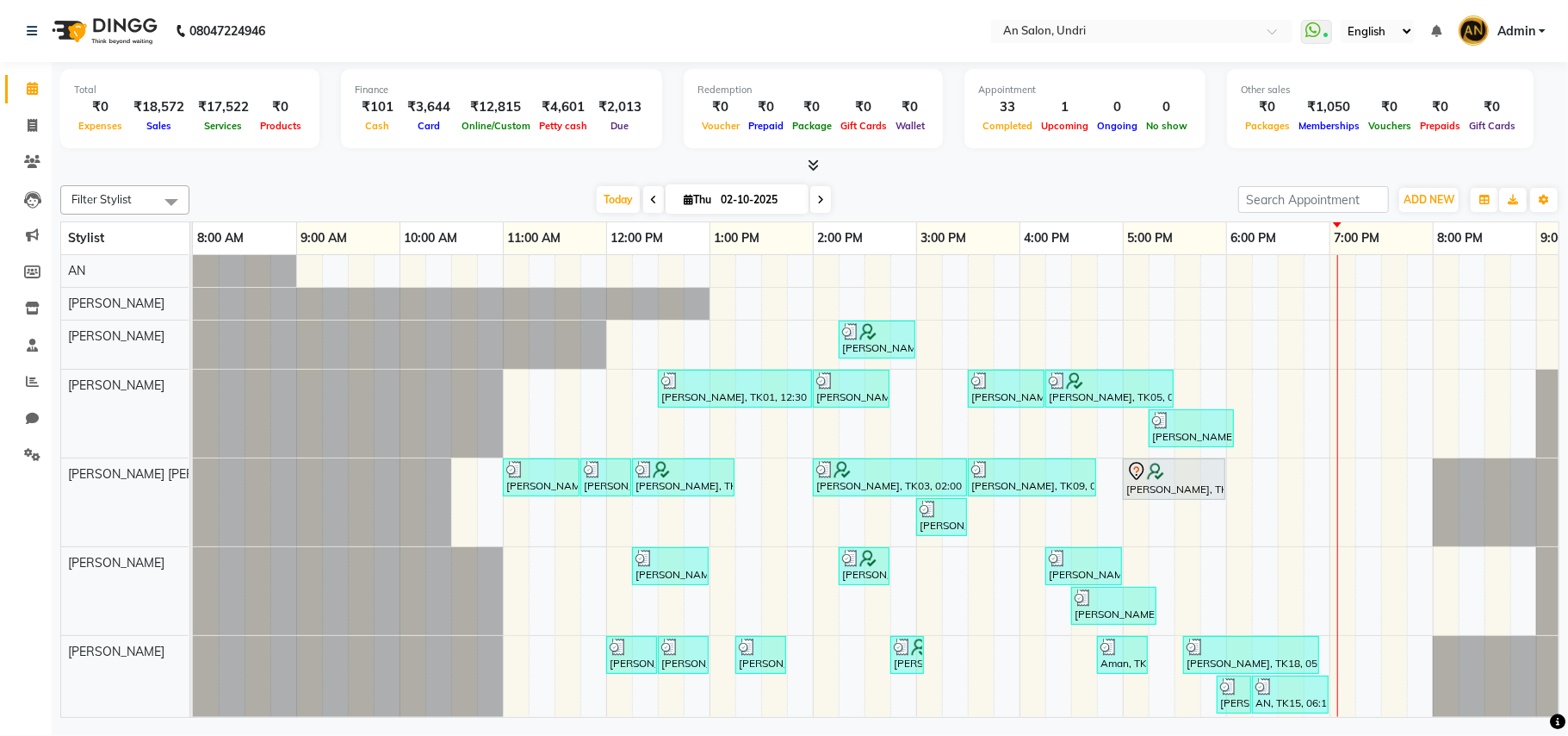
click at [466, 207] on div "Today Thu 02-10-2025" at bounding box center [714, 200] width 1032 height 26
click at [818, 201] on icon at bounding box center [820, 200] width 6 height 10
type input "03-10-2025"
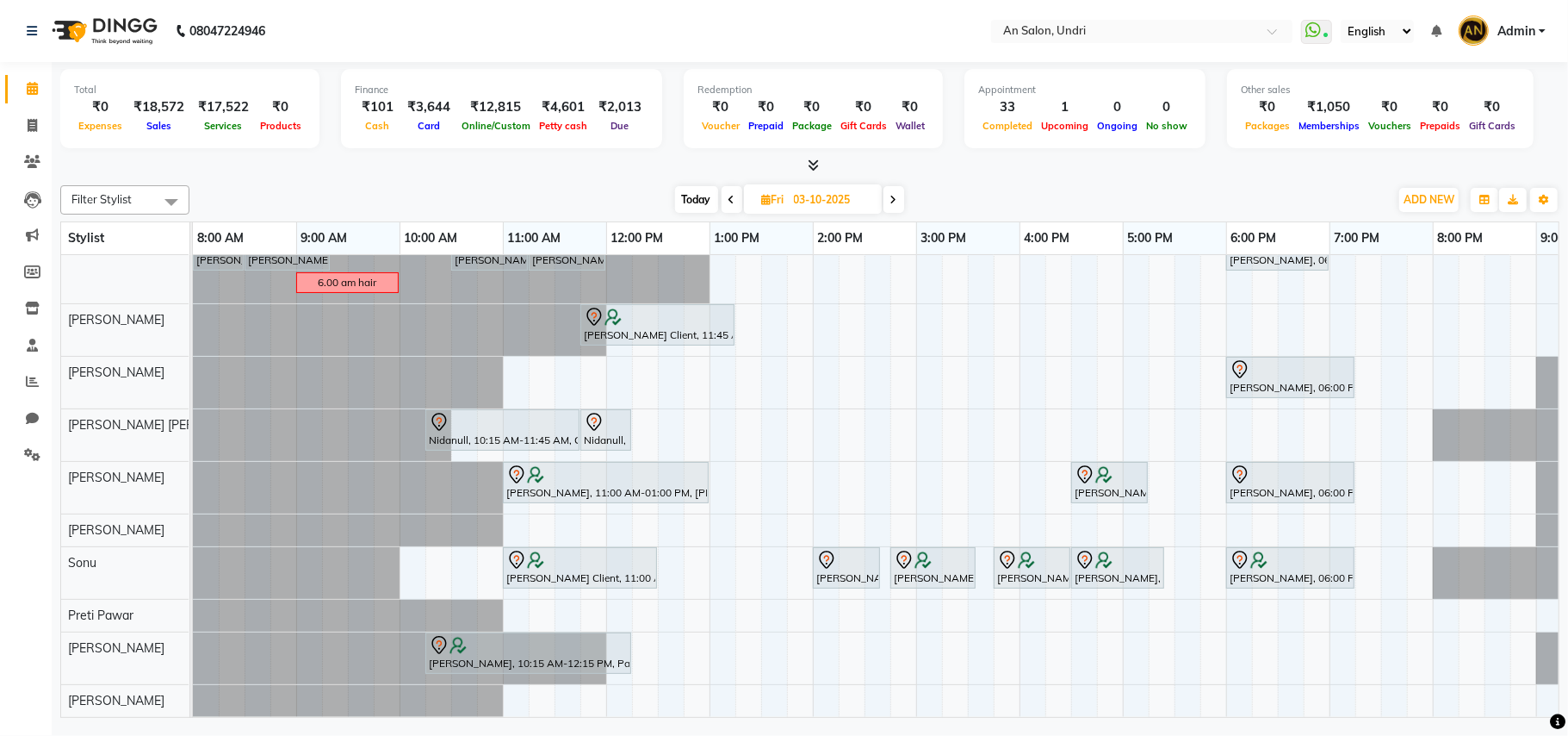
scroll to position [36, 0]
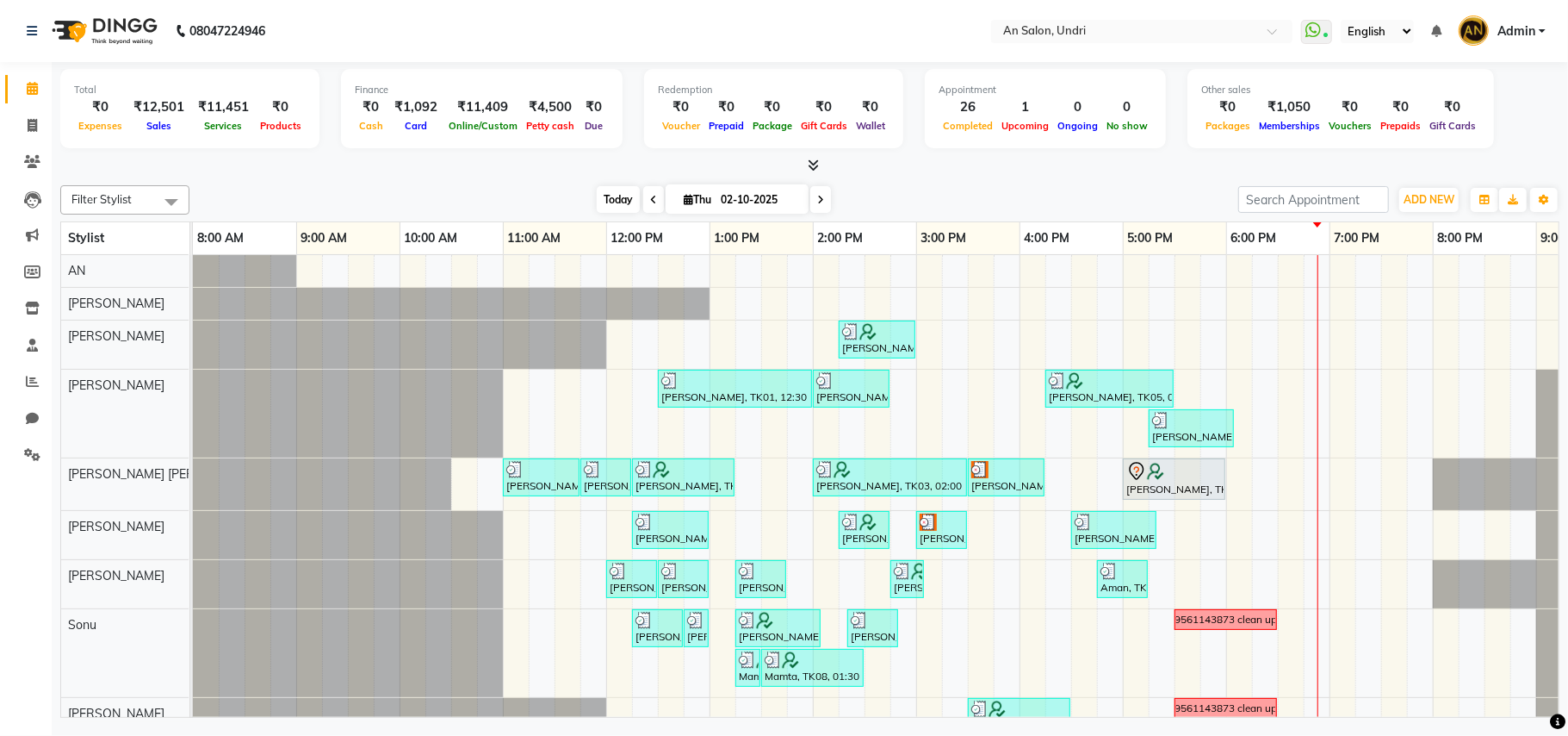
click at [611, 198] on span "Today" at bounding box center [618, 199] width 43 height 27
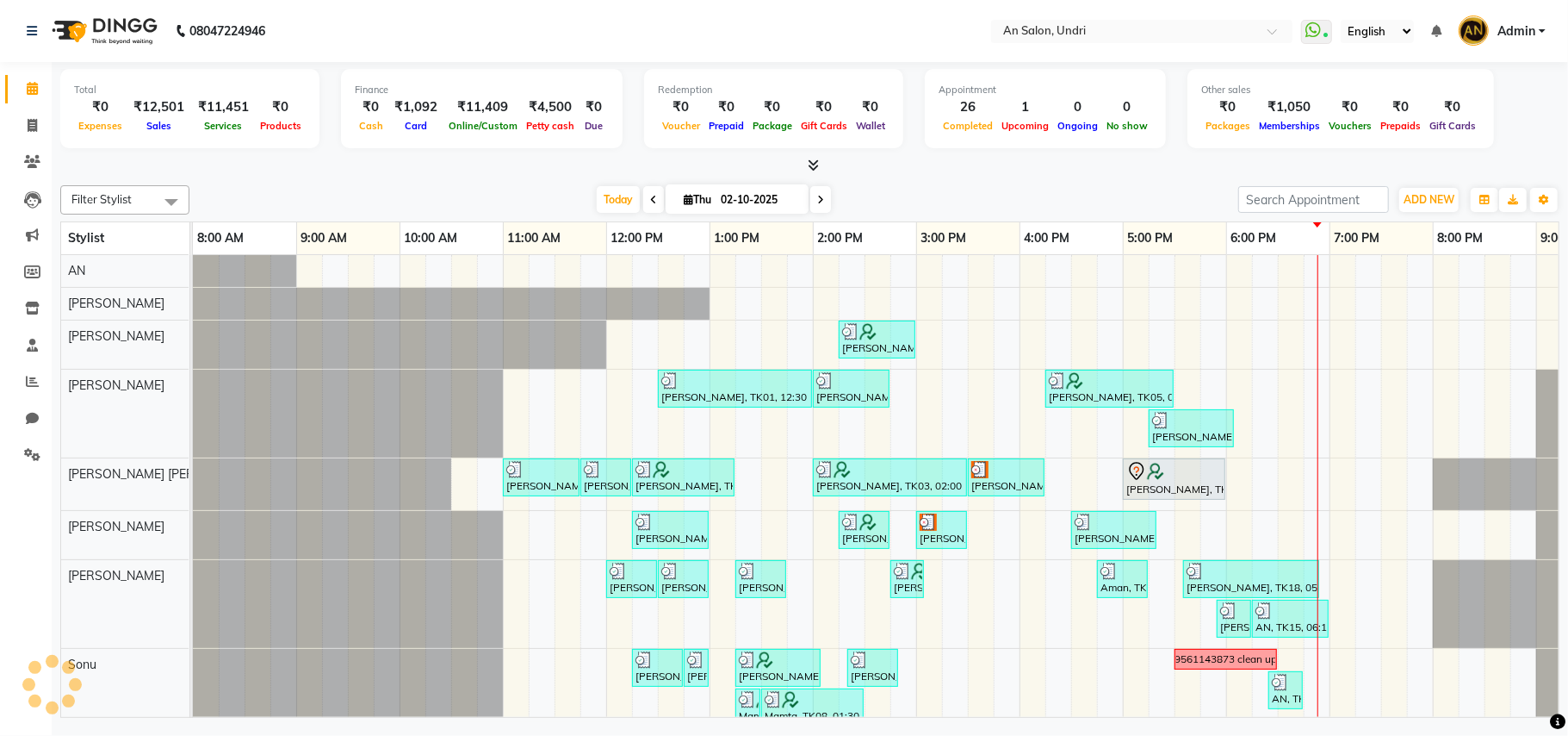
scroll to position [0, 184]
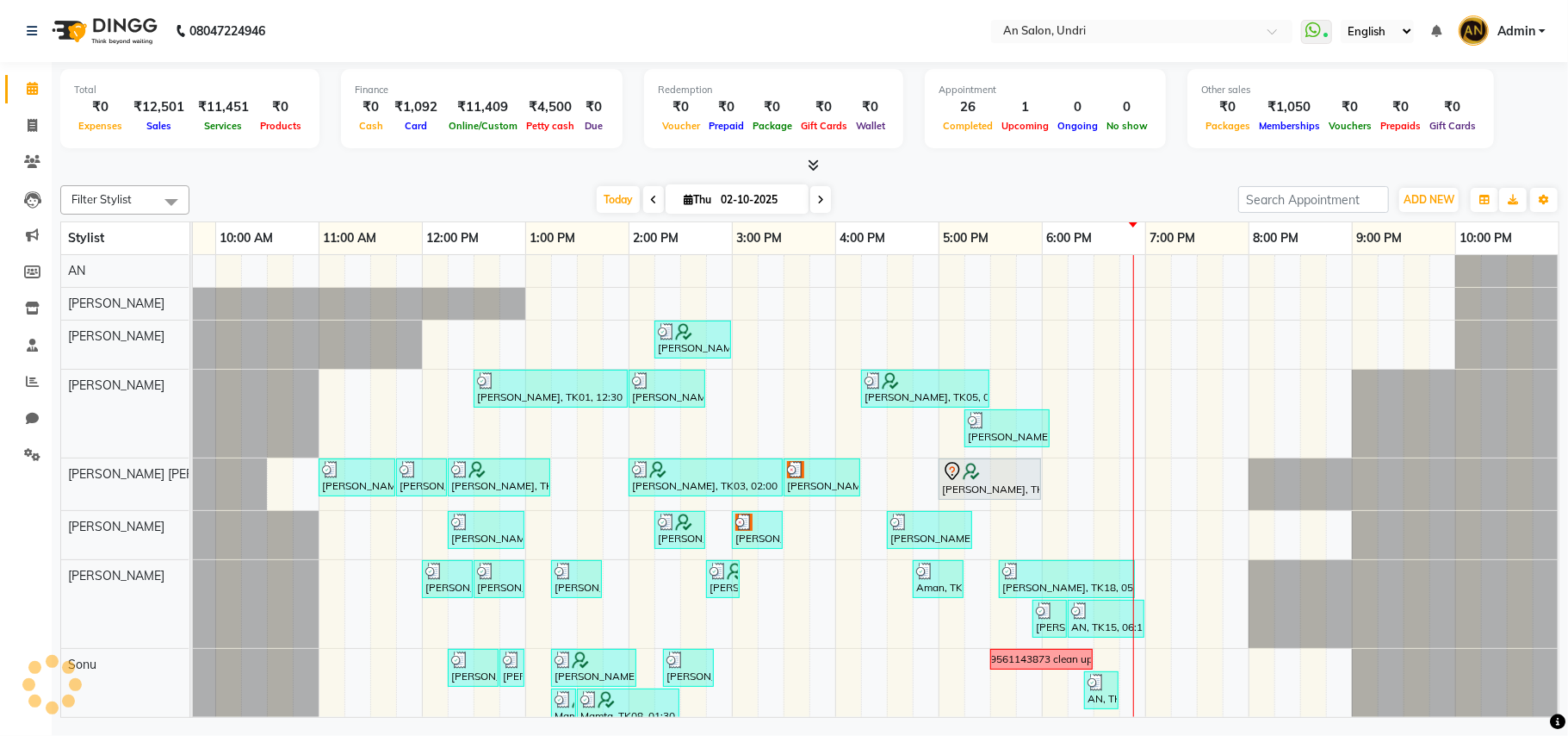
click at [1047, 187] on div "Today Thu 02-10-2025" at bounding box center [714, 200] width 1032 height 26
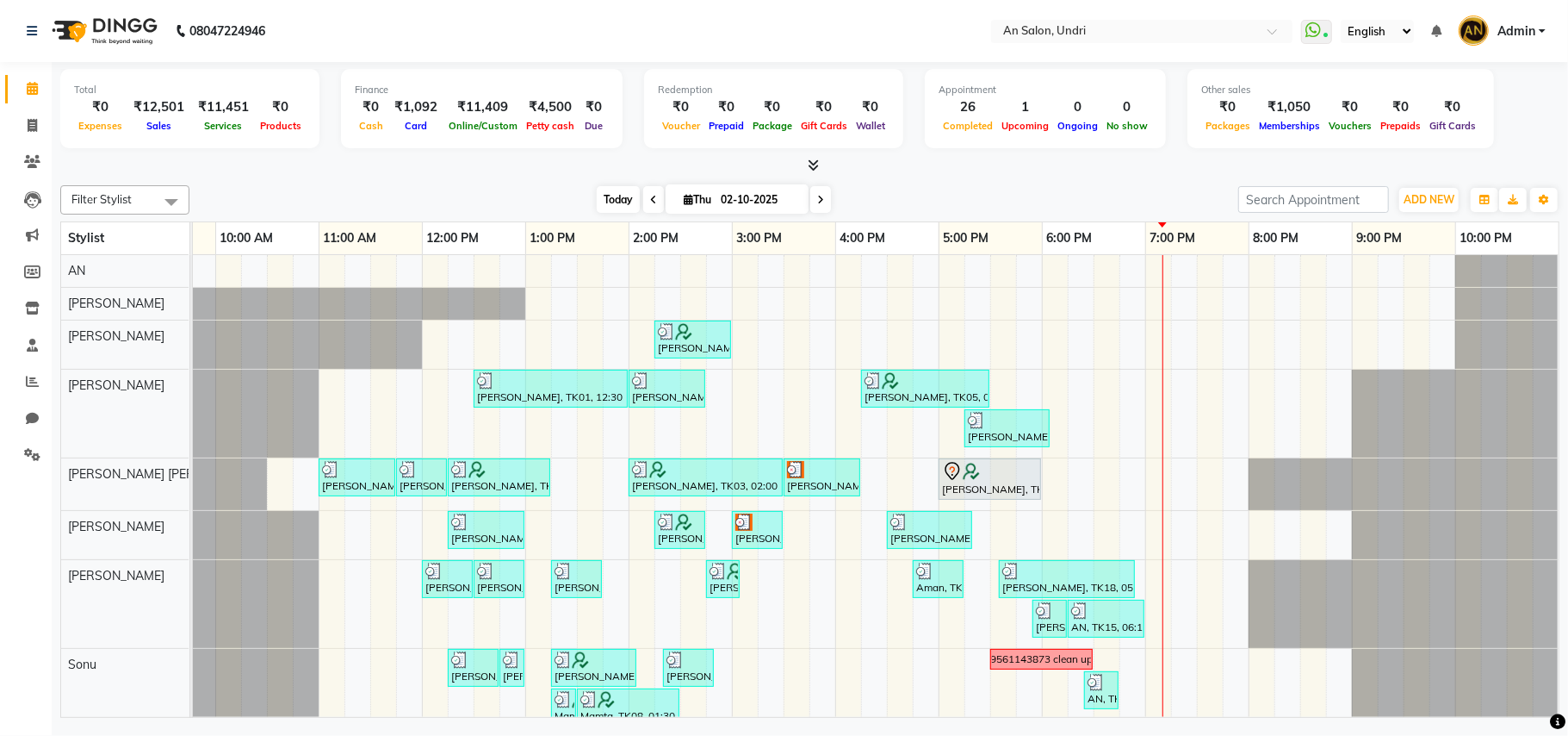
click at [598, 200] on span "Today" at bounding box center [618, 199] width 43 height 27
click at [992, 190] on div "Today Thu 02-10-2025" at bounding box center [714, 200] width 1032 height 26
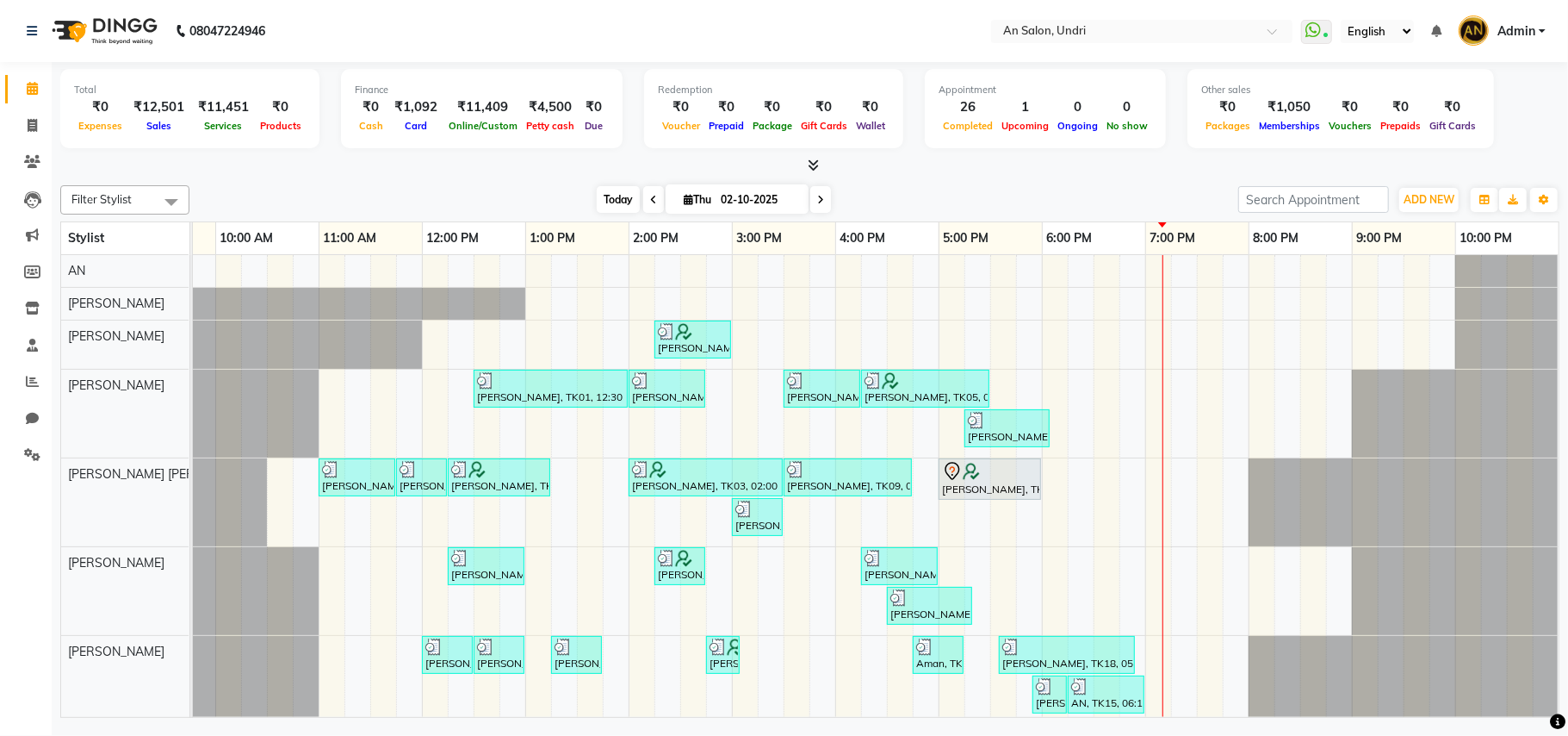
click at [628, 194] on span "Today" at bounding box center [618, 199] width 43 height 27
click at [814, 159] on icon at bounding box center [813, 165] width 11 height 13
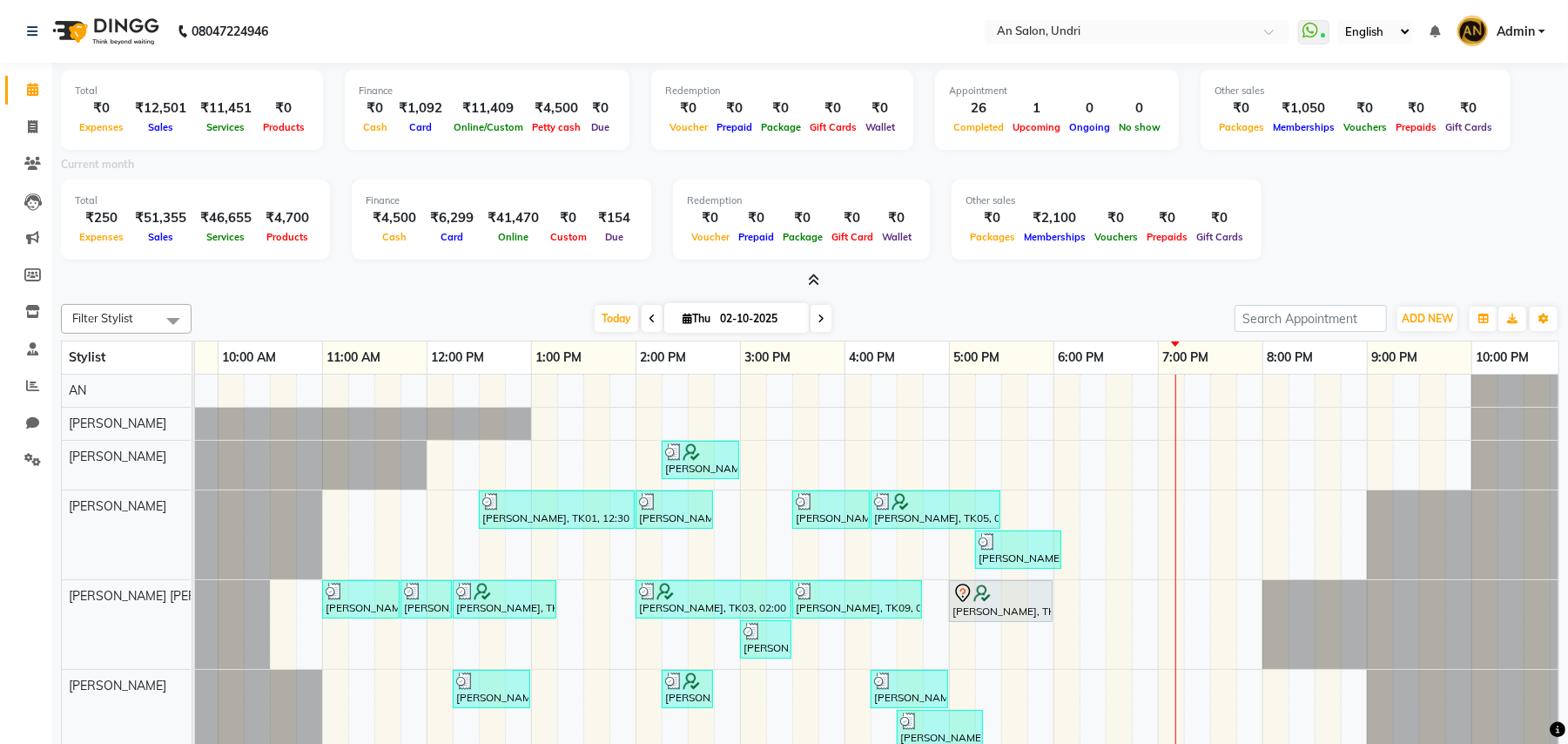
click at [806, 272] on span at bounding box center [810, 281] width 19 height 19
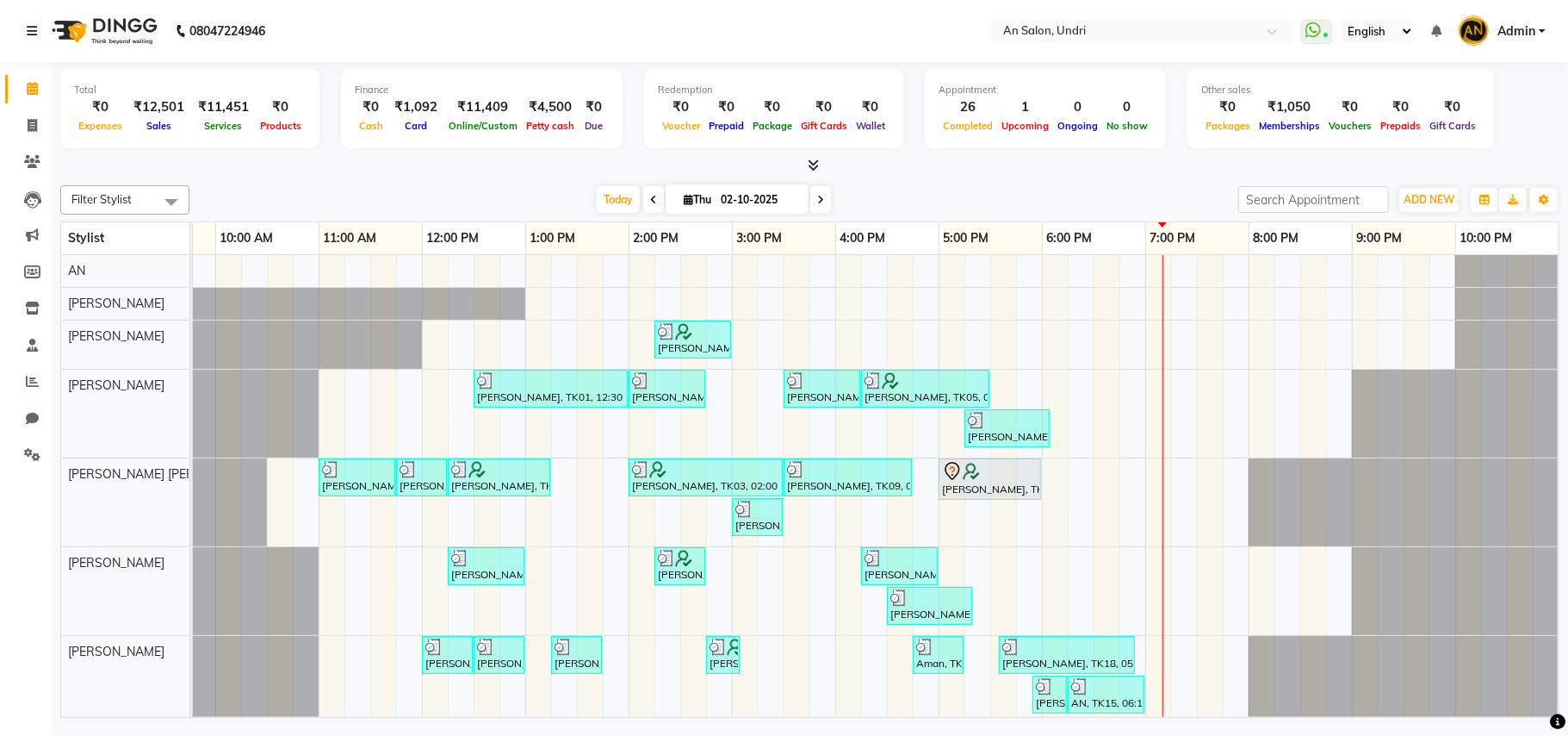
click at [944, 160] on div at bounding box center [810, 166] width 1499 height 18
click at [597, 190] on span "Today" at bounding box center [618, 199] width 43 height 27
click at [1076, 201] on div "Today Thu 02-10-2025" at bounding box center [714, 200] width 1032 height 26
click at [277, 182] on div "Filter Stylist Select All AN [PERSON_NAME] [PERSON_NAME] [PERSON_NAME] [PERSON_…" at bounding box center [810, 448] width 1499 height 539
click at [616, 195] on span "Today" at bounding box center [618, 199] width 43 height 27
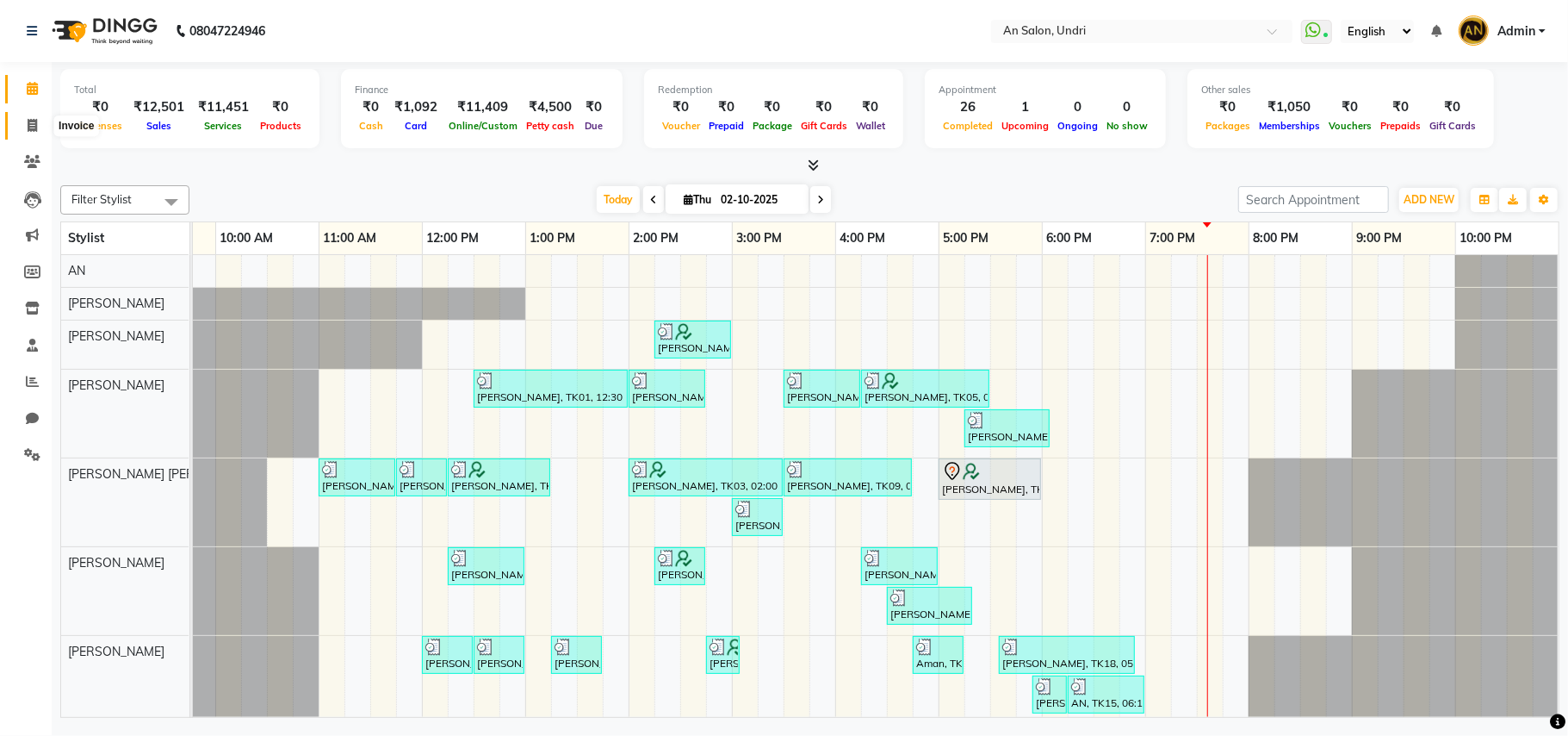
click at [28, 126] on icon at bounding box center [32, 125] width 9 height 13
select select "service"
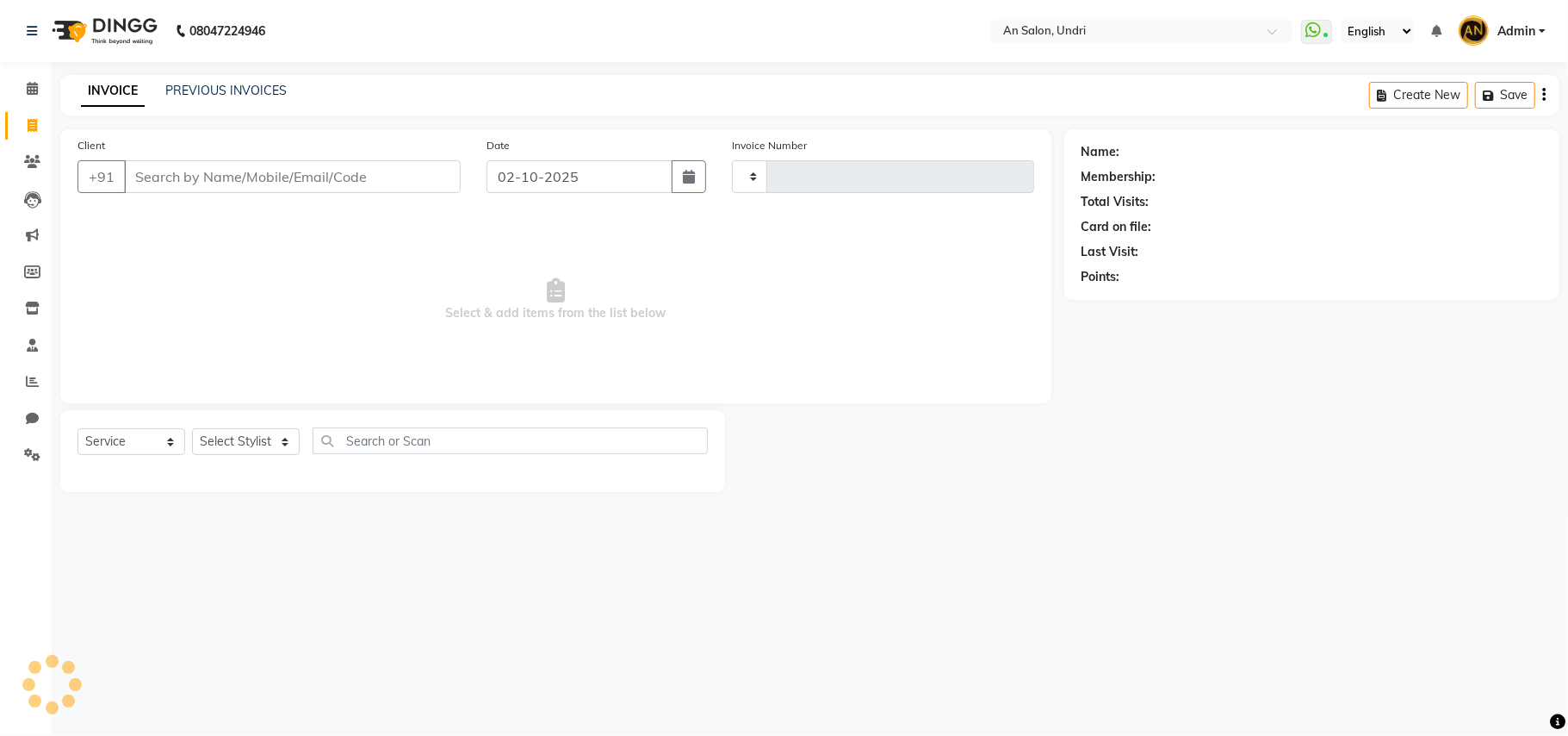
click at [284, 180] on input "Client" at bounding box center [292, 177] width 337 height 33
type input "3169"
select select "3639"
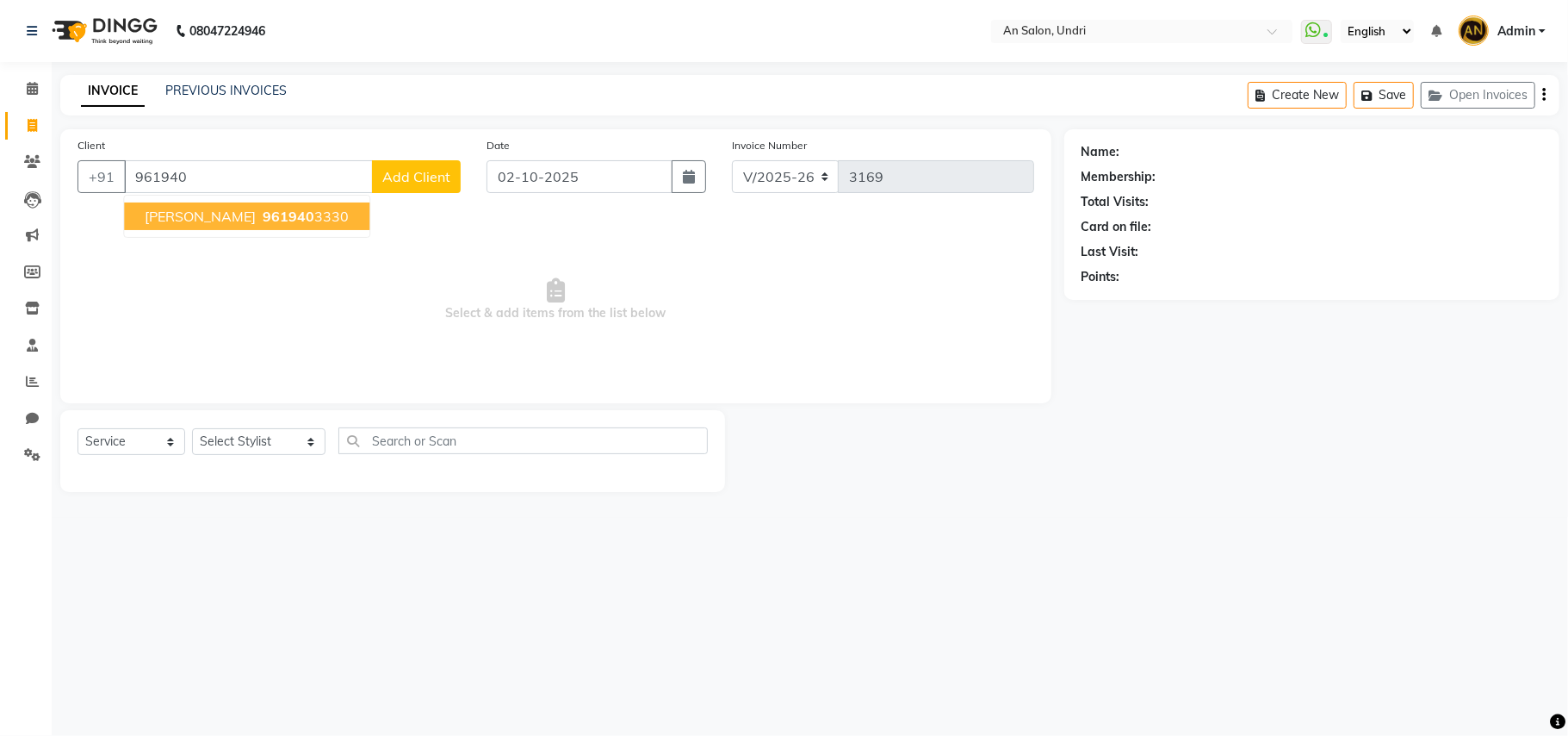
click at [291, 208] on span "961940" at bounding box center [289, 216] width 52 height 17
type input "9619403330"
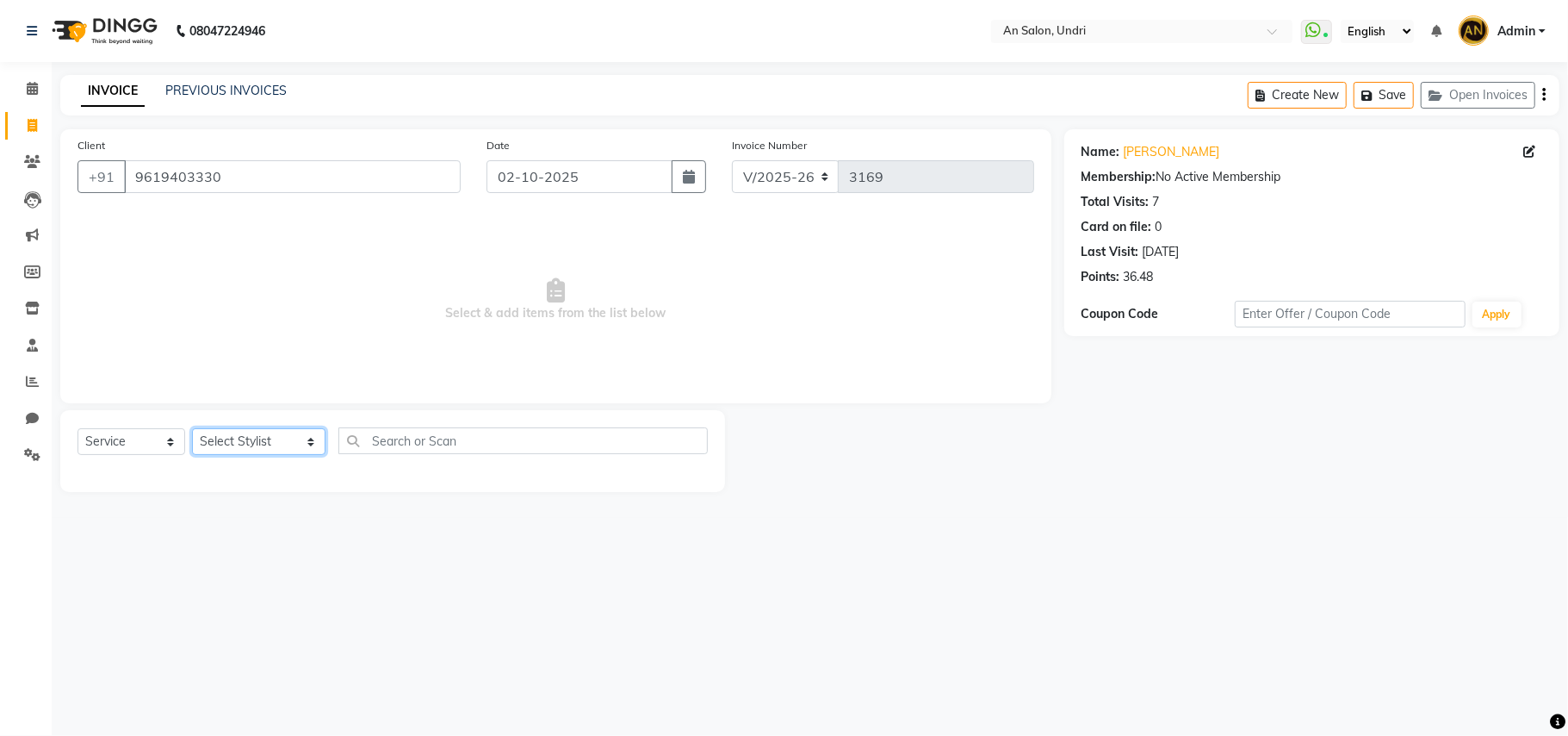
click at [249, 438] on select "Select Stylist [PERSON_NAME] AN [PERSON_NAME] [PERSON_NAME] [PERSON_NAME] [PERS…" at bounding box center [258, 441] width 133 height 27
select select "55235"
click at [192, 428] on select "Select Stylist [PERSON_NAME] AN [PERSON_NAME] [PERSON_NAME] [PERSON_NAME] [PERS…" at bounding box center [258, 441] width 133 height 27
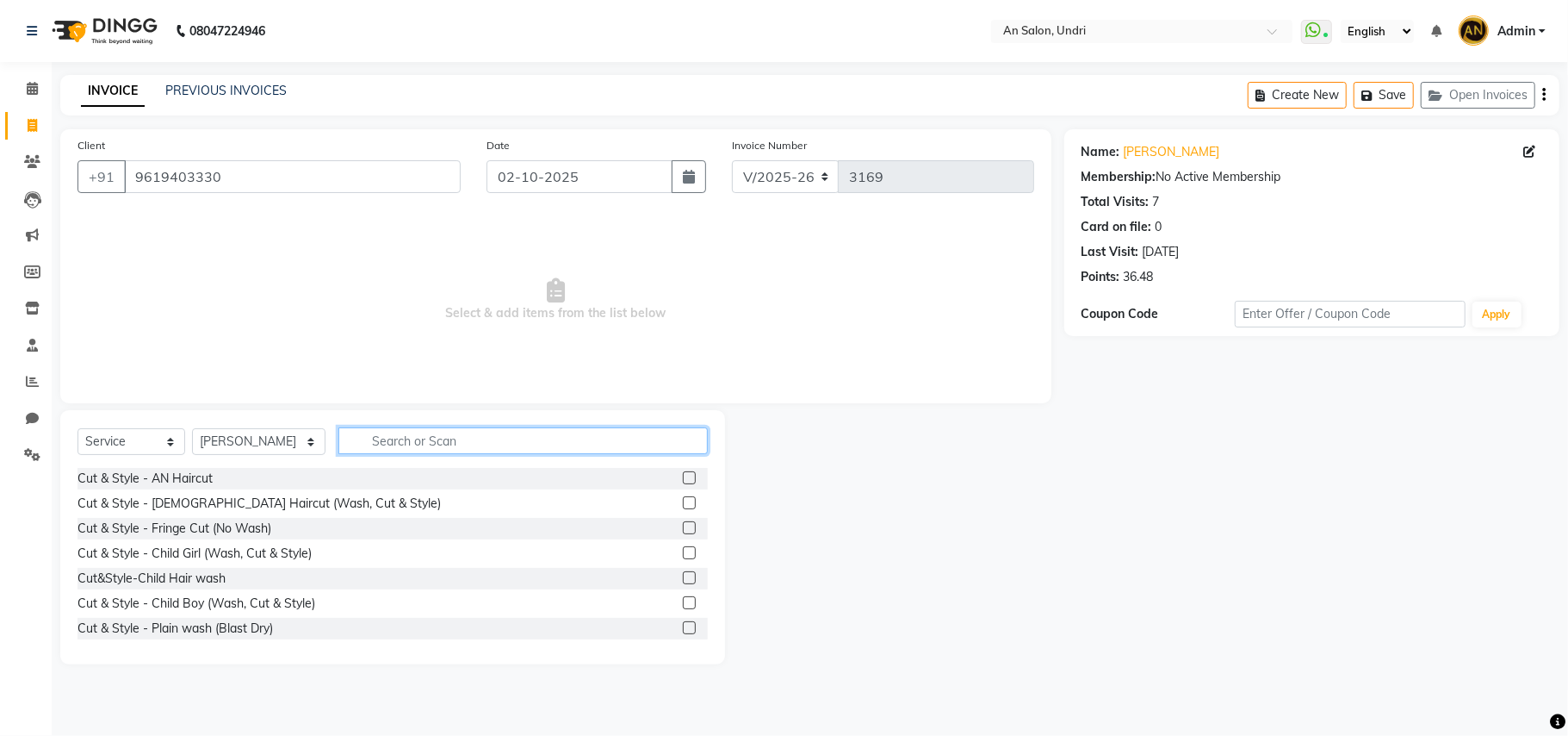
click at [377, 439] on input "text" at bounding box center [523, 440] width 370 height 27
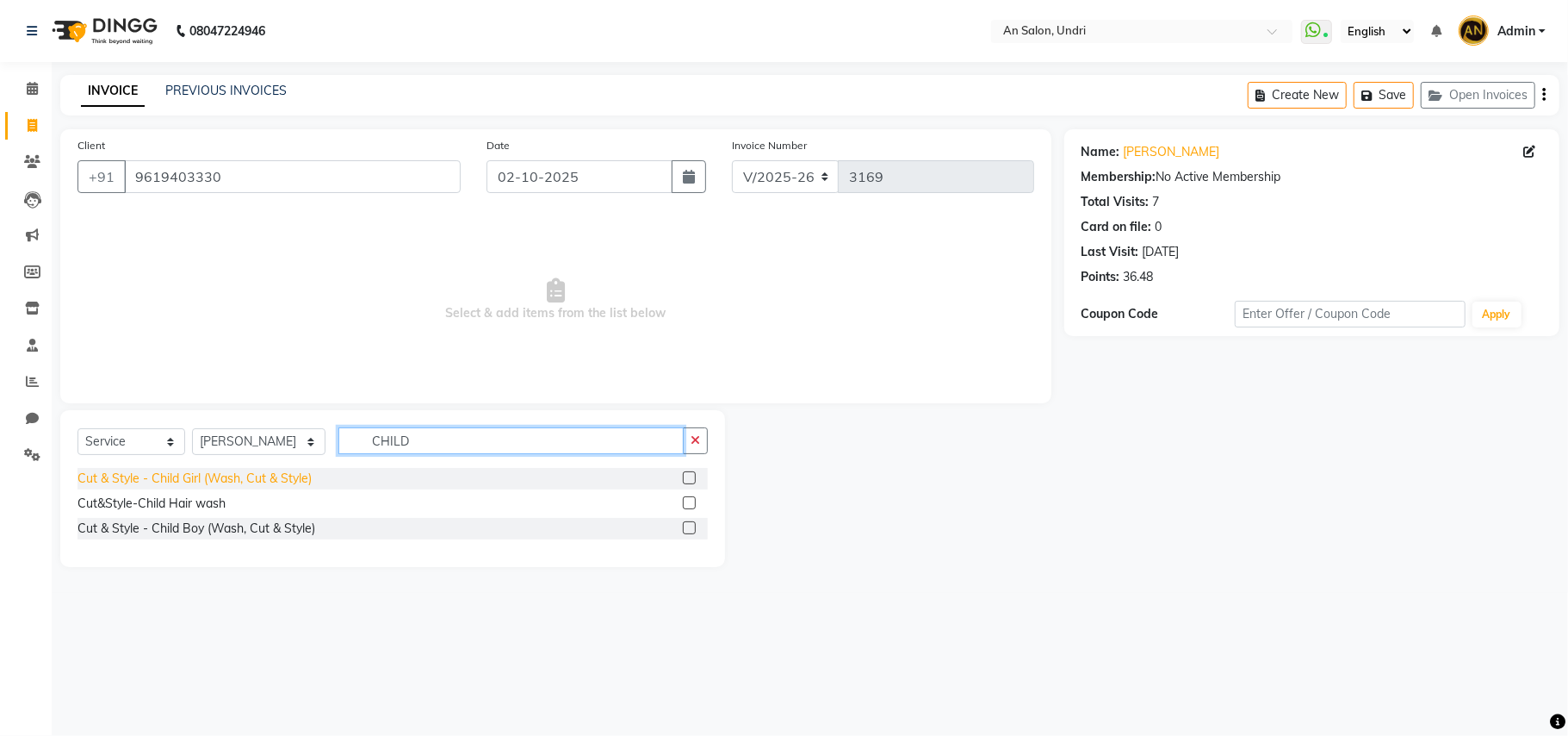
type input "CHILD"
click at [272, 484] on div "Cut & Style - Child Girl (Wash, Cut & Style)" at bounding box center [194, 478] width 235 height 18
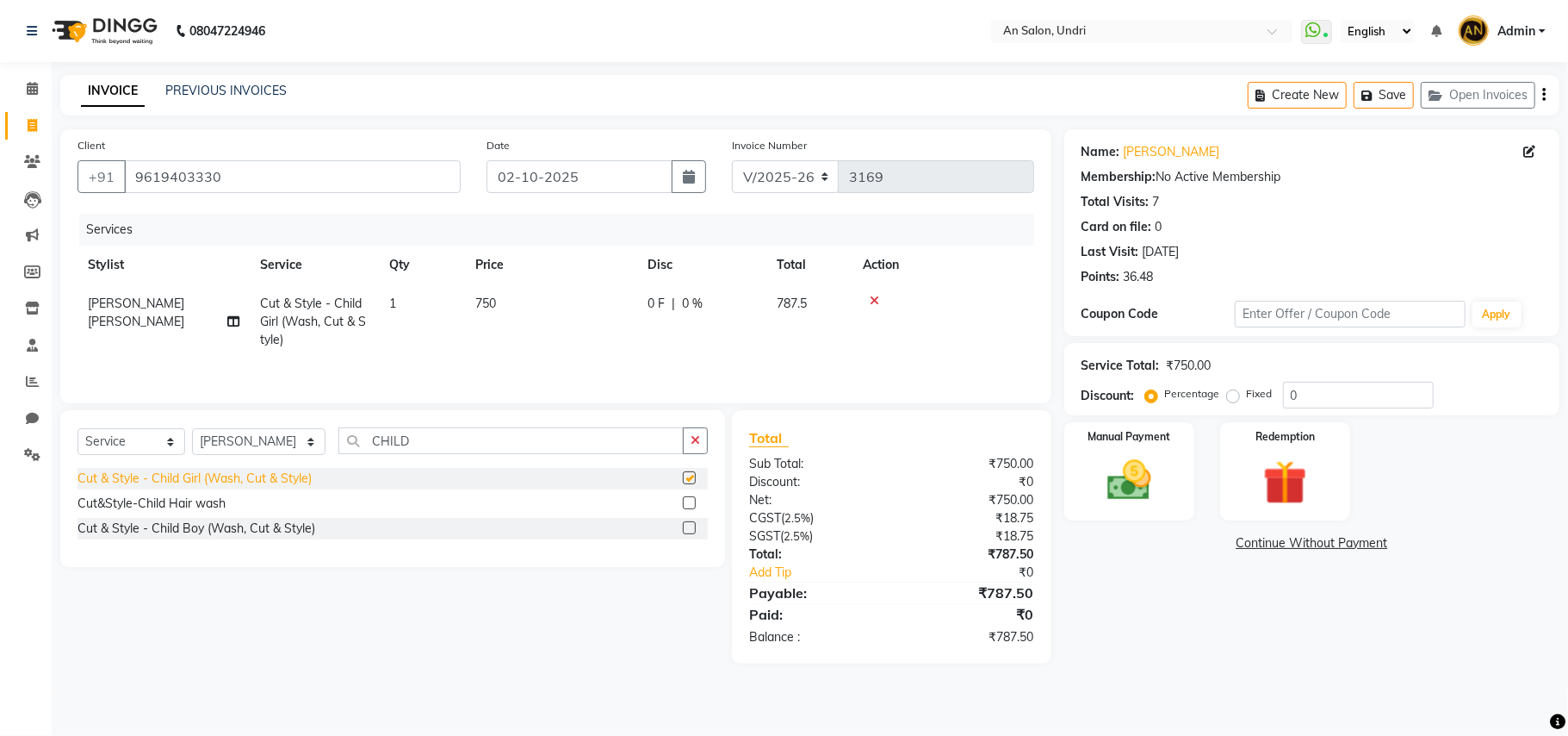
checkbox input "false"
click at [1162, 493] on img at bounding box center [1128, 480] width 74 height 53
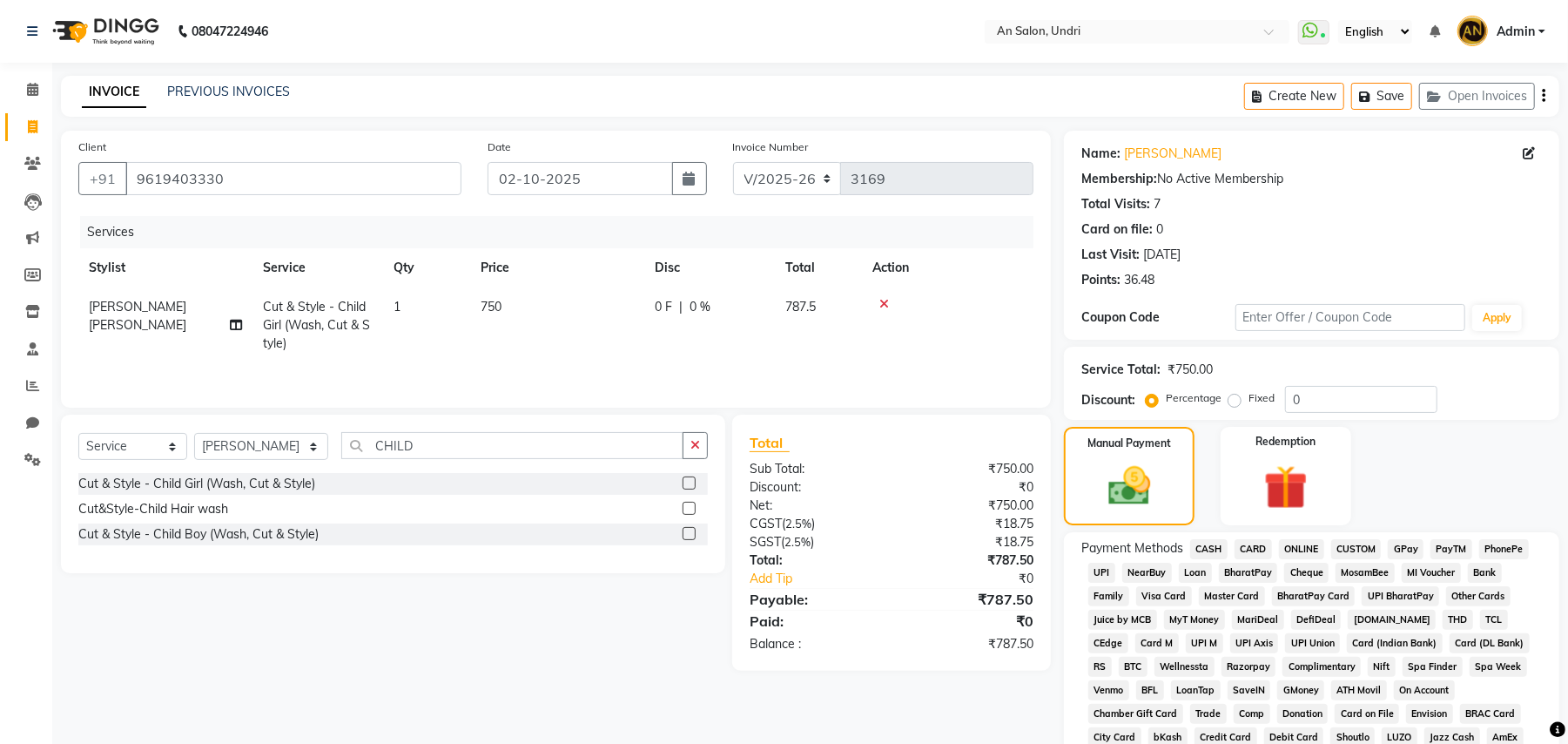
click at [1404, 545] on span "GPay" at bounding box center [1405, 550] width 35 height 20
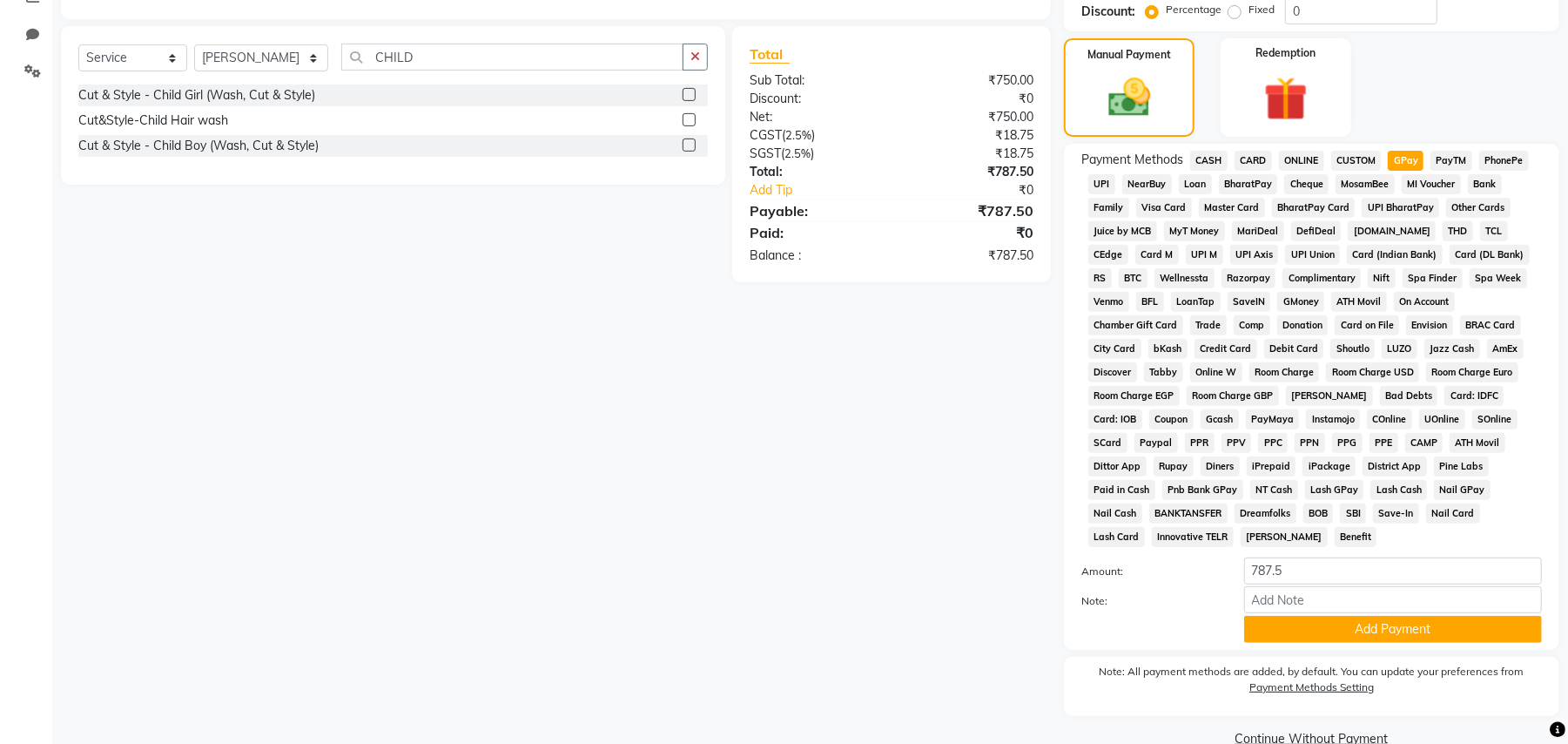
scroll to position [403, 0]
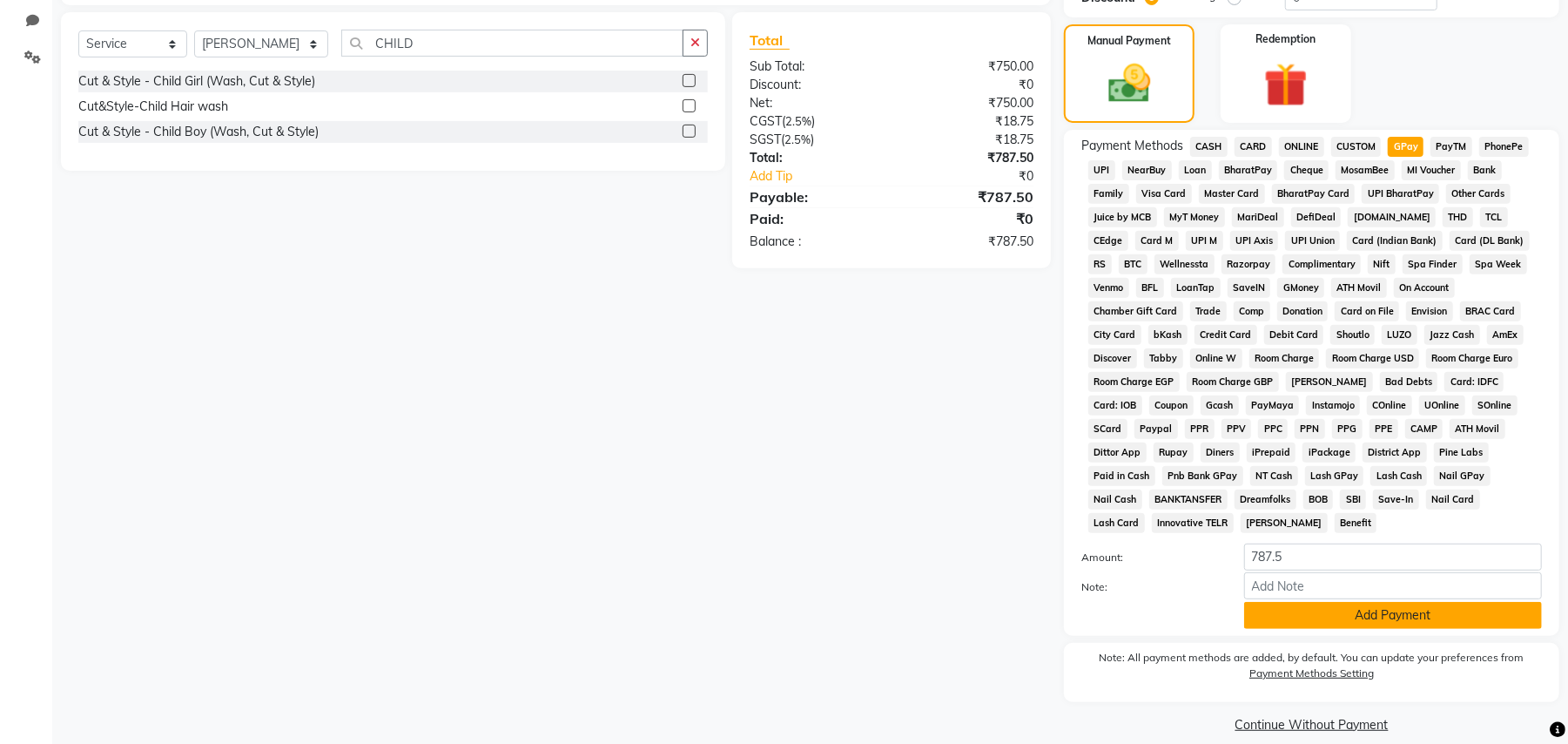
click at [1349, 602] on button "Add Payment" at bounding box center [1393, 615] width 298 height 27
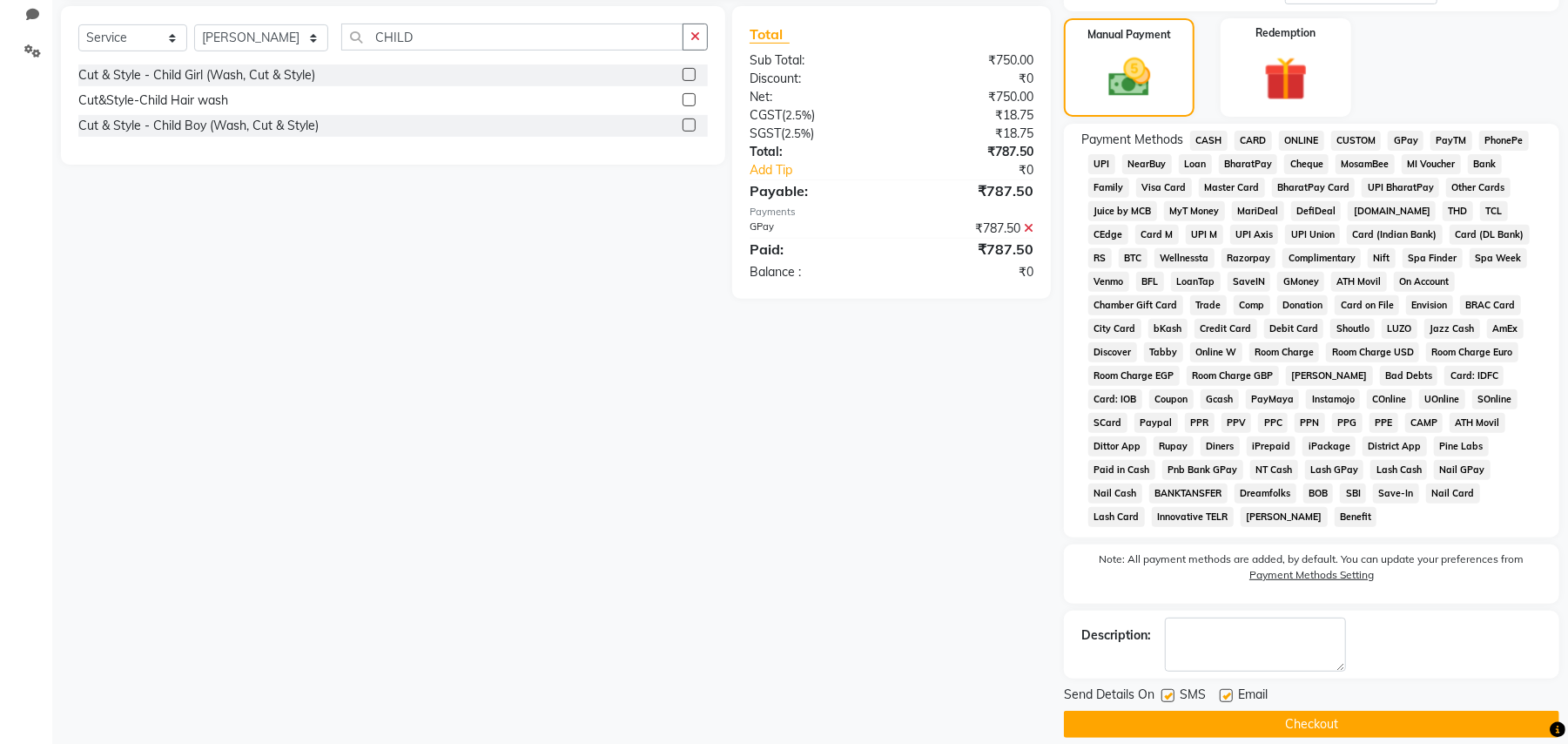
scroll to position [409, 0]
click at [1296, 710] on button "Checkout" at bounding box center [1311, 723] width 496 height 27
